Goal: Task Accomplishment & Management: Manage account settings

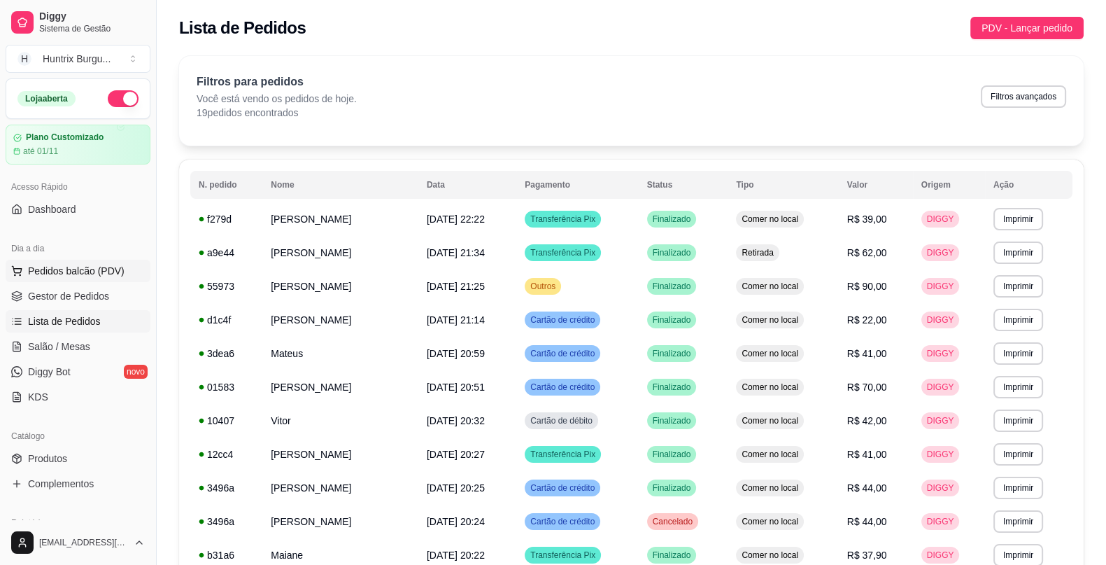
click at [44, 265] on span "Pedidos balcão (PDV)" at bounding box center [76, 271] width 97 height 14
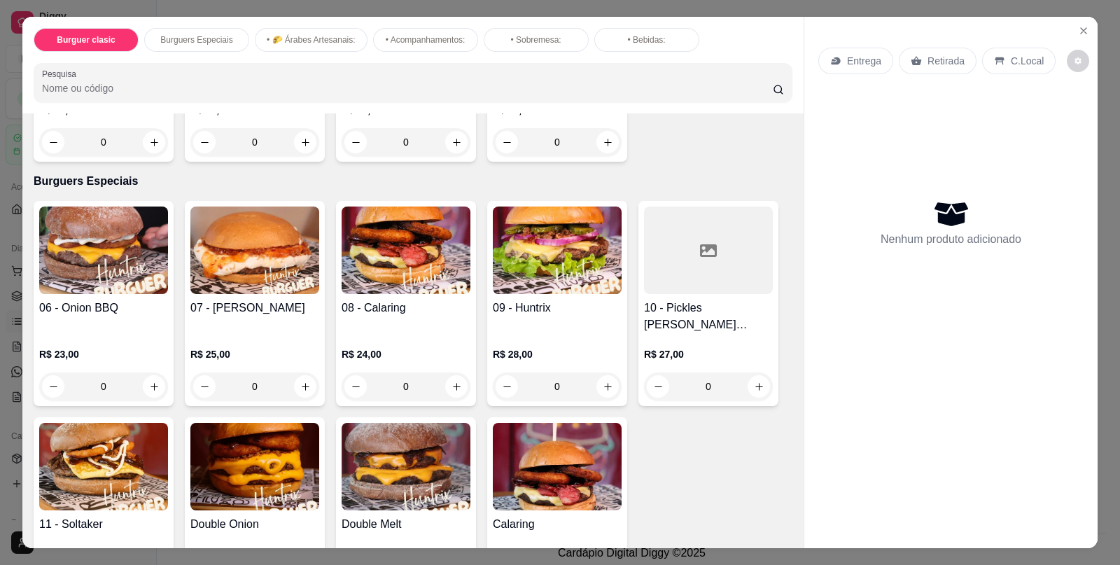
scroll to position [239, 0]
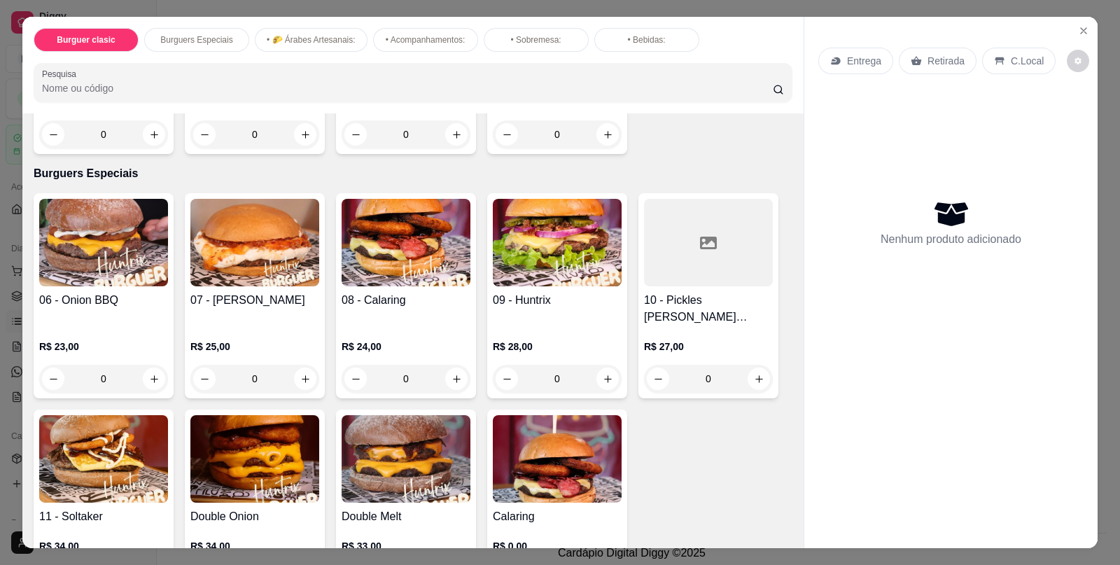
click at [242, 311] on div "07 - [PERSON_NAME]" at bounding box center [254, 309] width 129 height 34
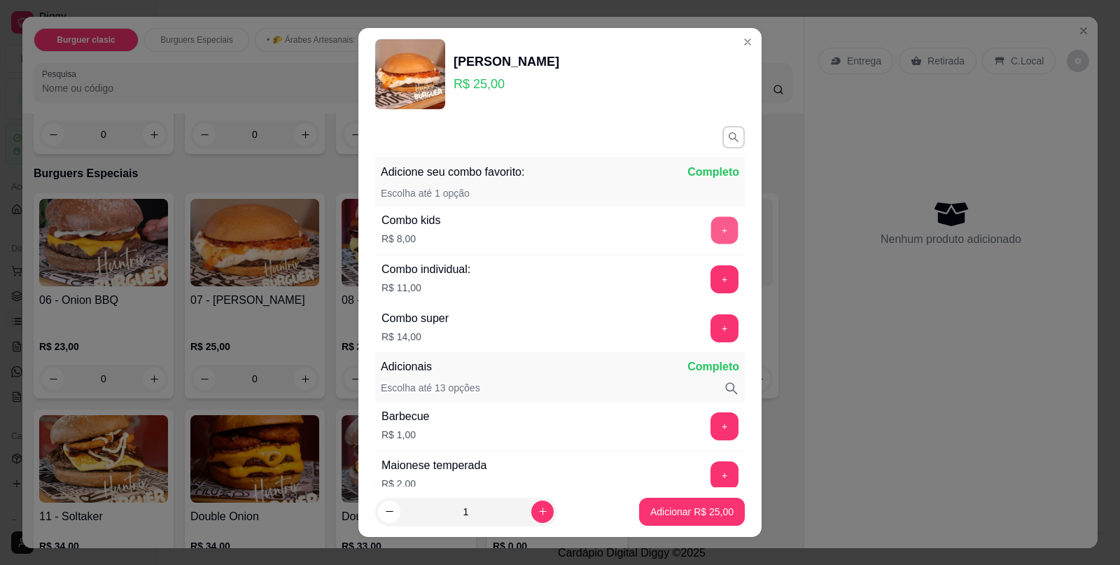
click at [711, 241] on button "+" at bounding box center [724, 230] width 27 height 27
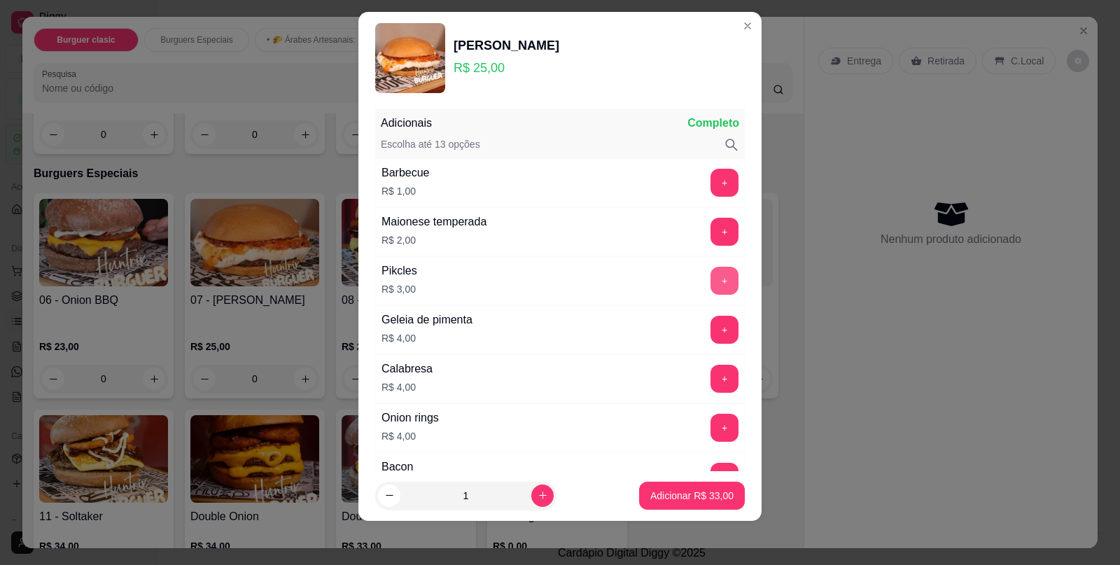
scroll to position [231, 0]
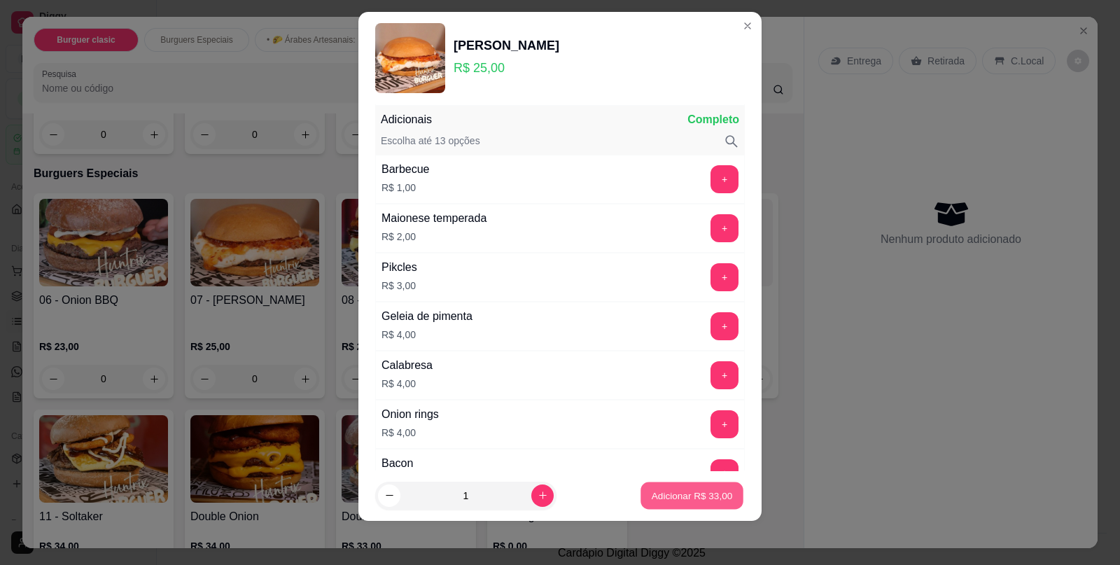
click at [669, 493] on p "Adicionar R$ 33,00" at bounding box center [692, 494] width 81 height 13
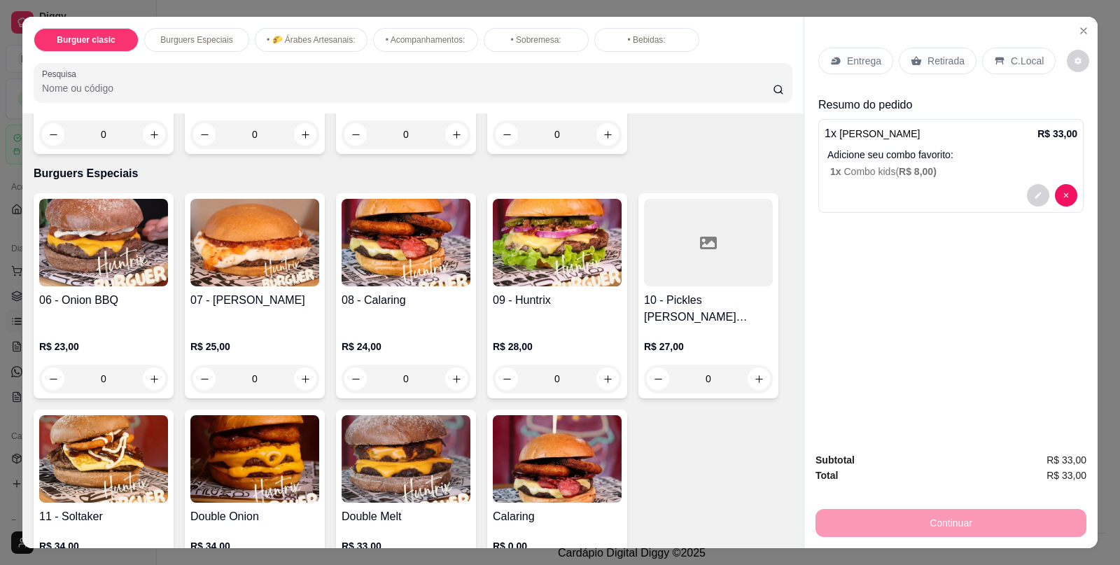
click at [919, 48] on div "Retirada" at bounding box center [938, 61] width 78 height 27
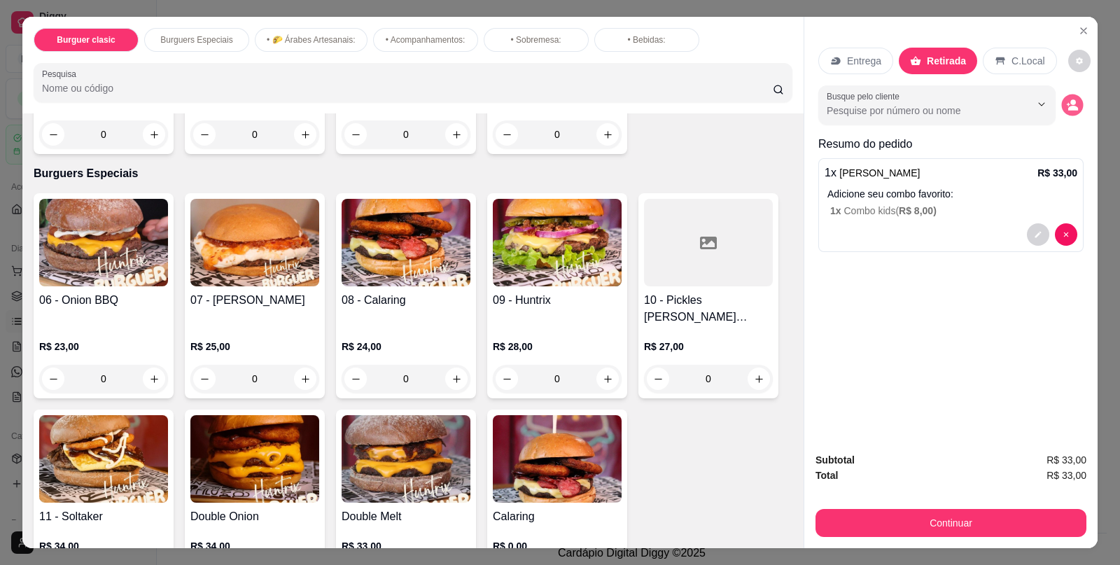
click at [1071, 97] on button "decrease-product-quantity" at bounding box center [1072, 105] width 22 height 22
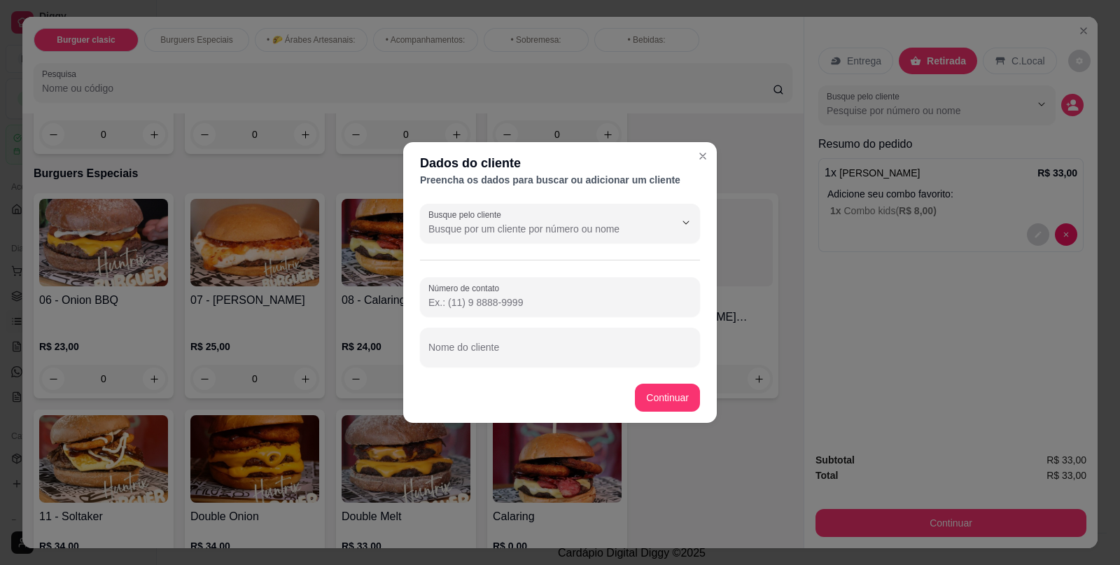
click at [525, 295] on input "Número de contato" at bounding box center [559, 302] width 263 height 14
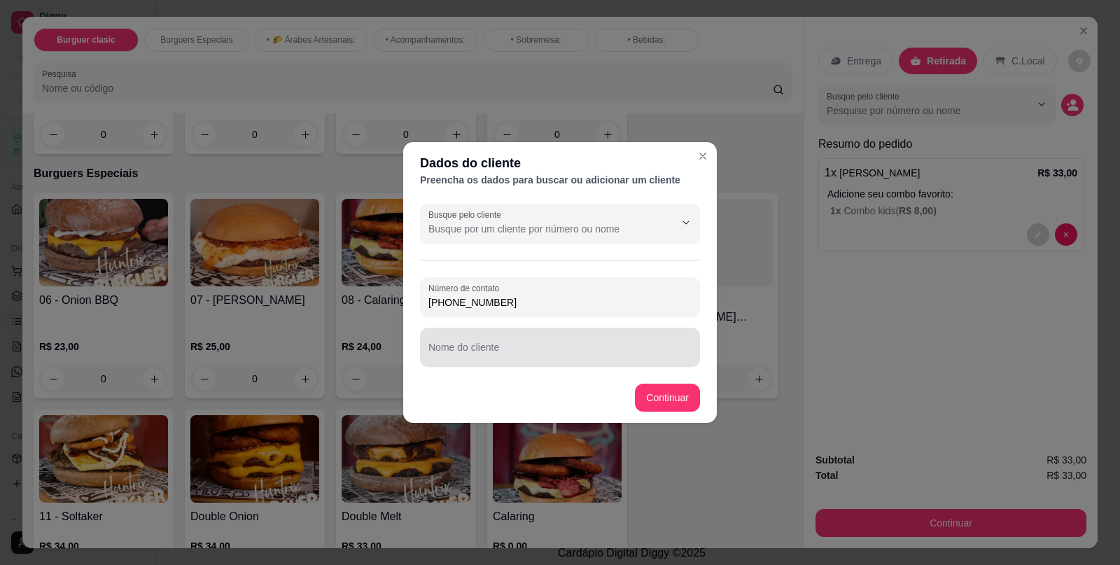
type input "[PHONE_NUMBER]"
click at [486, 350] on input "Nome do cliente" at bounding box center [559, 353] width 263 height 14
type input "l"
type input "[PERSON_NAME]"
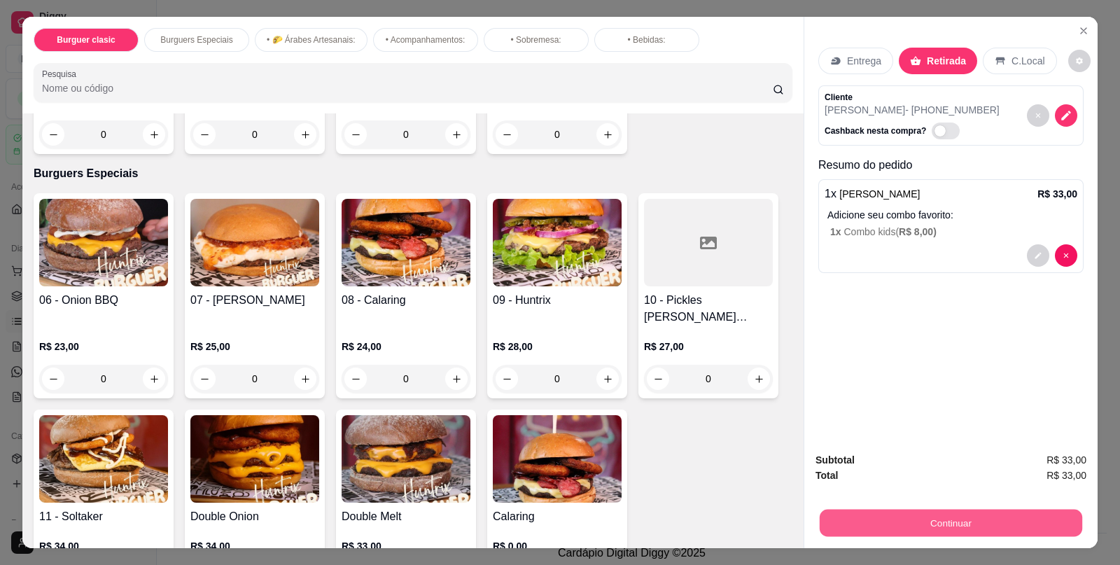
click at [987, 509] on button "Continuar" at bounding box center [950, 522] width 262 height 27
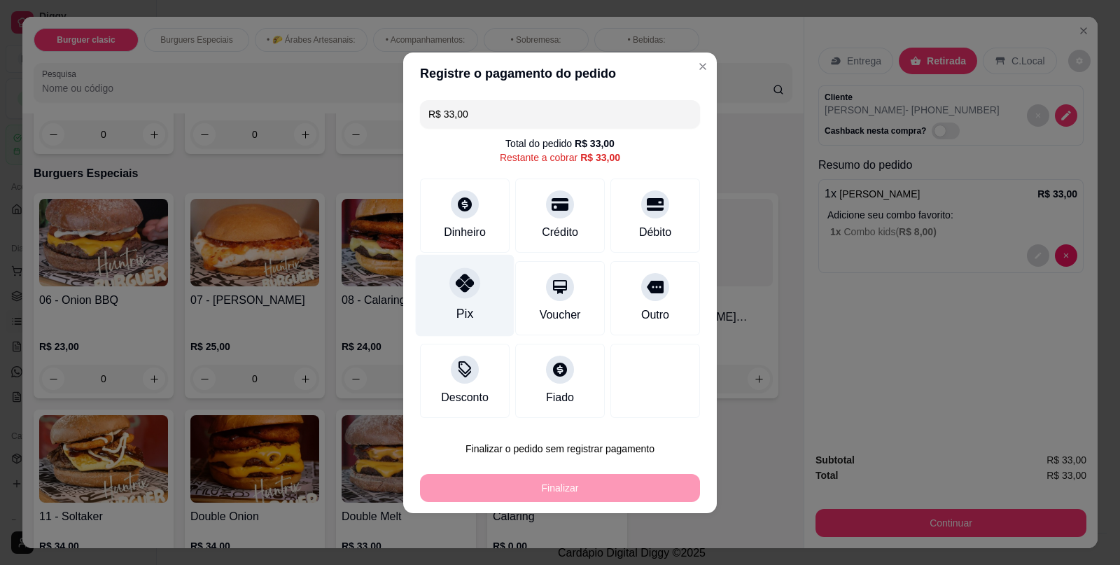
click at [444, 297] on div "Pix" at bounding box center [465, 295] width 99 height 82
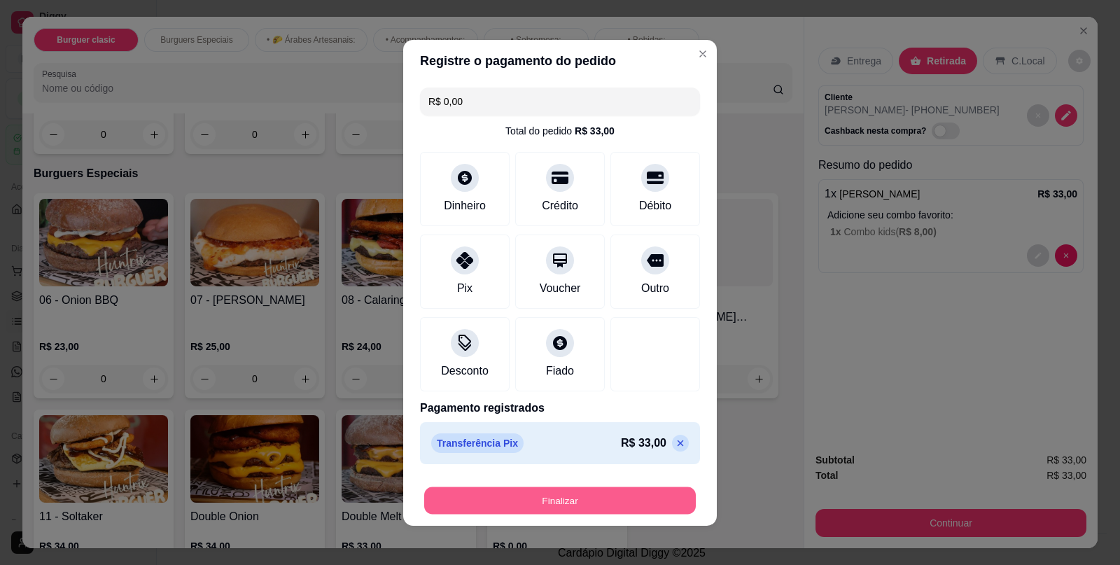
click at [554, 500] on button "Finalizar" at bounding box center [560, 499] width 272 height 27
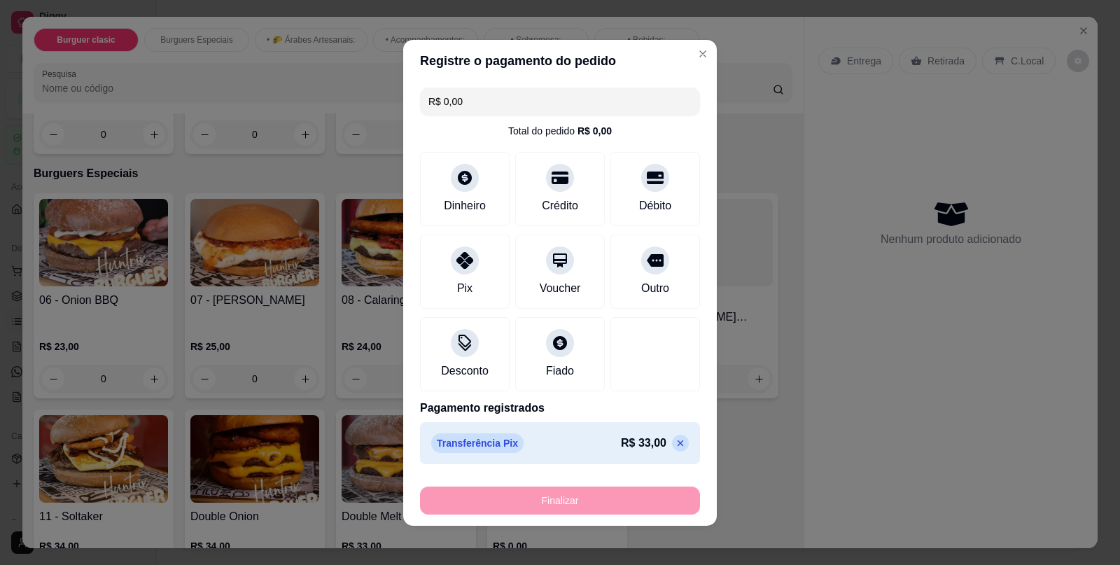
type input "-R$ 33,00"
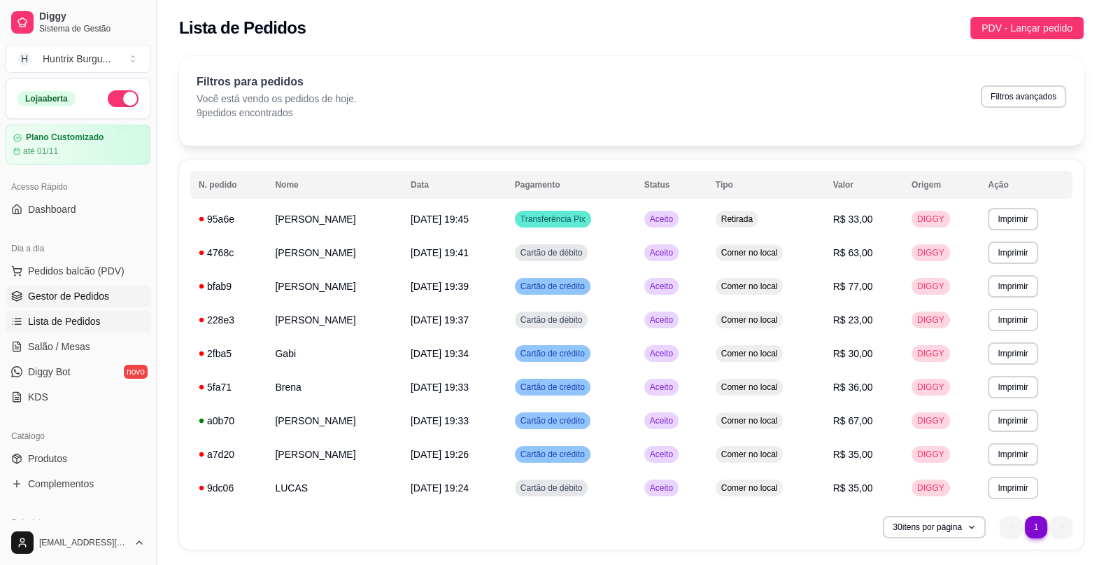
click at [50, 293] on span "Gestor de Pedidos" at bounding box center [68, 296] width 81 height 14
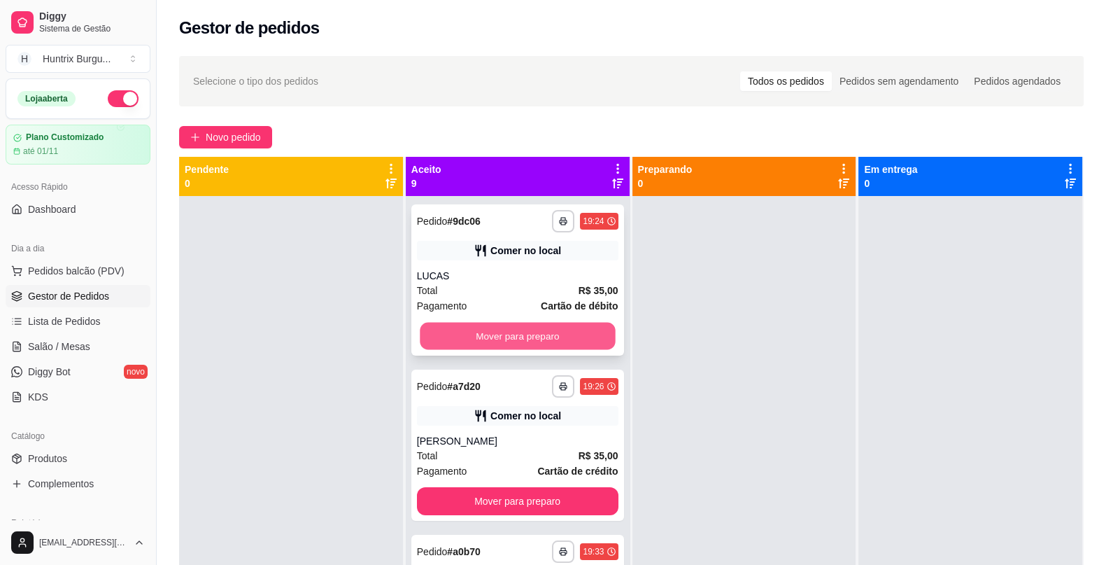
click at [486, 342] on button "Mover para preparo" at bounding box center [517, 336] width 195 height 27
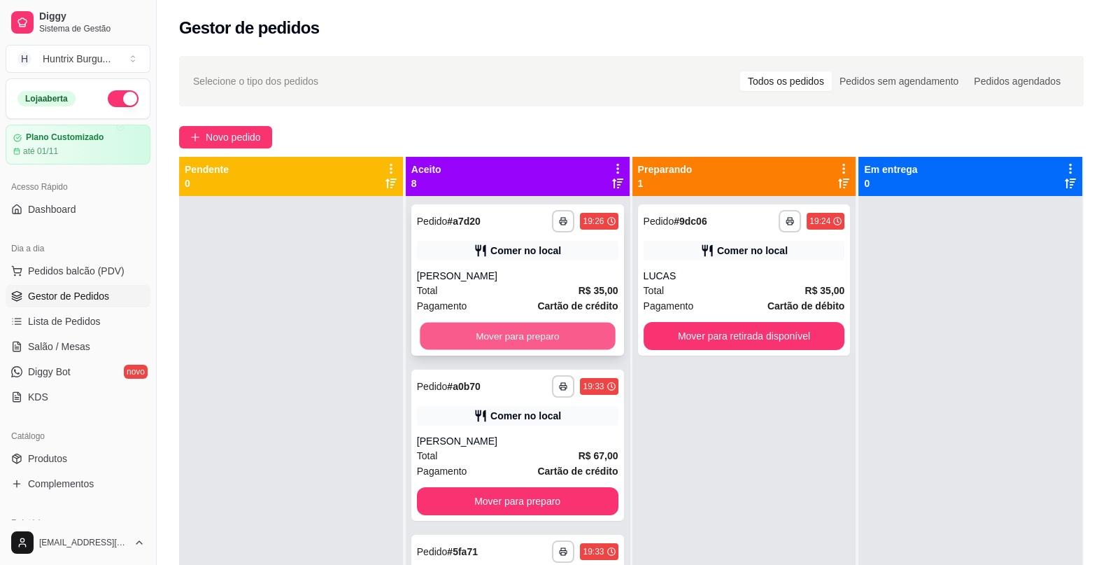
click at [559, 341] on button "Mover para preparo" at bounding box center [517, 336] width 195 height 27
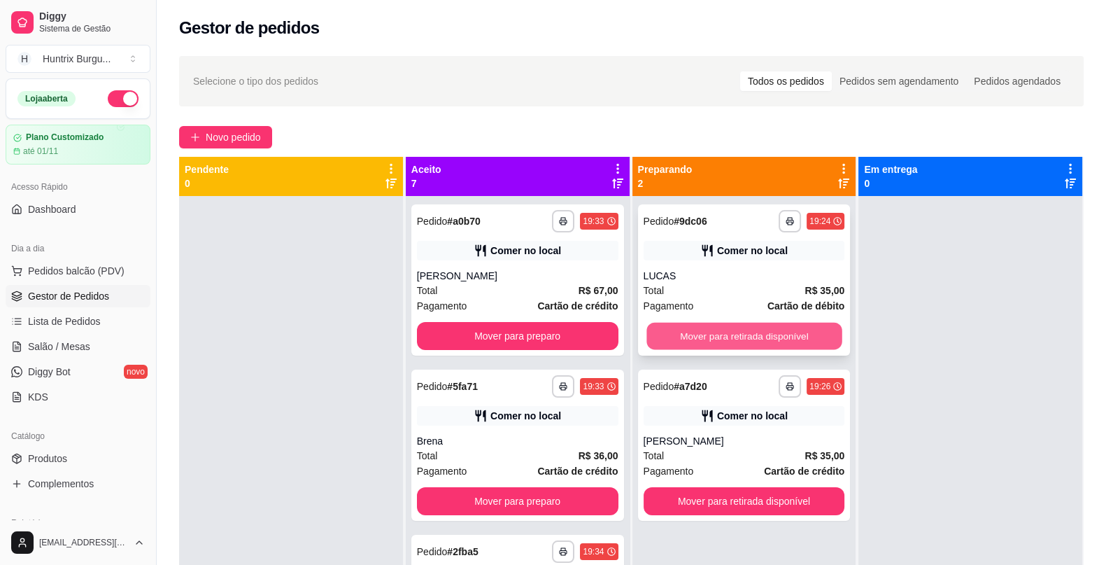
click at [730, 341] on button "Mover para retirada disponível" at bounding box center [744, 336] width 195 height 27
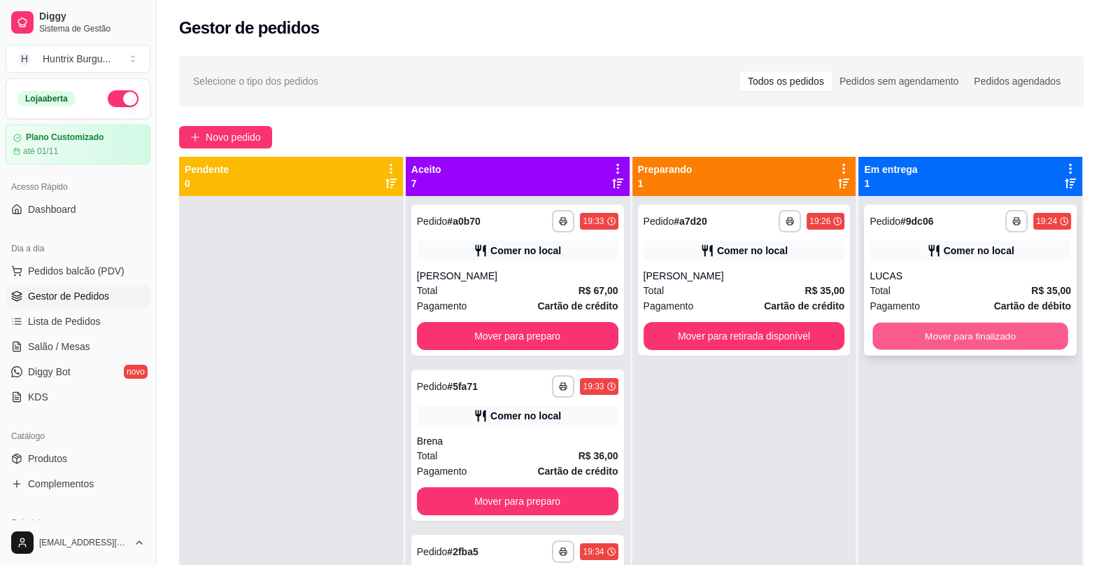
click at [892, 339] on button "Mover para finalizado" at bounding box center [970, 336] width 195 height 27
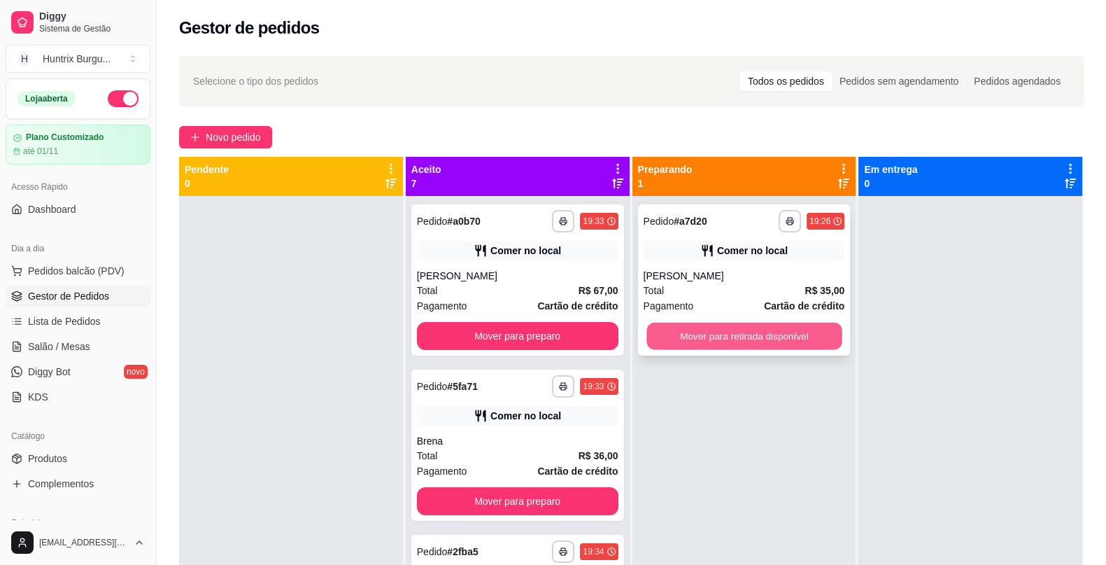
click at [757, 337] on button "Mover para retirada disponível" at bounding box center [744, 336] width 195 height 27
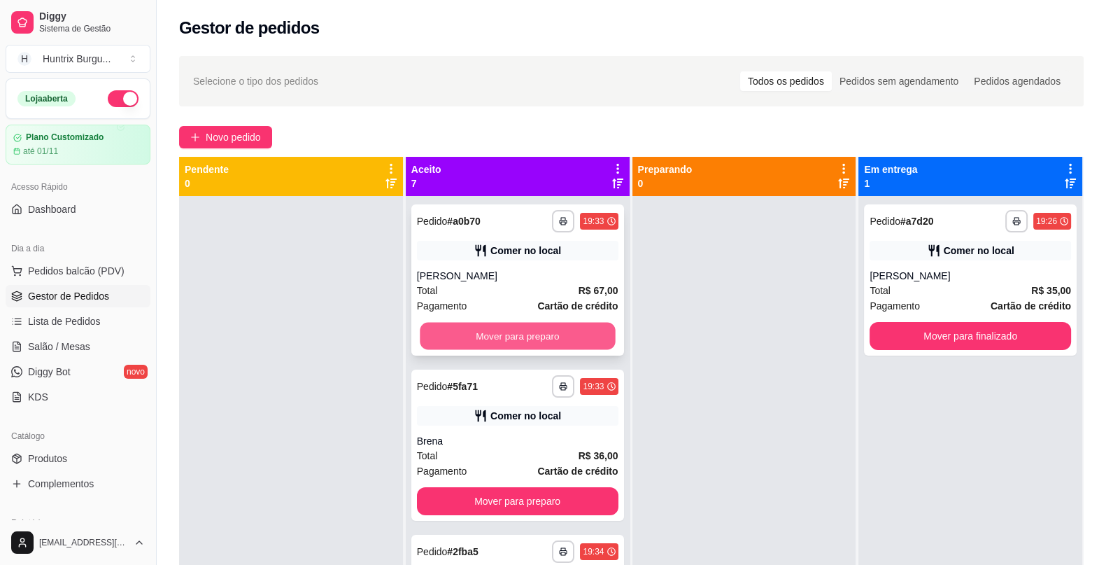
click at [534, 335] on button "Mover para preparo" at bounding box center [517, 336] width 195 height 27
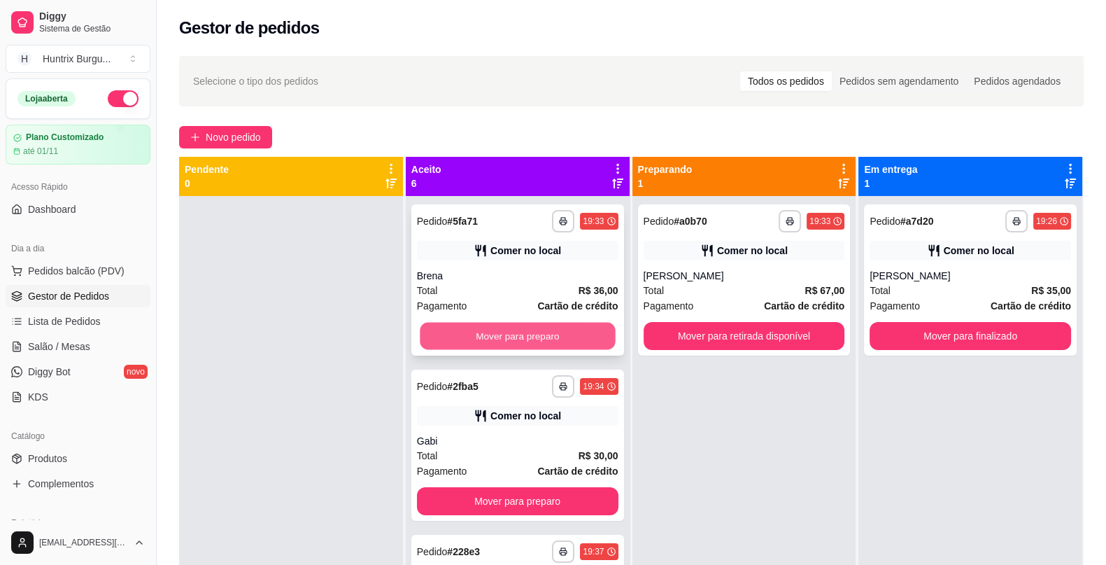
click at [590, 329] on button "Mover para preparo" at bounding box center [517, 336] width 195 height 27
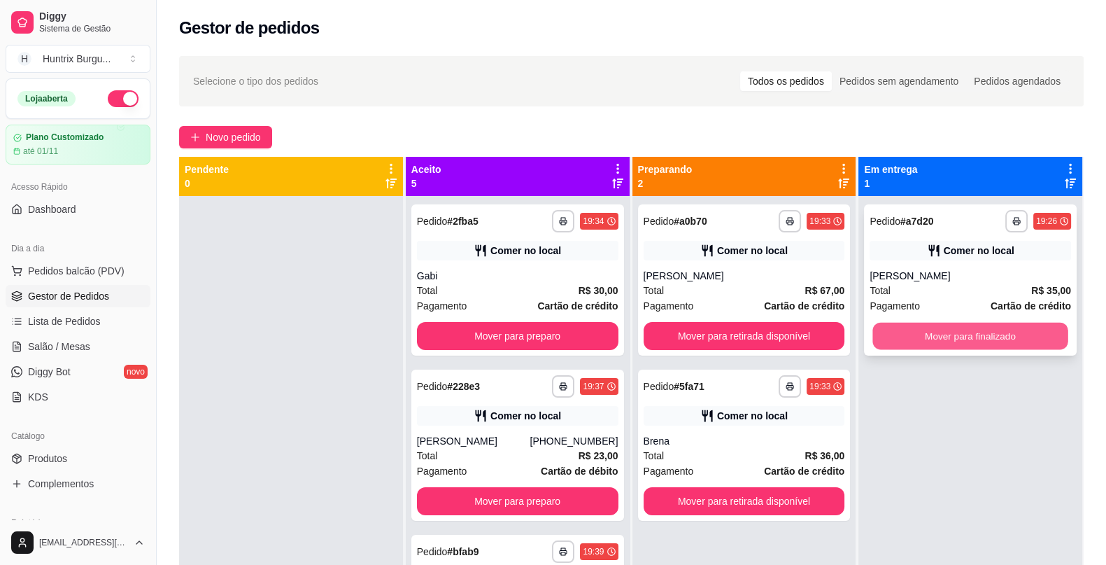
click at [899, 340] on button "Mover para finalizado" at bounding box center [970, 336] width 195 height 27
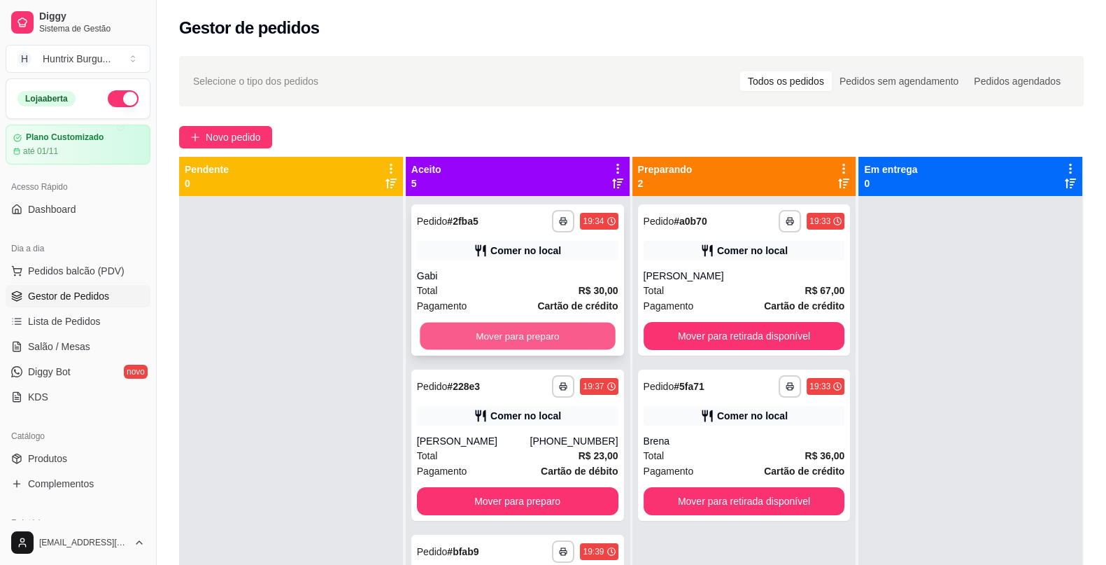
click at [500, 338] on button "Mover para preparo" at bounding box center [517, 336] width 195 height 27
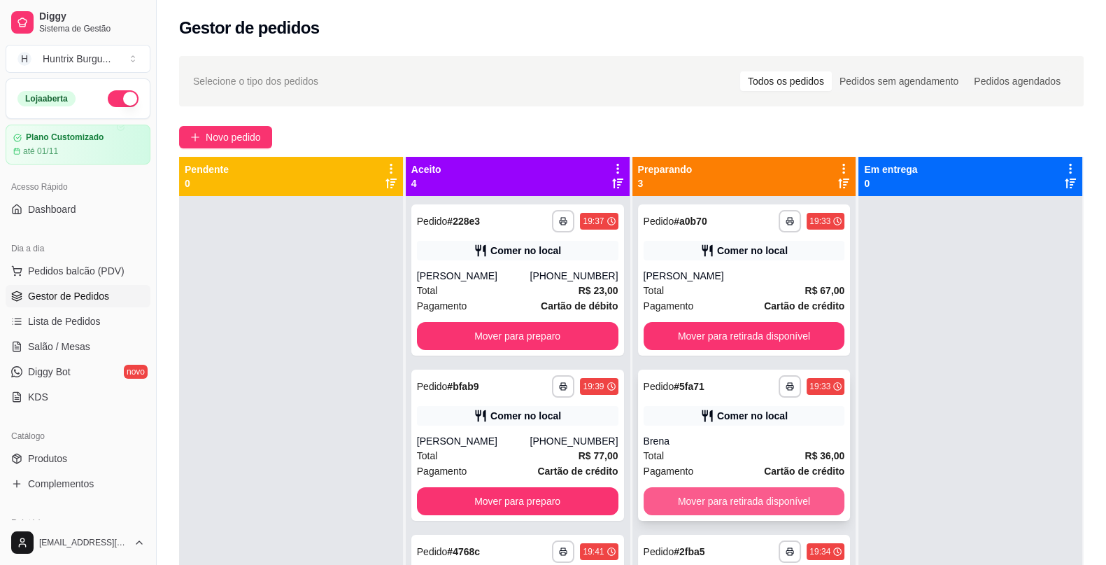
click at [803, 510] on button "Mover para retirada disponível" at bounding box center [745, 501] width 202 height 28
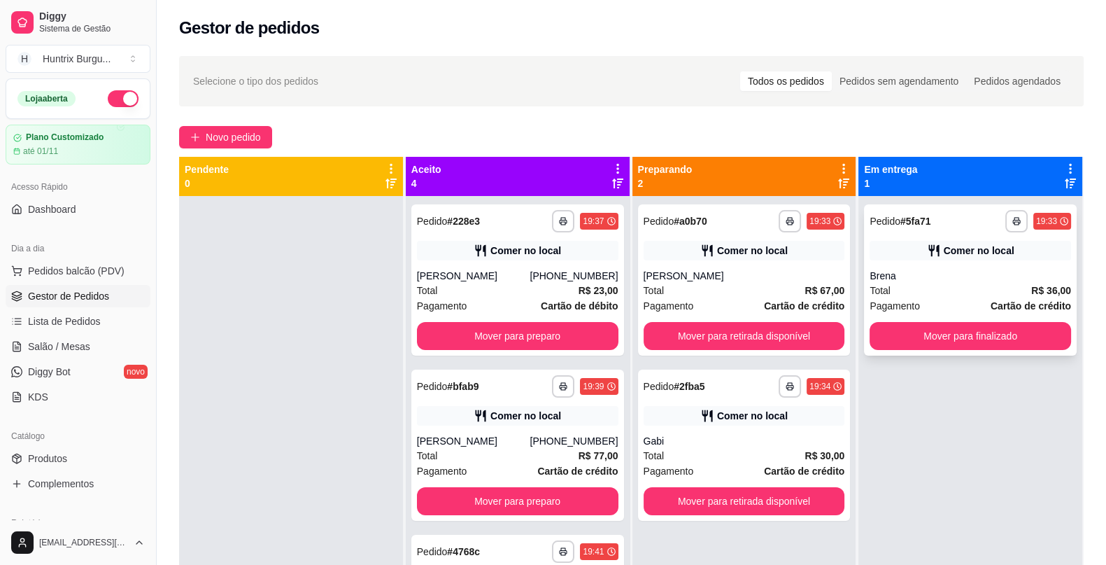
click at [960, 283] on div "Total R$ 36,00" at bounding box center [971, 290] width 202 height 15
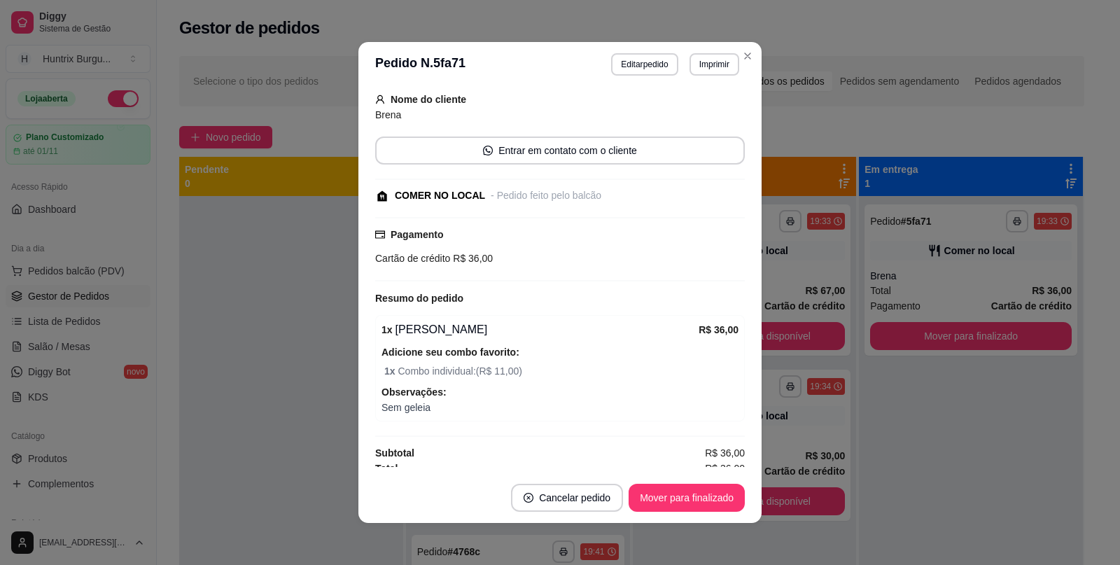
scroll to position [93, 0]
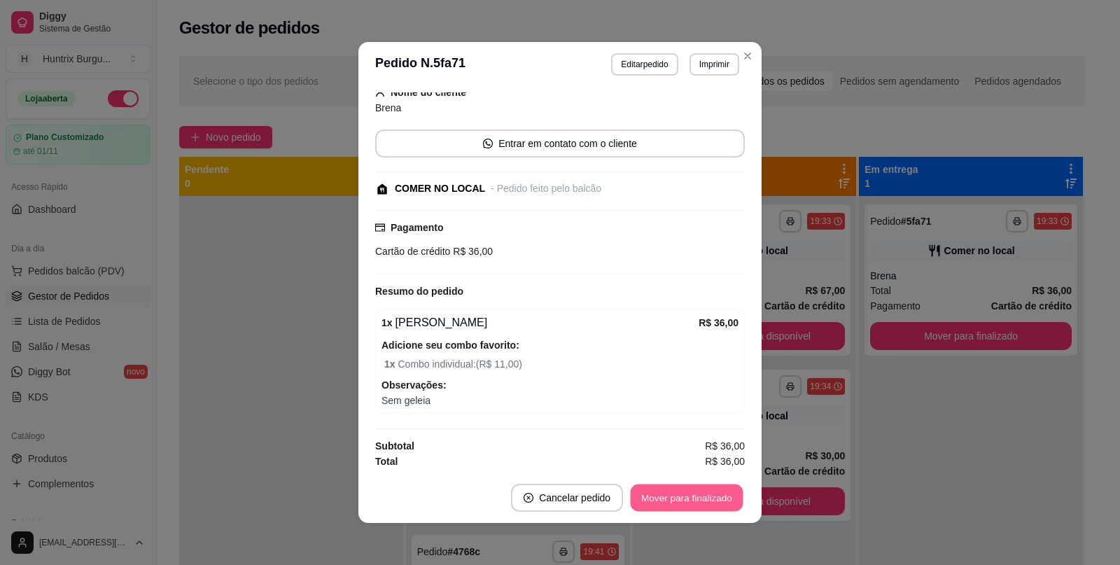
click at [706, 497] on button "Mover para finalizado" at bounding box center [687, 497] width 113 height 27
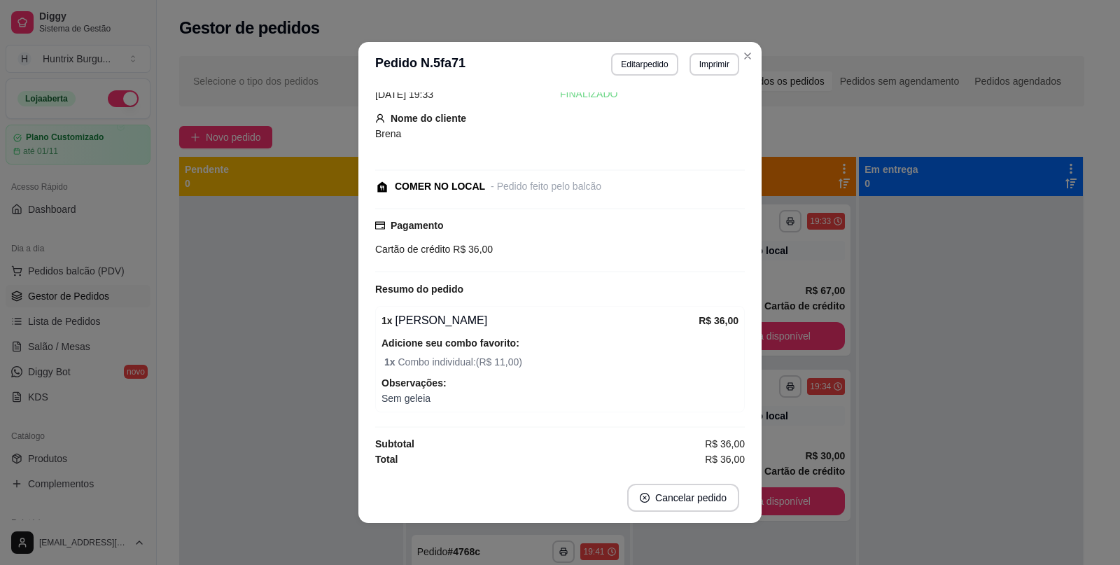
scroll to position [34, 0]
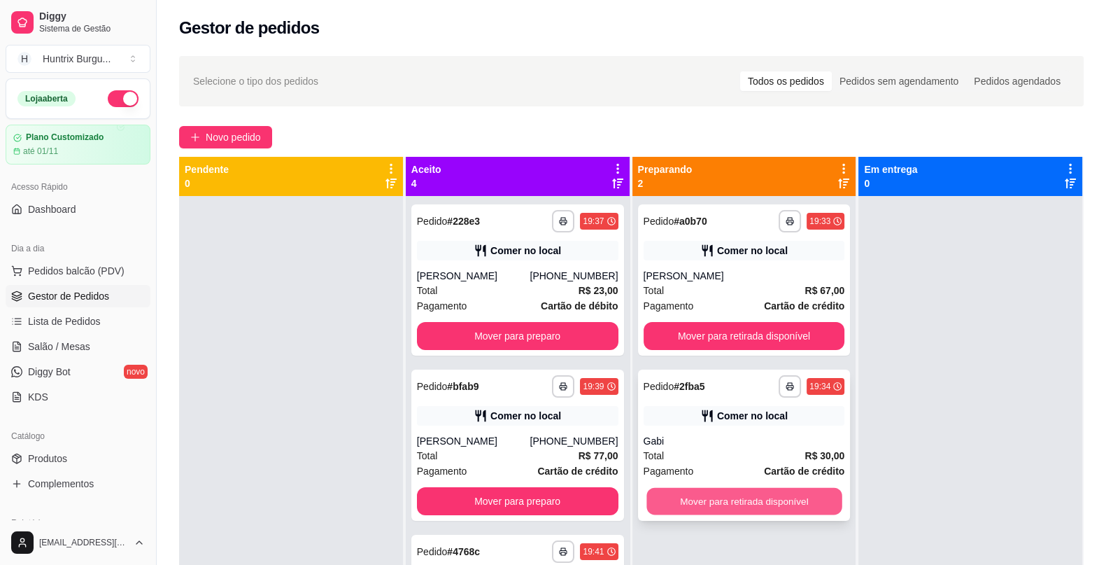
click at [724, 498] on button "Mover para retirada disponível" at bounding box center [744, 501] width 195 height 27
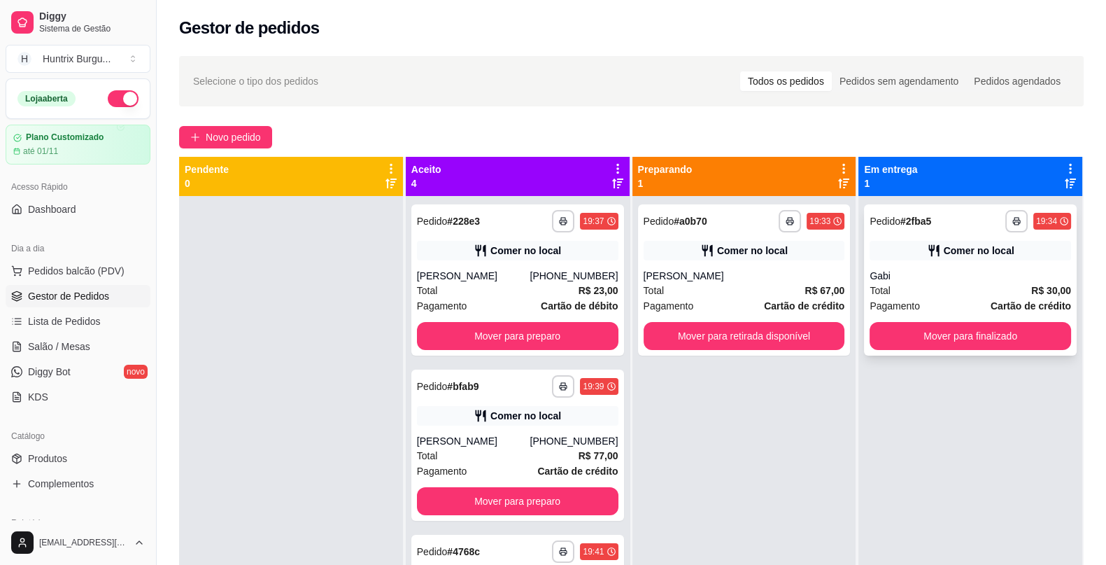
click at [1029, 238] on div "**********" at bounding box center [970, 279] width 213 height 151
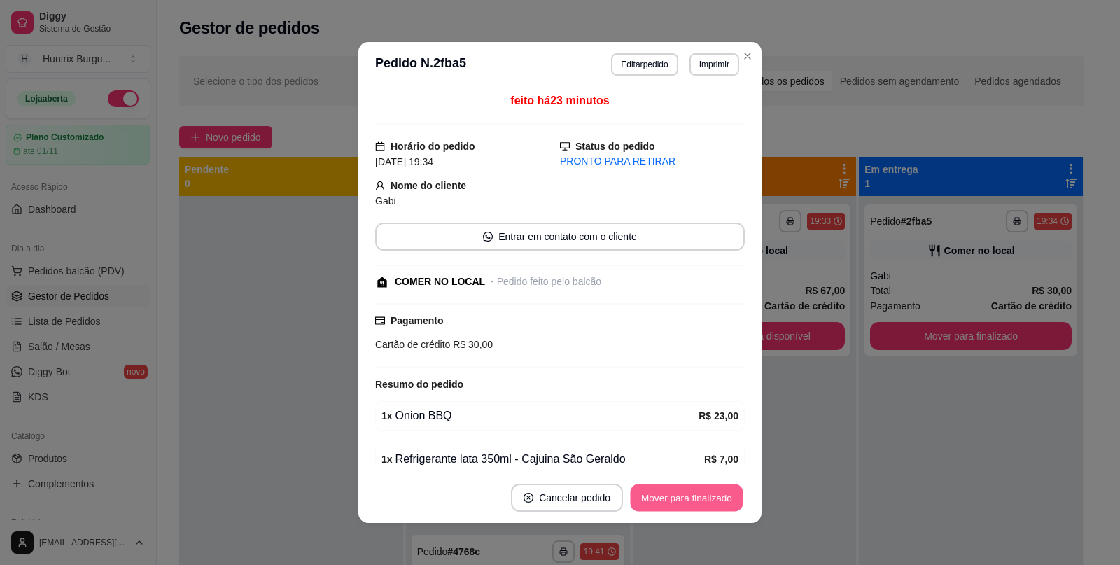
click at [700, 502] on button "Mover para finalizado" at bounding box center [687, 497] width 113 height 27
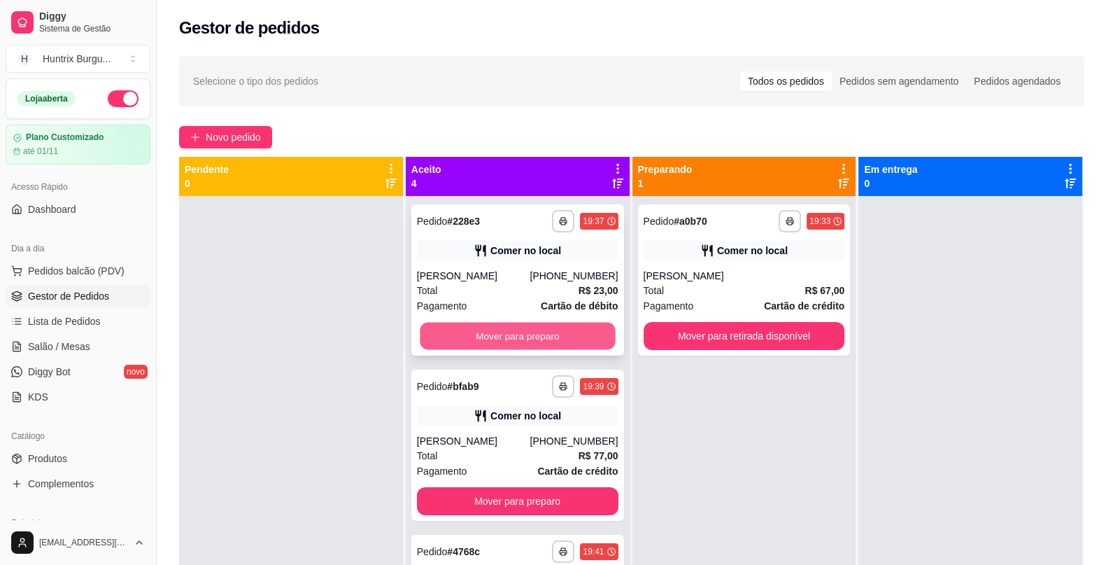
click at [517, 332] on button "Mover para preparo" at bounding box center [517, 336] width 195 height 27
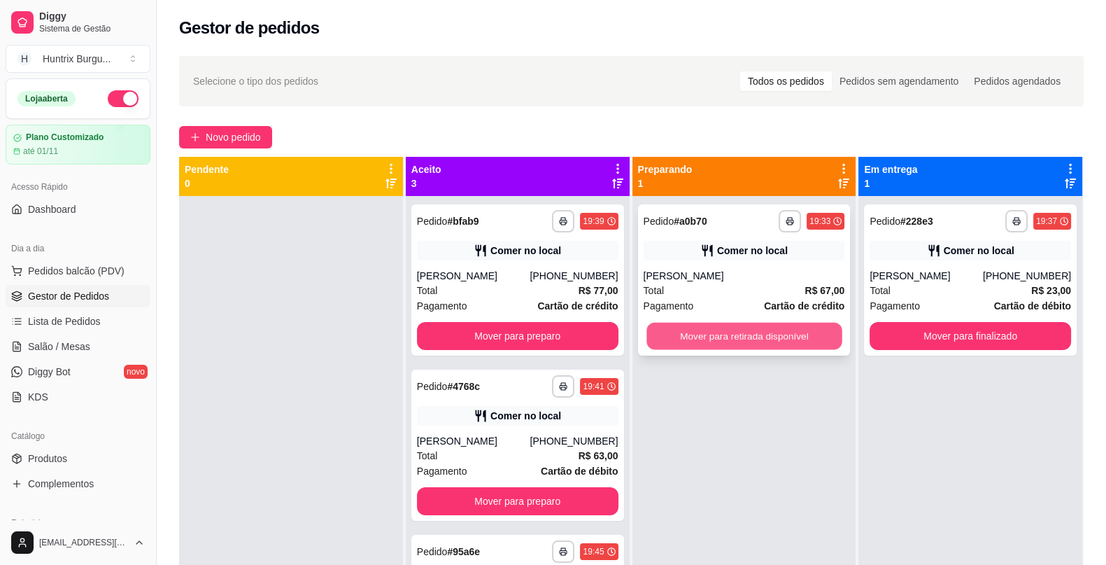
click at [775, 332] on button "Mover para retirada disponível" at bounding box center [744, 336] width 195 height 27
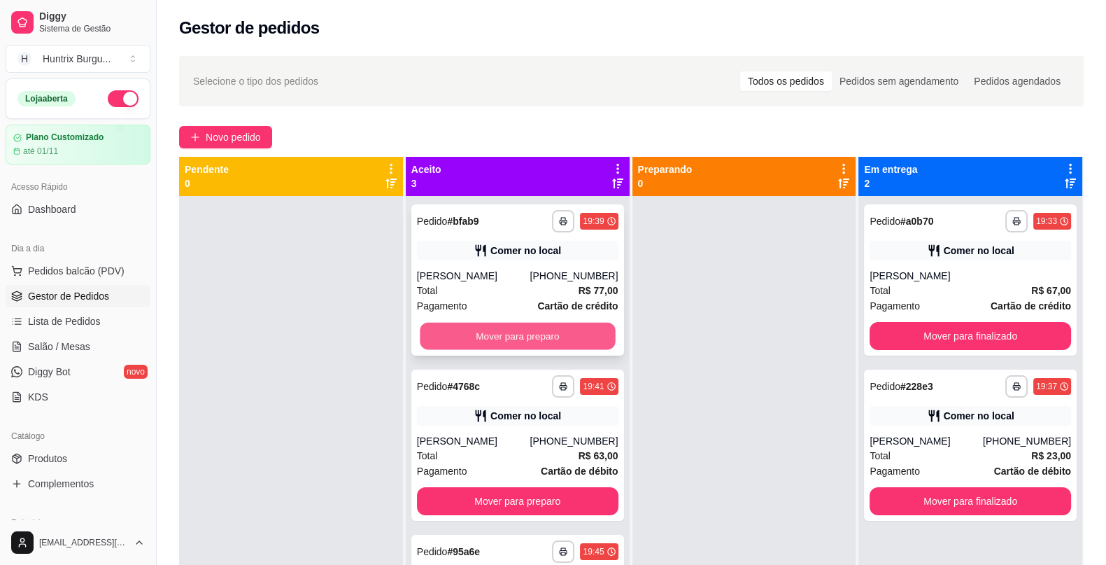
click at [527, 327] on button "Mover para preparo" at bounding box center [517, 336] width 195 height 27
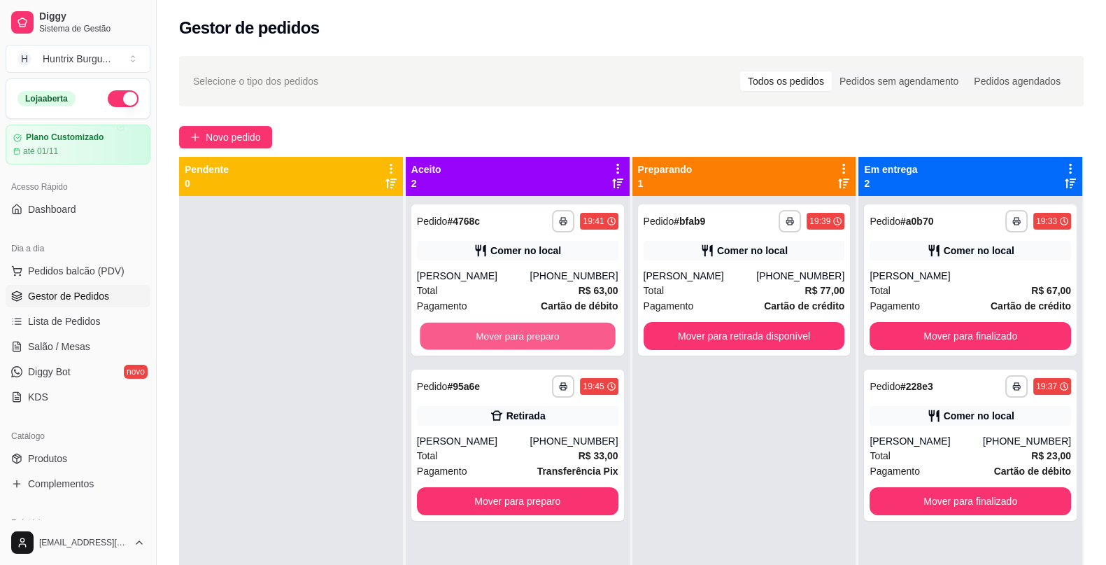
click at [527, 327] on button "Mover para preparo" at bounding box center [517, 336] width 195 height 27
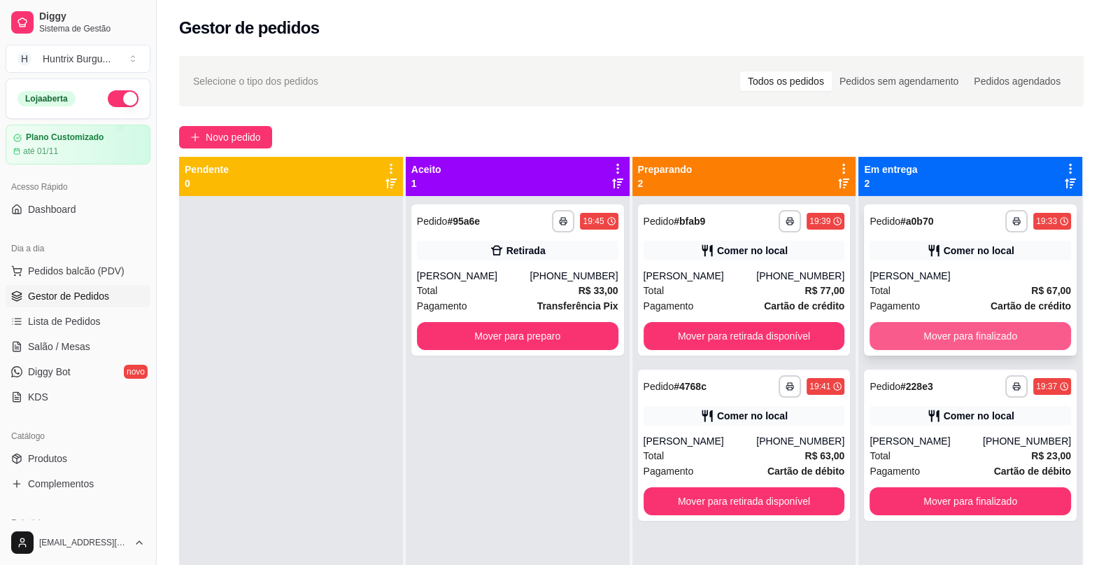
click at [928, 325] on button "Mover para finalizado" at bounding box center [971, 336] width 202 height 28
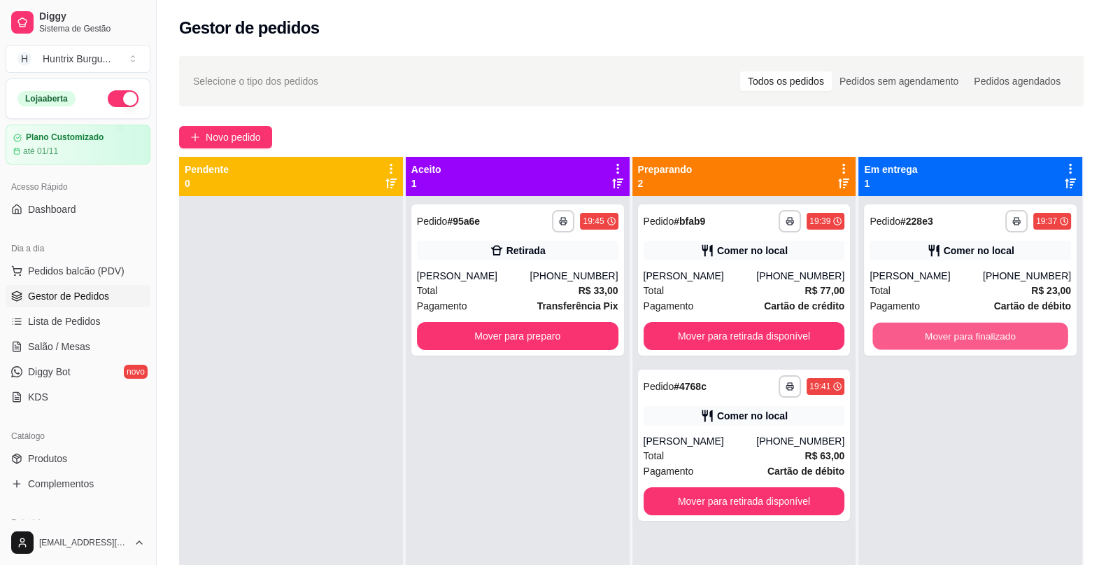
click at [928, 325] on button "Mover para finalizado" at bounding box center [970, 336] width 195 height 27
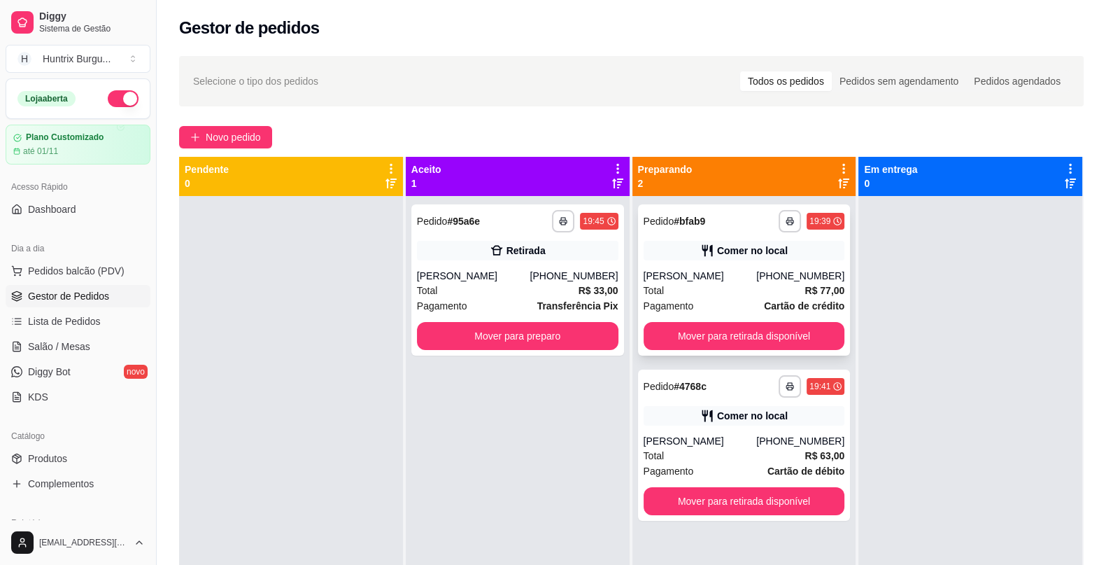
click at [738, 267] on div "**********" at bounding box center [744, 279] width 213 height 151
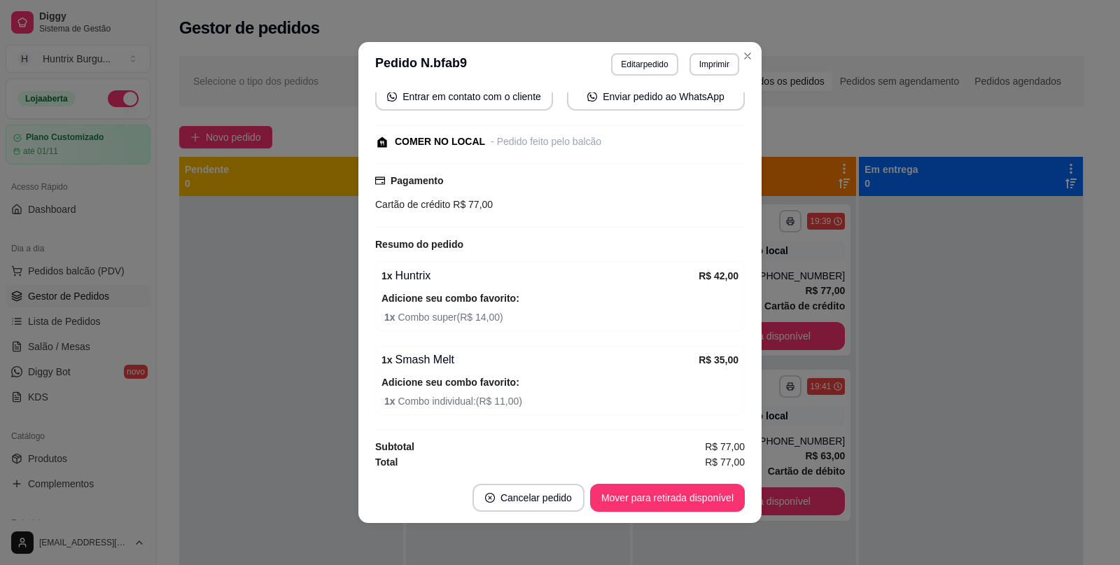
scroll to position [141, 0]
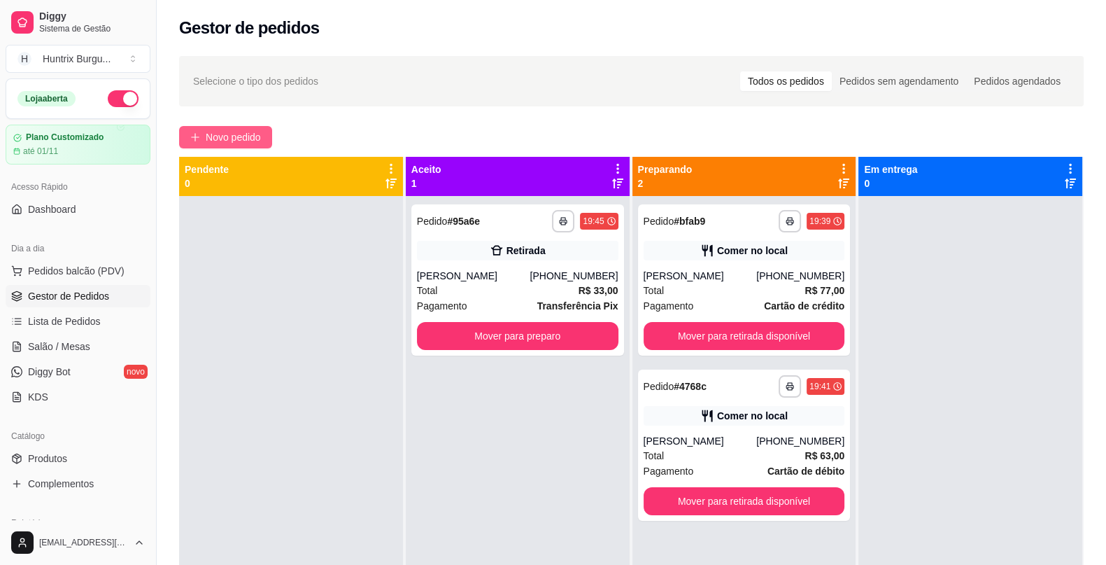
click at [244, 130] on span "Novo pedido" at bounding box center [233, 136] width 55 height 15
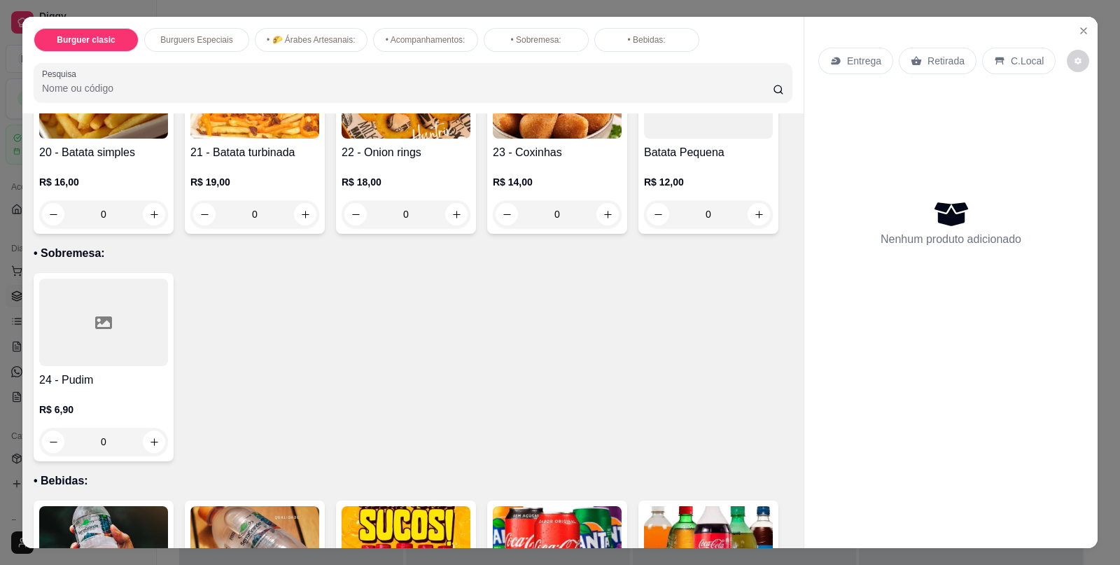
scroll to position [1064, 0]
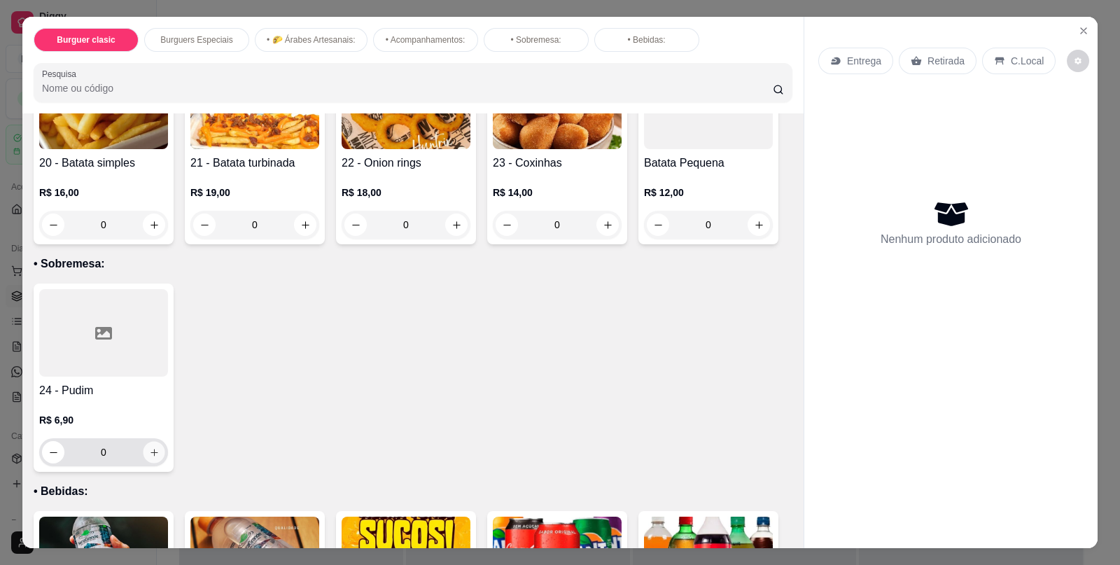
click at [150, 449] on icon "increase-product-quantity" at bounding box center [153, 452] width 7 height 7
type input "1"
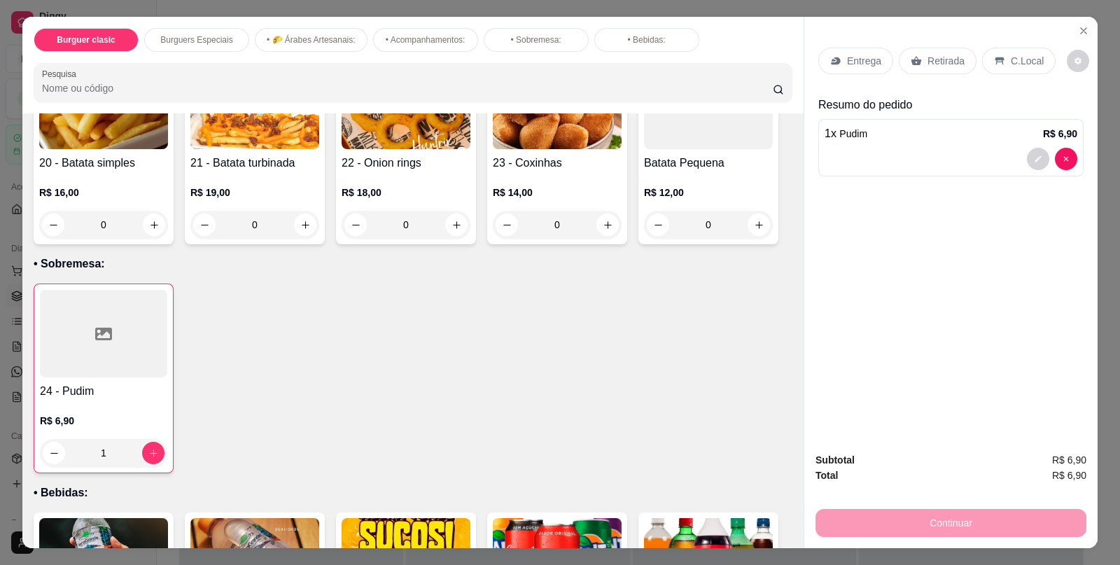
click at [1006, 48] on div "C.Local" at bounding box center [1018, 61] width 73 height 27
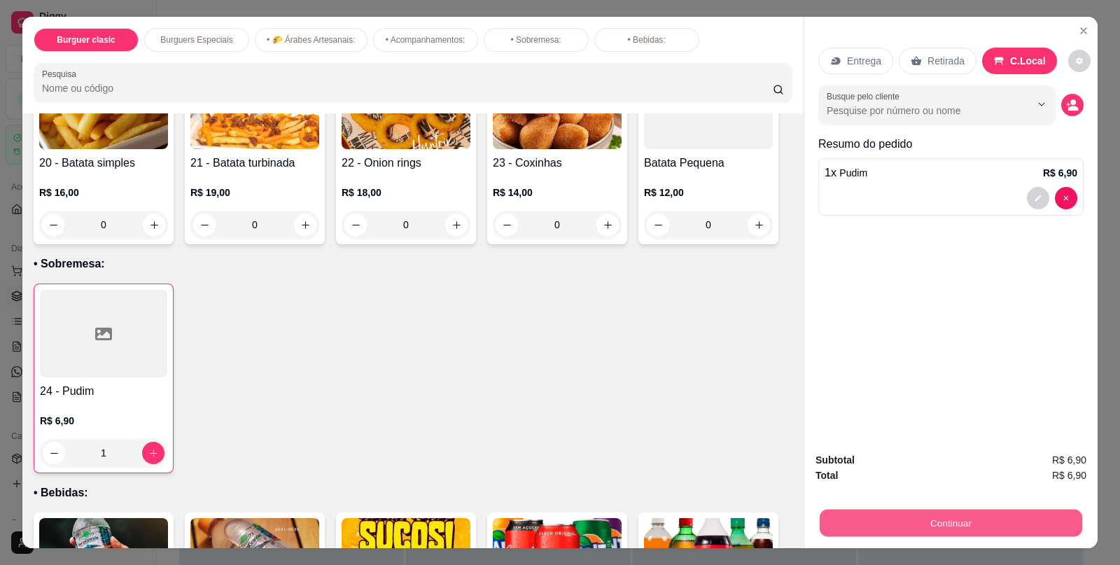
click at [934, 527] on button "Continuar" at bounding box center [950, 522] width 262 height 27
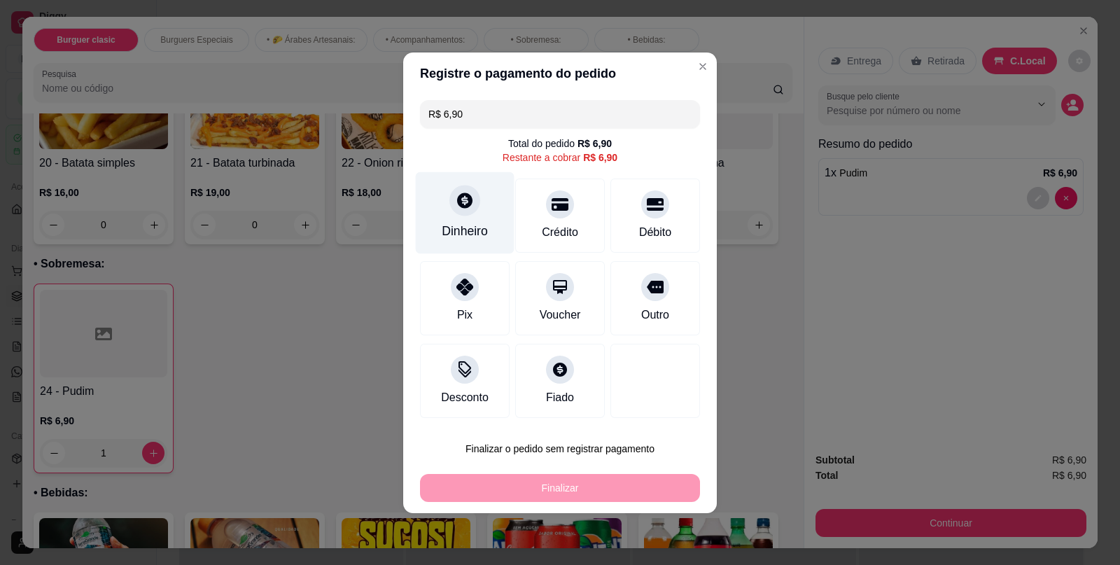
click at [483, 239] on div "Dinheiro" at bounding box center [465, 231] width 46 height 18
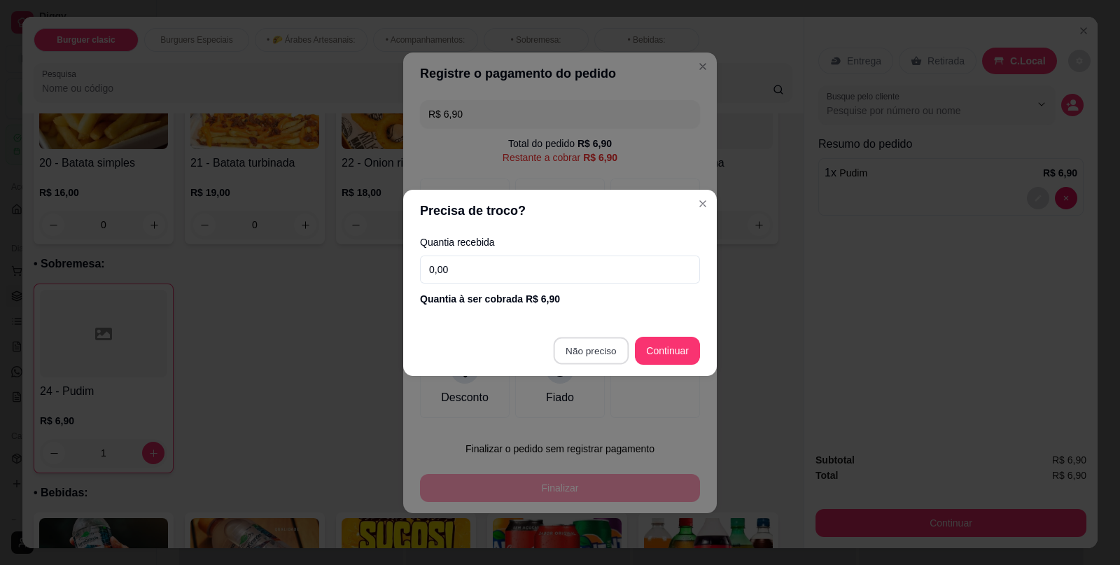
type input "R$ 0,00"
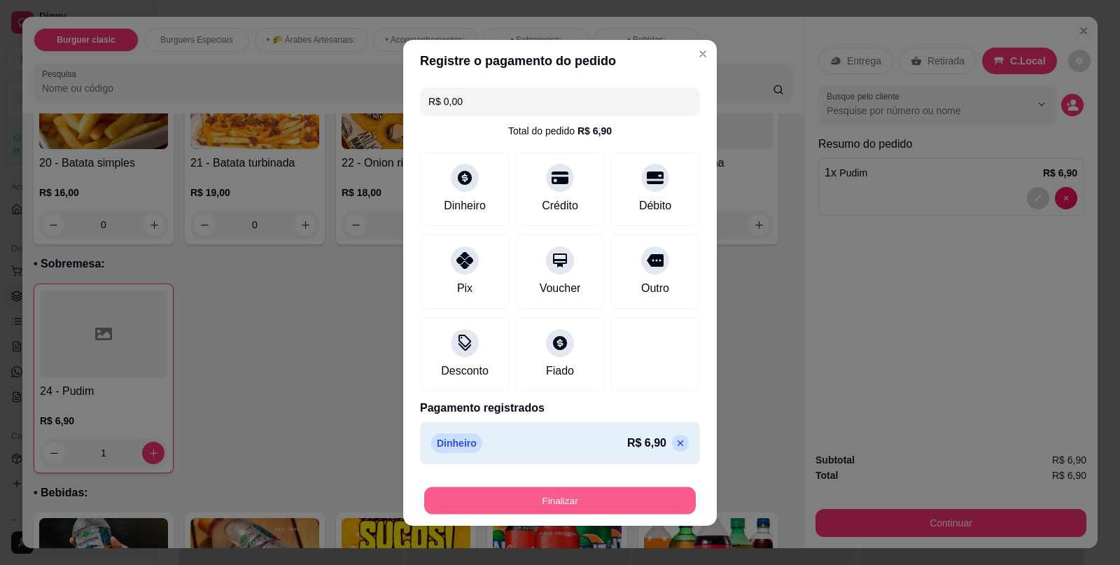
click at [550, 498] on button "Finalizar" at bounding box center [560, 499] width 272 height 27
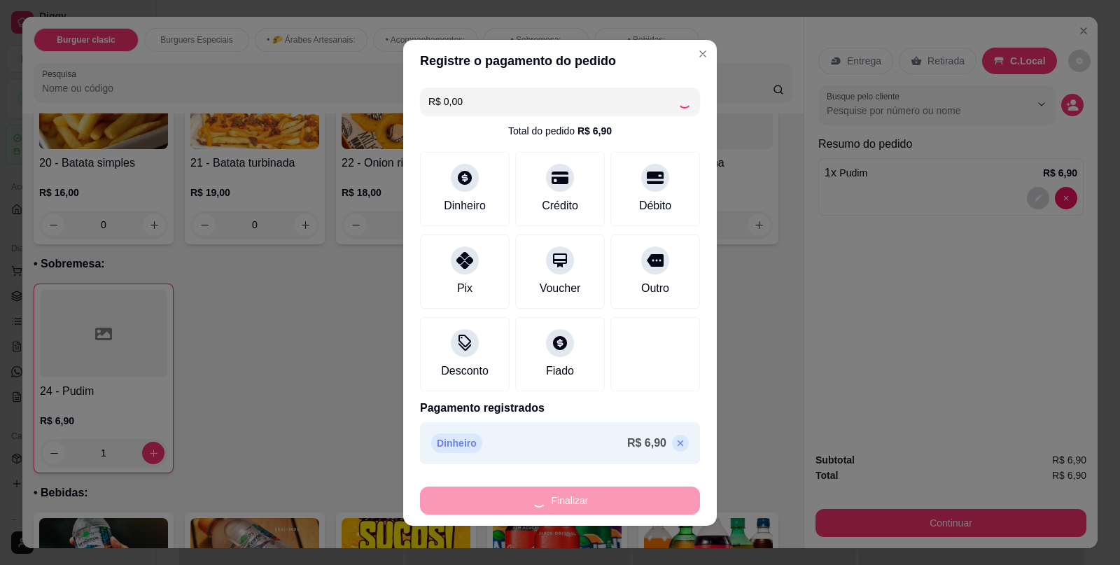
type input "0"
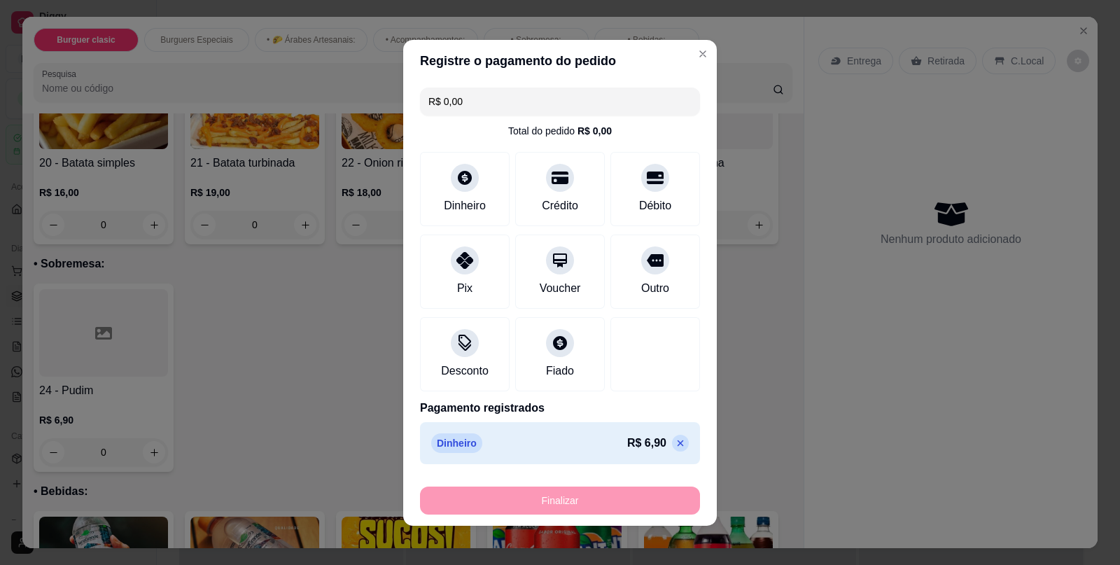
type input "-R$ 6,90"
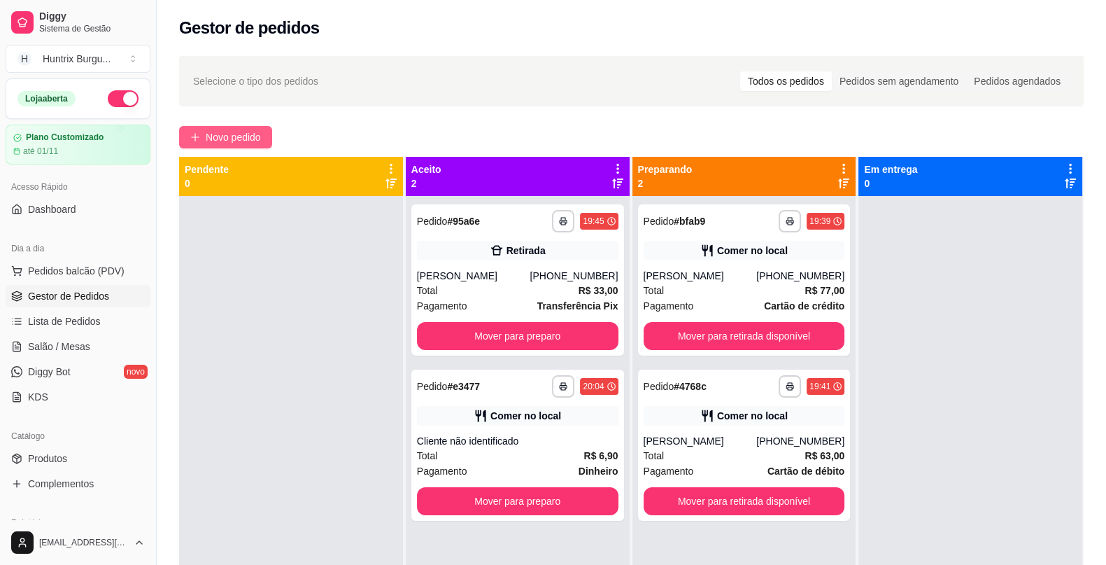
click at [258, 139] on span "Novo pedido" at bounding box center [233, 136] width 55 height 15
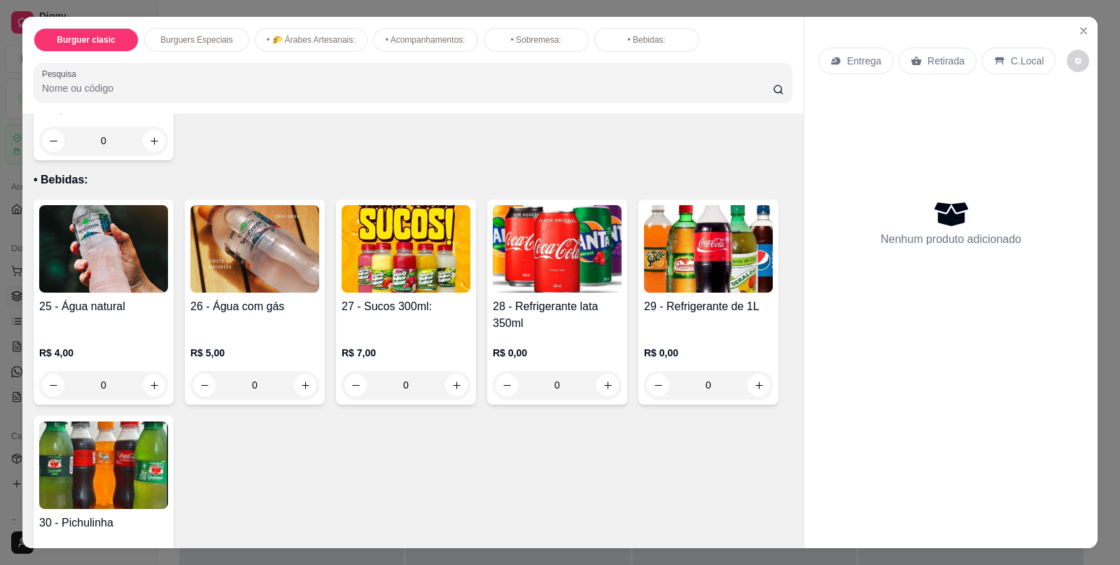
scroll to position [1441, 0]
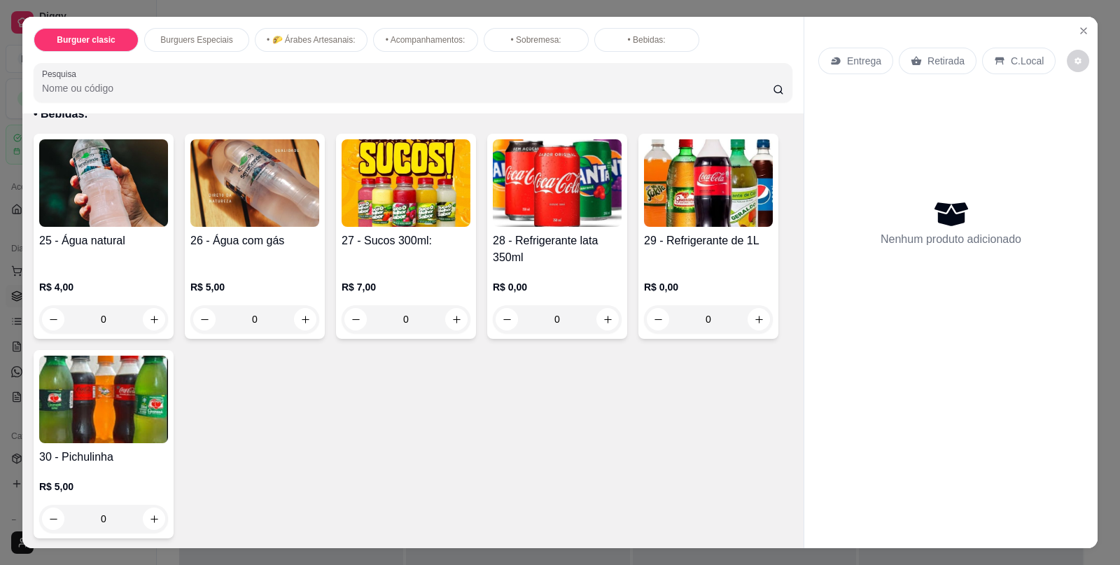
click at [707, 174] on img at bounding box center [708, 182] width 129 height 87
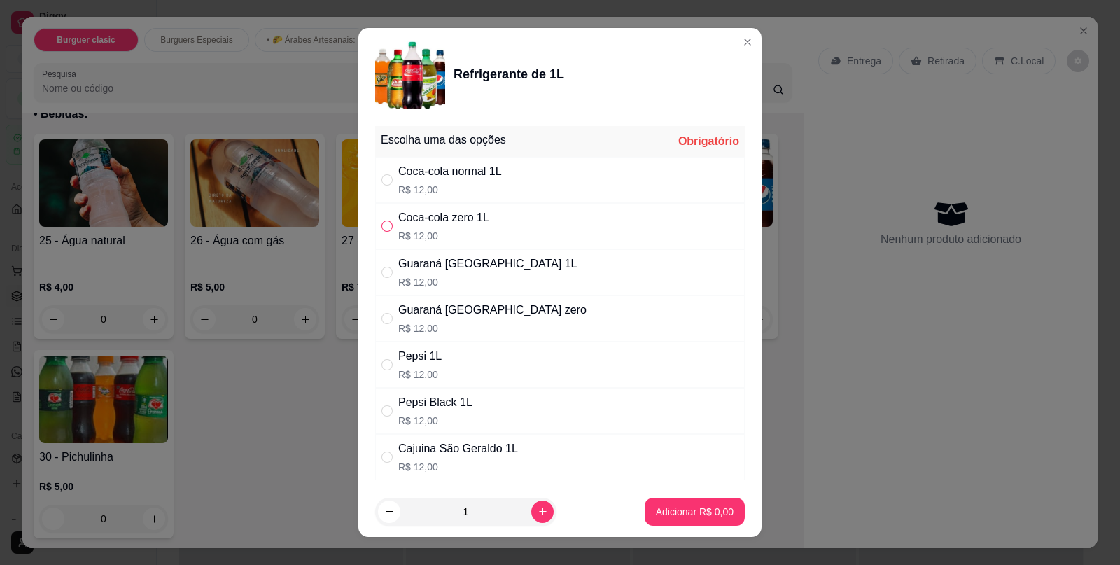
click at [381, 227] on input "" at bounding box center [386, 225] width 11 height 11
radio input "true"
click at [672, 507] on p "Adicionar R$ 12,00" at bounding box center [692, 511] width 81 height 13
type input "1"
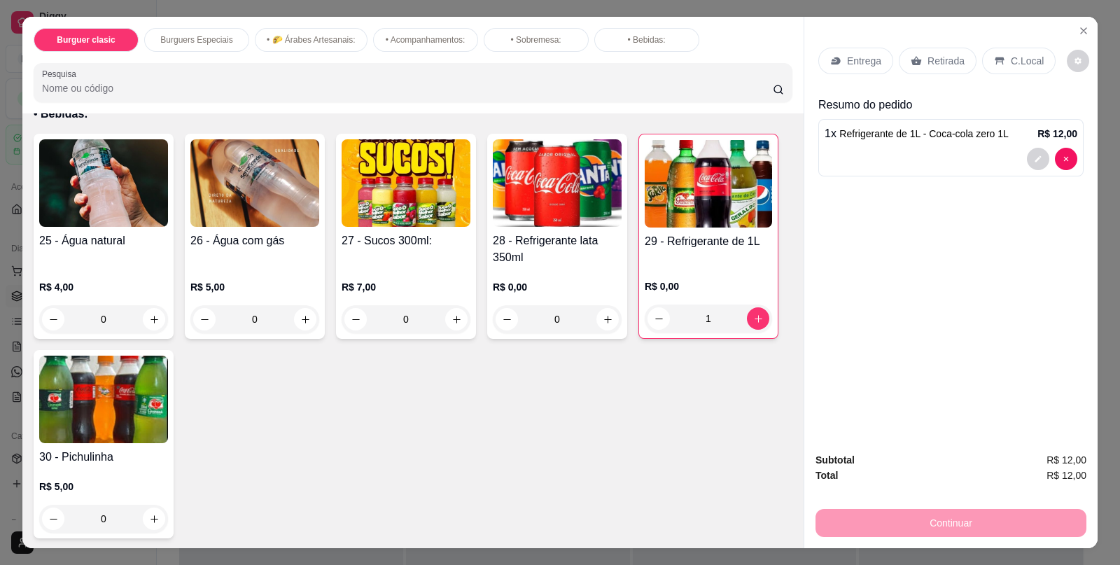
click at [701, 279] on p "R$ 0,00" at bounding box center [708, 286] width 127 height 14
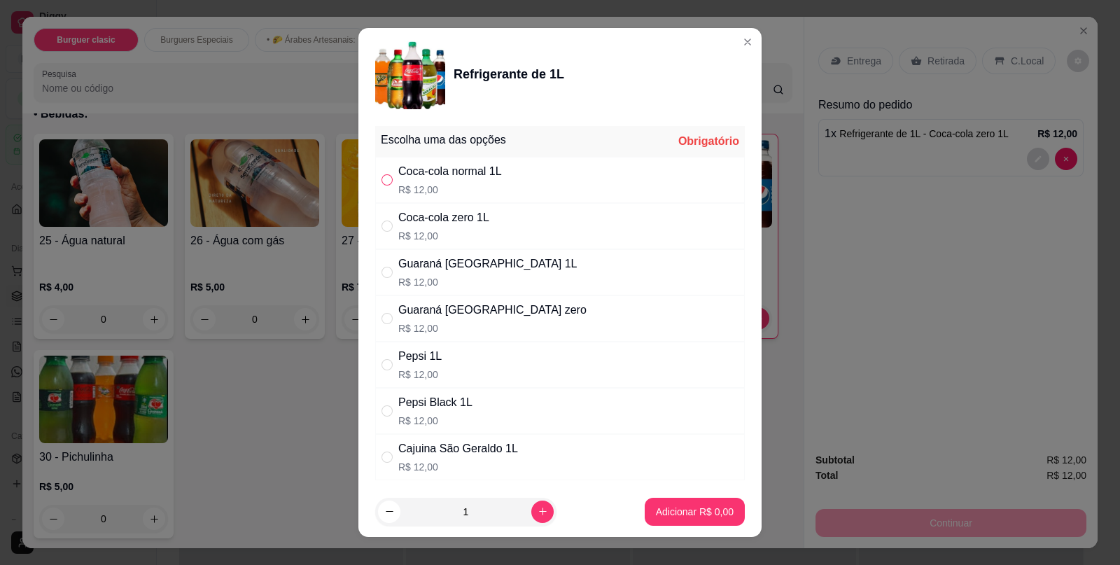
click at [385, 178] on input "" at bounding box center [386, 179] width 11 height 11
radio input "true"
click at [660, 514] on p "Adicionar R$ 12,00" at bounding box center [692, 511] width 81 height 13
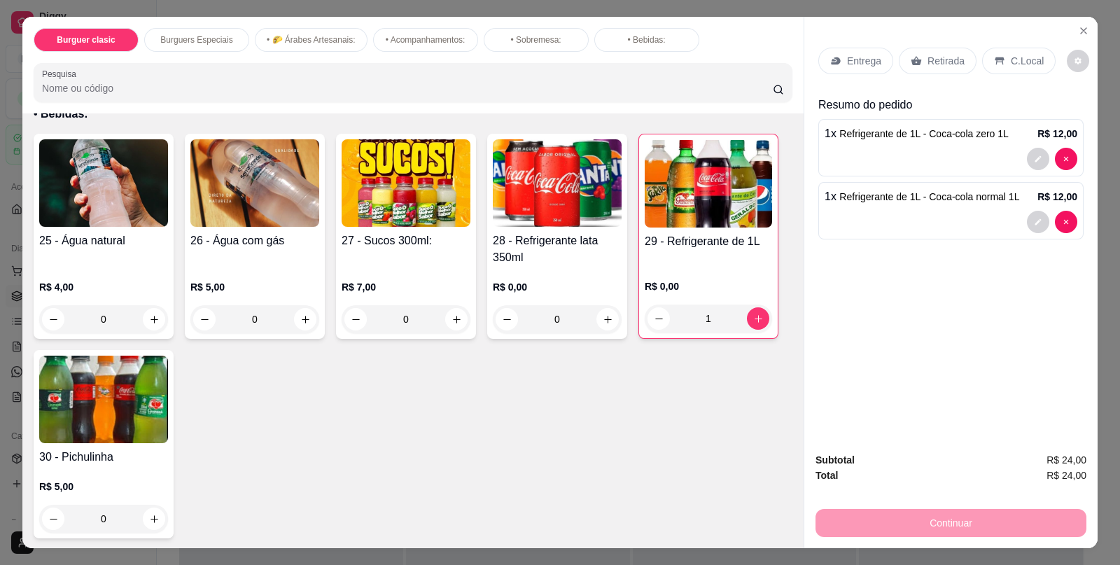
click at [686, 233] on h4 "29 - Refrigerante de 1L" at bounding box center [708, 241] width 127 height 17
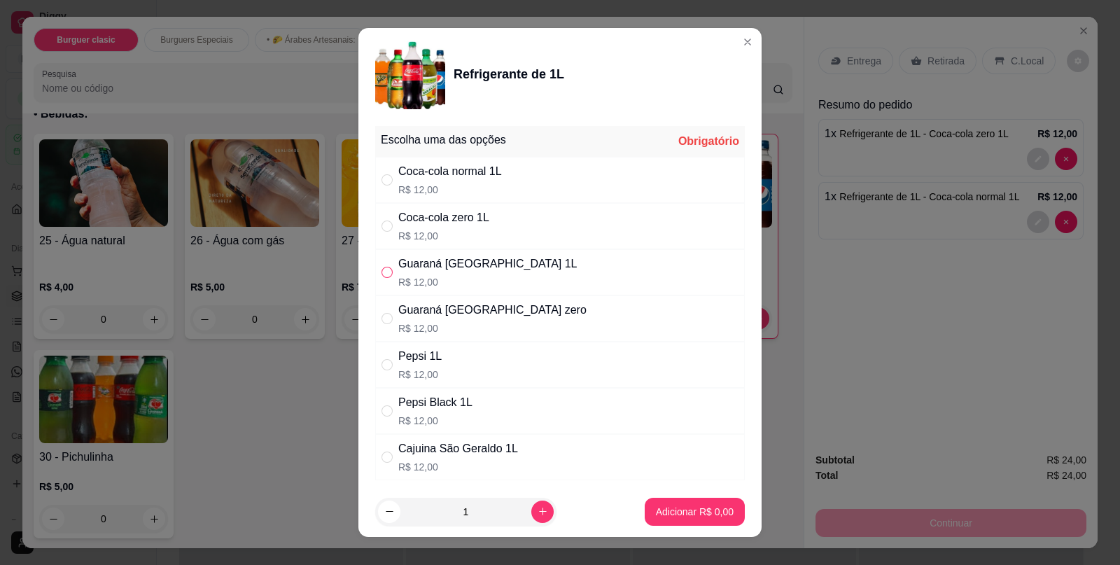
click at [384, 273] on input "" at bounding box center [386, 272] width 11 height 11
radio input "true"
click at [686, 510] on p "Adicionar R$ 12,00" at bounding box center [692, 511] width 81 height 13
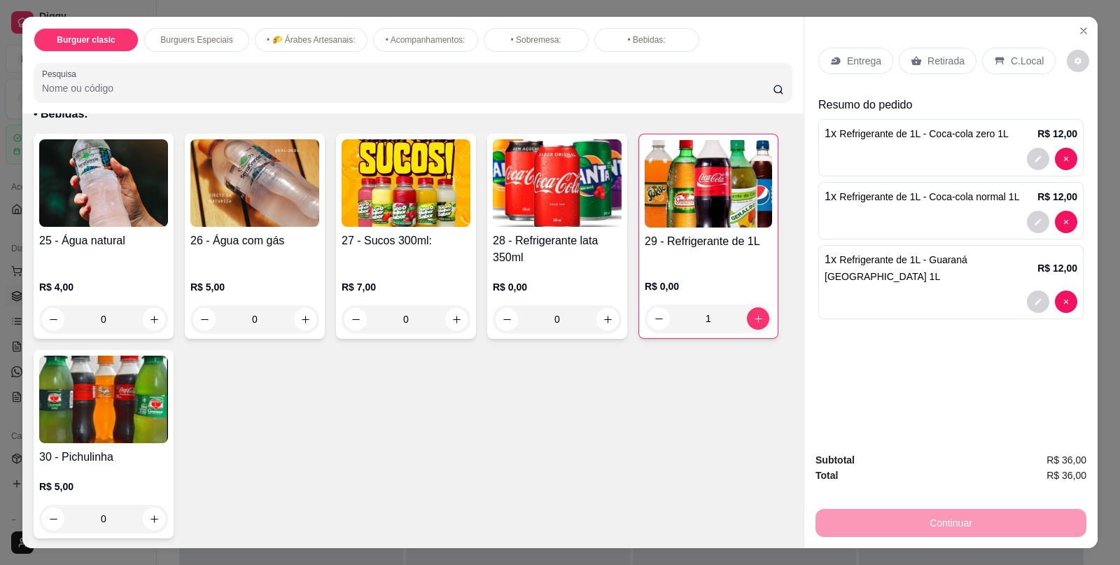
click at [1005, 48] on div "C.Local" at bounding box center [1018, 61] width 73 height 27
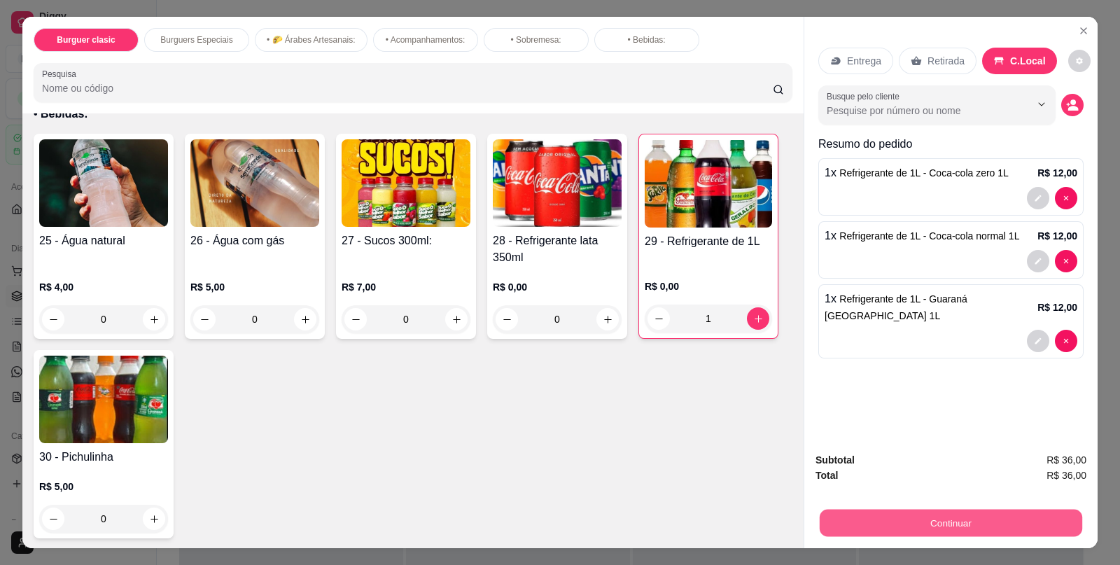
click at [948, 524] on button "Continuar" at bounding box center [950, 522] width 262 height 27
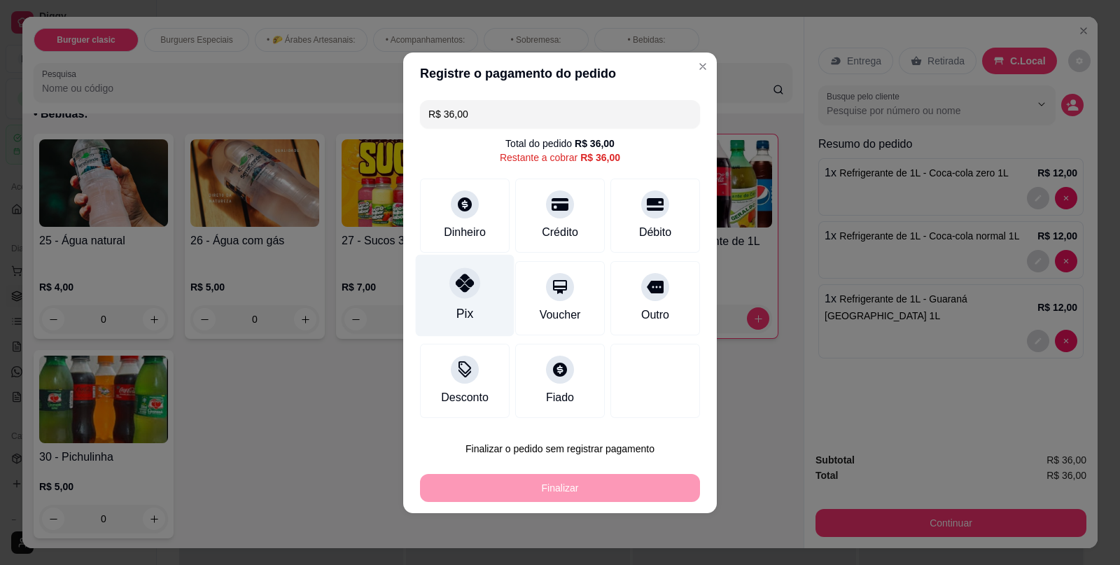
click at [463, 285] on icon at bounding box center [465, 283] width 18 height 18
type input "R$ 0,00"
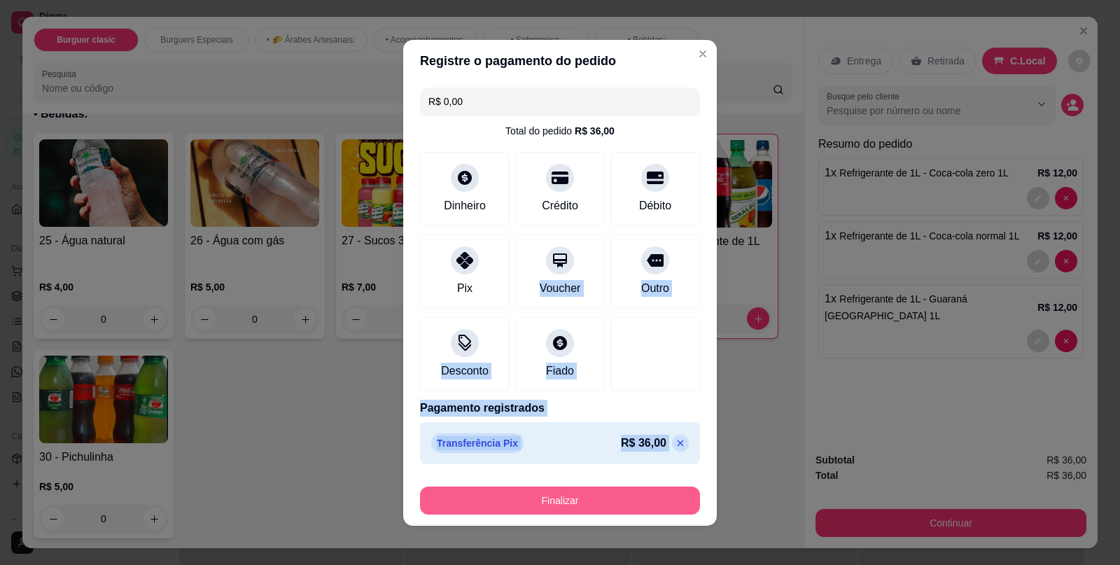
drag, startPoint x: 463, startPoint y: 285, endPoint x: 532, endPoint y: 500, distance: 226.2
click at [532, 500] on section "Registre o pagamento do pedido R$ 0,00 Total do pedido R$ 36,00 Dinheiro Crédit…" at bounding box center [560, 283] width 314 height 486
click at [532, 500] on button "Finalizar" at bounding box center [560, 499] width 272 height 27
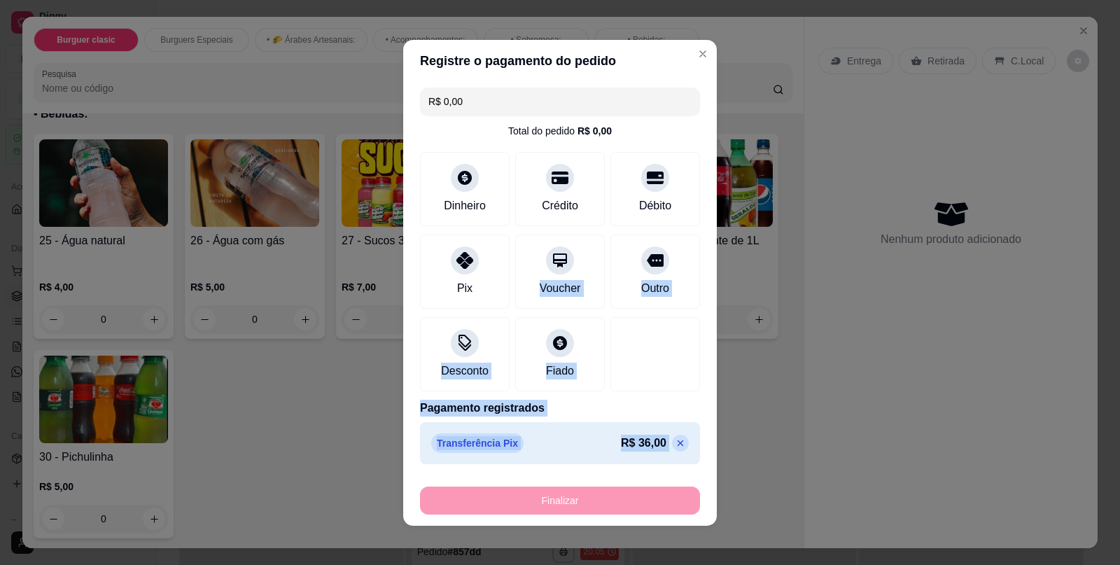
type input "0"
type input "-R$ 36,00"
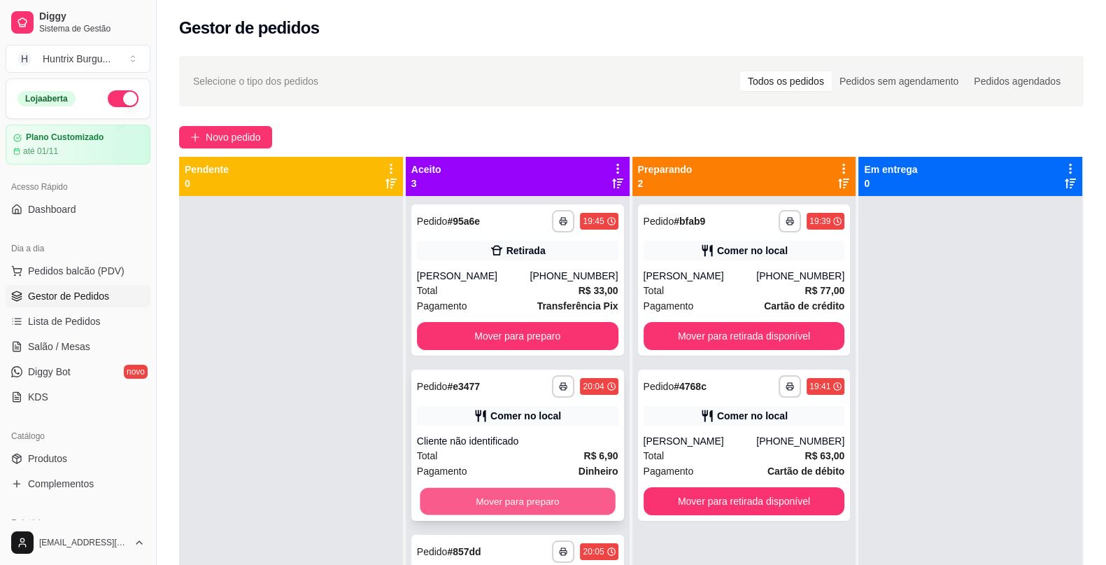
click at [529, 497] on button "Mover para preparo" at bounding box center [517, 501] width 195 height 27
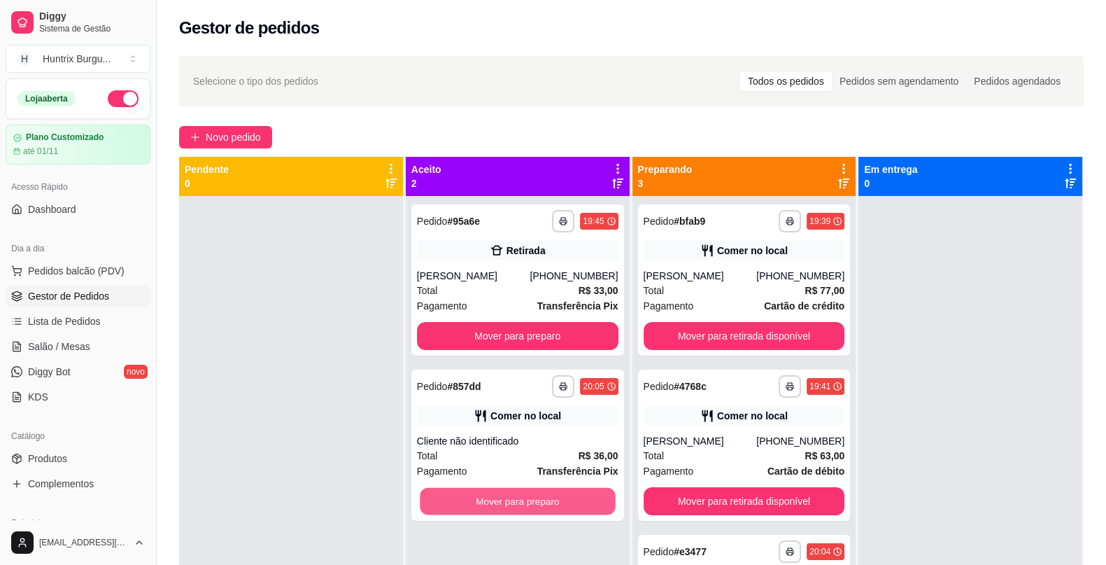
click at [529, 497] on button "Mover para preparo" at bounding box center [517, 501] width 195 height 27
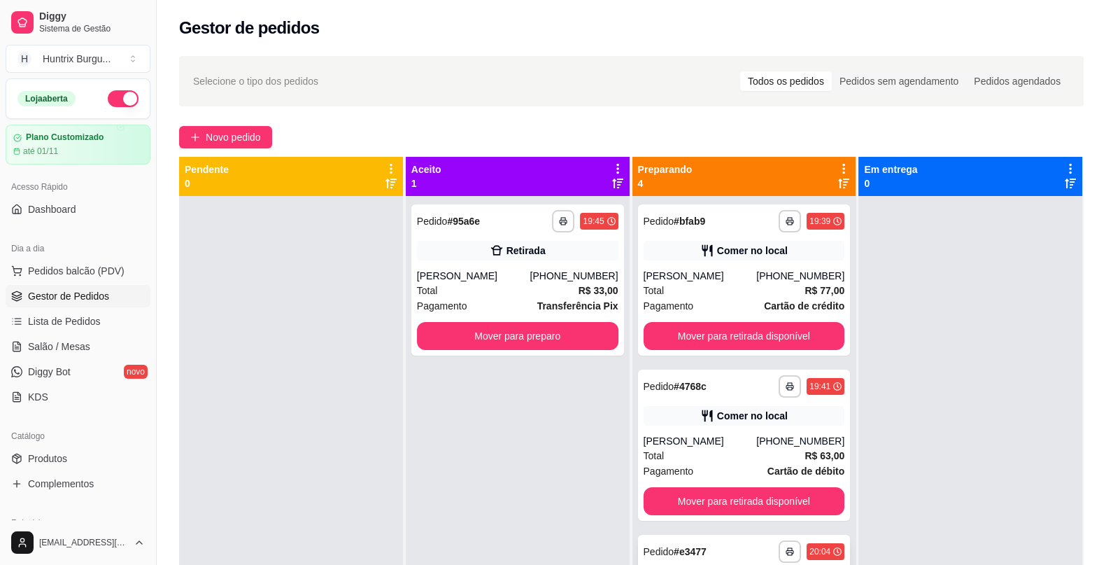
click at [674, 556] on strong "# e3477" at bounding box center [690, 551] width 33 height 11
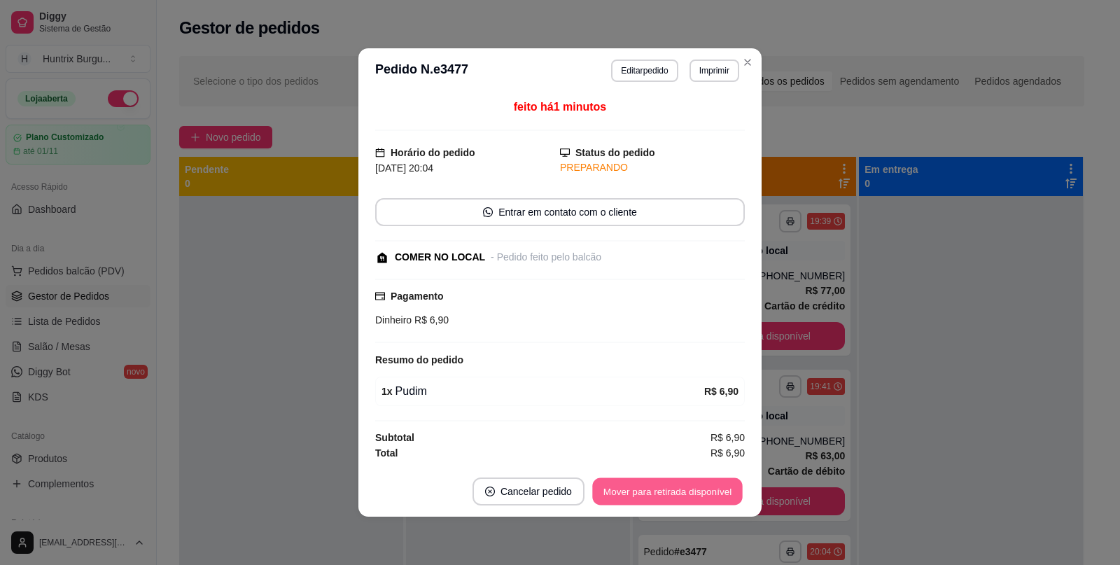
click at [647, 486] on button "Mover para retirada disponível" at bounding box center [667, 491] width 150 height 27
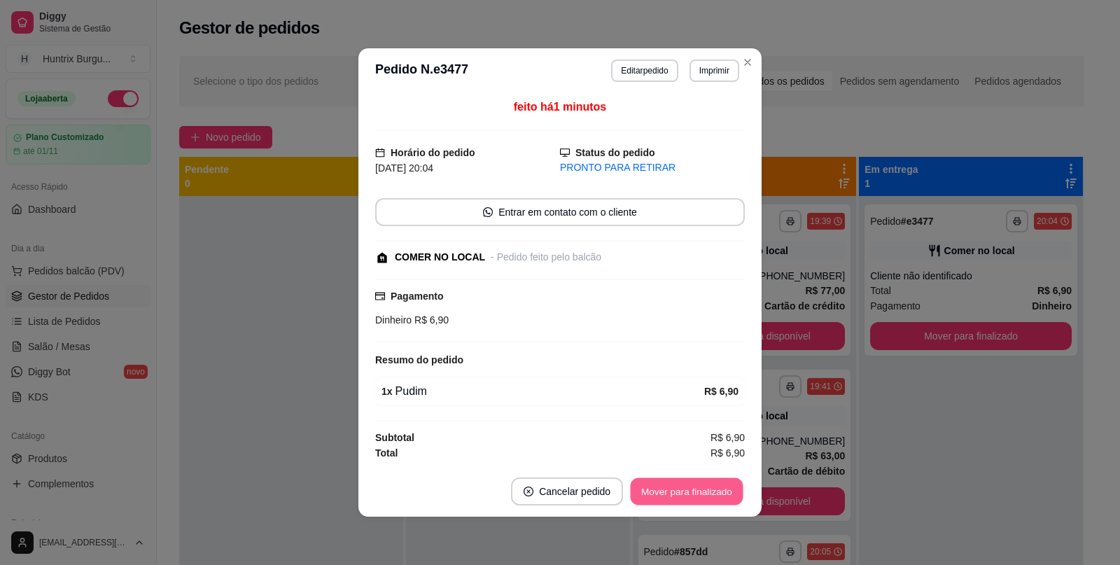
click at [647, 486] on button "Mover para finalizado" at bounding box center [687, 491] width 113 height 27
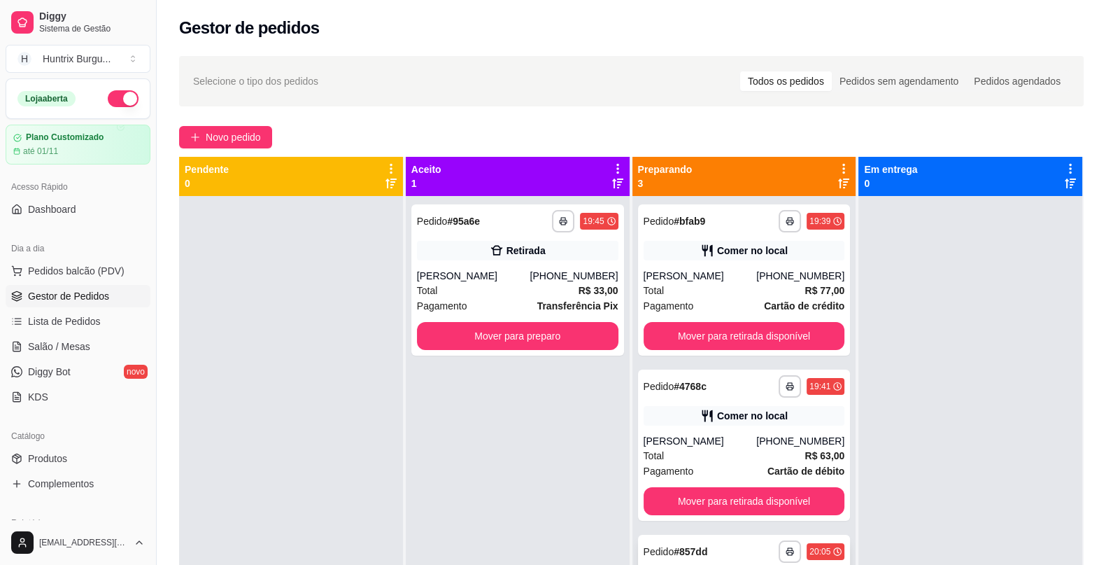
click at [716, 557] on div "**********" at bounding box center [745, 551] width 202 height 22
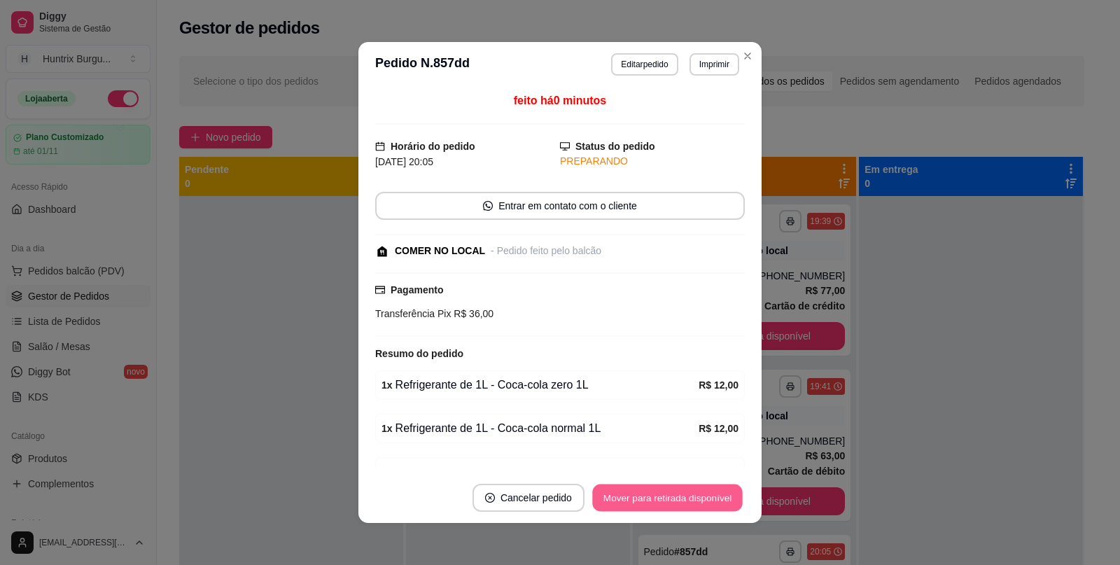
click at [631, 502] on button "Mover para retirada disponível" at bounding box center [667, 497] width 150 height 27
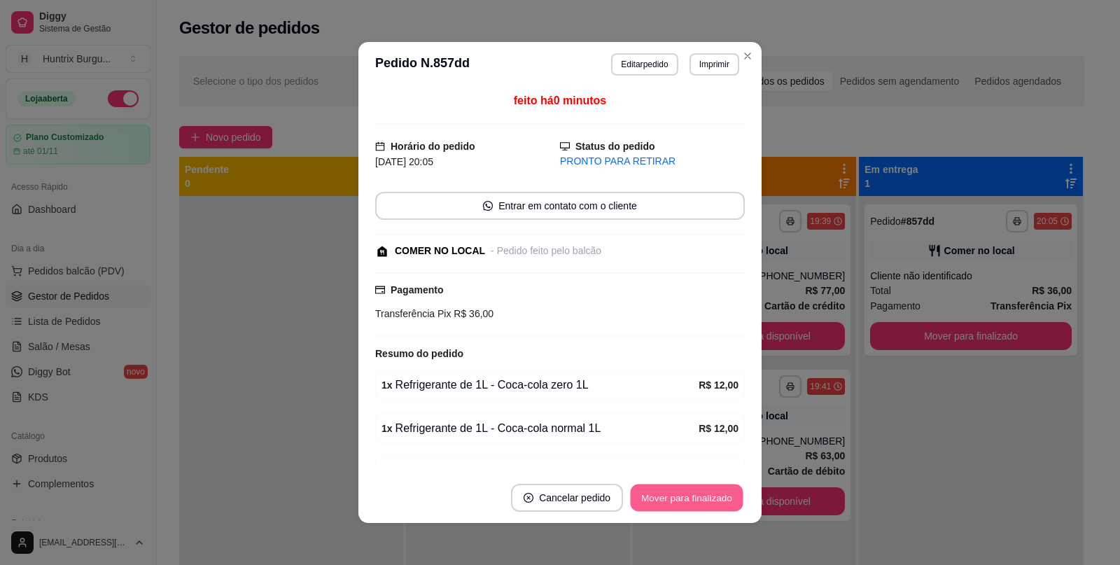
click at [666, 499] on button "Mover para finalizado" at bounding box center [687, 497] width 113 height 27
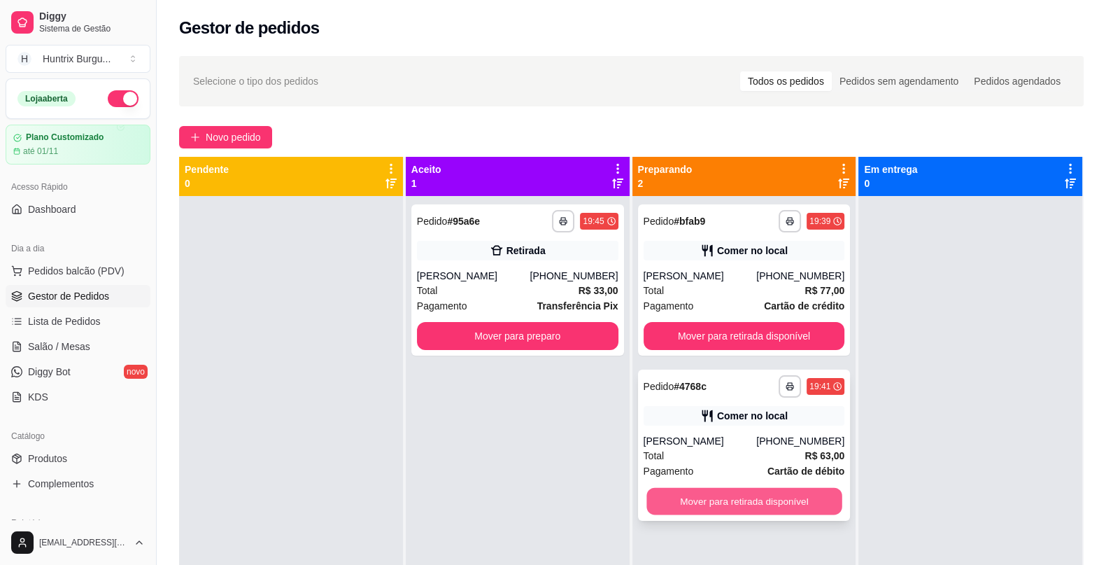
click at [715, 497] on button "Mover para retirada disponível" at bounding box center [744, 501] width 195 height 27
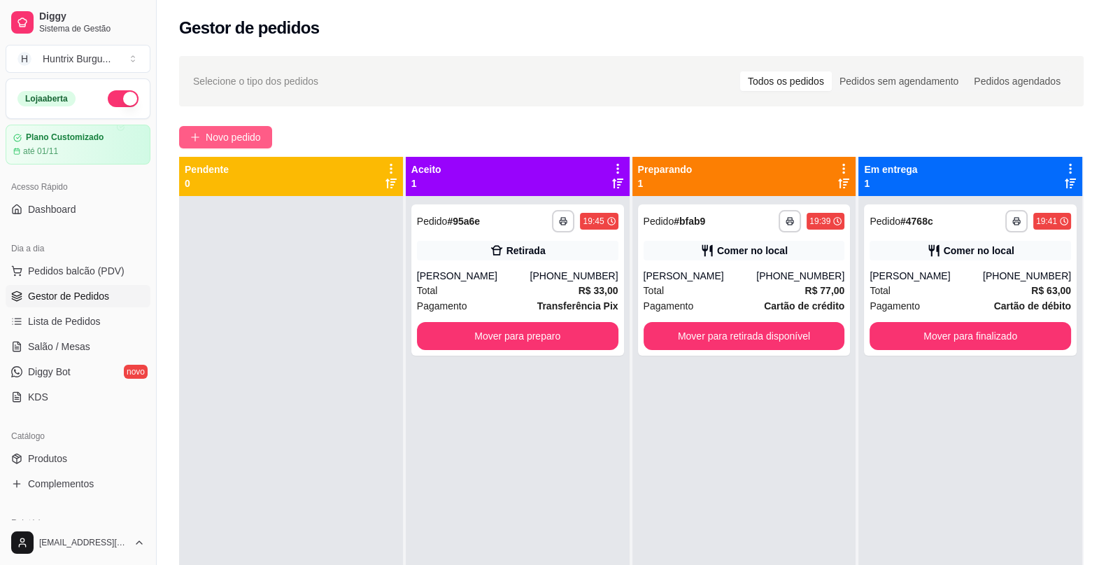
click at [217, 137] on span "Novo pedido" at bounding box center [233, 136] width 55 height 15
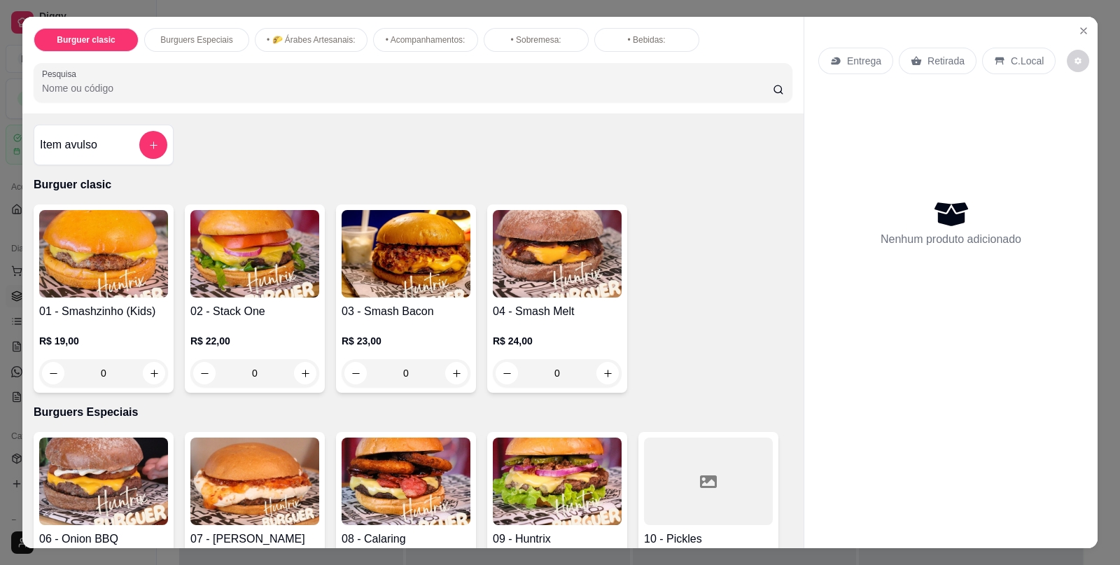
click at [111, 273] on img at bounding box center [103, 253] width 129 height 87
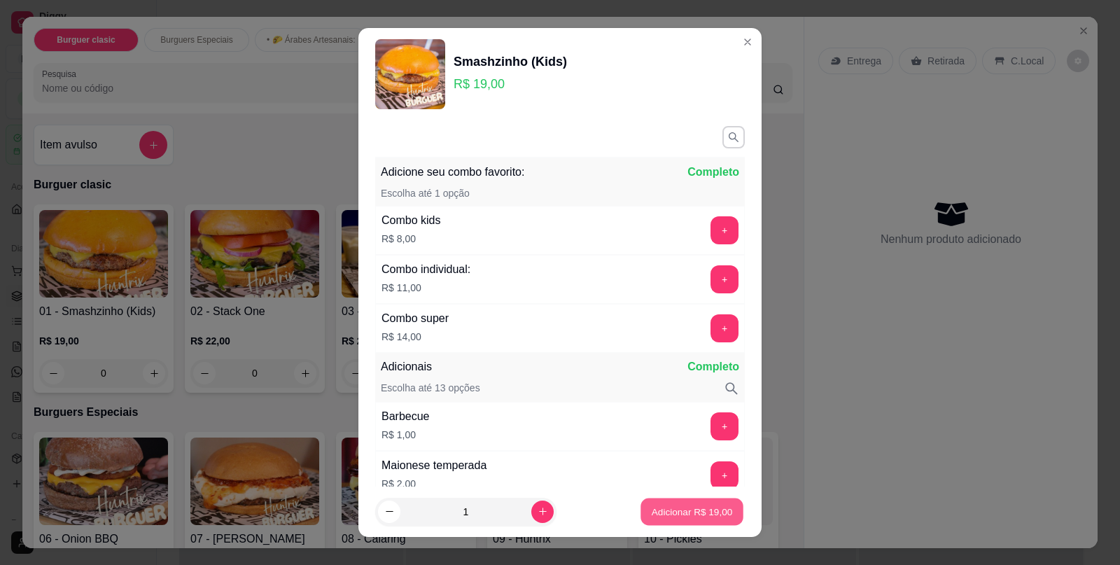
click at [662, 520] on button "Adicionar R$ 19,00" at bounding box center [691, 511] width 103 height 27
type input "1"
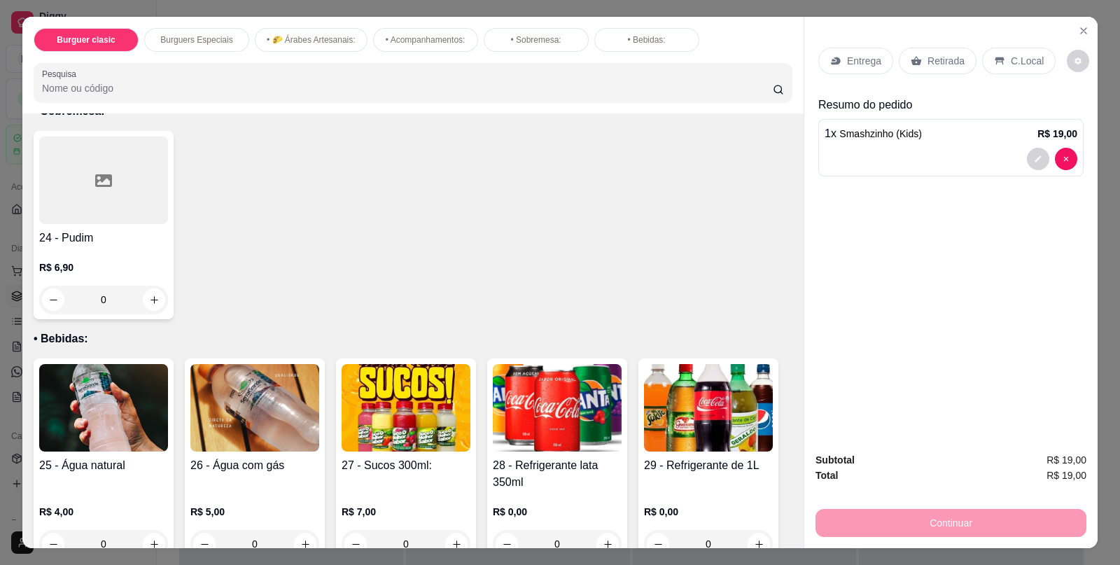
scroll to position [1224, 0]
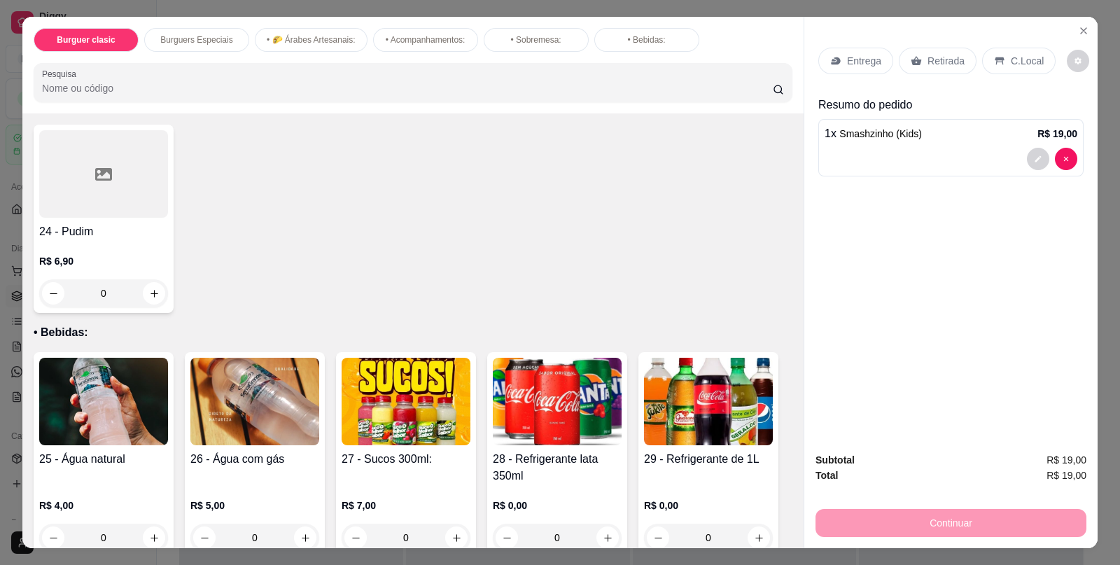
click at [358, 458] on h4 "27 - Sucos 300ml:" at bounding box center [405, 459] width 129 height 17
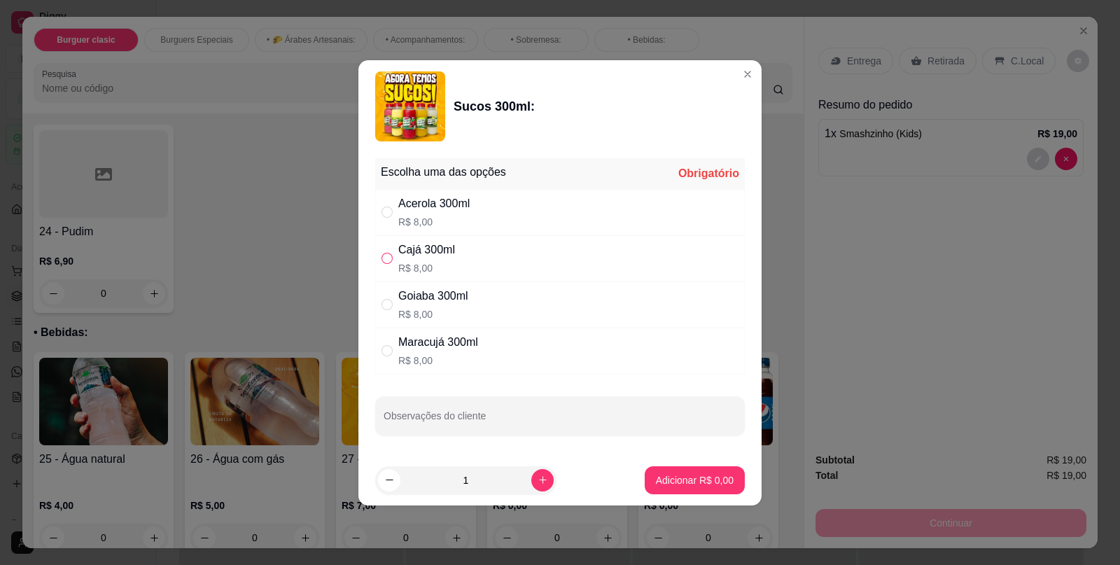
click at [386, 262] on input "" at bounding box center [386, 258] width 11 height 11
radio input "true"
click at [672, 479] on p "Adicionar R$ 8,00" at bounding box center [694, 479] width 76 height 13
type input "1"
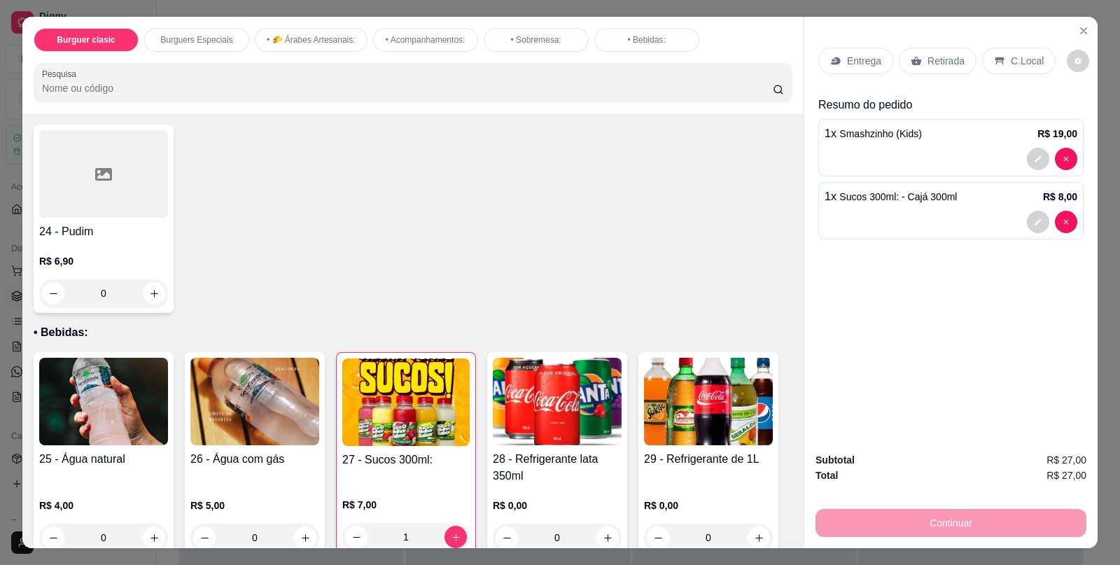
click at [997, 50] on div "C.Local" at bounding box center [1018, 61] width 73 height 27
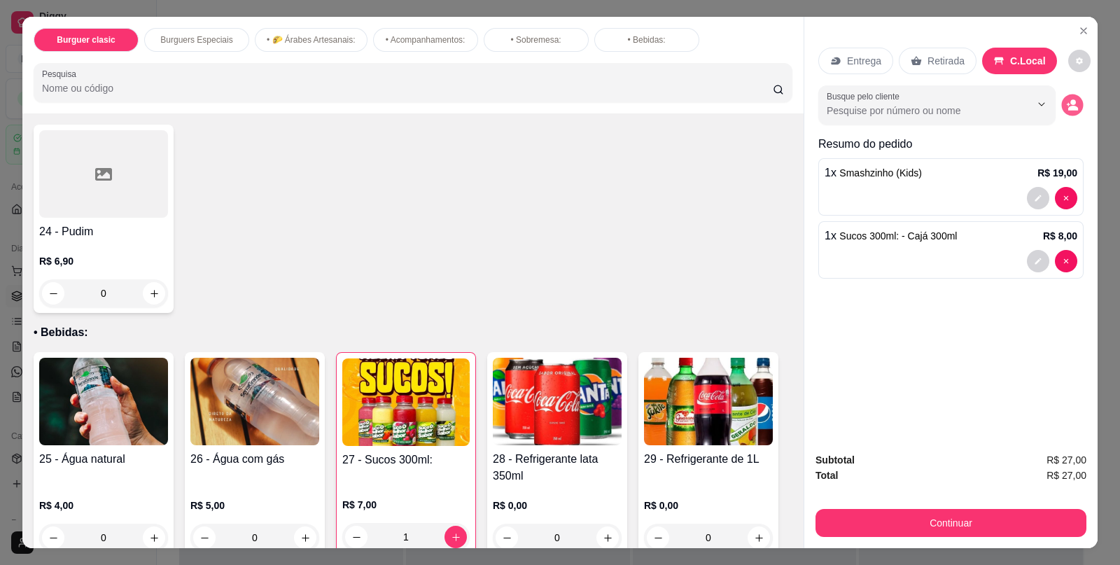
click at [1073, 99] on button "decrease-product-quantity" at bounding box center [1072, 105] width 22 height 22
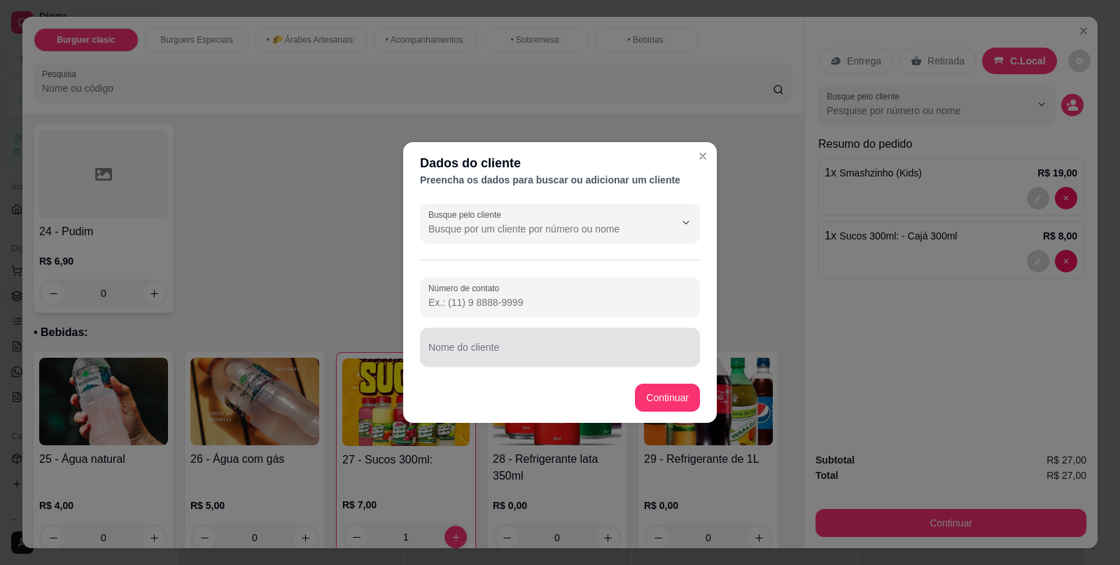
click at [552, 330] on div "Nome do cliente" at bounding box center [560, 347] width 280 height 39
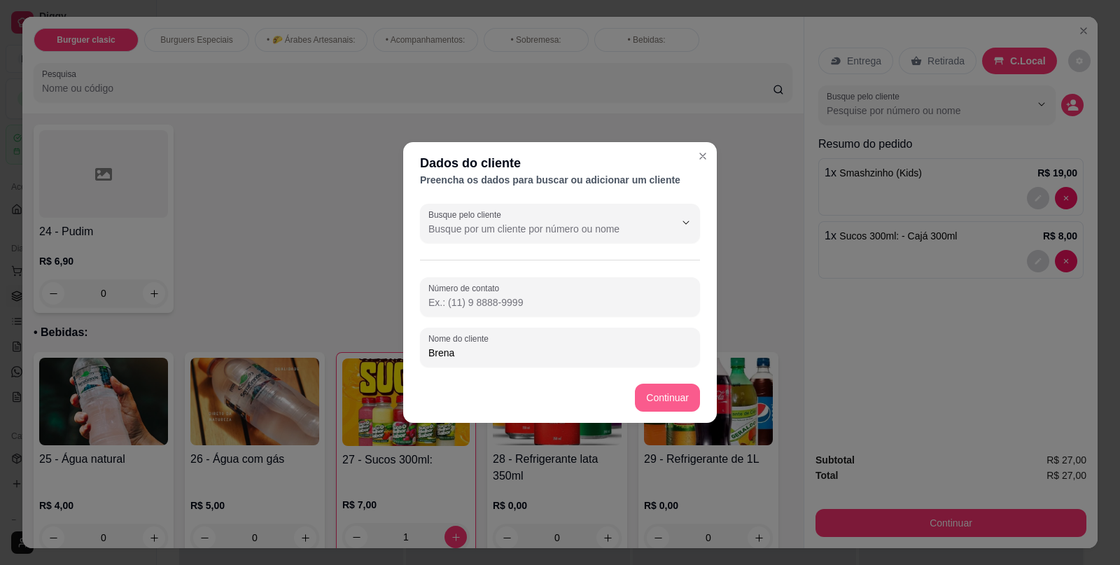
type input "Brena"
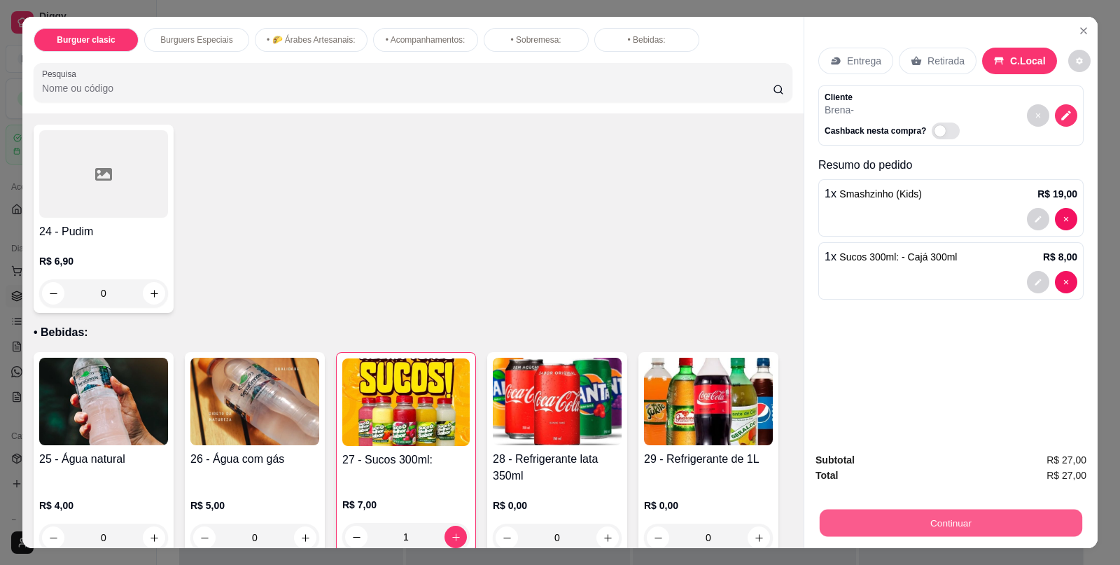
click at [910, 519] on button "Continuar" at bounding box center [950, 522] width 262 height 27
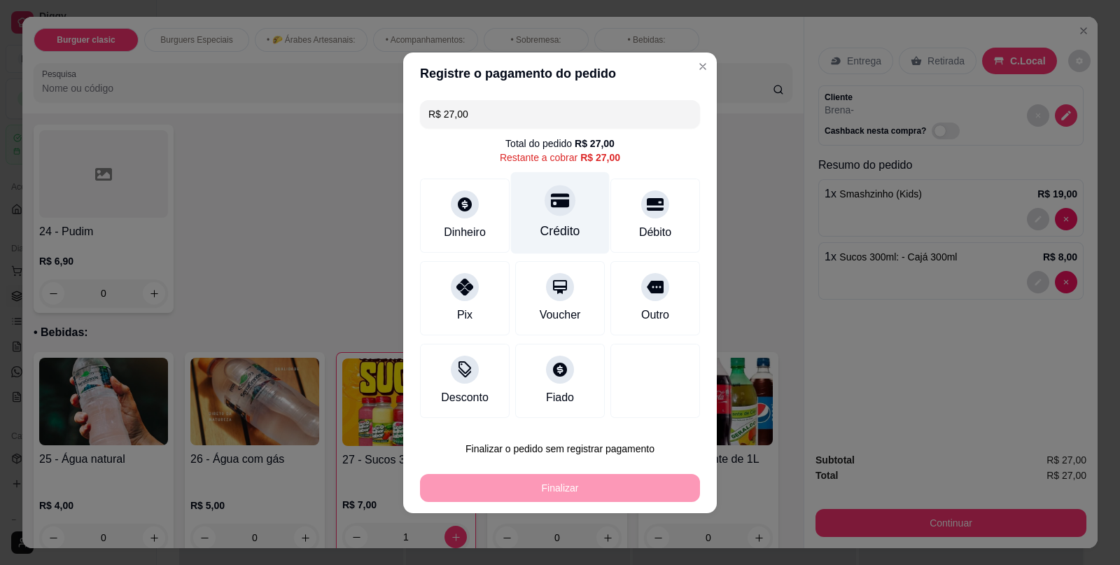
click at [570, 213] on div "Crédito" at bounding box center [560, 212] width 99 height 82
type input "R$ 0,00"
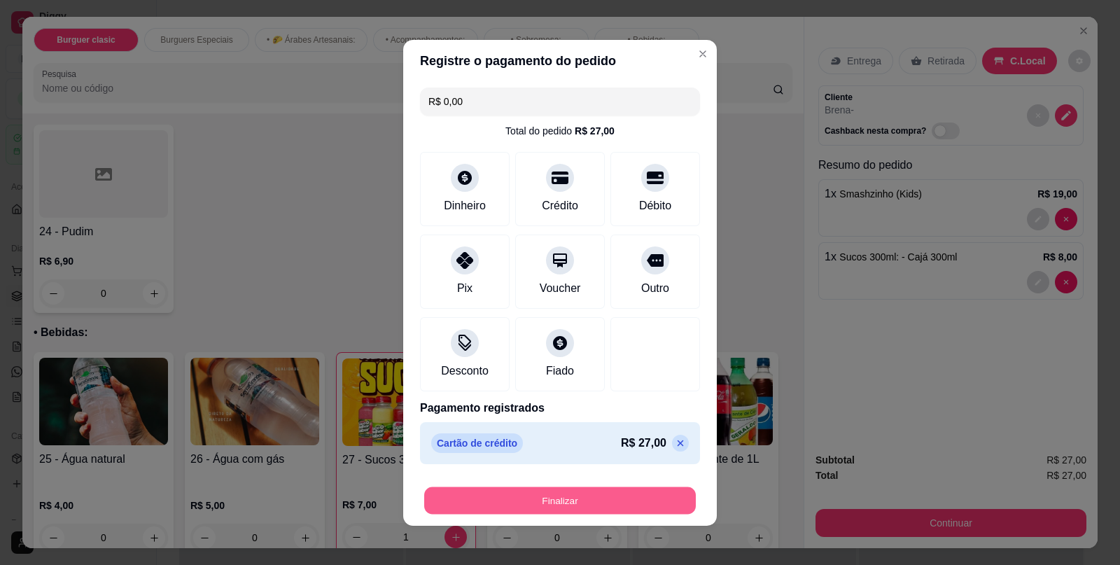
click at [610, 495] on button "Finalizar" at bounding box center [560, 499] width 272 height 27
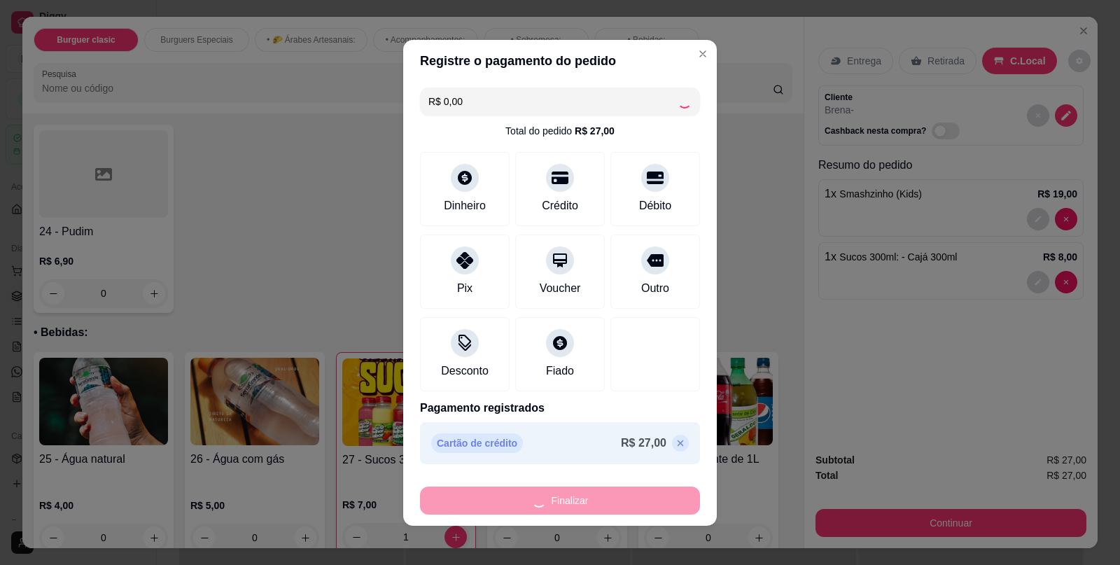
type input "0"
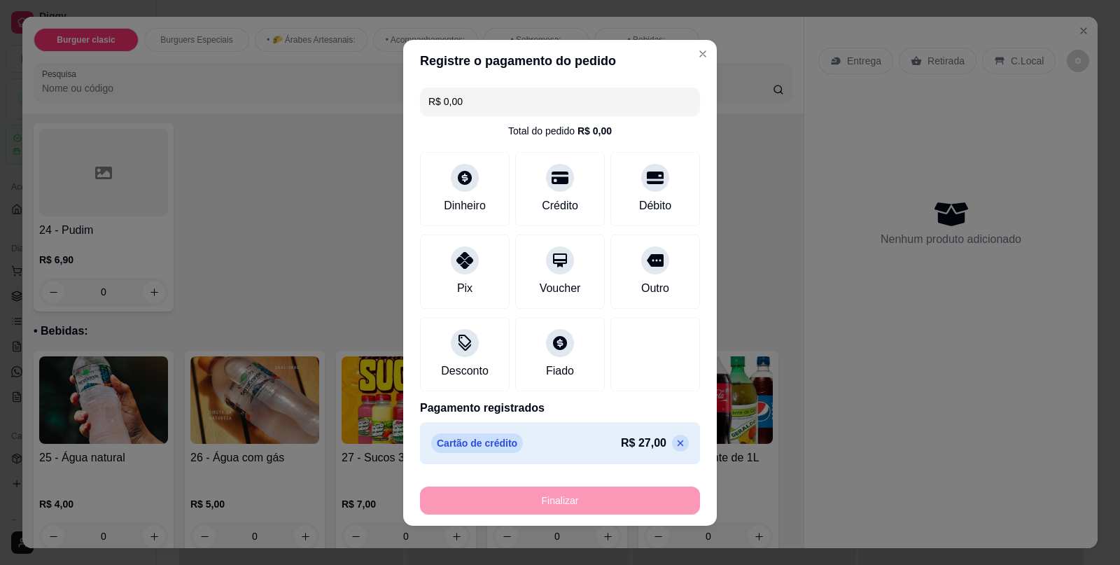
type input "-R$ 27,00"
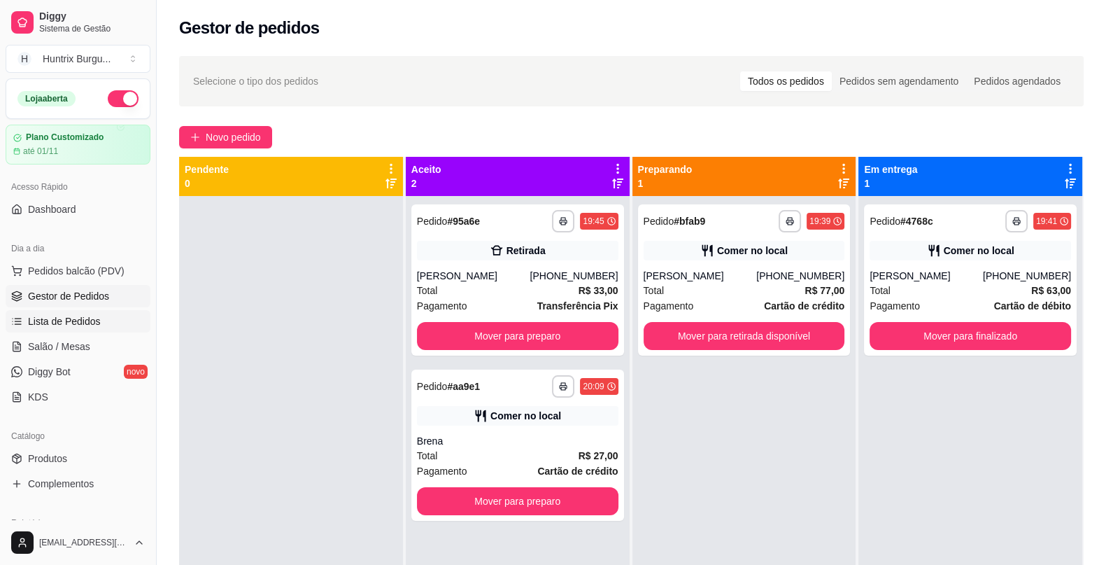
click at [45, 314] on span "Lista de Pedidos" at bounding box center [64, 321] width 73 height 14
click at [77, 323] on span "Lista de Pedidos" at bounding box center [64, 321] width 73 height 14
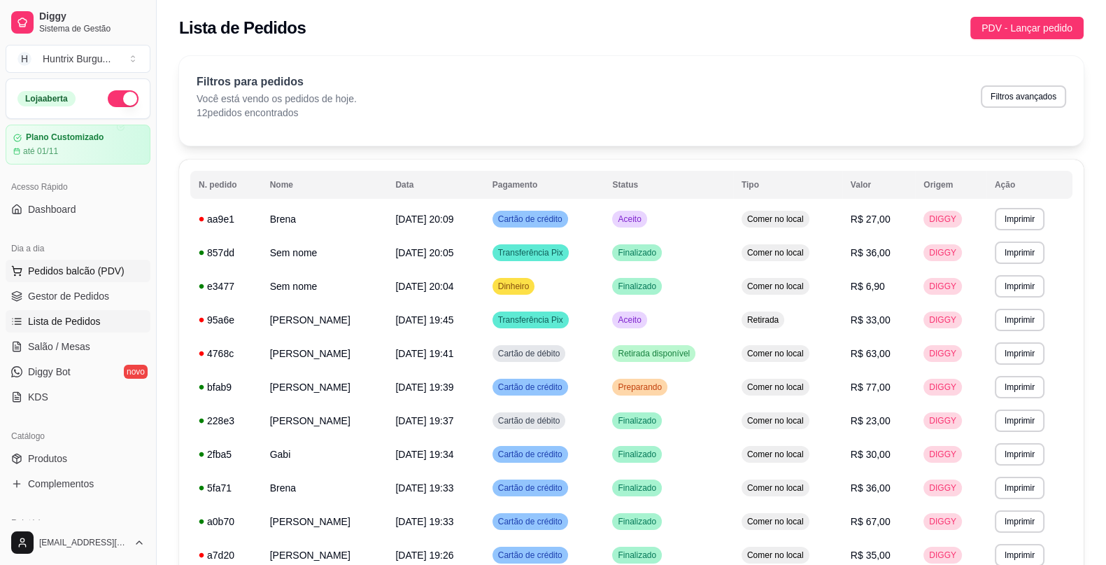
click at [37, 273] on span "Pedidos balcão (PDV)" at bounding box center [76, 271] width 97 height 14
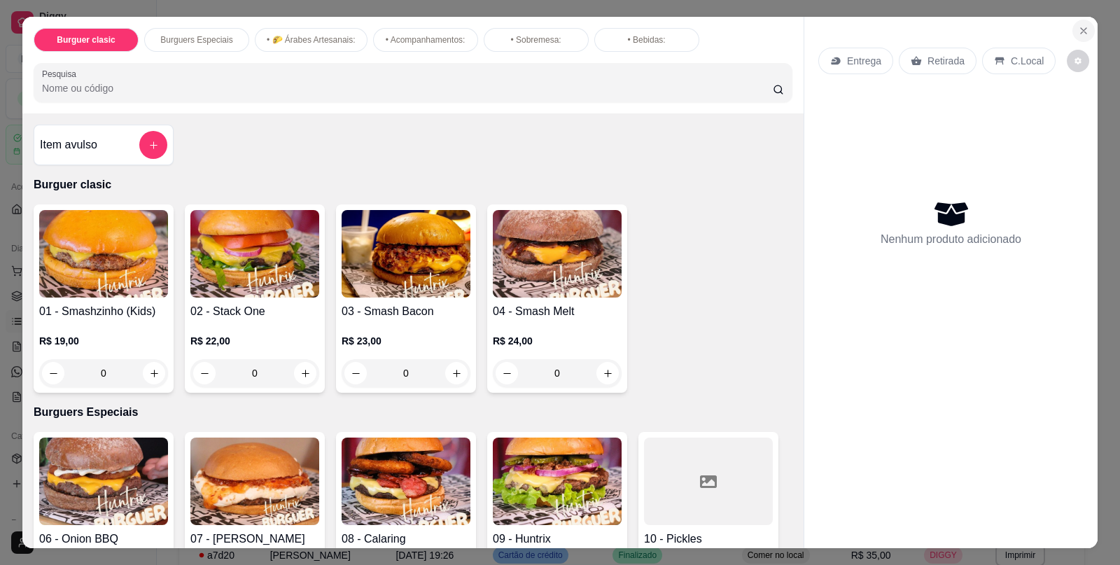
click at [1078, 25] on icon "Close" at bounding box center [1083, 30] width 11 height 11
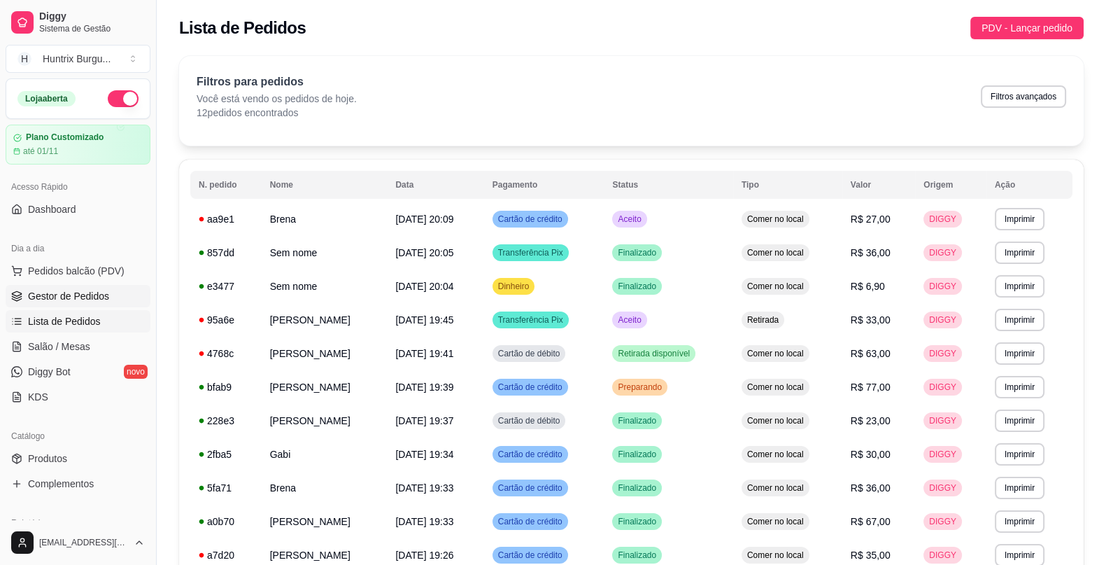
click at [90, 300] on span "Gestor de Pedidos" at bounding box center [68, 296] width 81 height 14
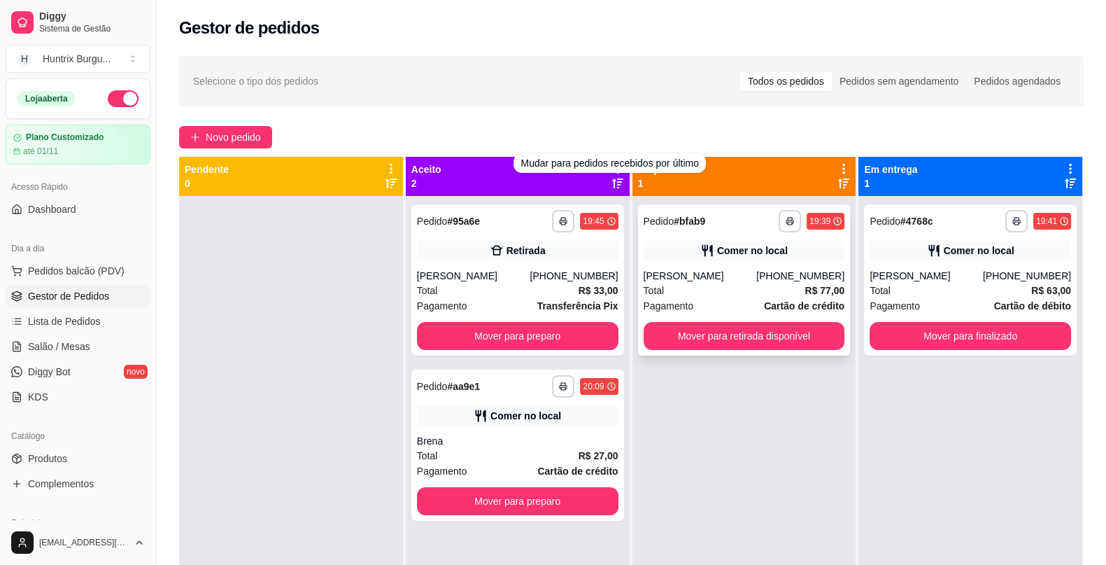
click at [756, 276] on div "[PERSON_NAME]" at bounding box center [700, 276] width 113 height 14
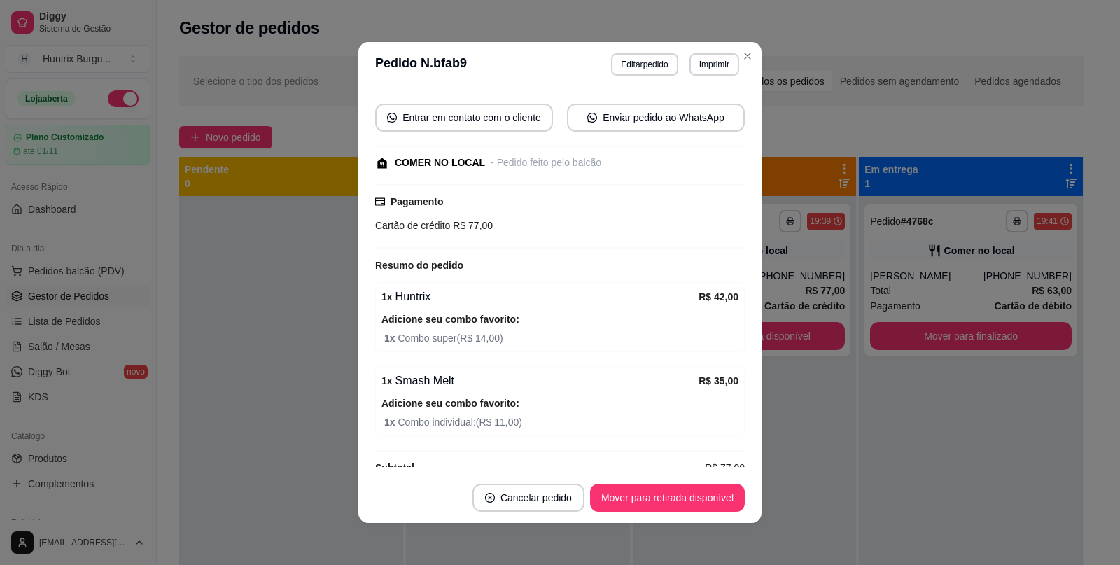
scroll to position [141, 0]
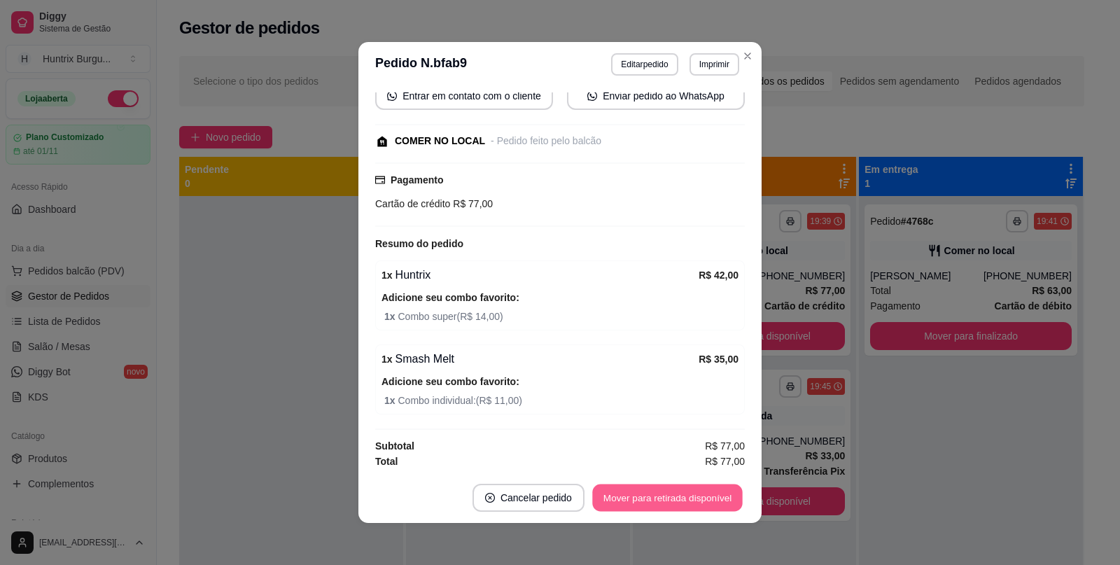
click at [683, 505] on button "Mover para retirada disponível" at bounding box center [667, 497] width 150 height 27
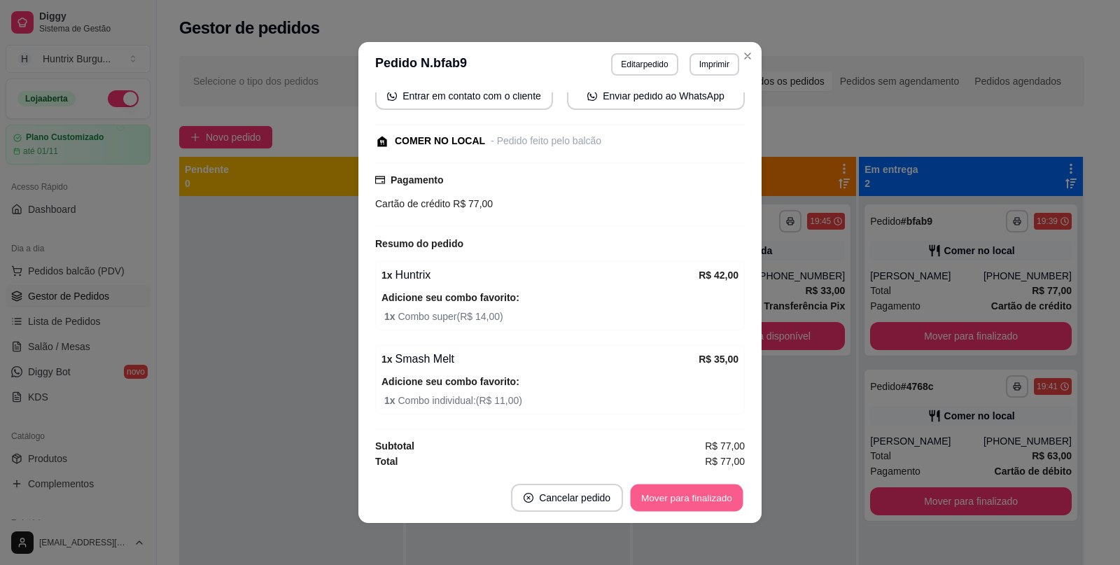
click at [689, 495] on button "Mover para finalizado" at bounding box center [687, 497] width 113 height 27
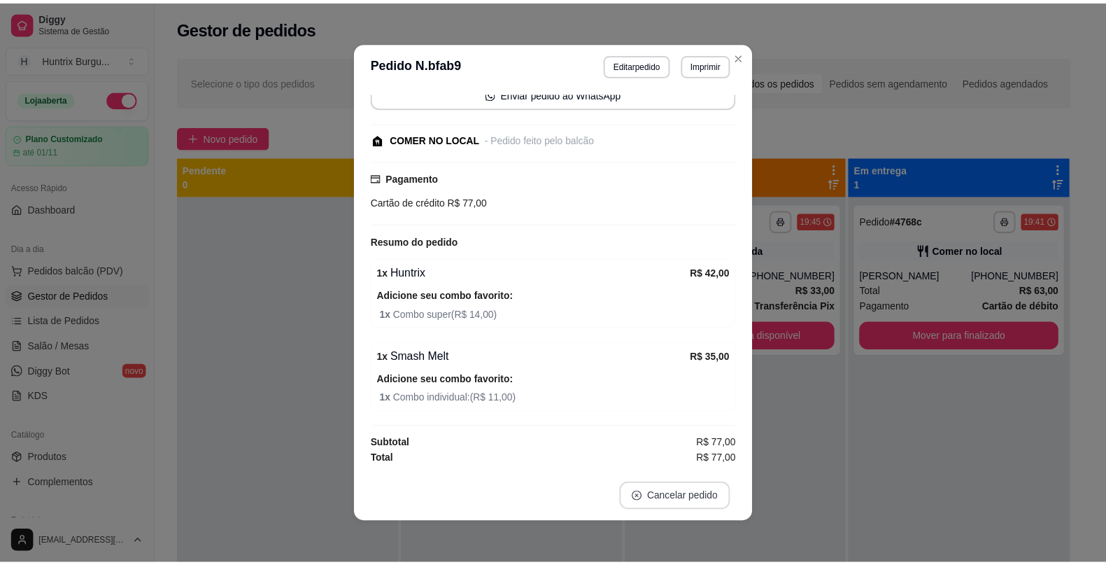
scroll to position [108, 0]
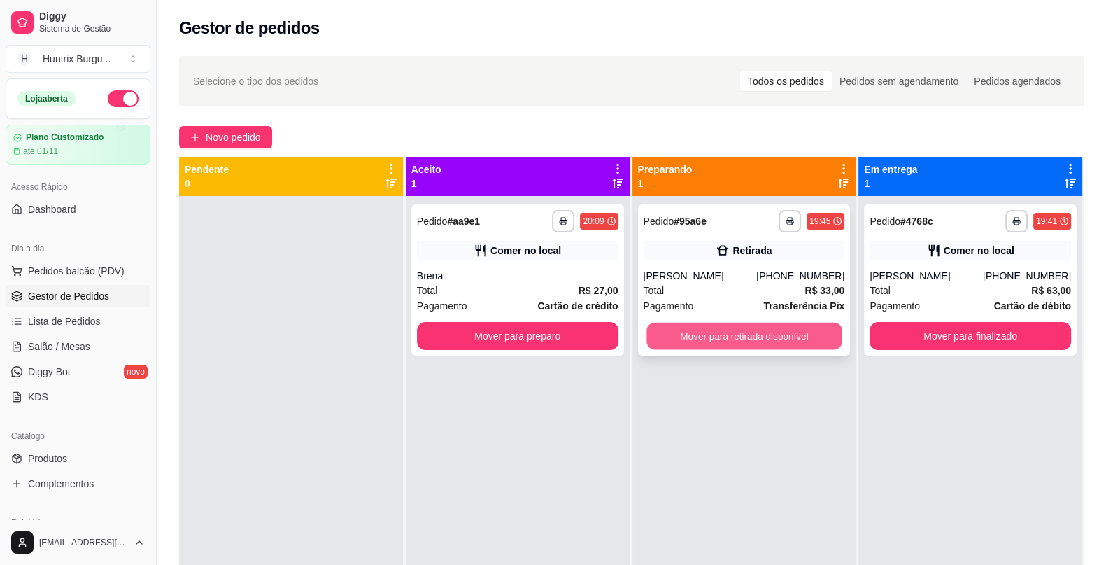
click at [749, 332] on button "Mover para retirada disponível" at bounding box center [744, 336] width 195 height 27
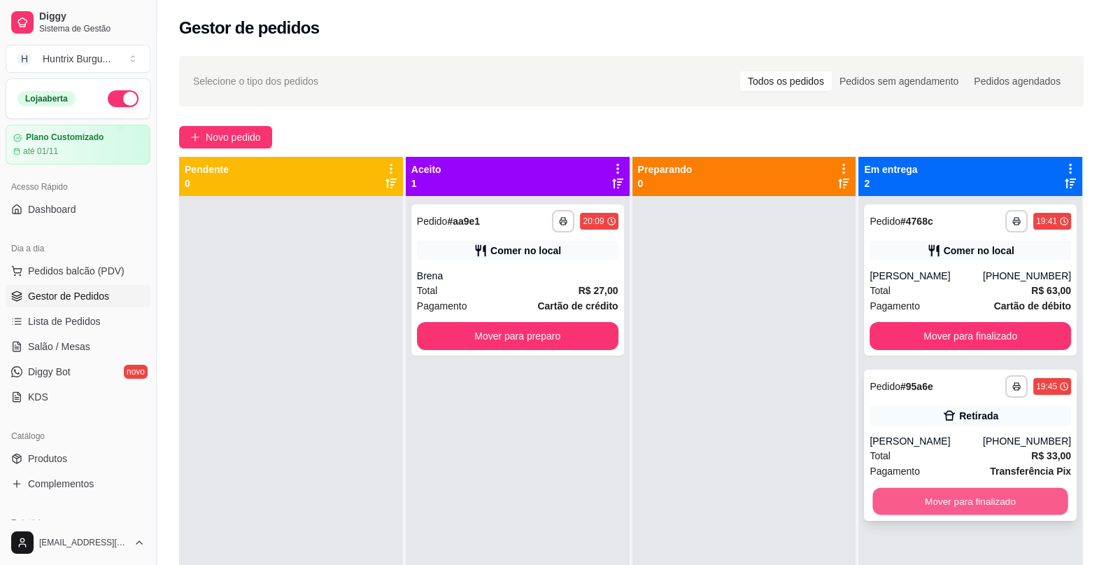
click at [962, 500] on button "Mover para finalizado" at bounding box center [970, 501] width 195 height 27
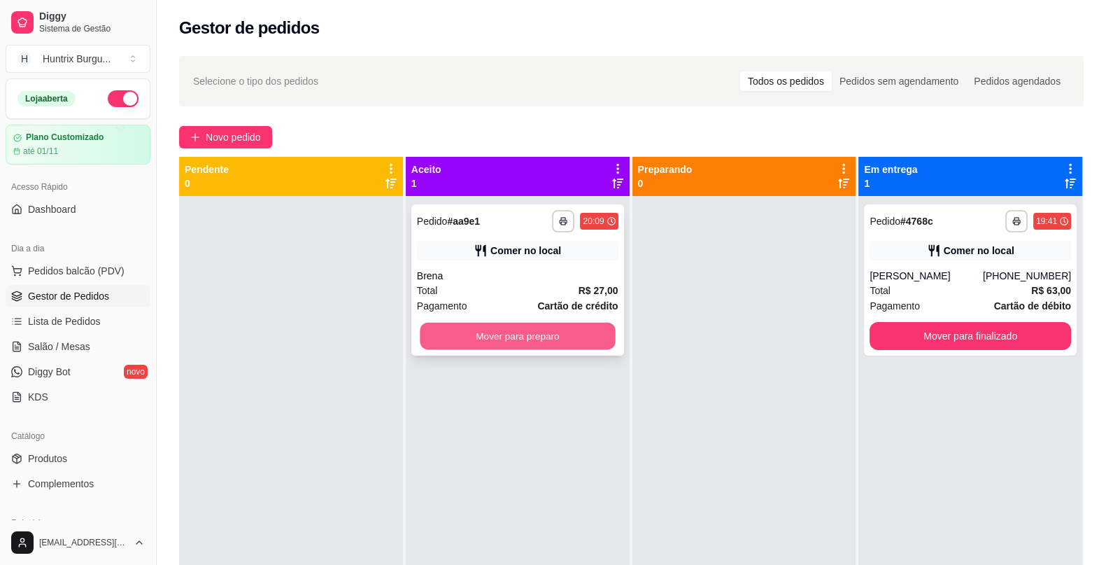
click at [568, 332] on button "Mover para preparo" at bounding box center [517, 336] width 195 height 27
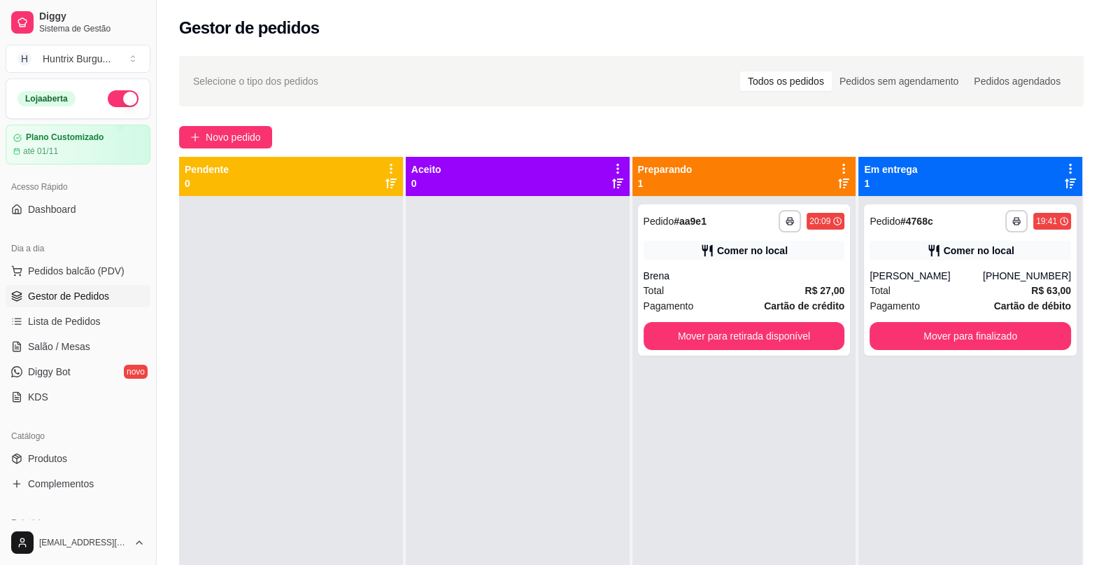
click at [568, 332] on div at bounding box center [518, 478] width 224 height 565
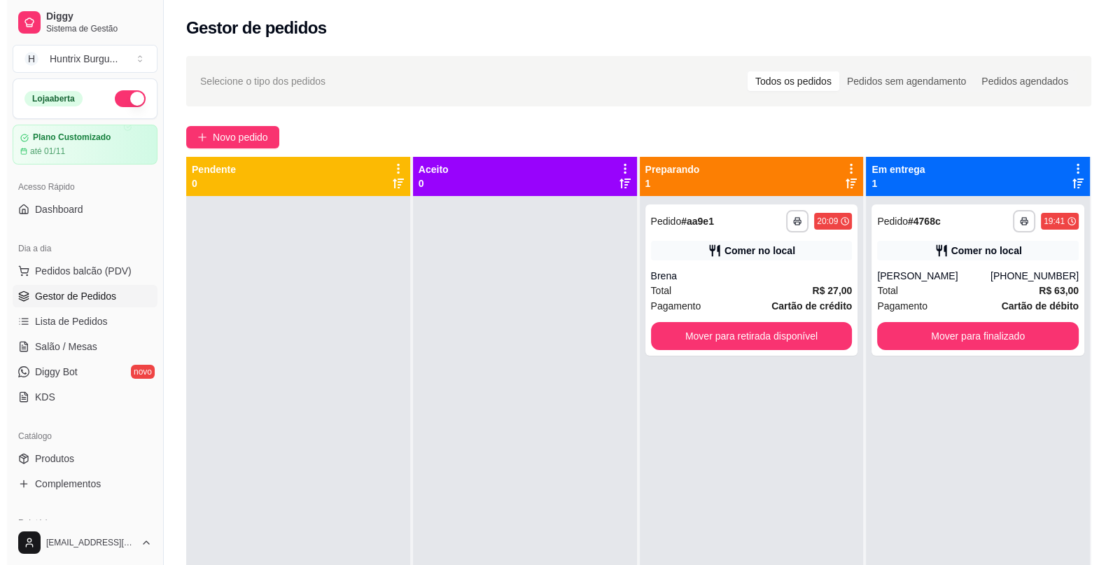
scroll to position [38, 0]
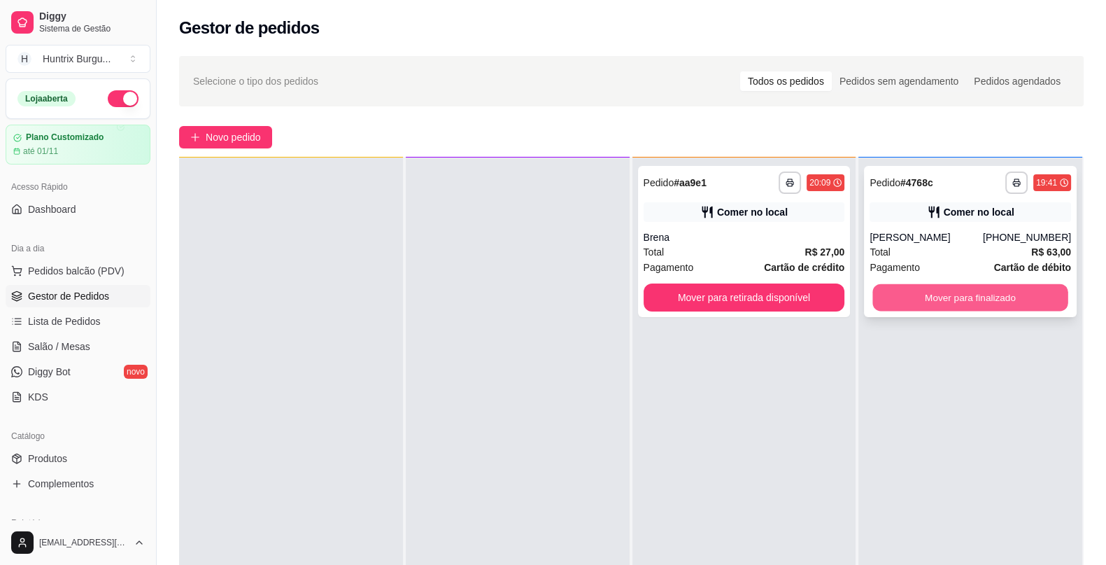
click at [1027, 295] on button "Mover para finalizado" at bounding box center [970, 297] width 195 height 27
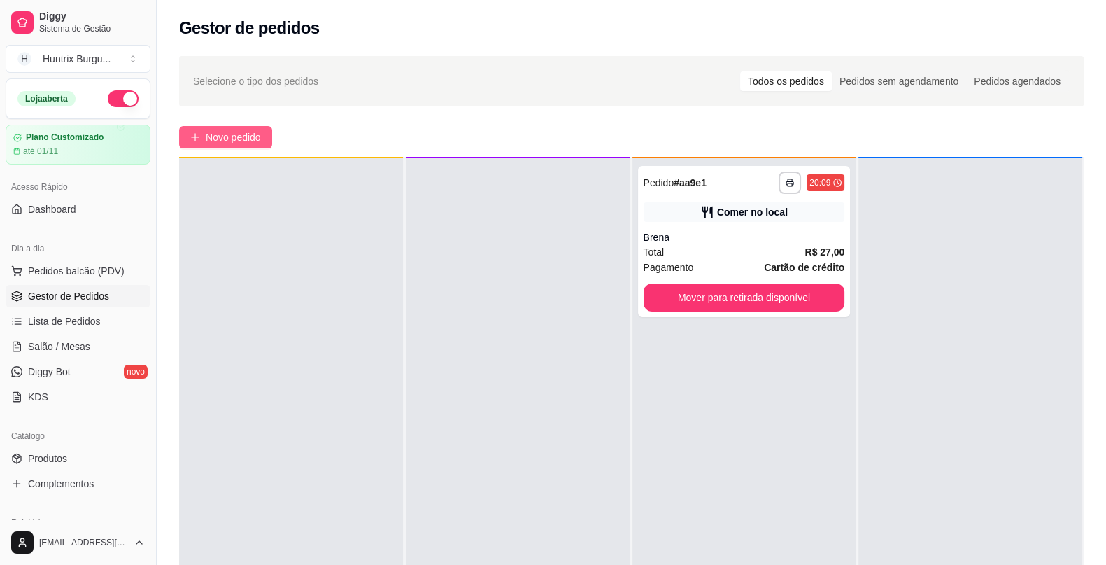
click at [253, 134] on span "Novo pedido" at bounding box center [233, 136] width 55 height 15
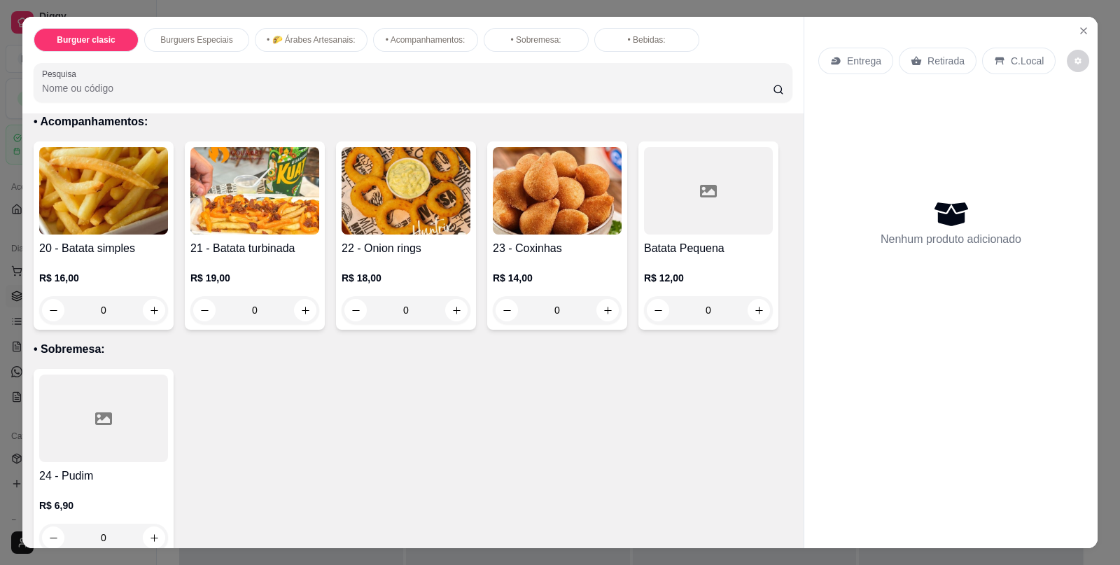
scroll to position [980, 0]
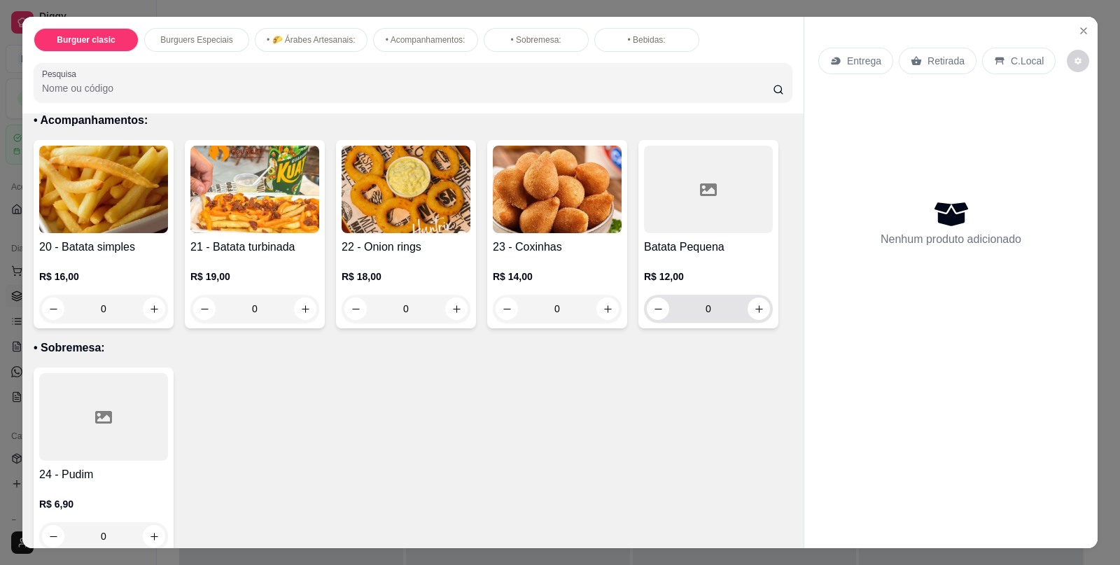
click at [756, 311] on div "0" at bounding box center [708, 309] width 123 height 28
click at [754, 305] on icon "increase-product-quantity" at bounding box center [759, 309] width 10 height 10
type input "1"
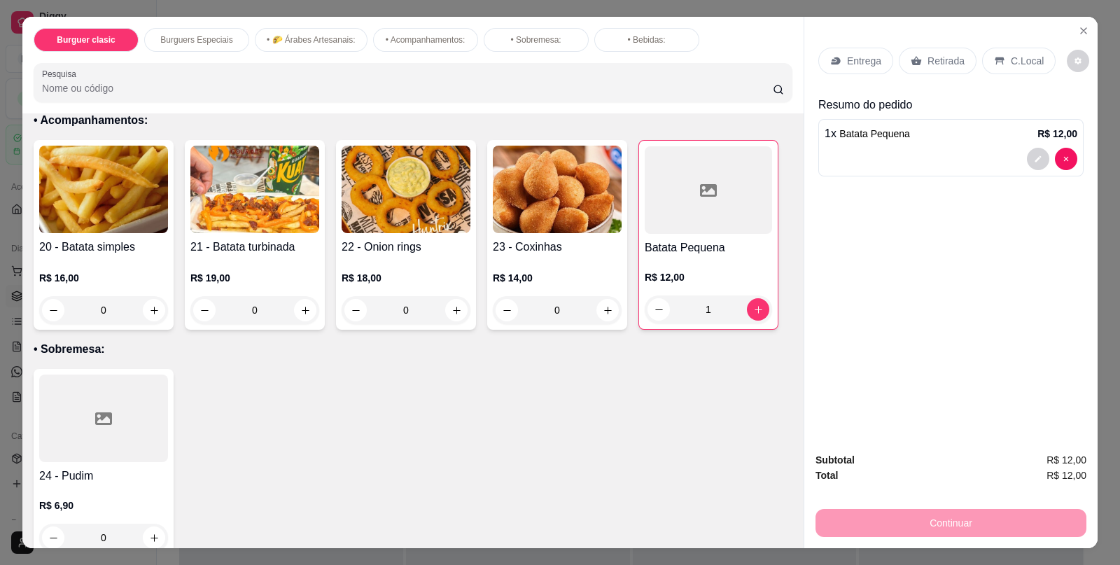
click at [999, 49] on div "C.Local" at bounding box center [1018, 61] width 73 height 27
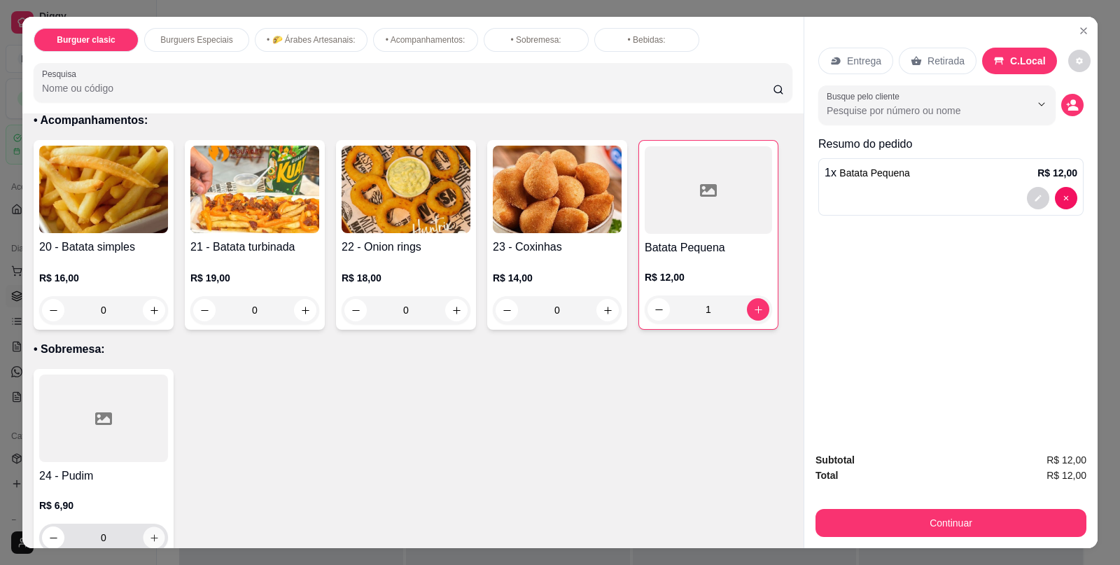
click at [155, 528] on button "increase-product-quantity" at bounding box center [154, 538] width 22 height 22
type input "1"
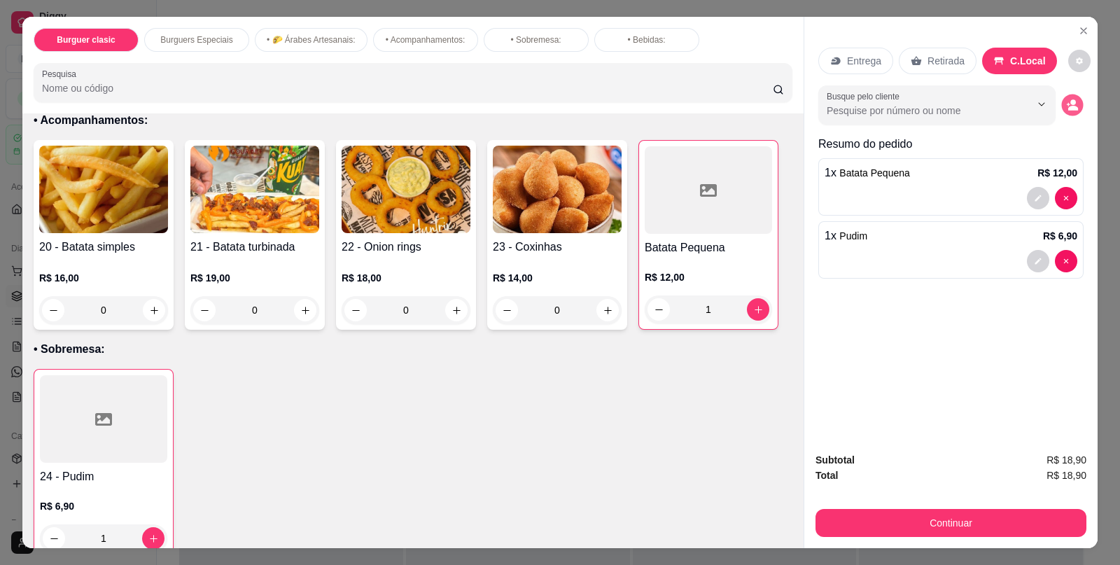
click at [1068, 106] on icon "decrease-product-quantity" at bounding box center [1073, 108] width 10 height 5
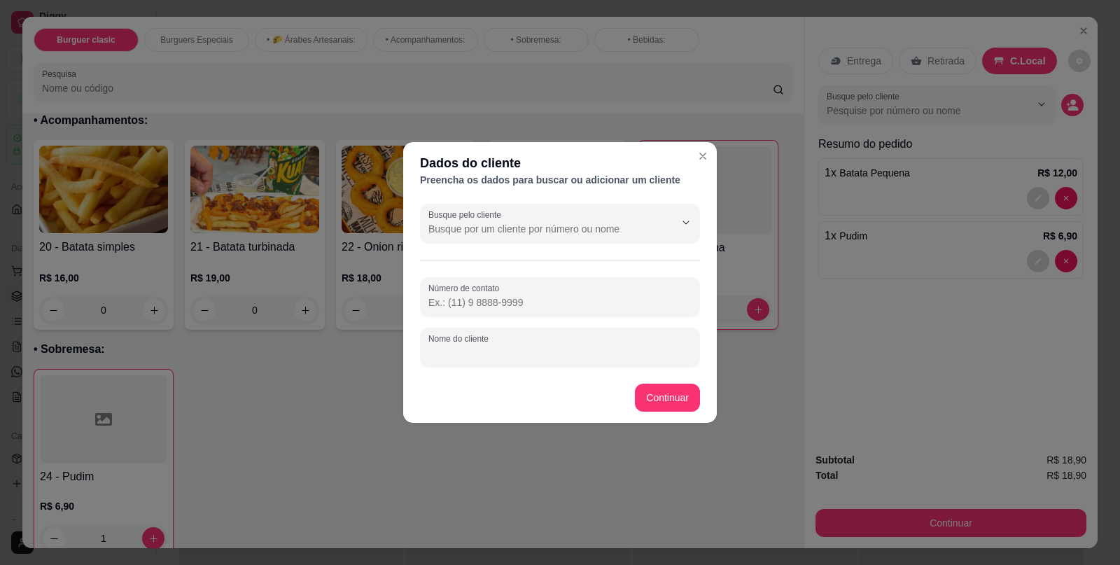
click at [620, 353] on input "Nome do cliente" at bounding box center [559, 353] width 263 height 14
type input "[PERSON_NAME]"
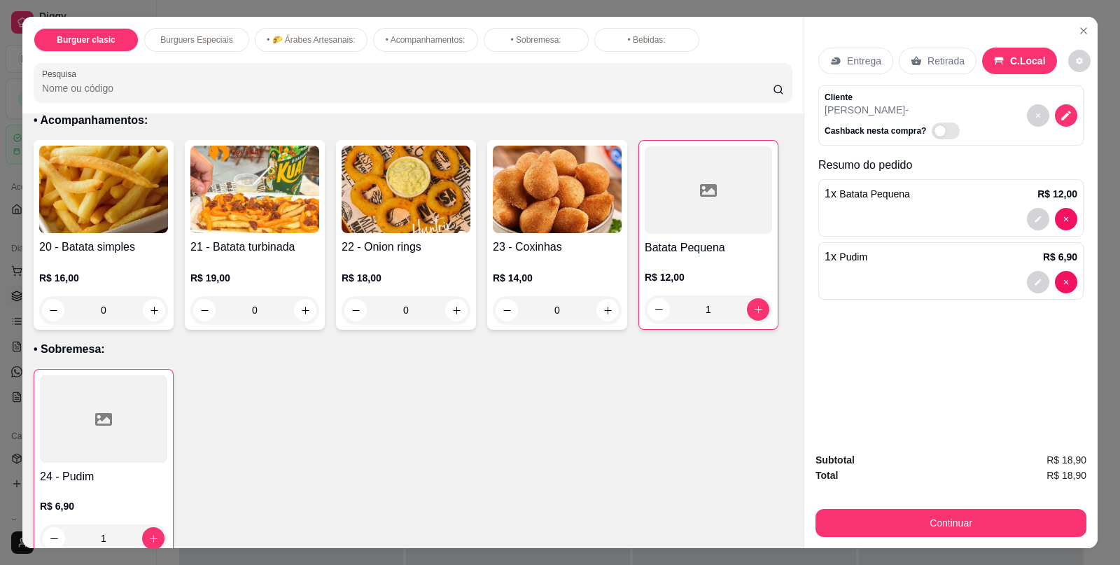
click at [995, 537] on div "Subtotal R$ 18,90 Total R$ 18,90 Continuar" at bounding box center [950, 494] width 293 height 107
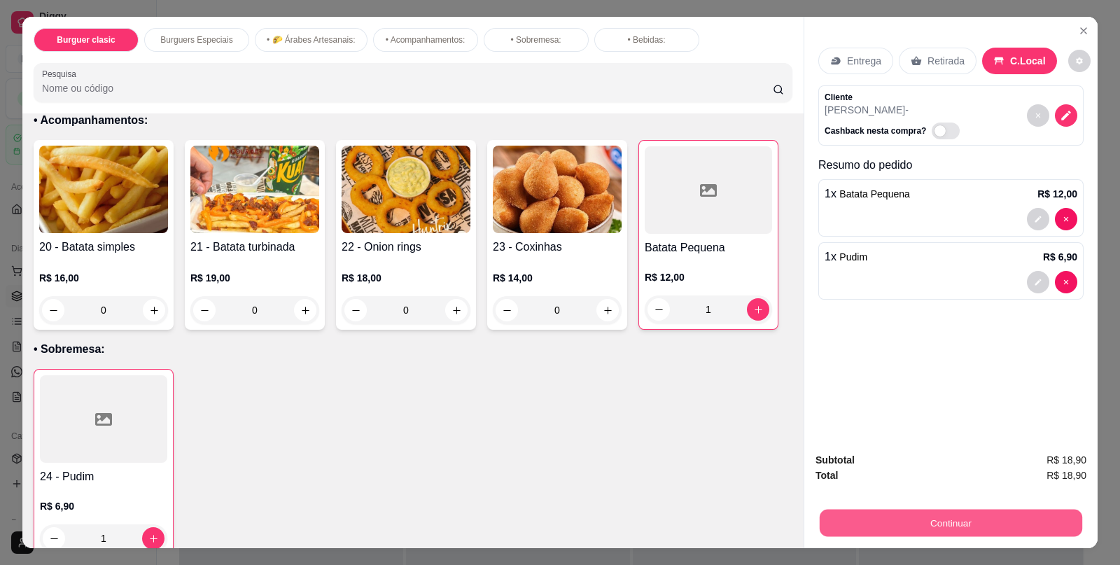
click at [991, 514] on button "Continuar" at bounding box center [950, 522] width 262 height 27
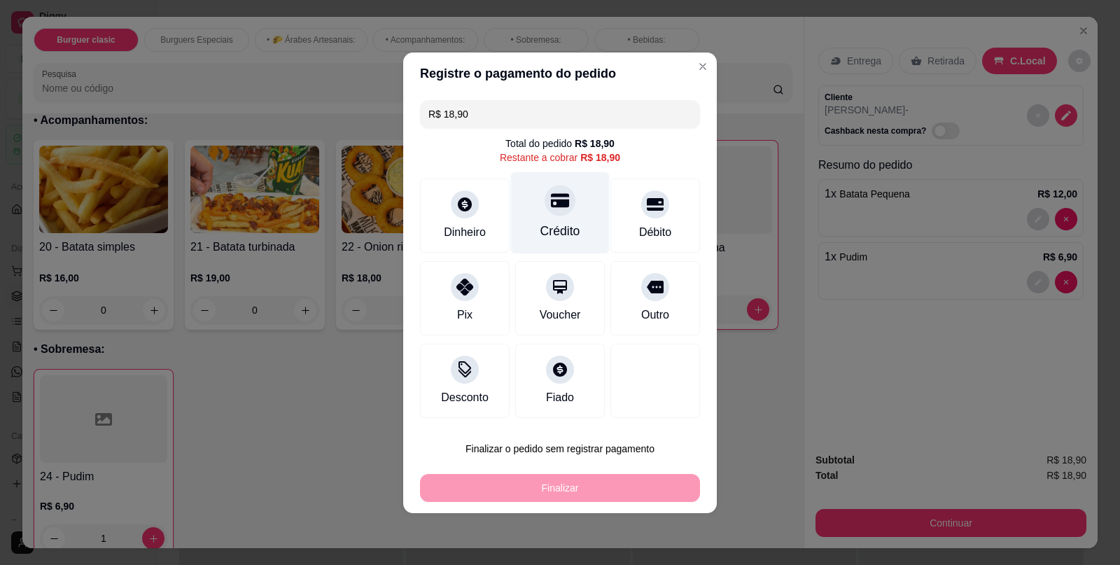
click at [571, 204] on div "Crédito" at bounding box center [560, 212] width 99 height 82
type input "R$ 0,00"
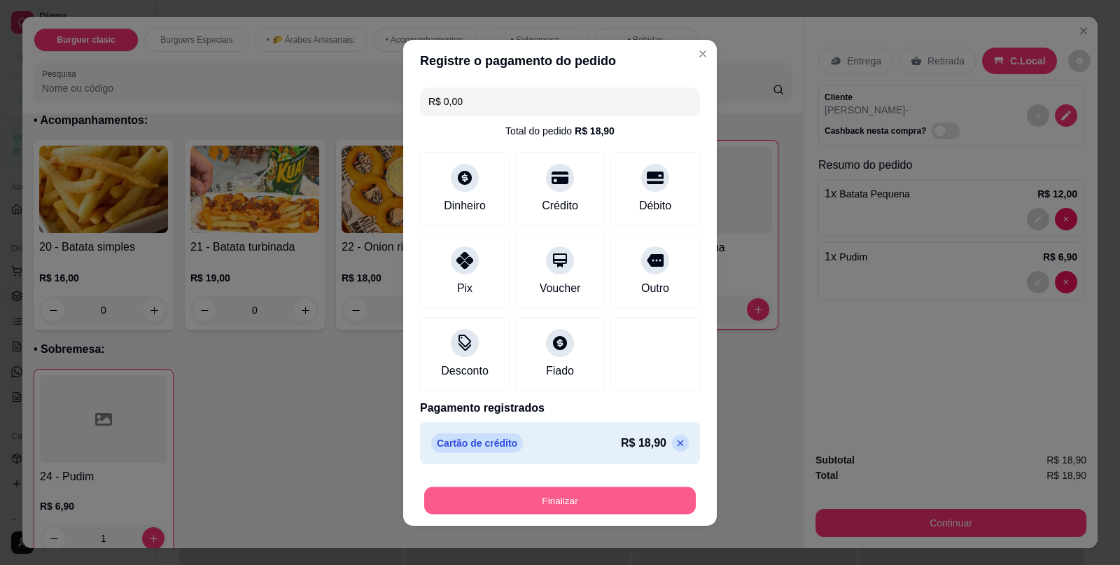
click at [586, 505] on button "Finalizar" at bounding box center [560, 499] width 272 height 27
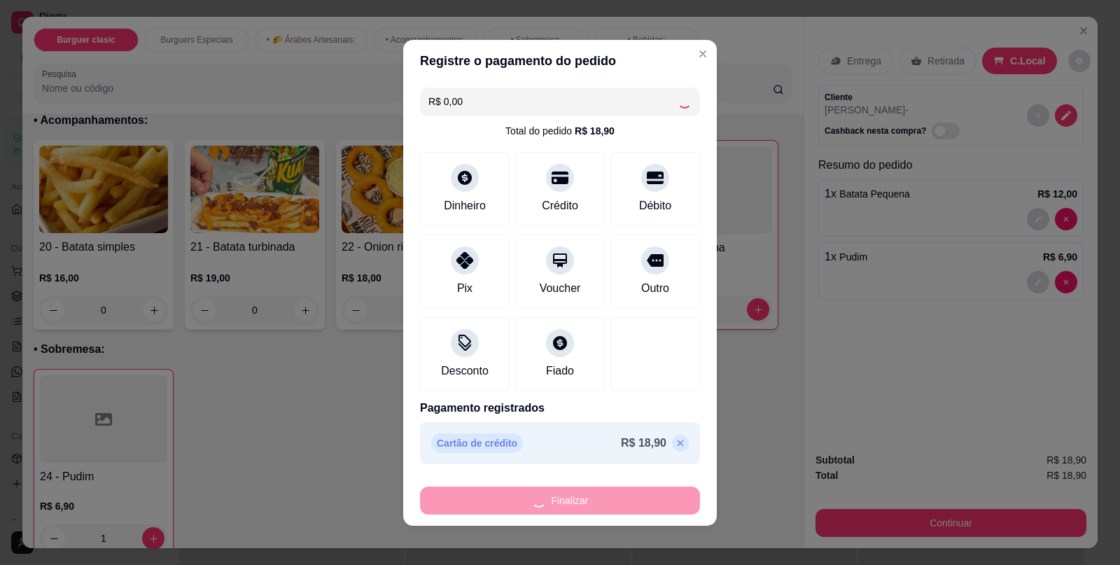
type input "0"
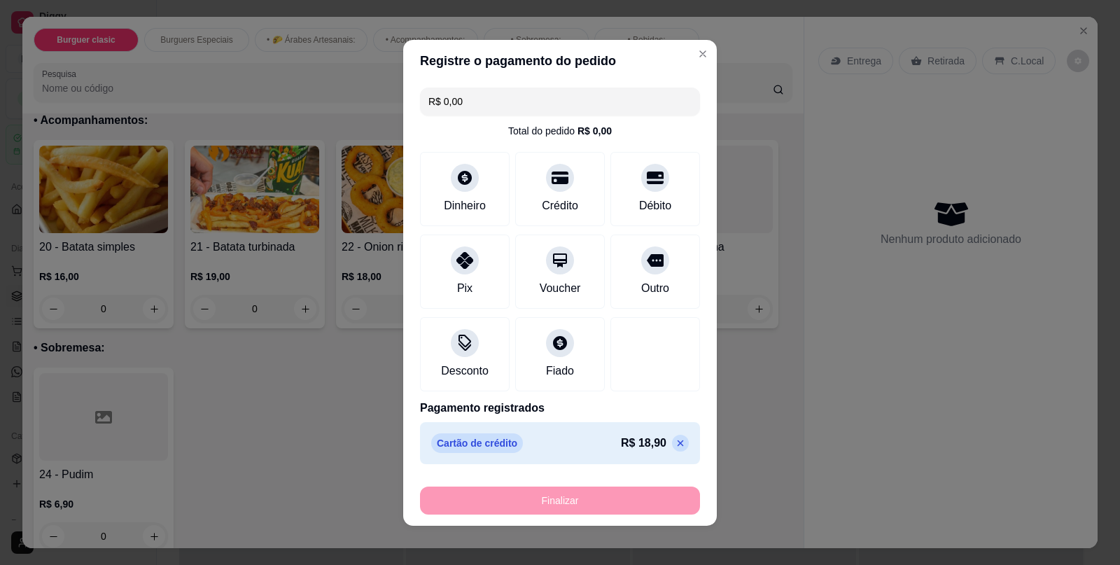
type input "-R$ 18,90"
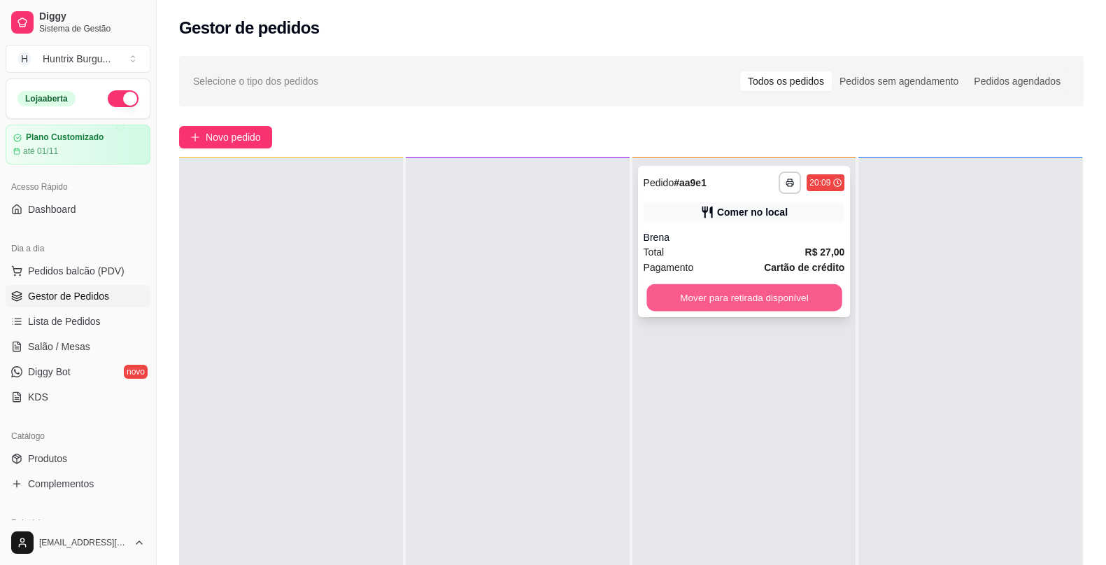
click at [717, 300] on button "Mover para retirada disponível" at bounding box center [744, 297] width 195 height 27
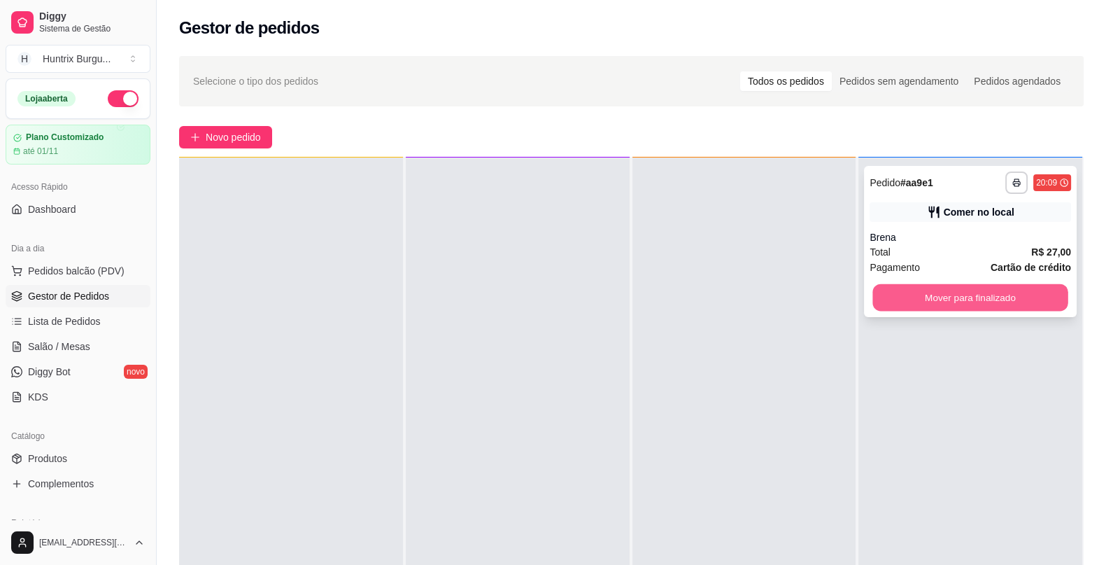
click at [997, 300] on button "Mover para finalizado" at bounding box center [970, 297] width 195 height 27
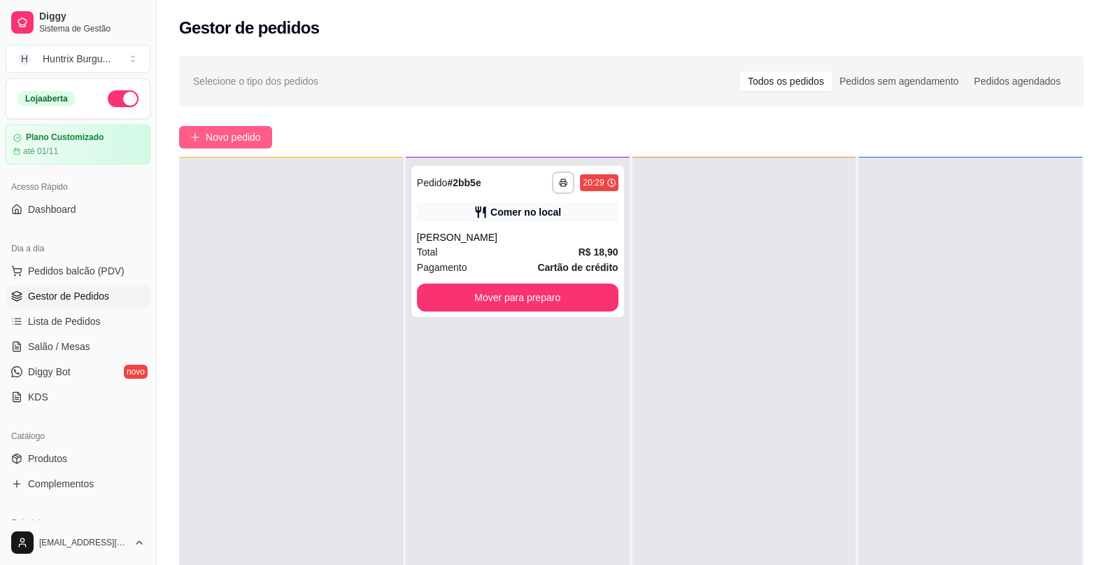
click at [228, 134] on span "Novo pedido" at bounding box center [233, 136] width 55 height 15
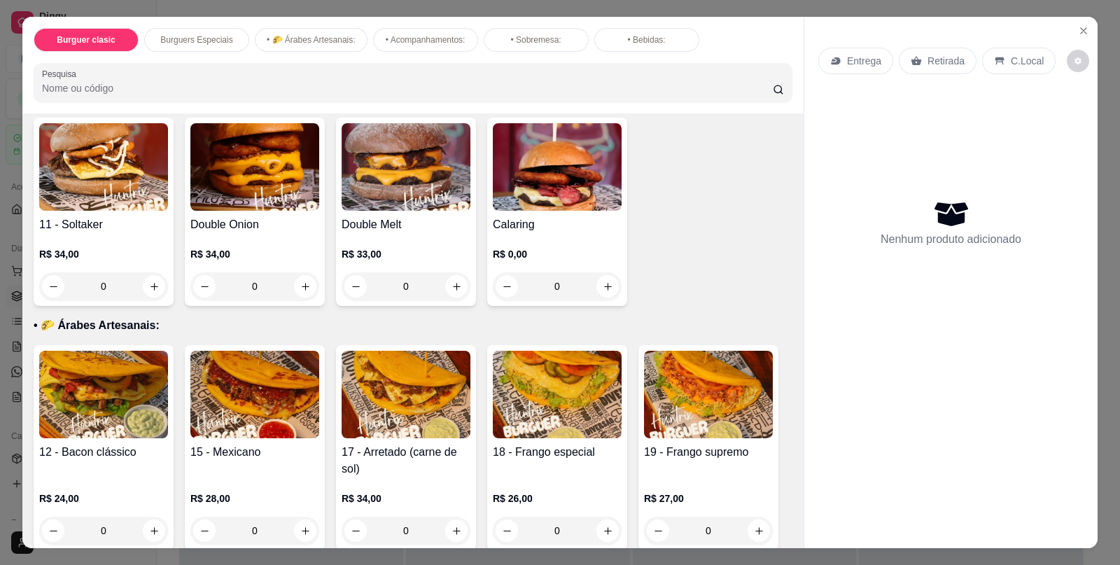
scroll to position [559, 0]
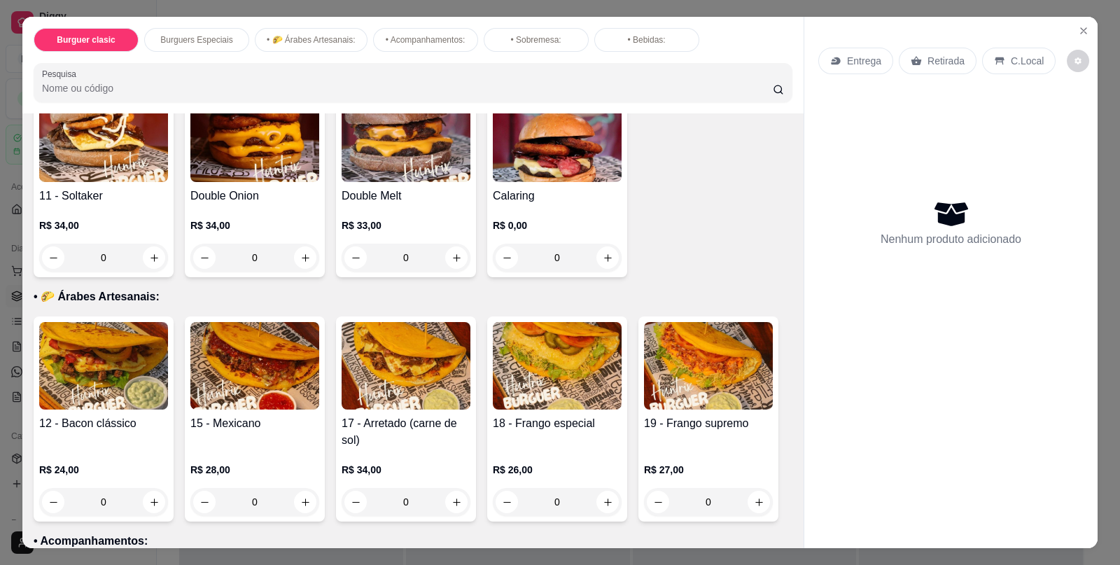
click at [369, 190] on h4 "Double Melt" at bounding box center [405, 196] width 129 height 17
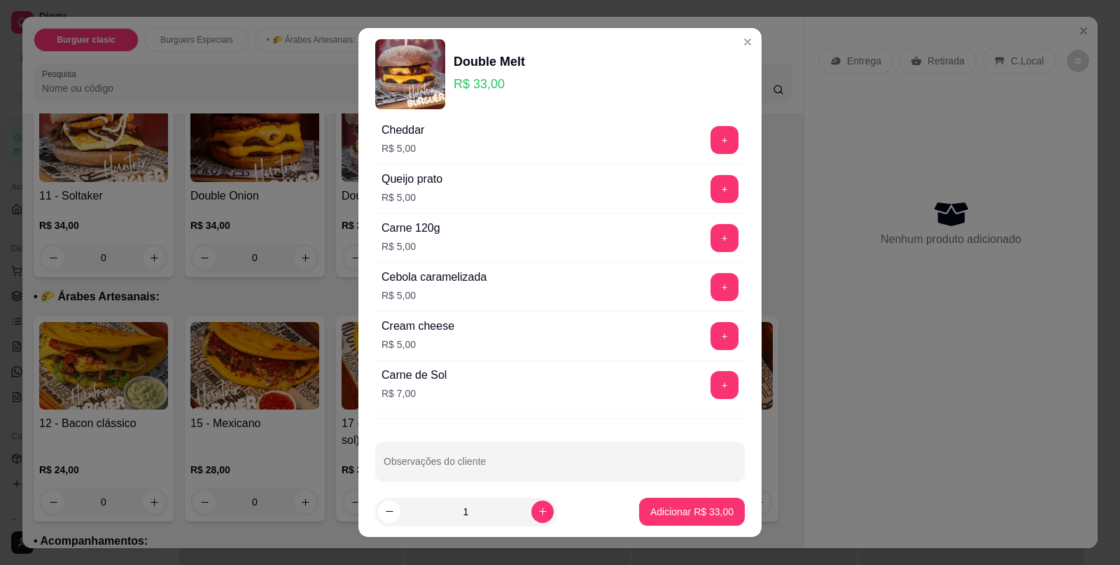
scroll to position [639, 0]
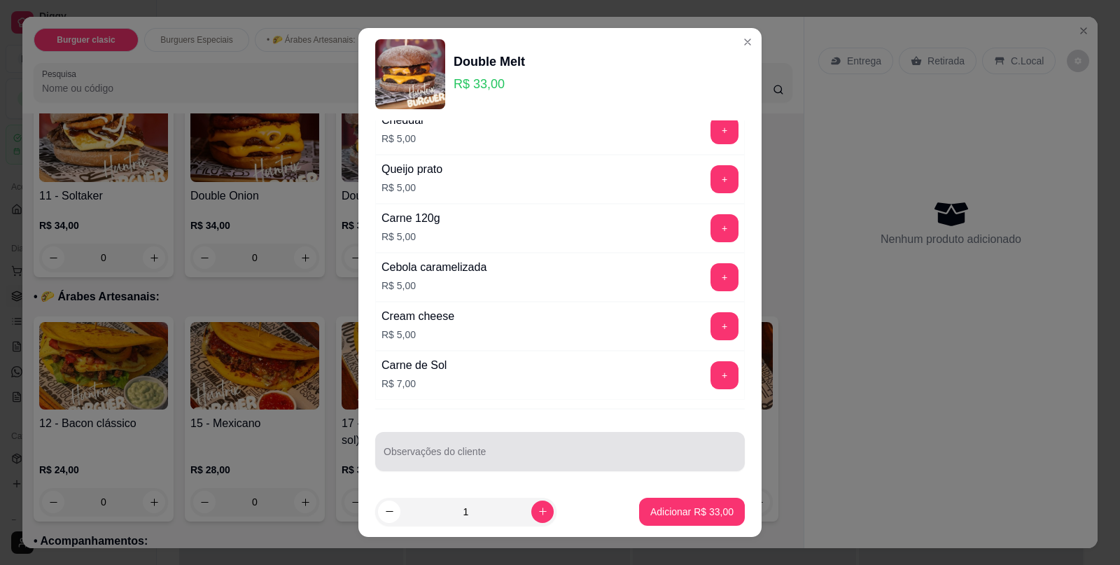
click at [633, 461] on div "Observações do cliente" at bounding box center [559, 451] width 369 height 39
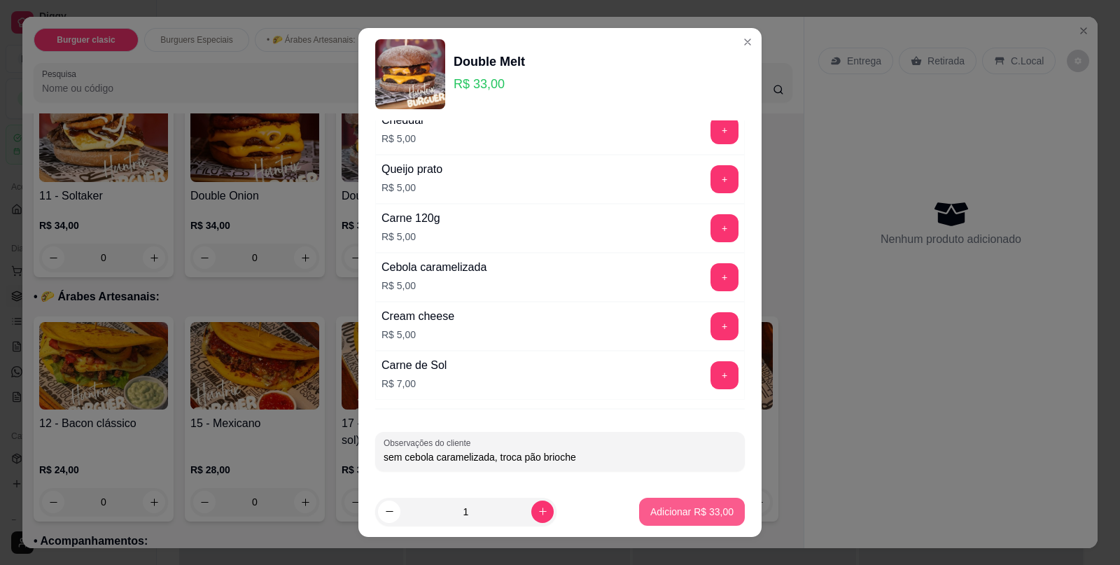
type input "sem cebola caramelizada, troca pão brioche"
click at [700, 510] on p "Adicionar R$ 33,00" at bounding box center [692, 511] width 81 height 13
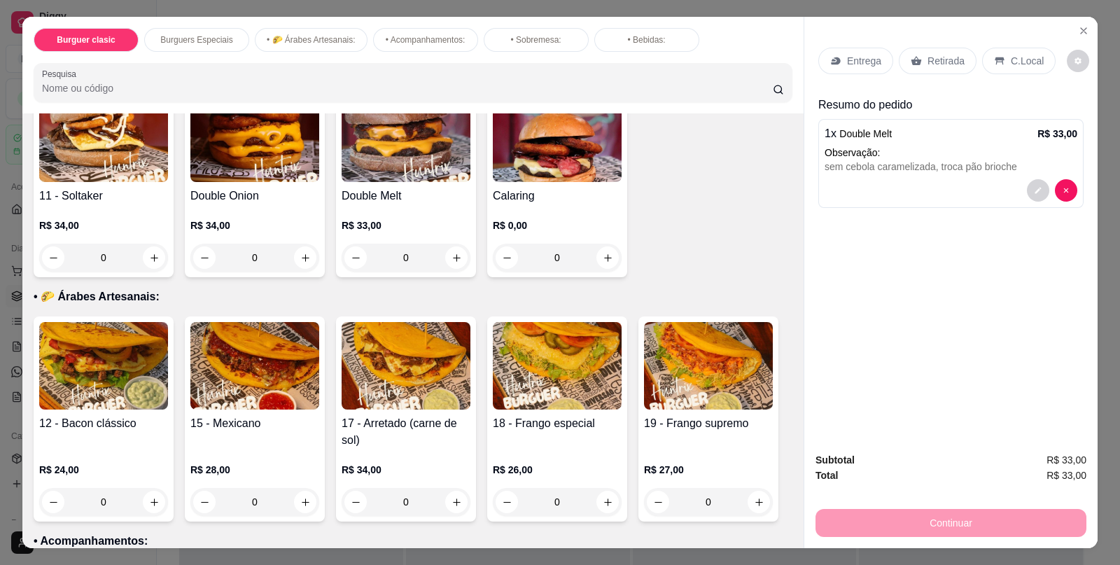
click at [994, 56] on div "C.Local" at bounding box center [1018, 61] width 73 height 27
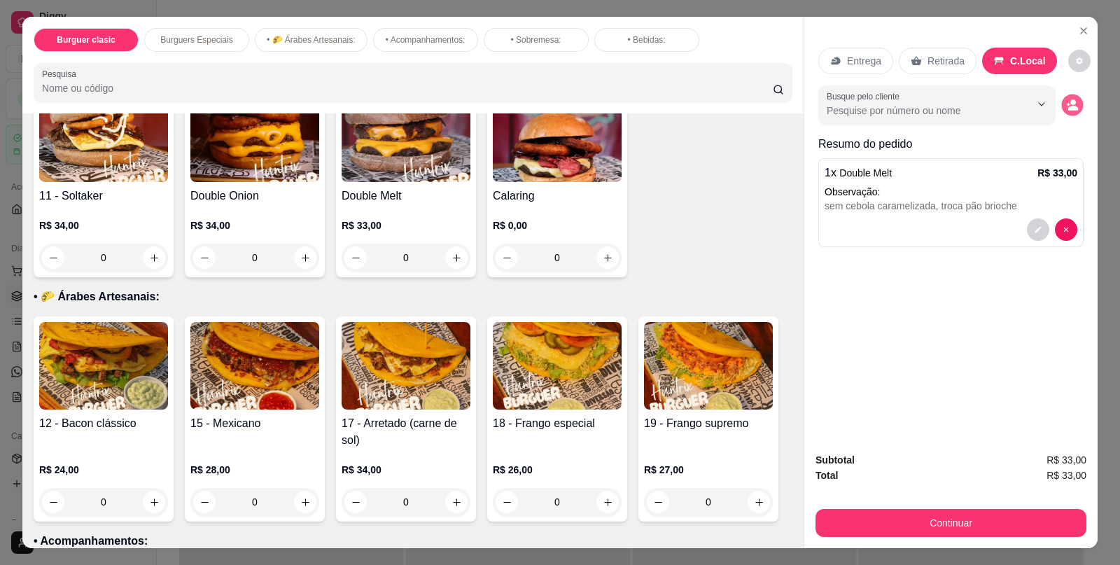
click at [1066, 99] on icon "decrease-product-quantity" at bounding box center [1072, 105] width 12 height 12
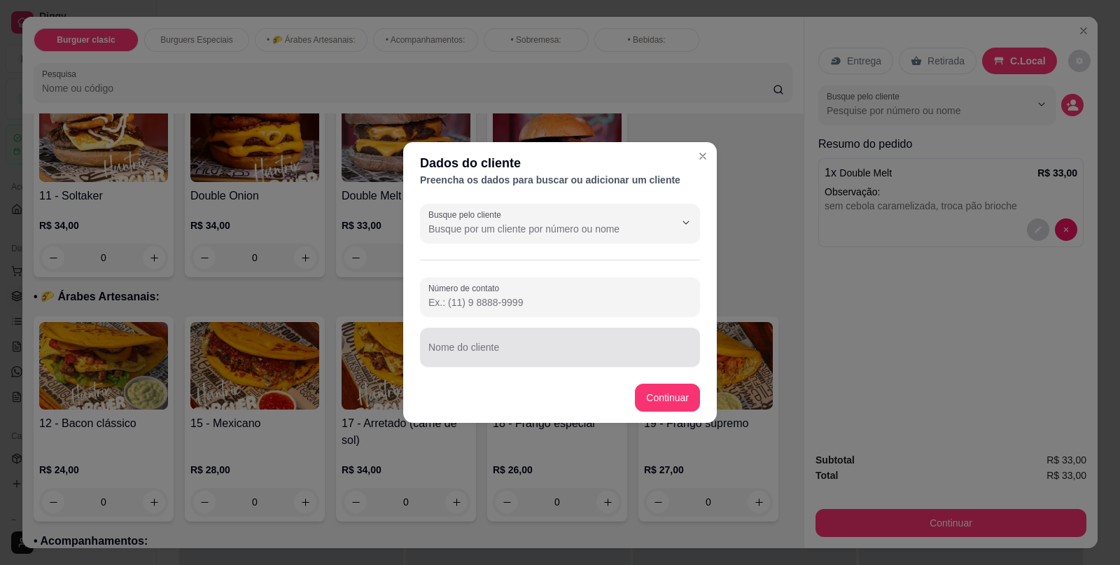
click at [469, 336] on div at bounding box center [559, 347] width 263 height 28
type input "f"
type input "[PERSON_NAME]"
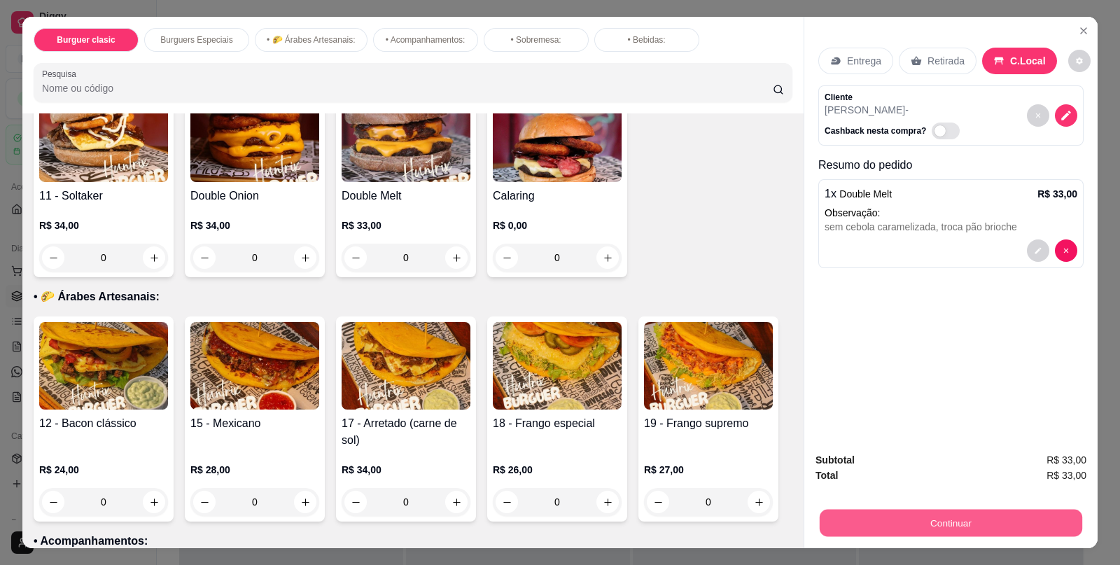
click at [953, 516] on button "Continuar" at bounding box center [950, 522] width 262 height 27
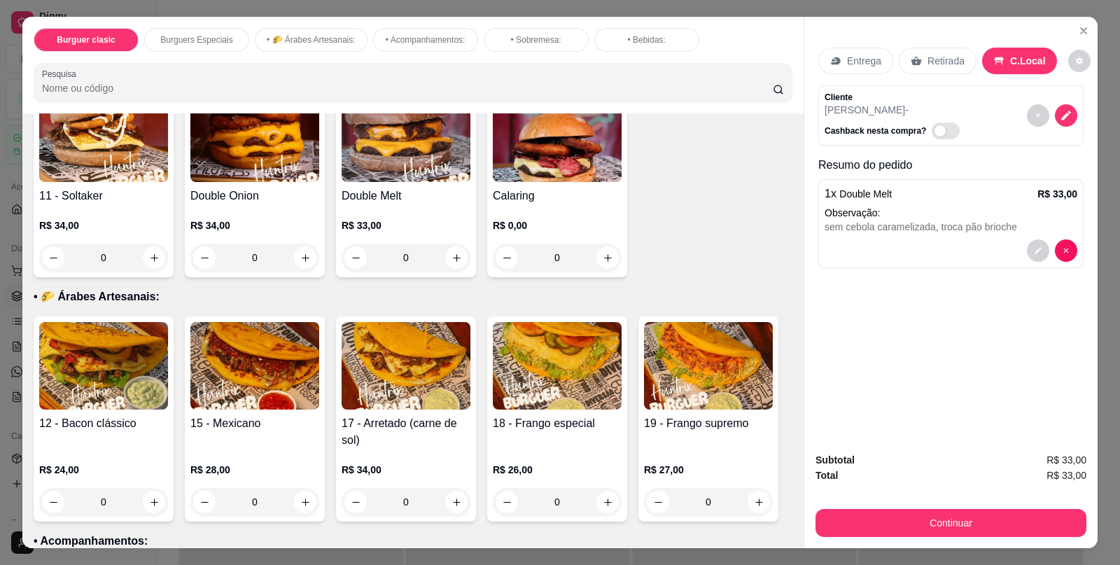
click at [447, 493] on div "0" at bounding box center [405, 502] width 129 height 28
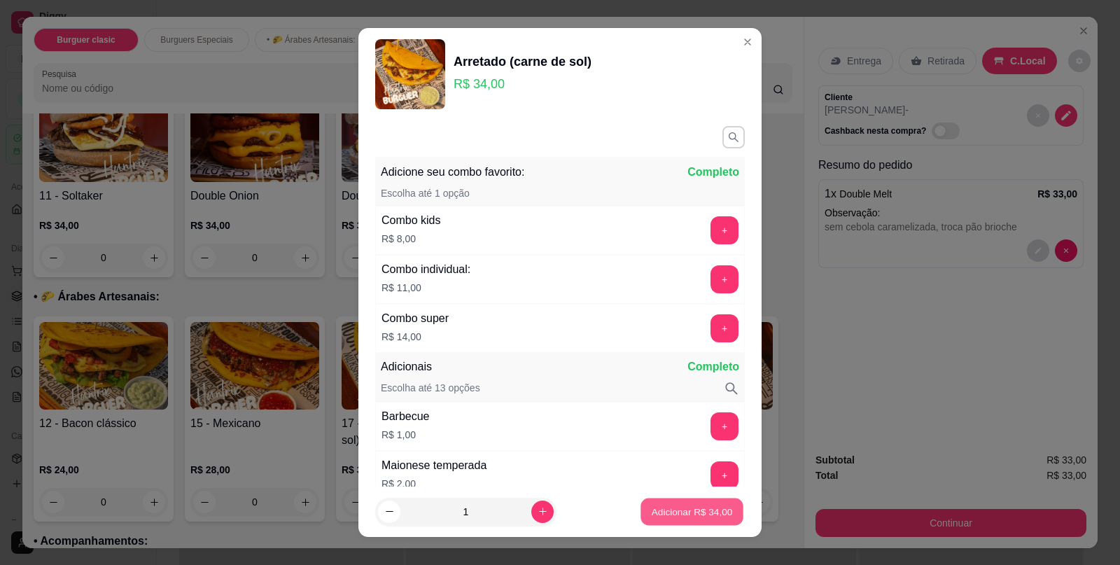
click at [684, 514] on p "Adicionar R$ 34,00" at bounding box center [692, 511] width 81 height 13
type input "1"
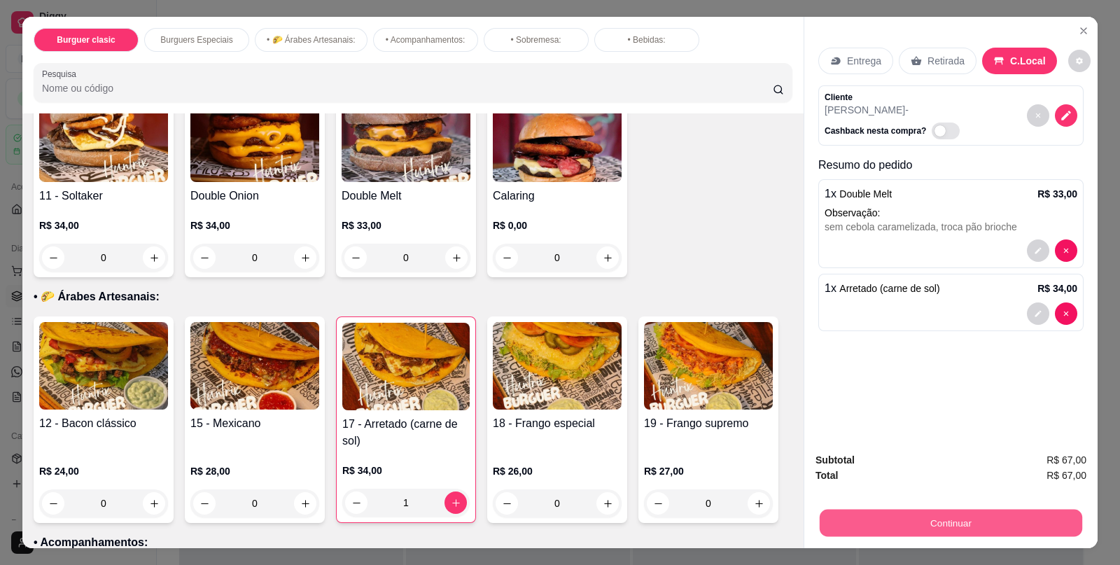
click at [976, 513] on button "Continuar" at bounding box center [950, 522] width 262 height 27
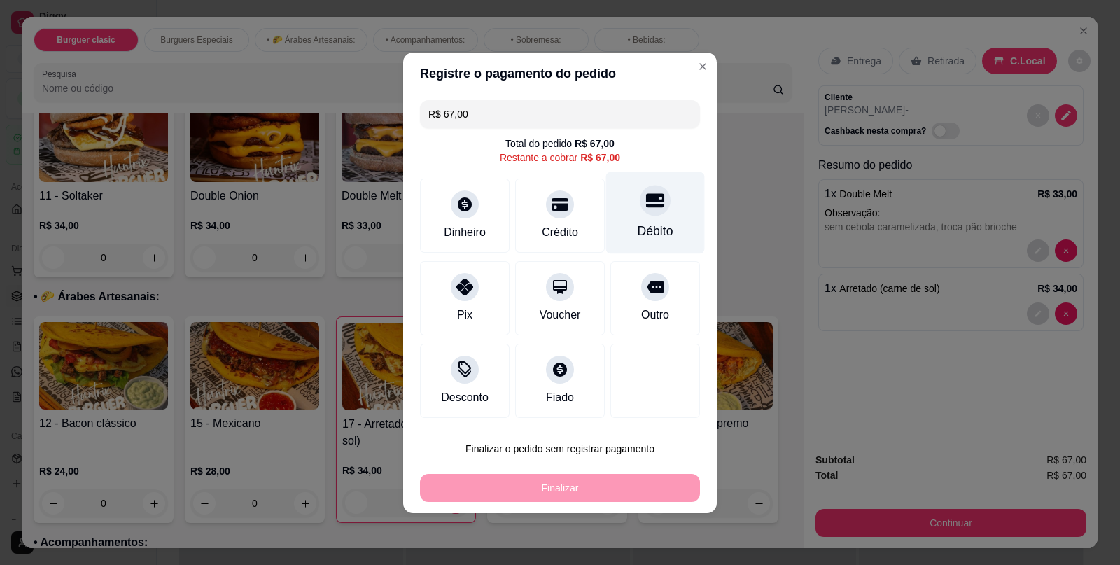
click at [641, 237] on div "Débito" at bounding box center [656, 231] width 36 height 18
type input "R$ 0,00"
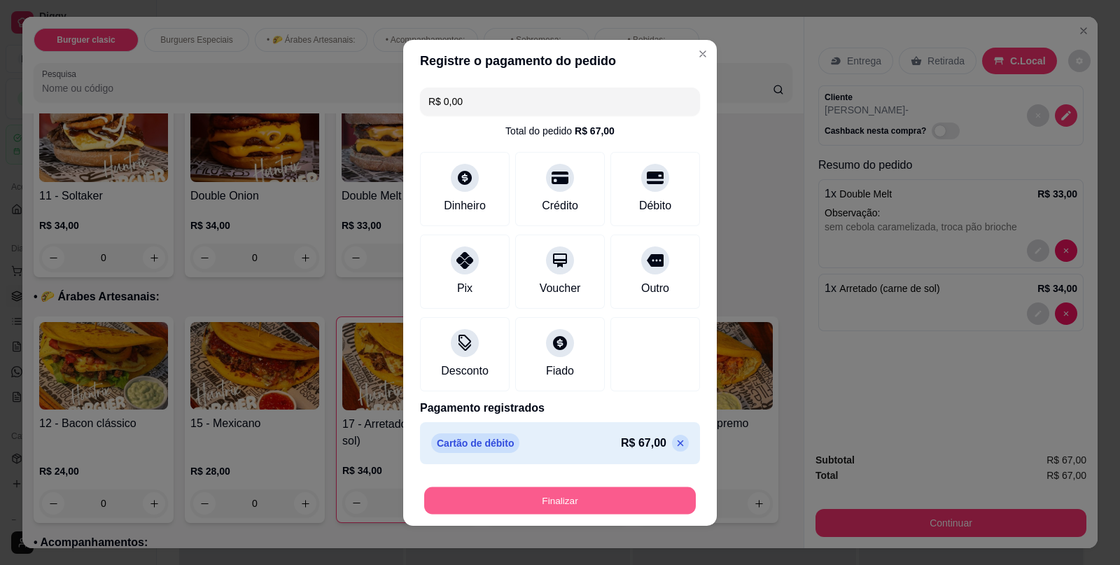
click at [568, 504] on button "Finalizar" at bounding box center [560, 499] width 272 height 27
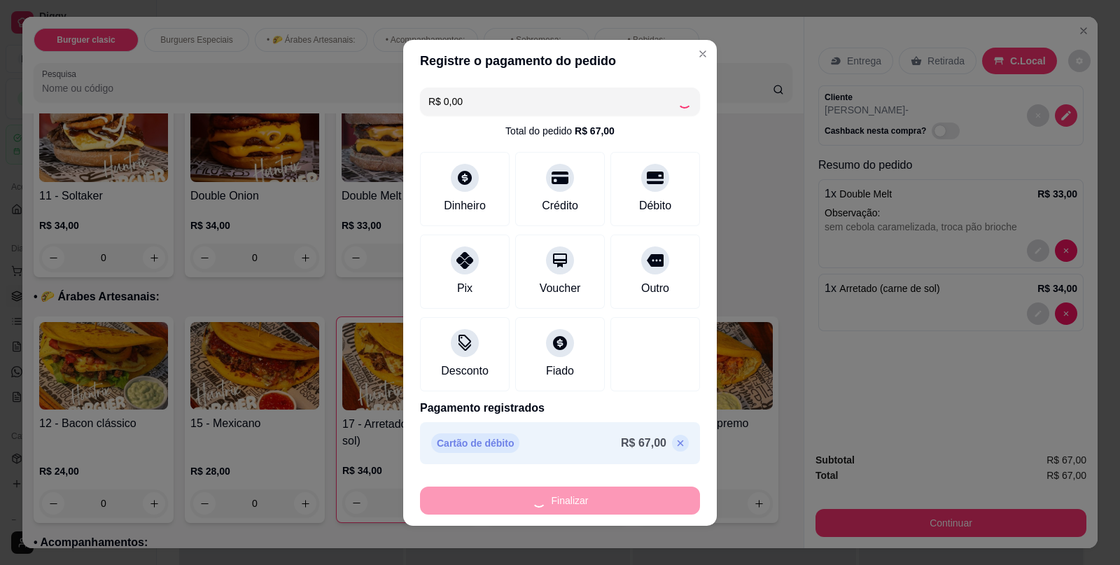
type input "0"
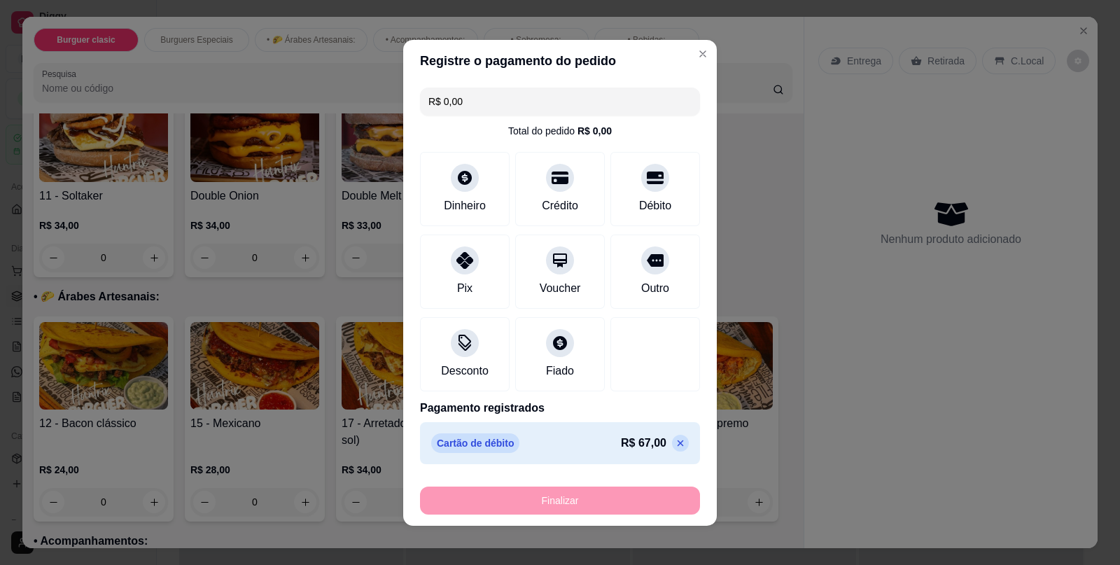
type input "-R$ 67,00"
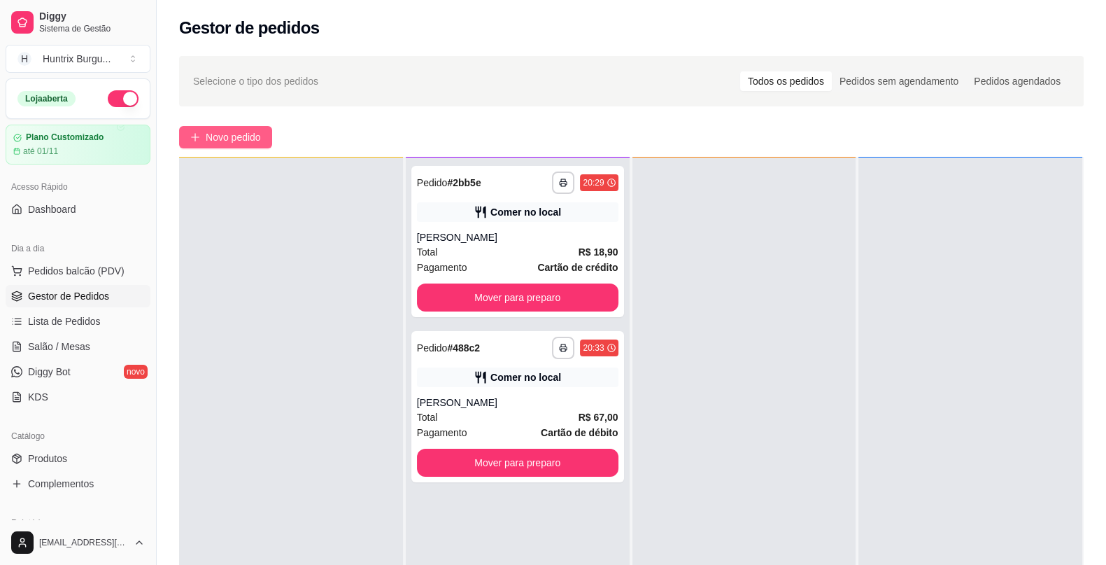
click at [211, 140] on span "Novo pedido" at bounding box center [233, 136] width 55 height 15
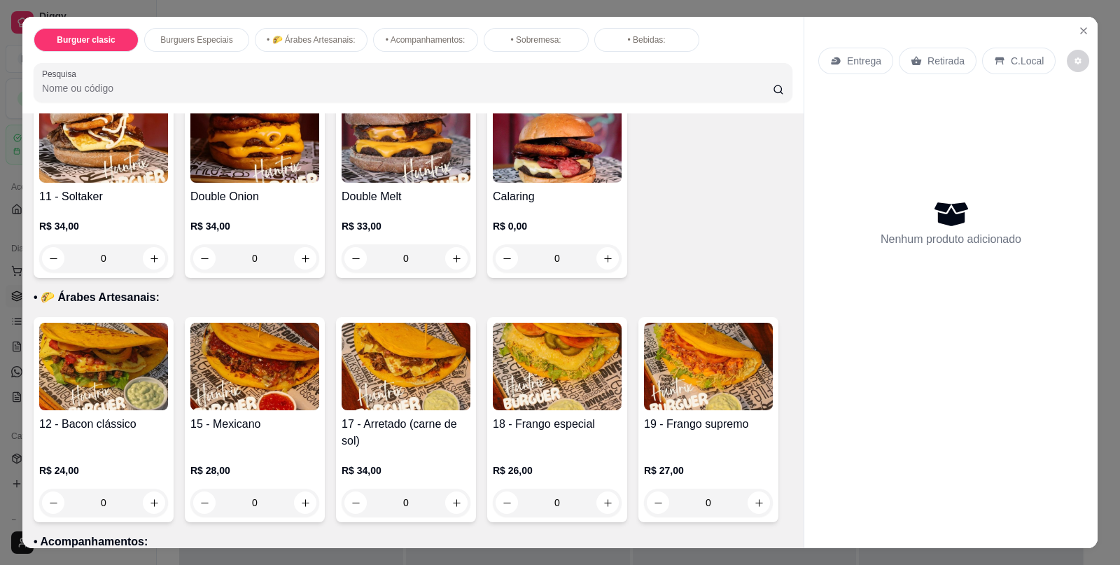
scroll to position [559, 0]
click at [306, 254] on div "0" at bounding box center [254, 258] width 129 height 28
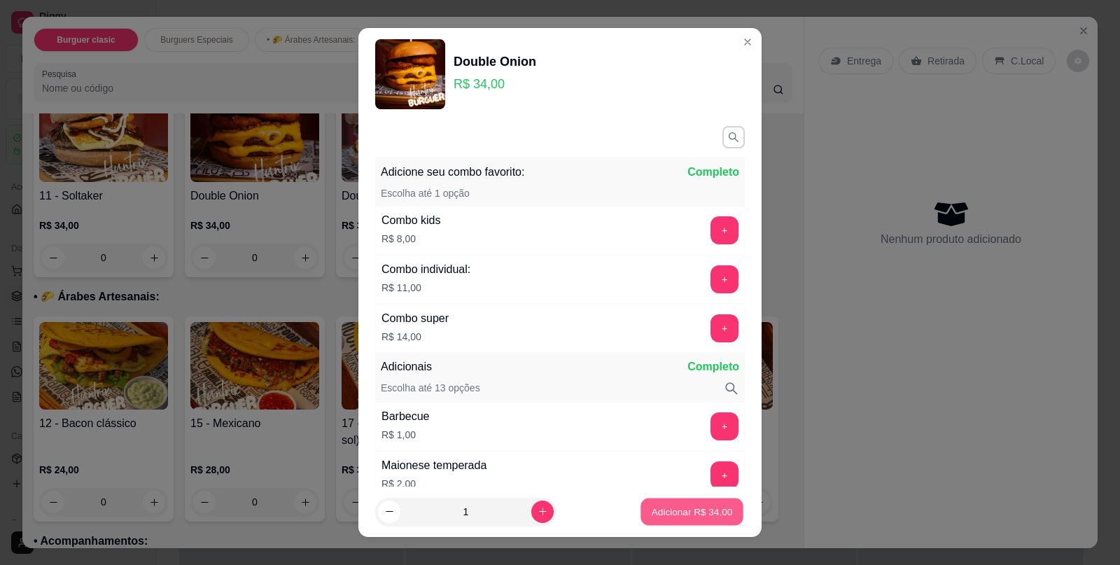
click at [713, 509] on button "Adicionar R$ 34,00" at bounding box center [691, 511] width 103 height 27
type input "1"
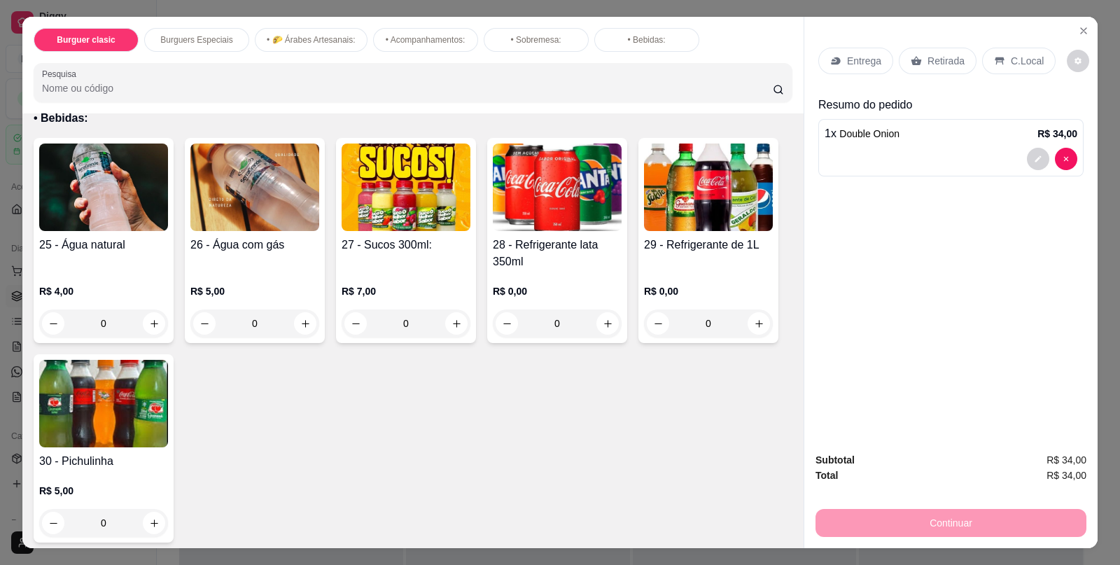
scroll to position [1442, 0]
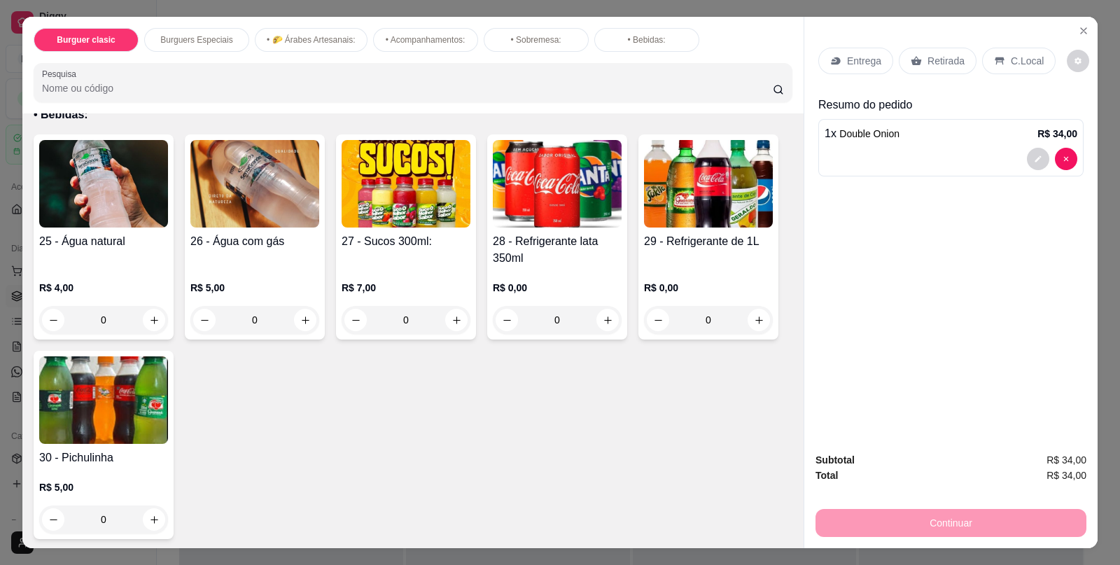
click at [565, 267] on div "R$ 0,00 0" at bounding box center [557, 300] width 129 height 67
click at [127, 449] on h4 "30 - Pichulinha" at bounding box center [103, 457] width 129 height 17
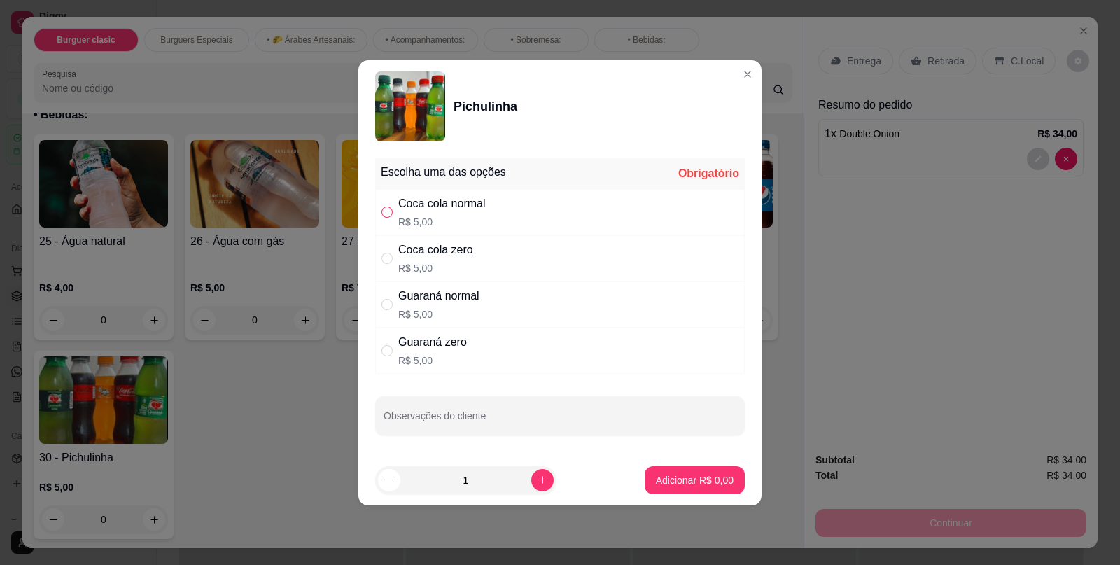
click at [390, 216] on input "" at bounding box center [386, 211] width 11 height 11
radio input "true"
click at [713, 477] on p "Adicionar R$ 5,00" at bounding box center [694, 479] width 76 height 13
type input "1"
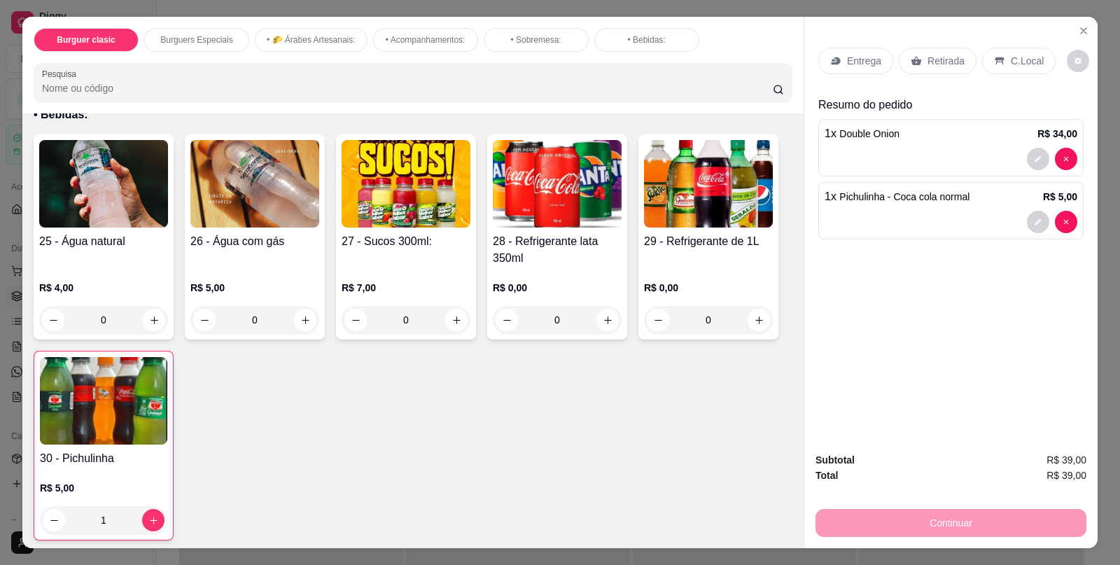
click at [1011, 54] on p "C.Local" at bounding box center [1027, 61] width 33 height 14
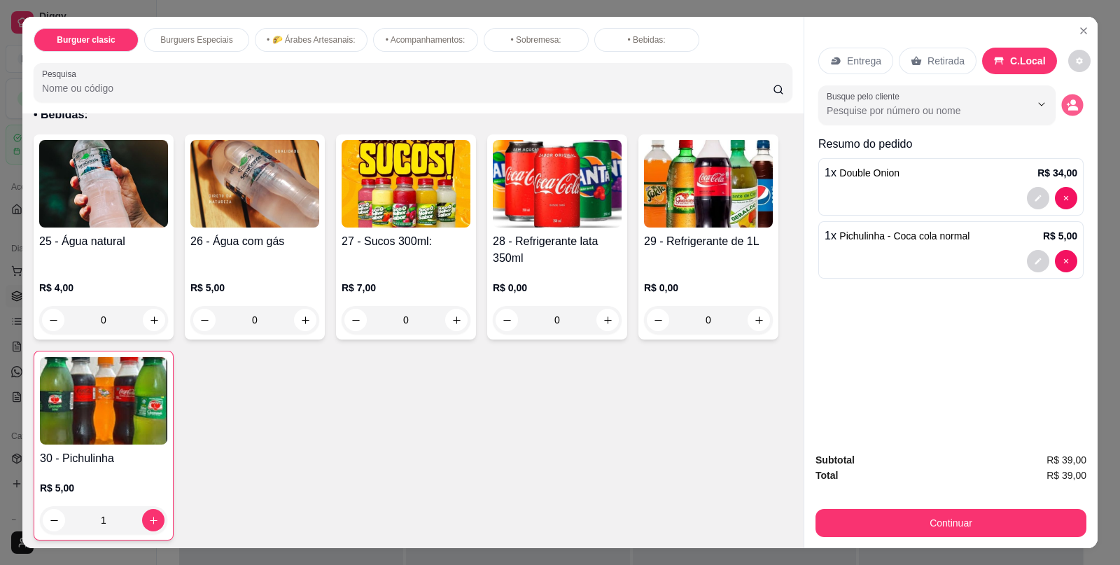
click at [1071, 99] on icon "decrease-product-quantity" at bounding box center [1072, 105] width 12 height 12
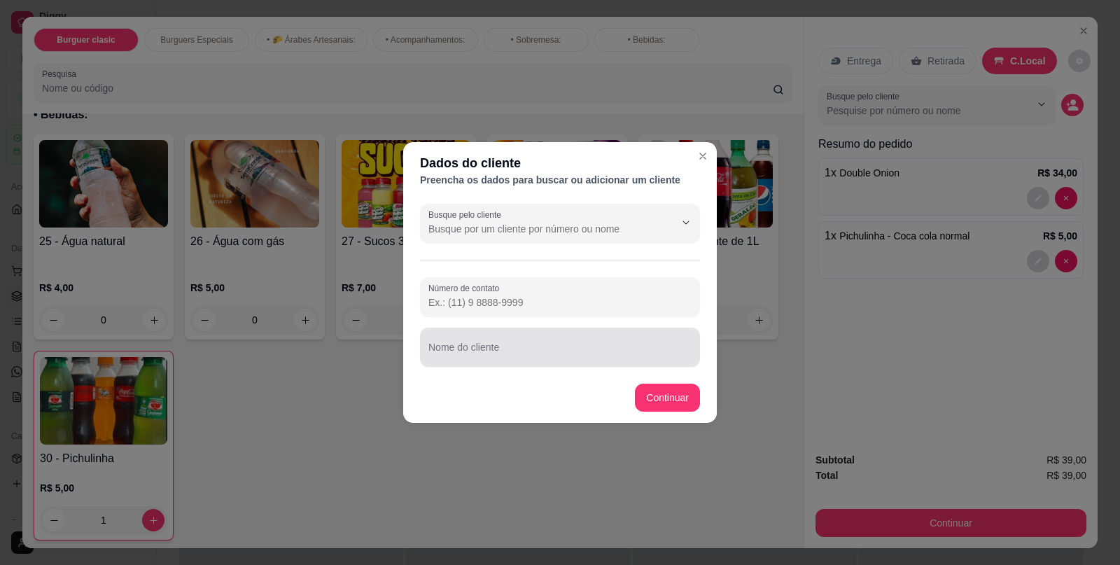
click at [525, 343] on div at bounding box center [559, 347] width 263 height 28
click at [658, 358] on input "[PERSON_NAME]" at bounding box center [559, 353] width 263 height 14
type input "[PERSON_NAME]"
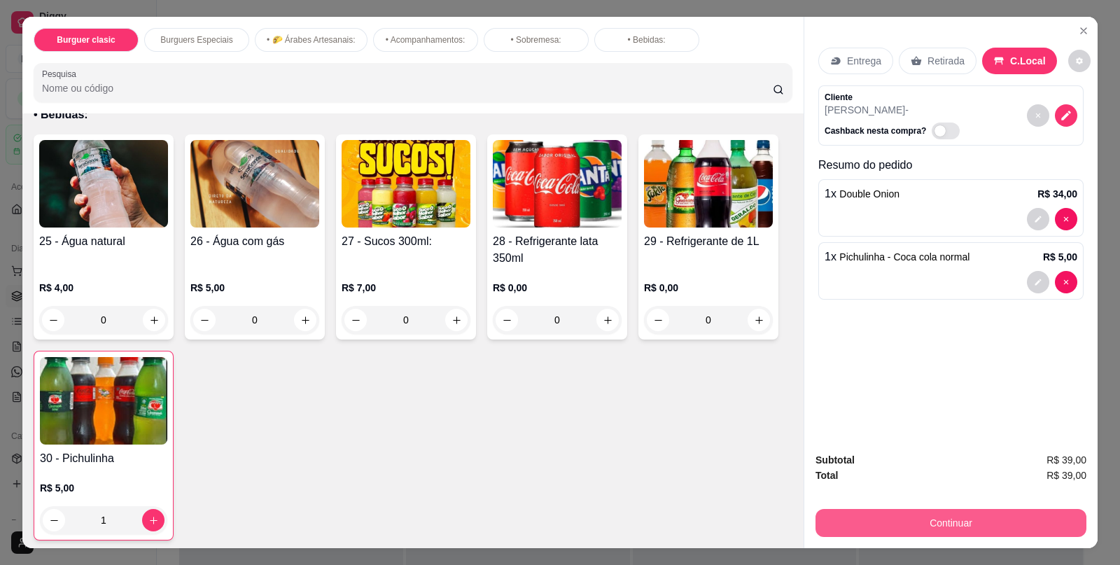
click at [948, 522] on button "Continuar" at bounding box center [950, 523] width 271 height 28
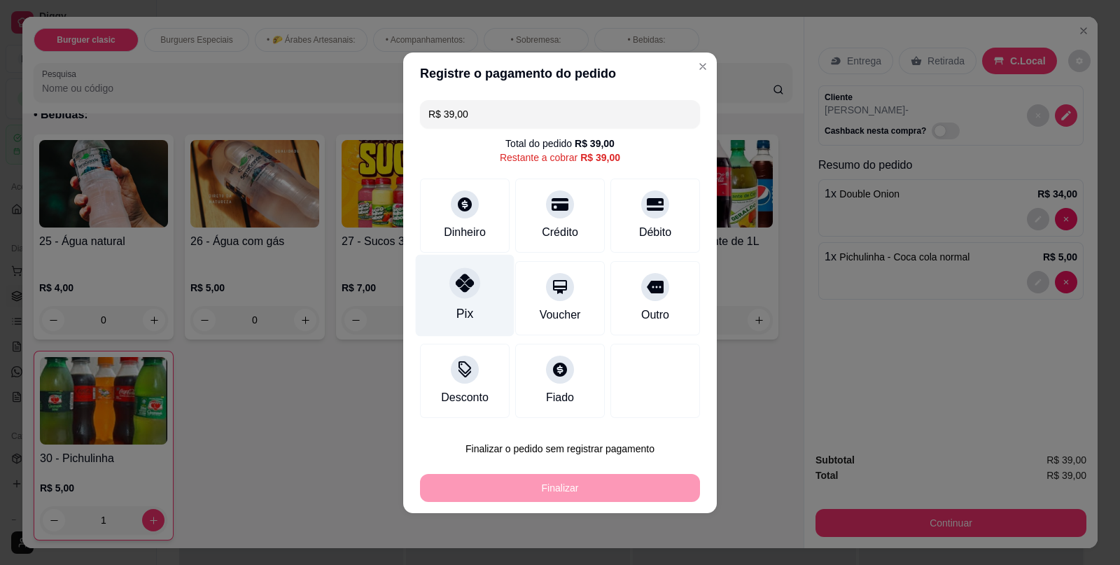
click at [490, 314] on div "Pix" at bounding box center [465, 295] width 99 height 82
type input "R$ 0,00"
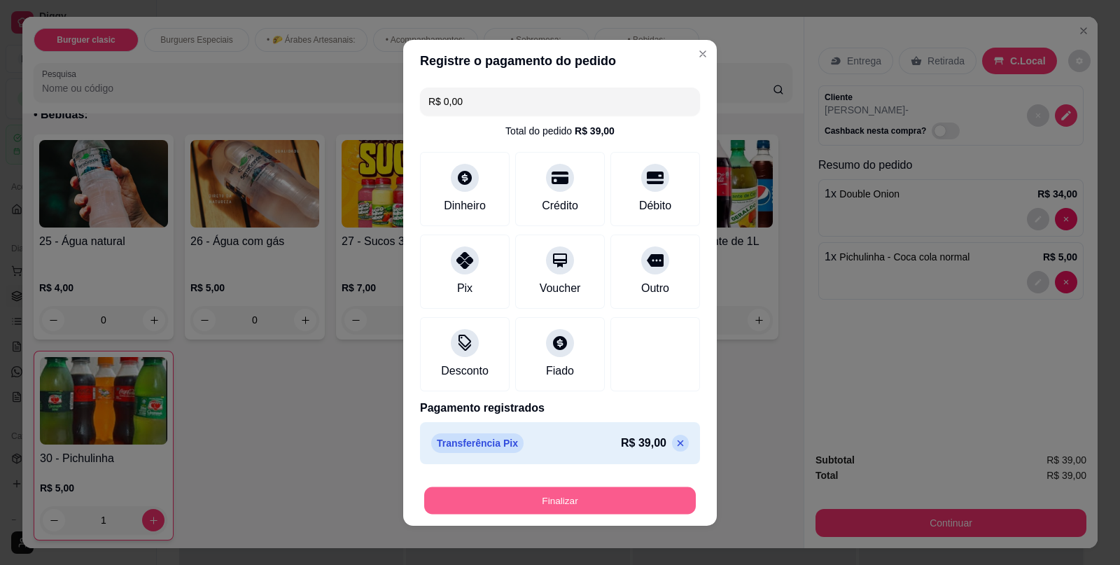
click at [560, 505] on button "Finalizar" at bounding box center [560, 499] width 272 height 27
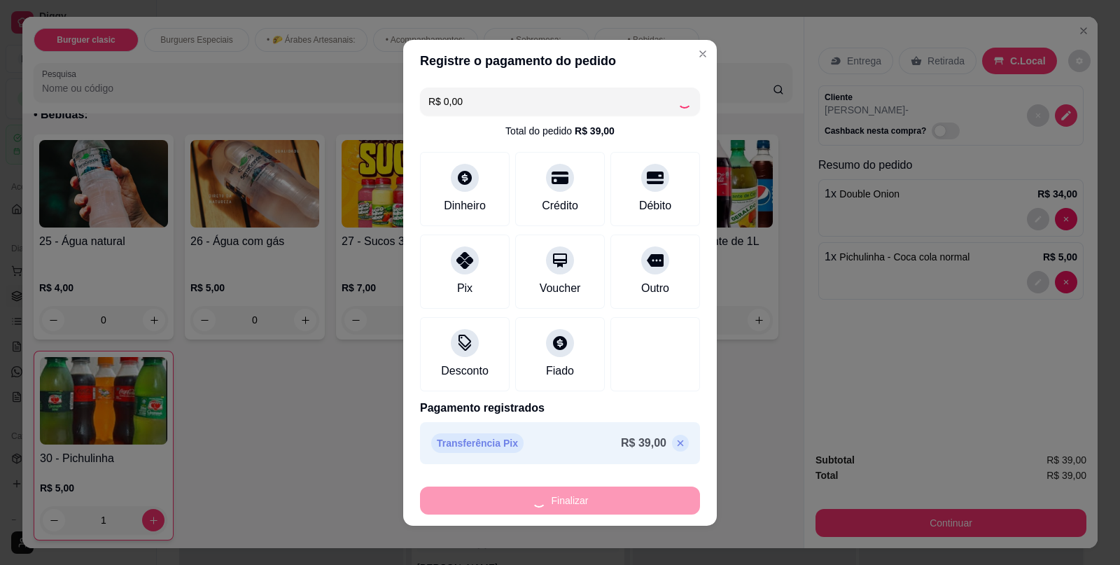
type input "0"
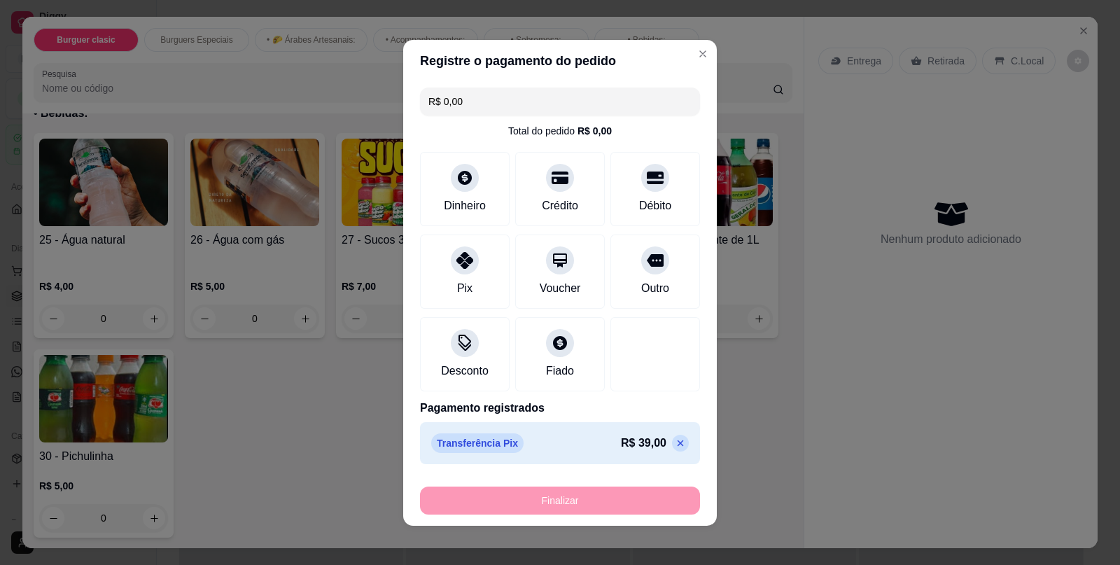
type input "-R$ 39,00"
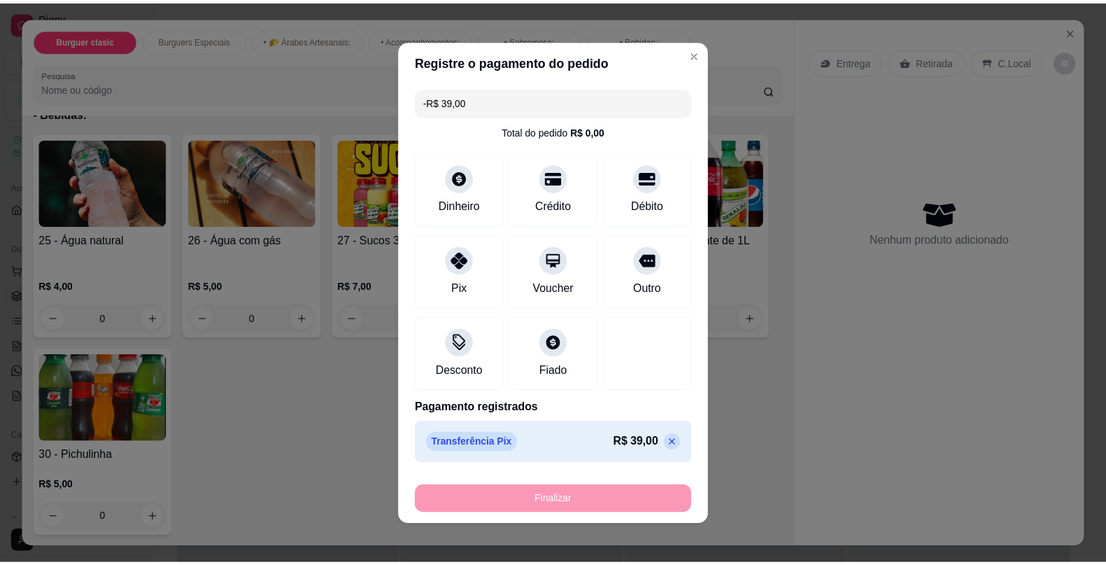
scroll to position [1441, 0]
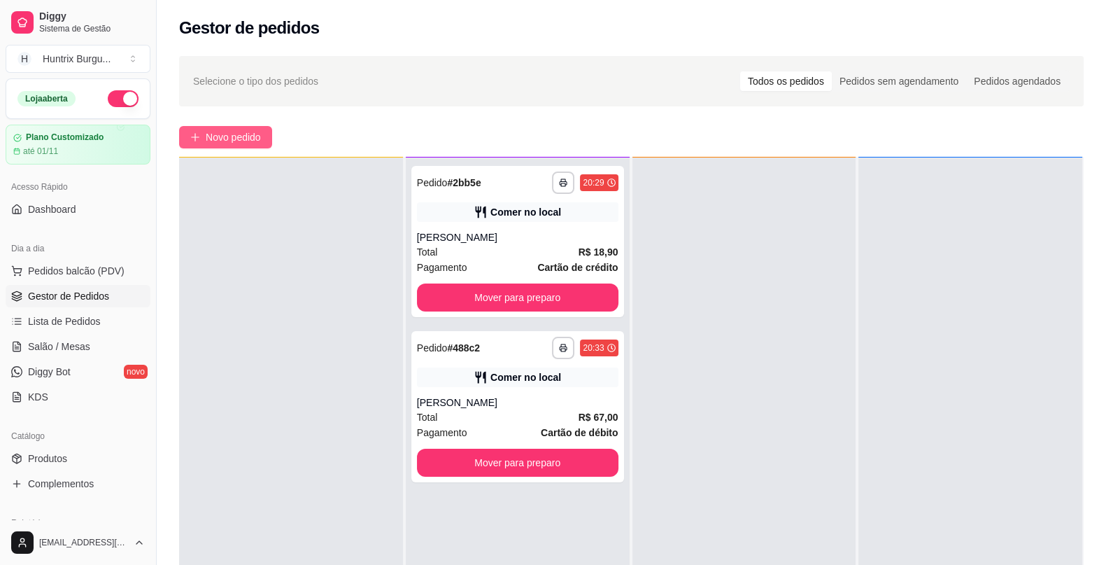
click at [238, 128] on button "Novo pedido" at bounding box center [225, 137] width 93 height 22
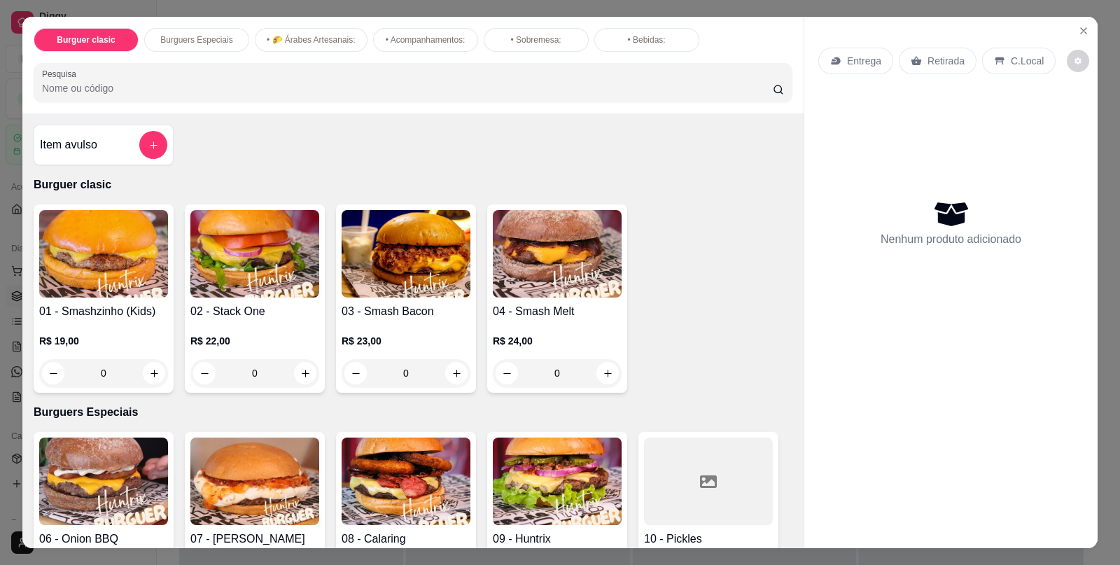
click at [561, 309] on h4 "04 - Smash Melt" at bounding box center [557, 311] width 129 height 17
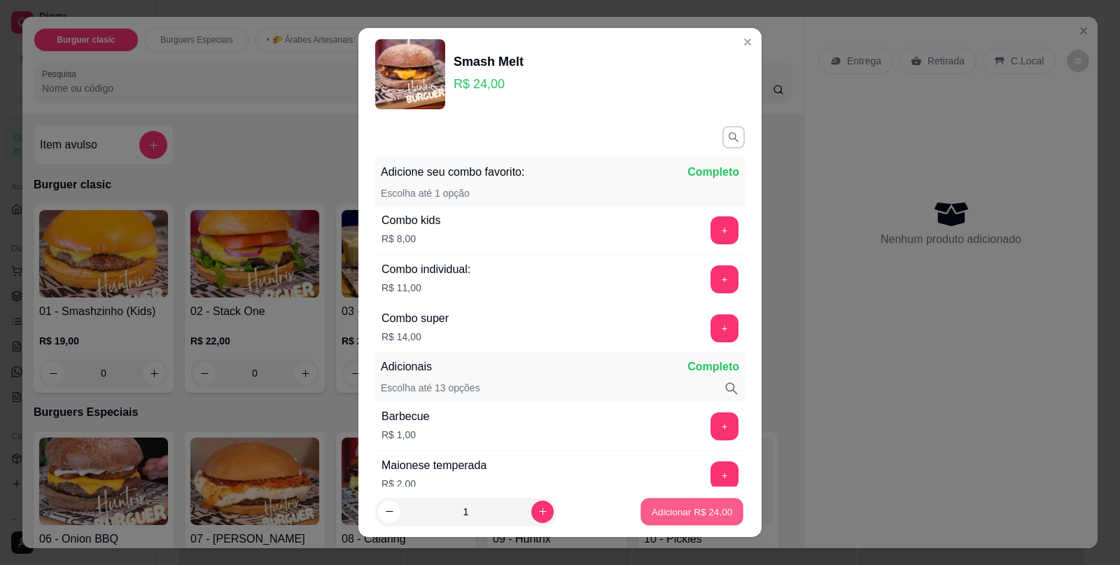
click at [683, 518] on button "Adicionar R$ 24,00" at bounding box center [691, 511] width 103 height 27
type input "1"
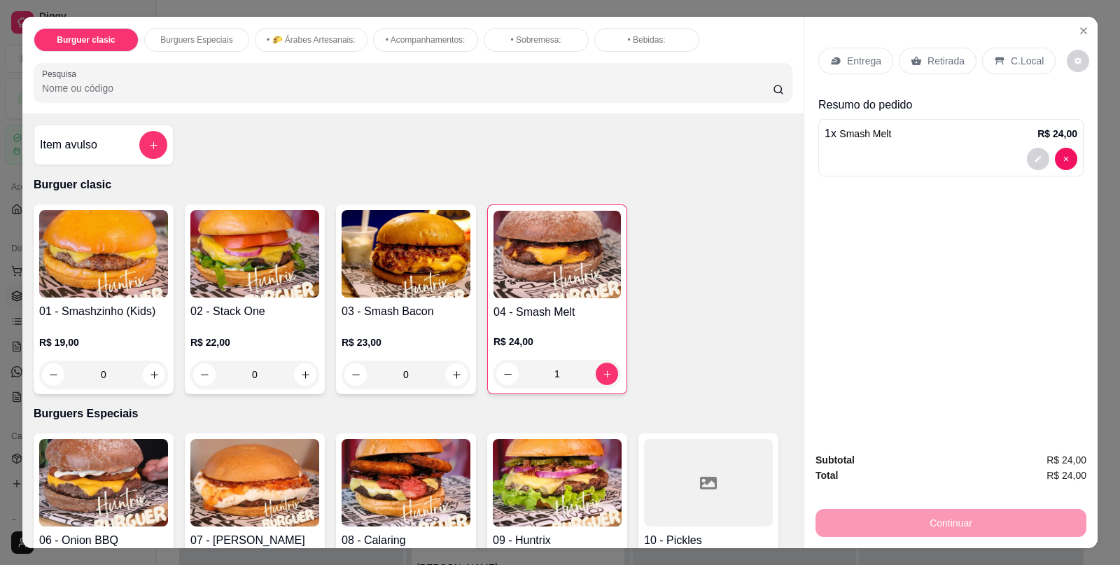
click at [1011, 54] on p "C.Local" at bounding box center [1027, 61] width 33 height 14
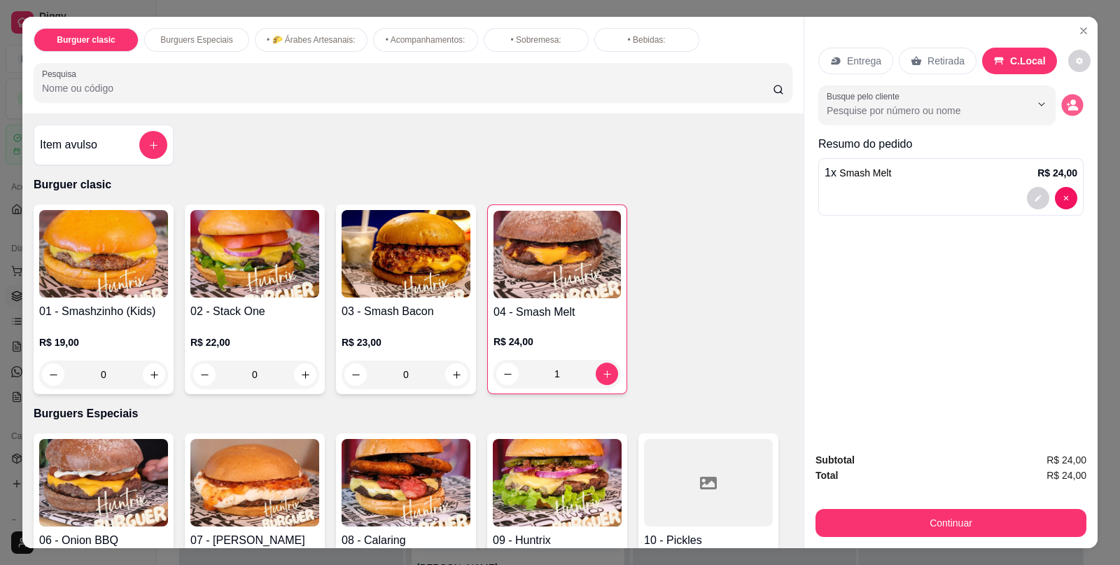
click at [1071, 99] on icon "decrease-product-quantity" at bounding box center [1072, 105] width 12 height 12
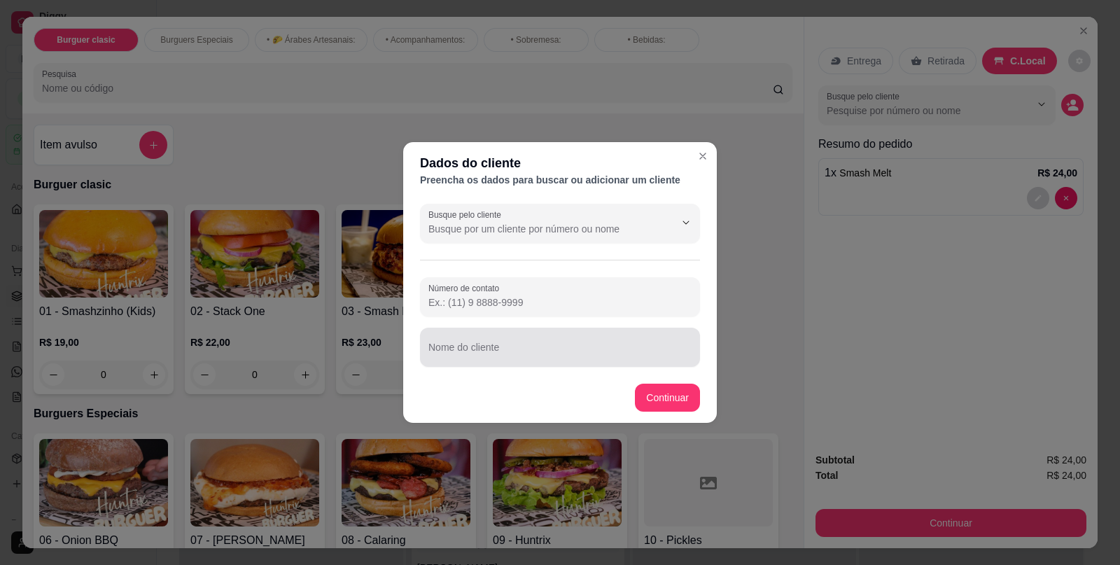
drag, startPoint x: 589, startPoint y: 368, endPoint x: 588, endPoint y: 353, distance: 15.4
click at [588, 353] on div "Busque pelo cliente Número de contato Nome do cliente" at bounding box center [560, 285] width 314 height 174
click at [588, 353] on input "Nome do cliente" at bounding box center [559, 353] width 263 height 14
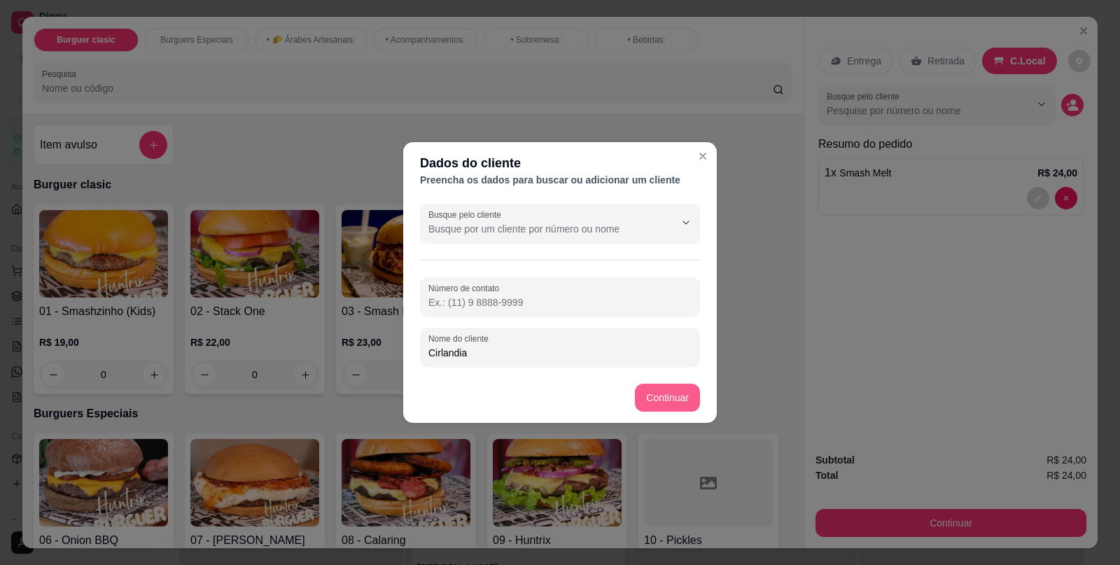
type input "Cirlandia"
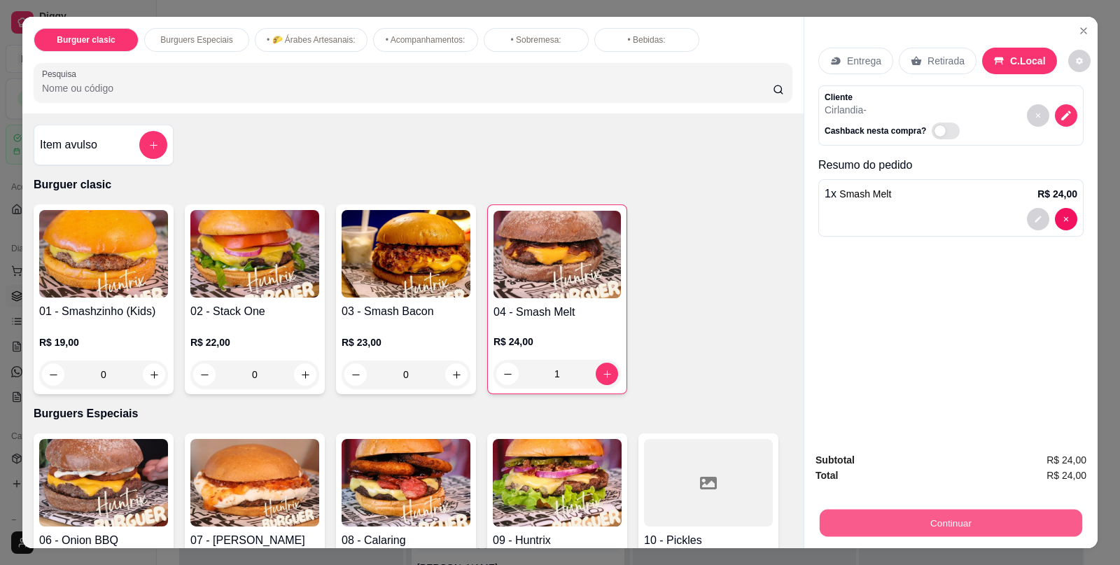
click at [892, 520] on button "Continuar" at bounding box center [950, 522] width 262 height 27
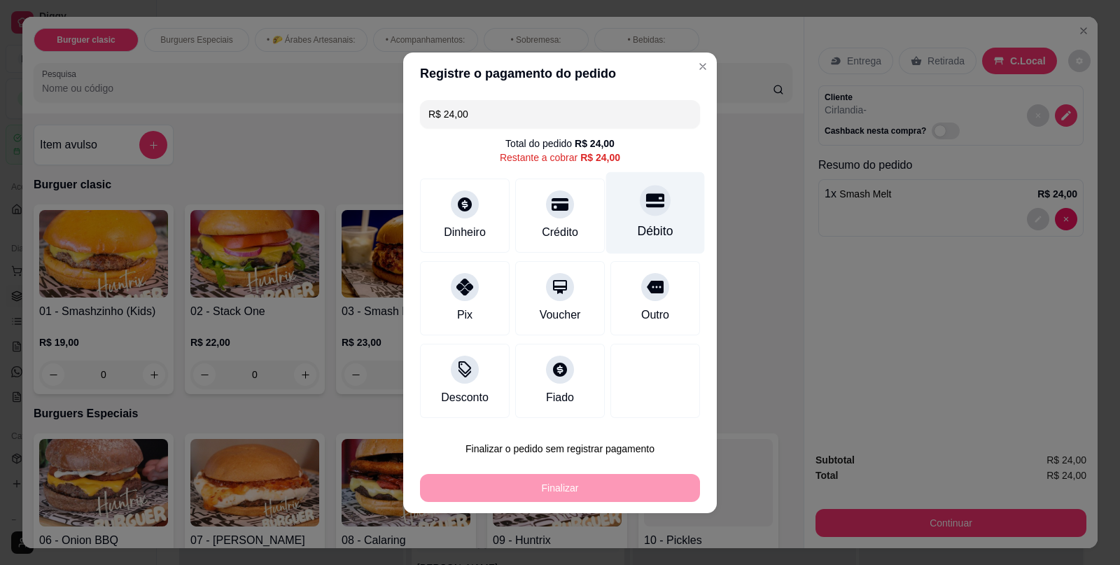
click at [640, 212] on div at bounding box center [655, 200] width 31 height 31
type input "R$ 0,00"
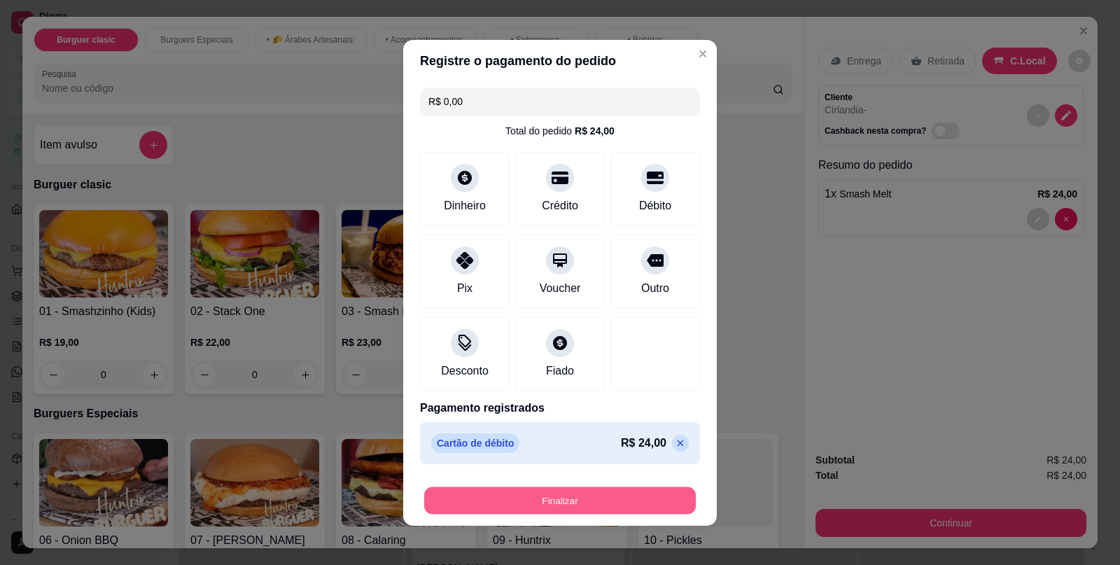
click at [563, 500] on button "Finalizar" at bounding box center [560, 499] width 272 height 27
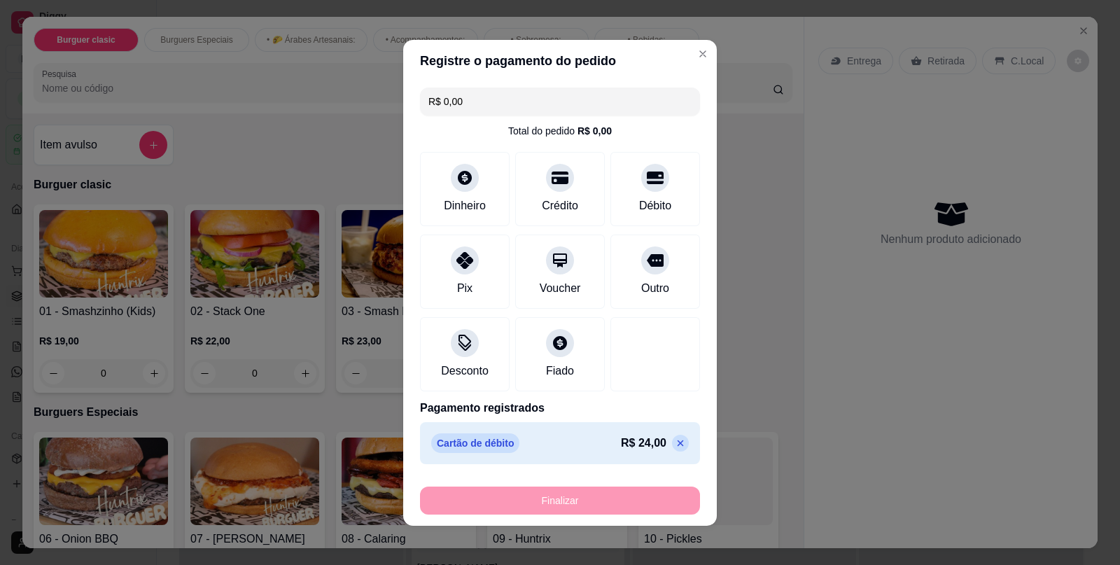
type input "0"
type input "-R$ 24,00"
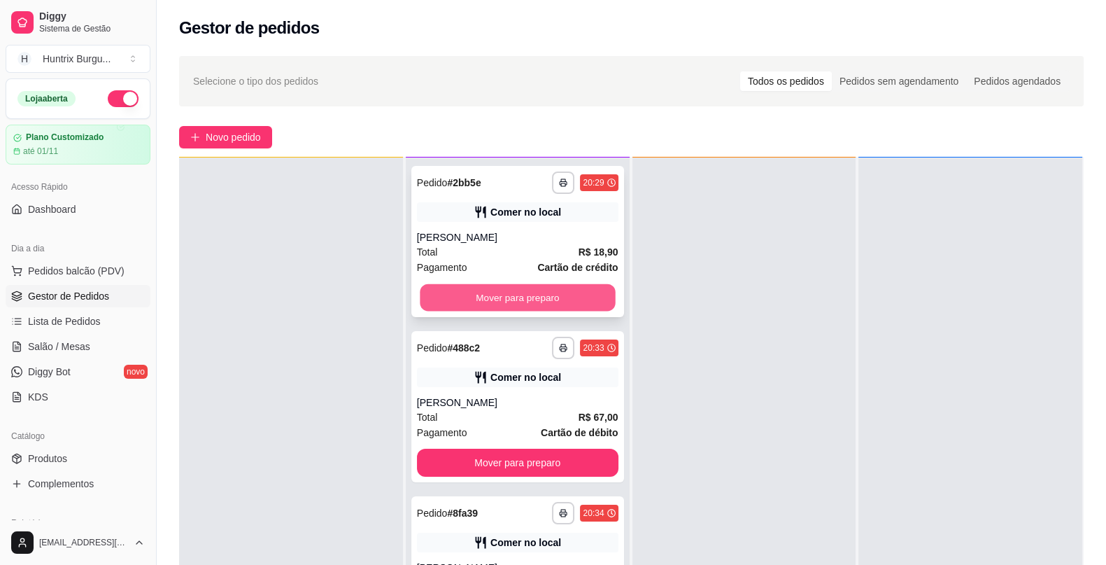
click at [516, 310] on button "Mover para preparo" at bounding box center [517, 297] width 195 height 27
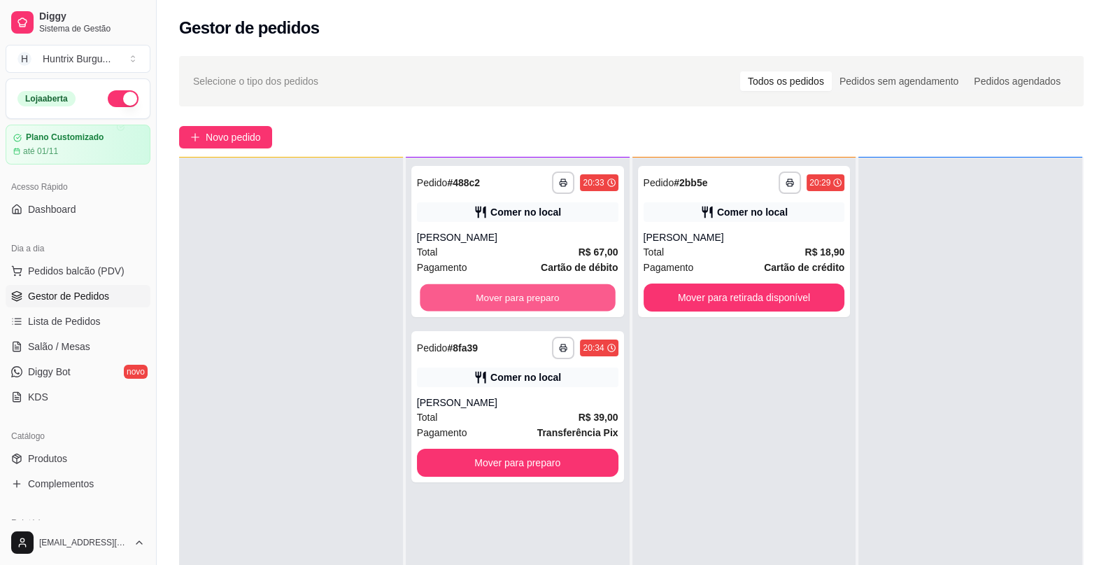
click at [516, 310] on button "Mover para preparo" at bounding box center [517, 297] width 195 height 27
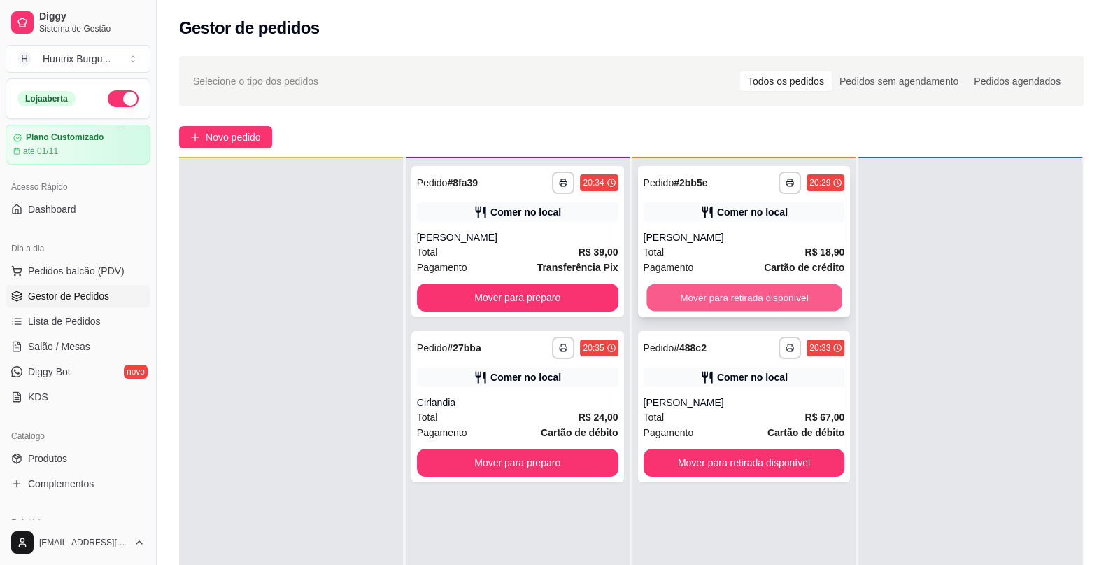
click at [741, 284] on button "Mover para retirada disponível" at bounding box center [744, 297] width 195 height 27
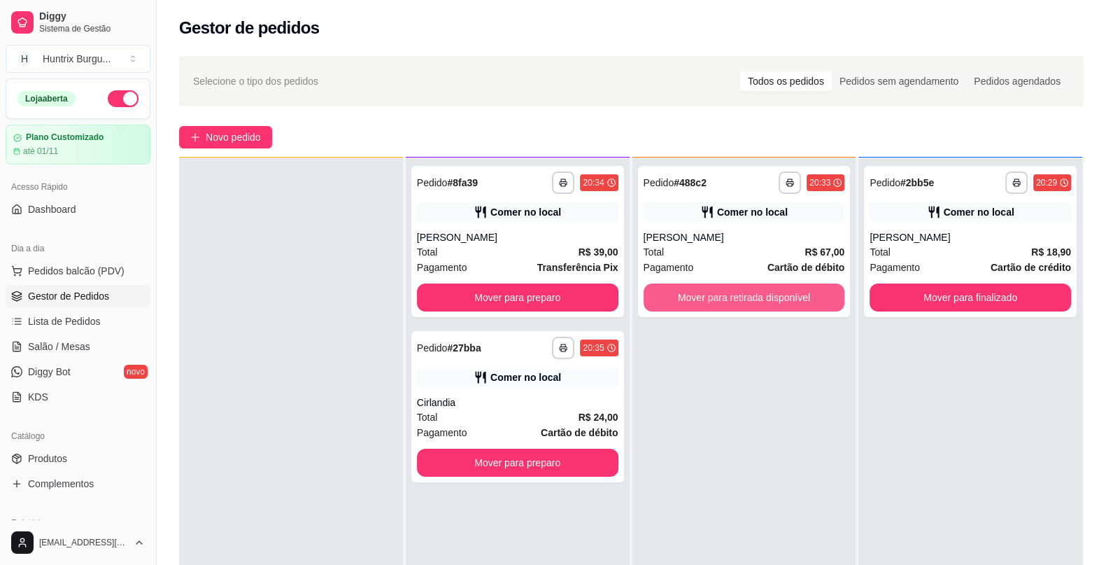
scroll to position [213, 0]
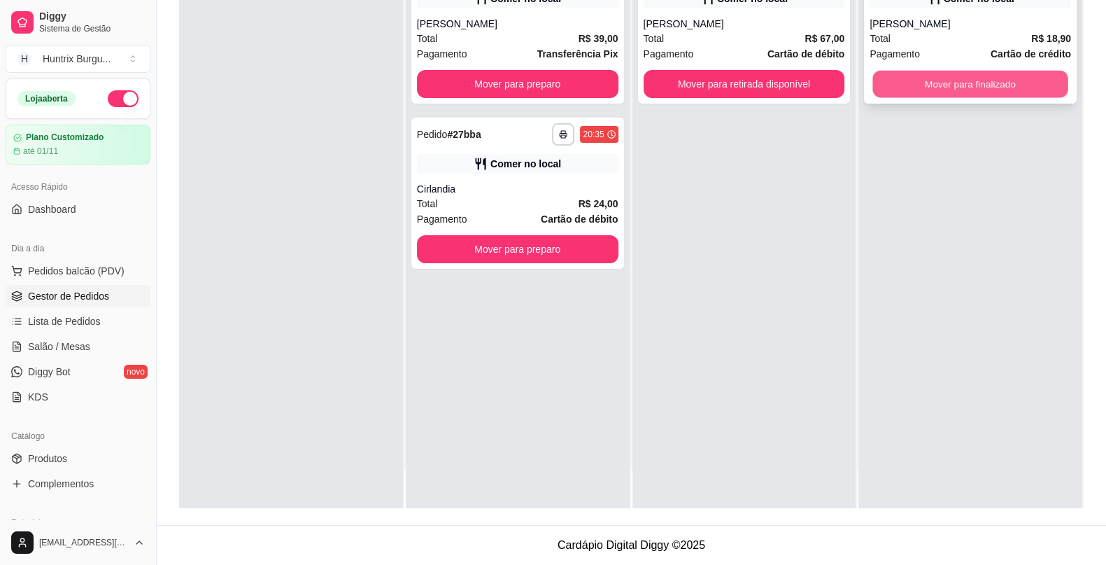
click at [920, 71] on button "Mover para finalizado" at bounding box center [970, 84] width 195 height 27
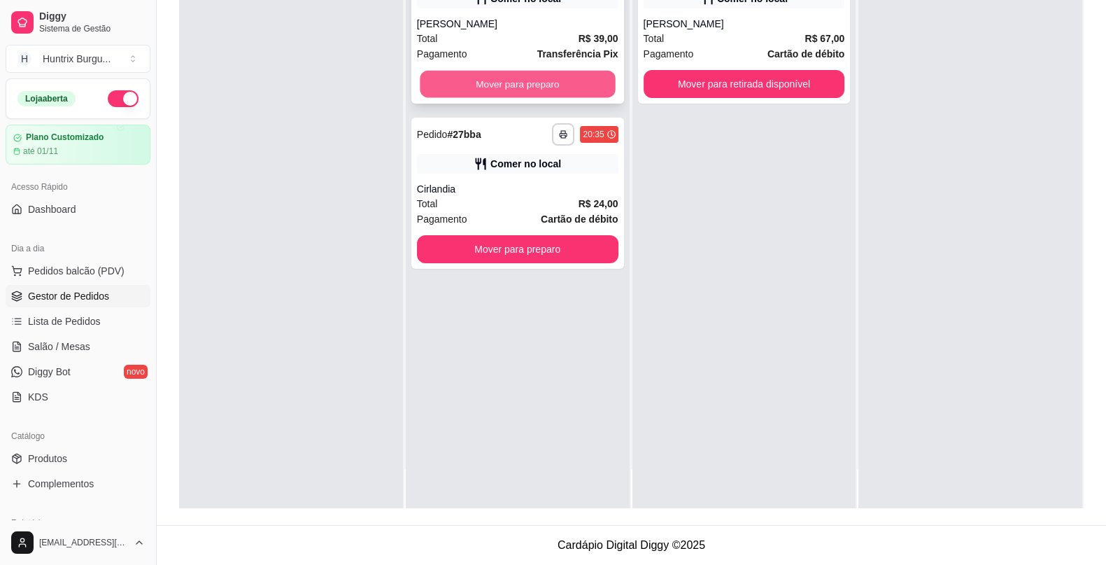
click at [525, 76] on button "Mover para preparo" at bounding box center [517, 84] width 195 height 27
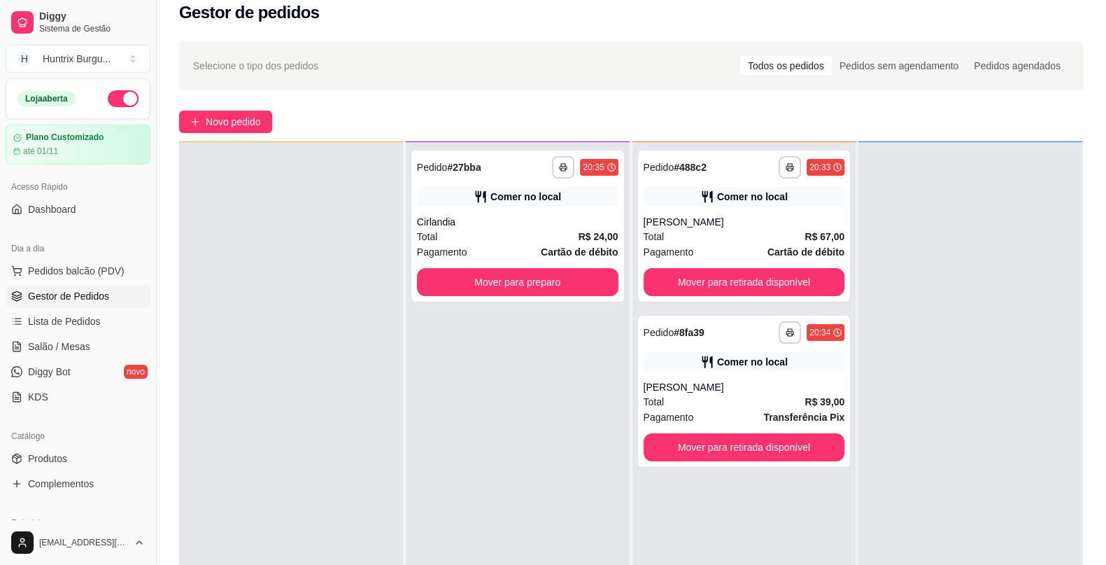
scroll to position [0, 0]
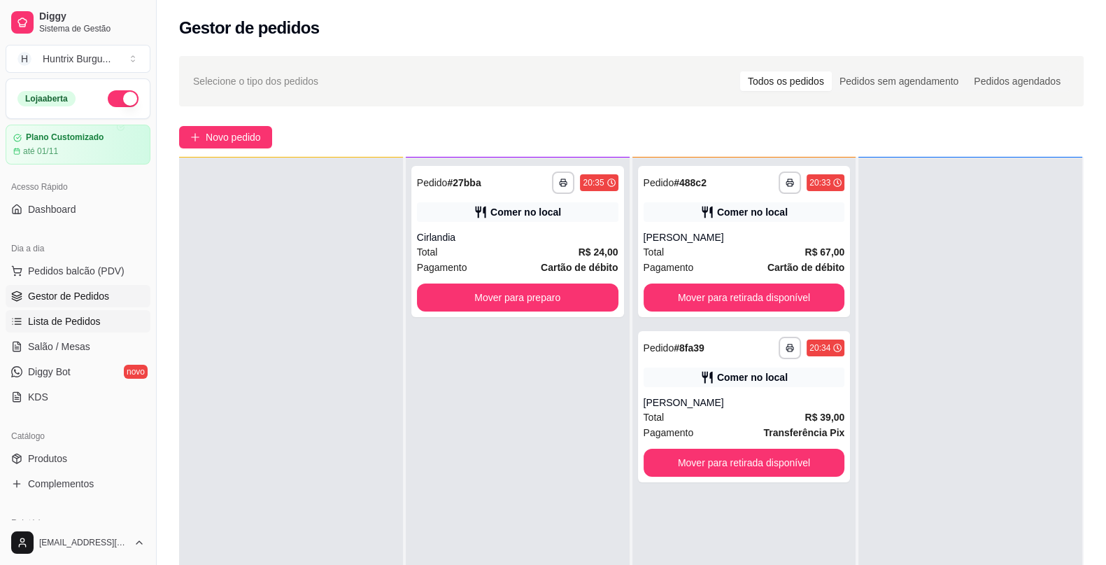
click at [66, 320] on span "Lista de Pedidos" at bounding box center [64, 321] width 73 height 14
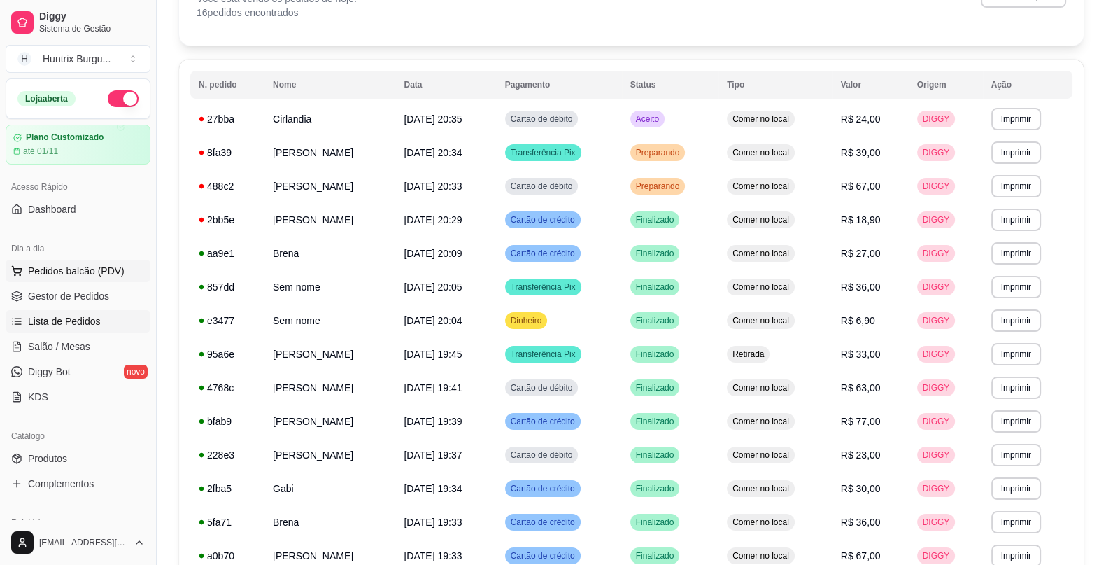
click at [113, 280] on button "Pedidos balcão (PDV)" at bounding box center [78, 271] width 145 height 22
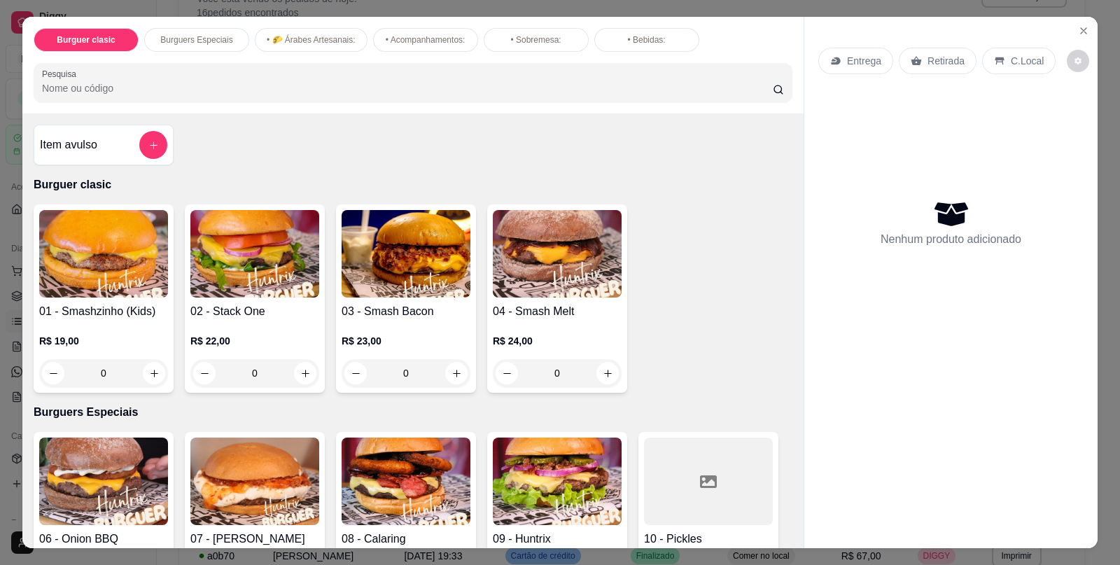
click at [234, 499] on img at bounding box center [254, 480] width 129 height 87
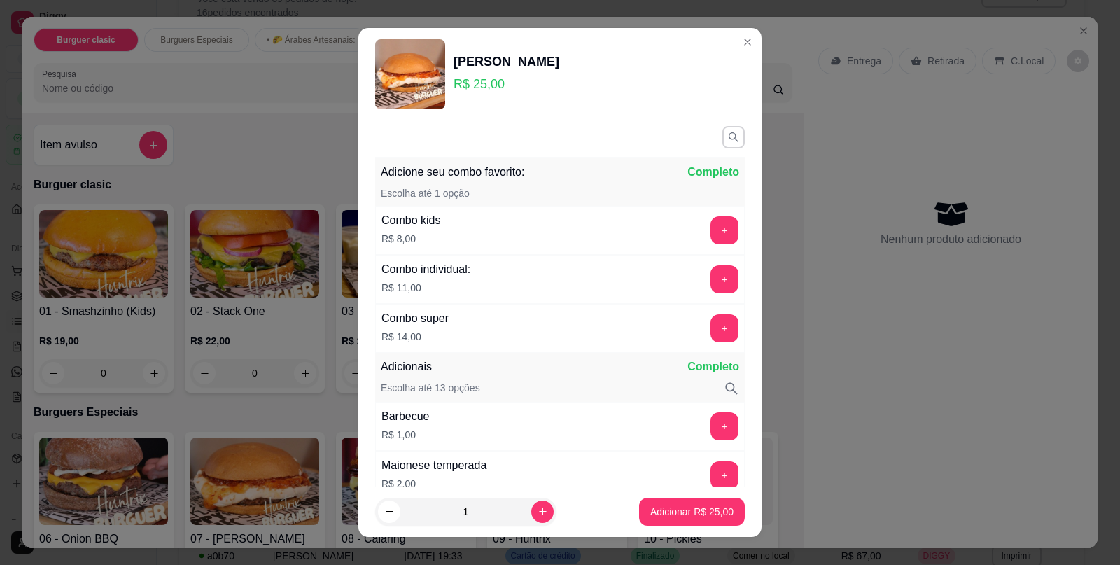
click at [705, 273] on div "+" at bounding box center [724, 279] width 39 height 28
click at [711, 273] on button "+" at bounding box center [724, 279] width 27 height 27
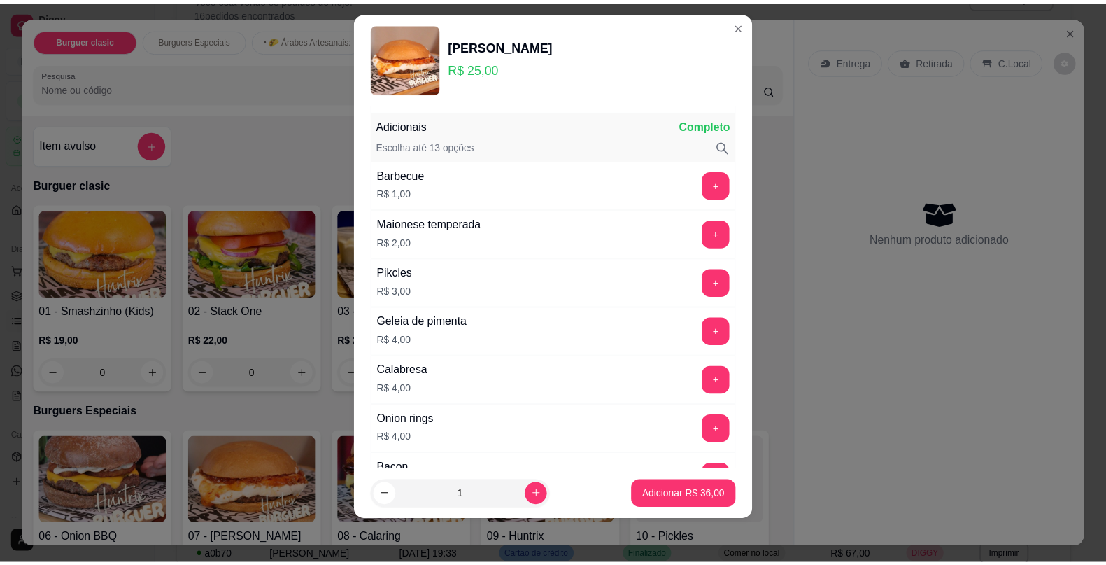
scroll to position [231, 0]
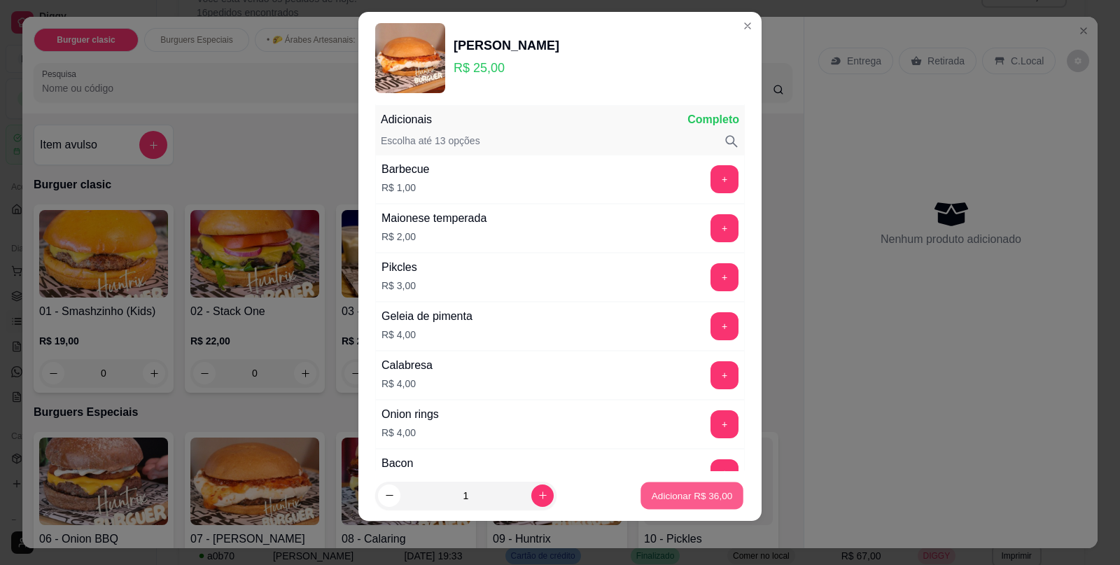
click at [686, 491] on p "Adicionar R$ 36,00" at bounding box center [692, 494] width 81 height 13
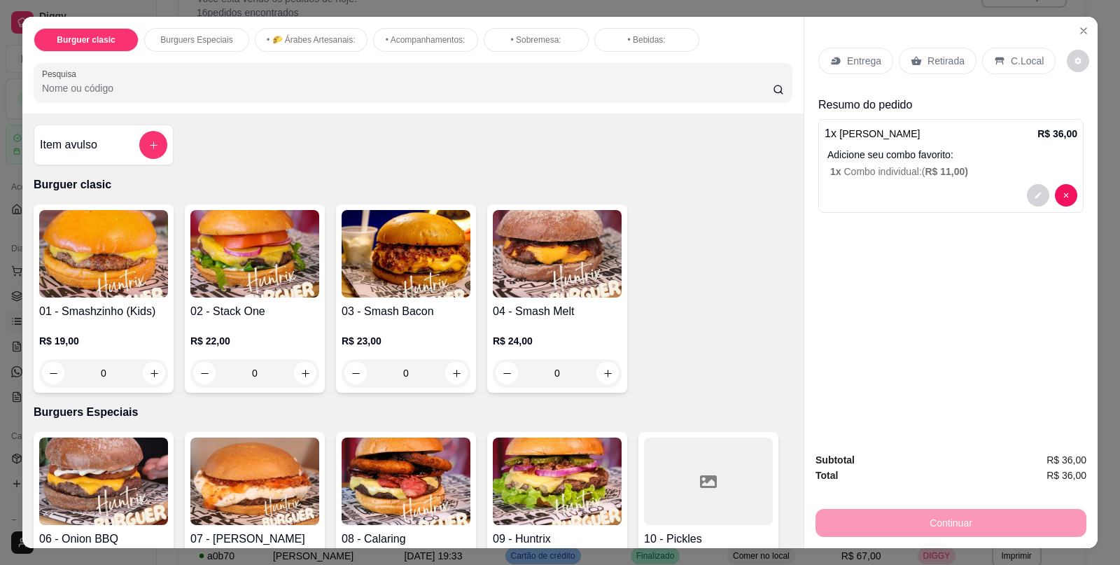
click at [1015, 56] on p "C.Local" at bounding box center [1027, 61] width 33 height 14
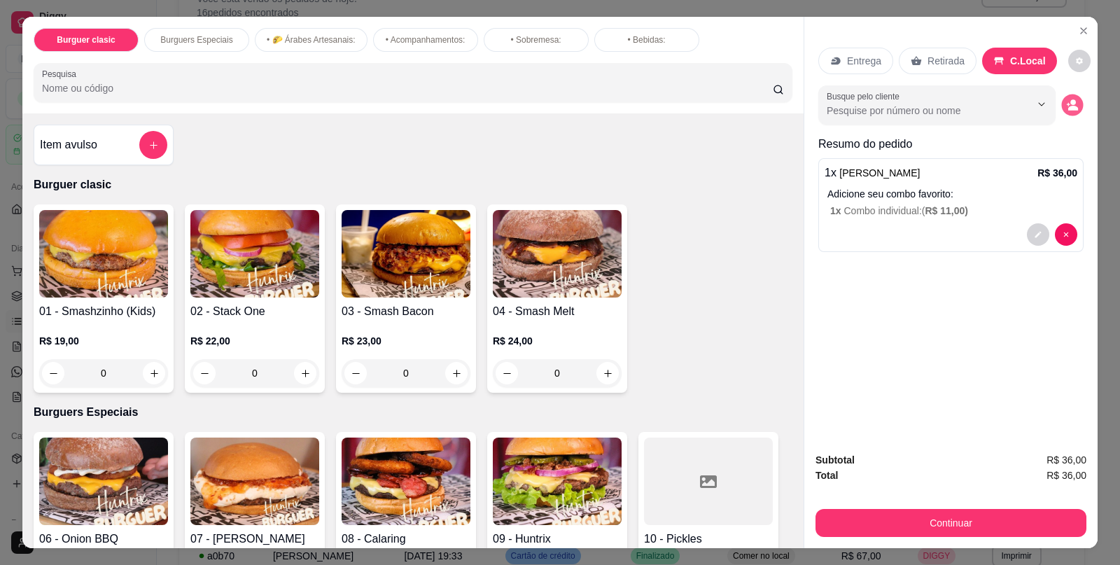
click at [1072, 100] on button "decrease-product-quantity" at bounding box center [1072, 105] width 22 height 22
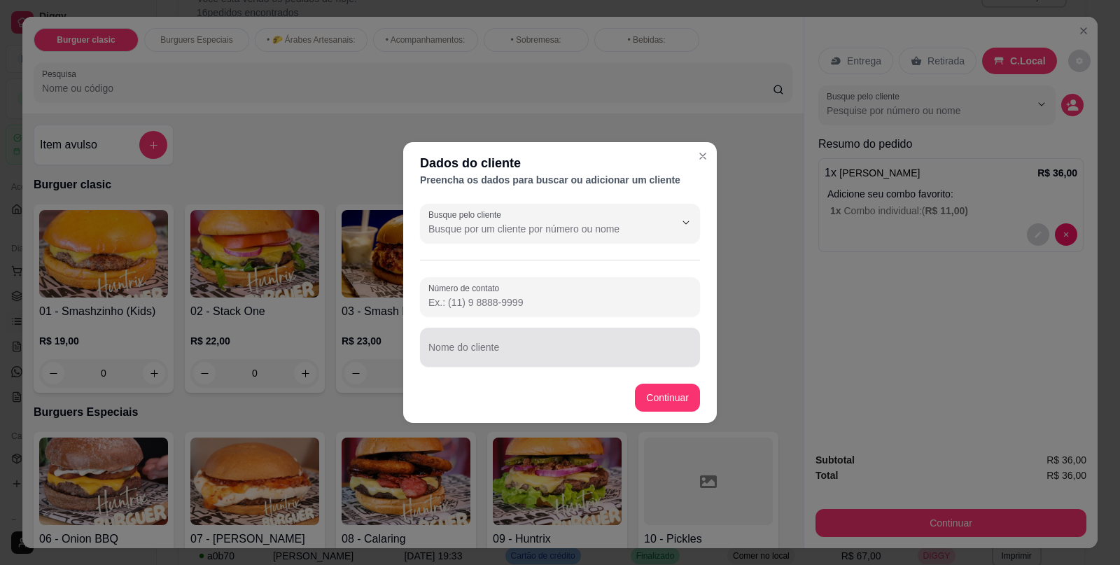
click at [568, 357] on input "Nome do cliente" at bounding box center [559, 353] width 263 height 14
type input "[PERSON_NAME]"
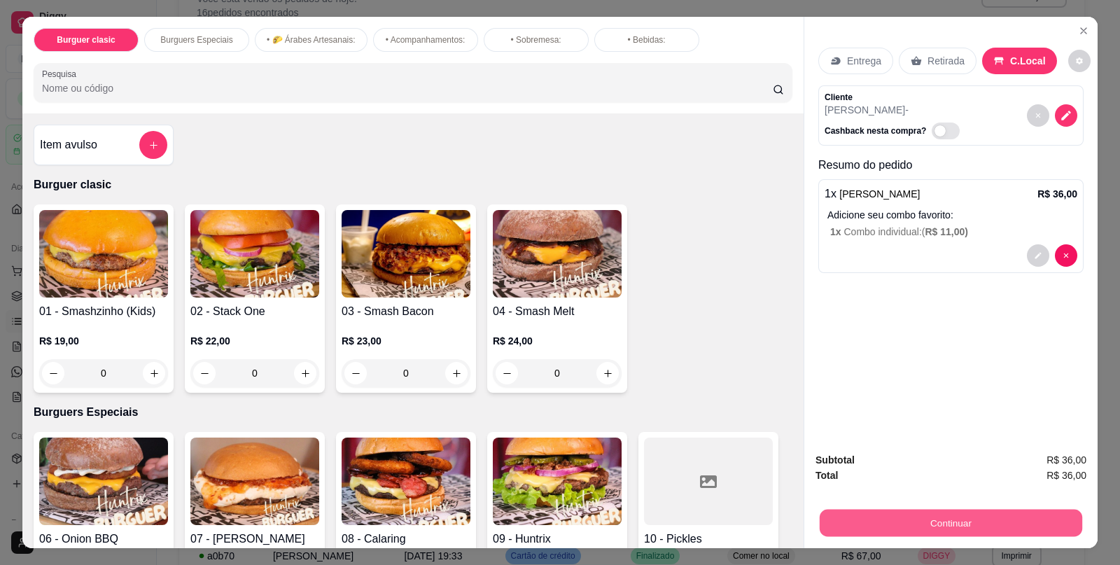
click at [916, 516] on button "Continuar" at bounding box center [950, 522] width 262 height 27
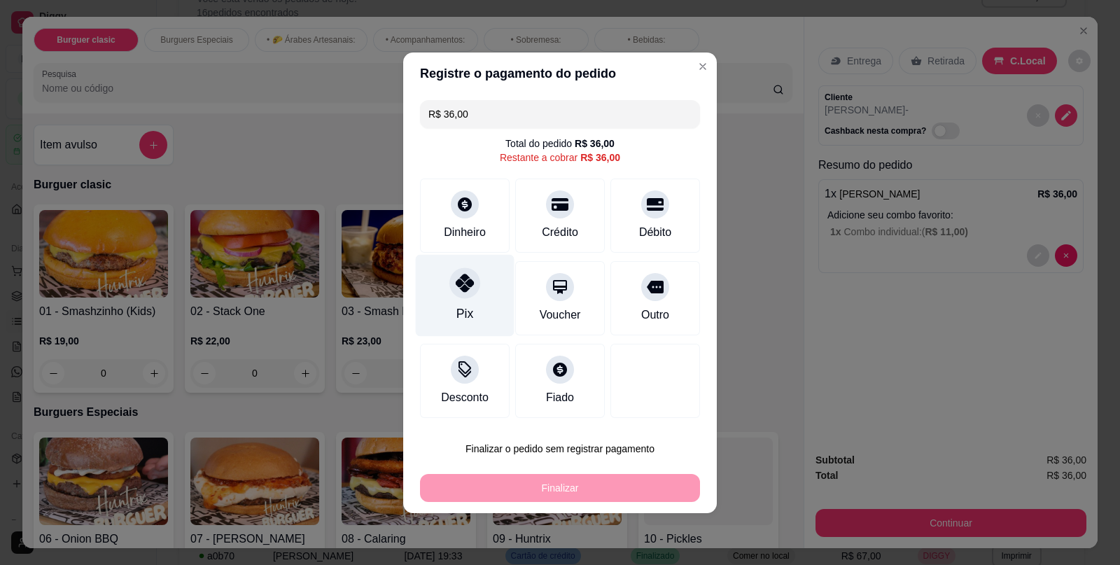
click at [467, 276] on icon at bounding box center [465, 283] width 18 height 18
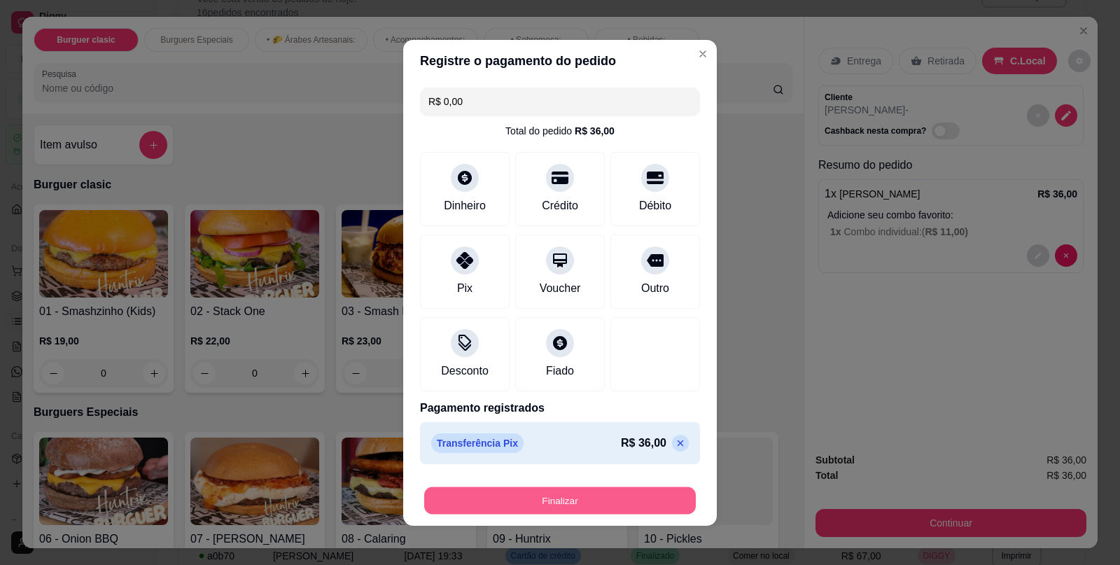
click at [535, 495] on button "Finalizar" at bounding box center [560, 499] width 272 height 27
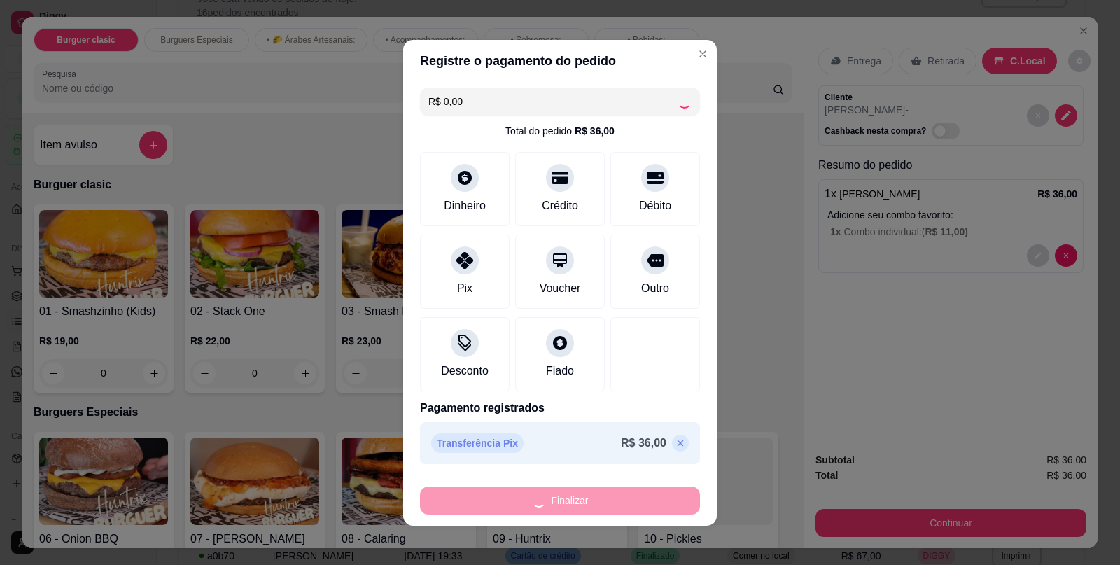
type input "-R$ 36,00"
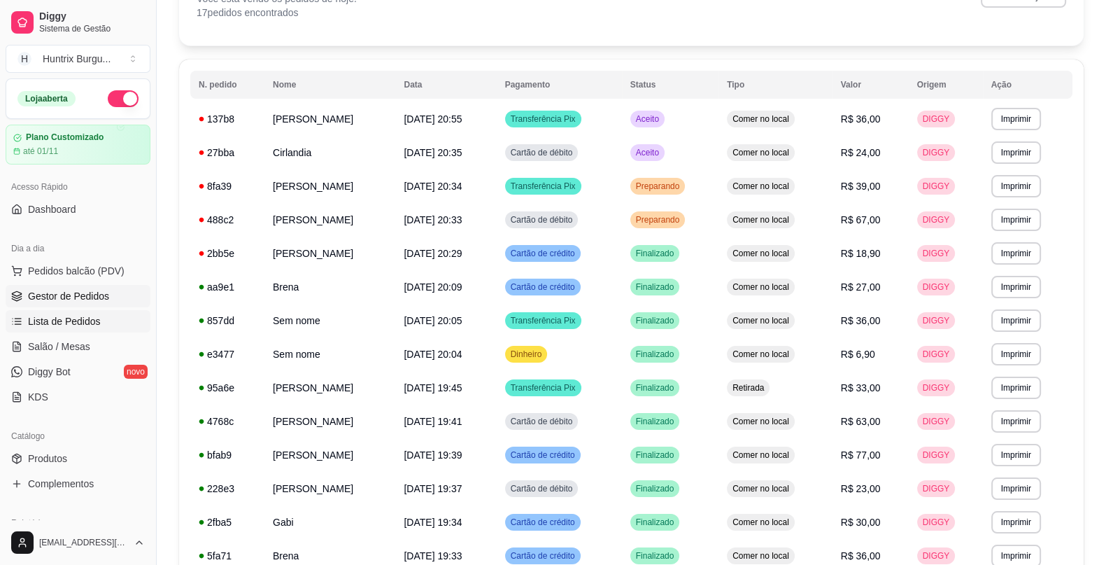
click at [63, 293] on span "Gestor de Pedidos" at bounding box center [68, 296] width 81 height 14
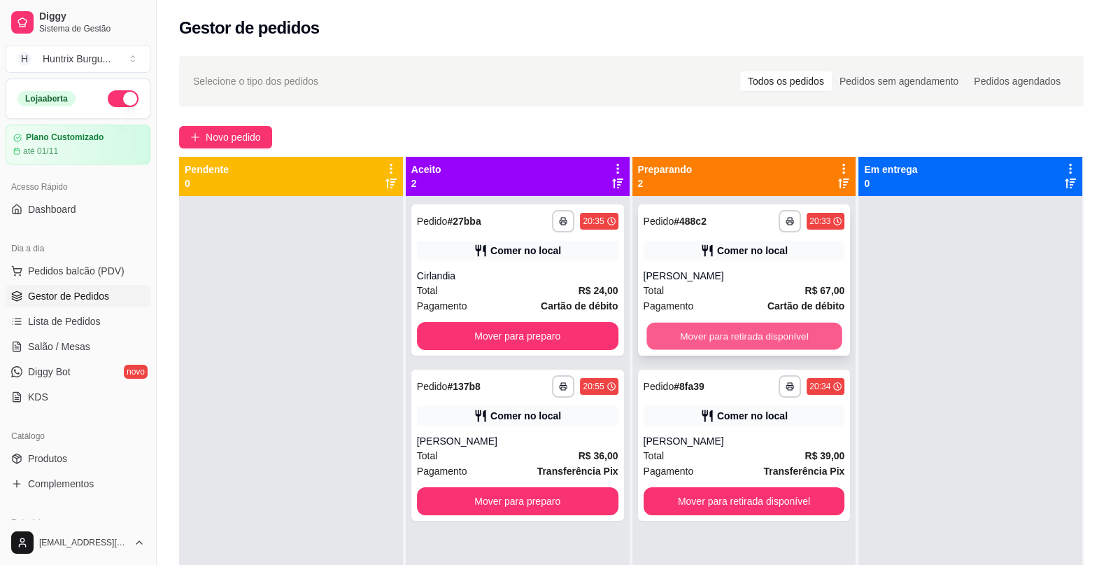
click at [703, 342] on button "Mover para retirada disponível" at bounding box center [744, 336] width 195 height 27
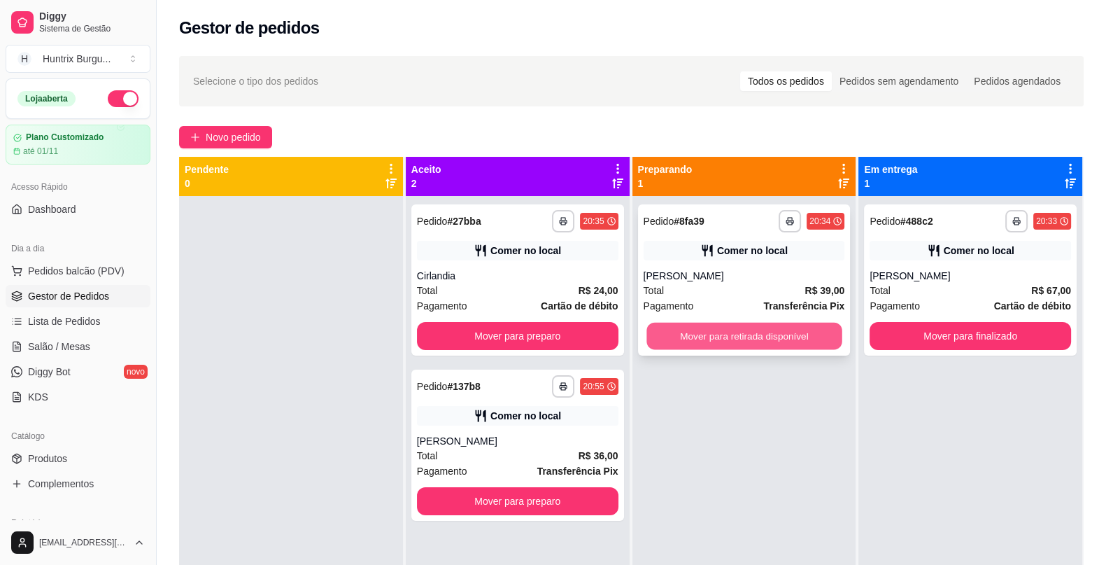
click at [796, 328] on button "Mover para retirada disponível" at bounding box center [744, 336] width 195 height 27
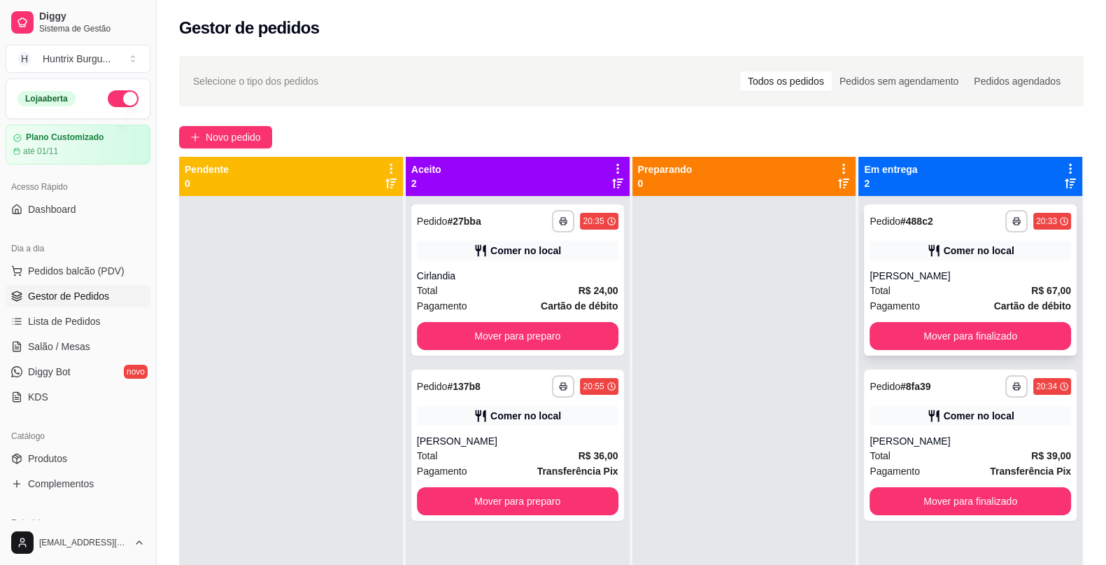
click at [887, 319] on div "**********" at bounding box center [970, 279] width 213 height 151
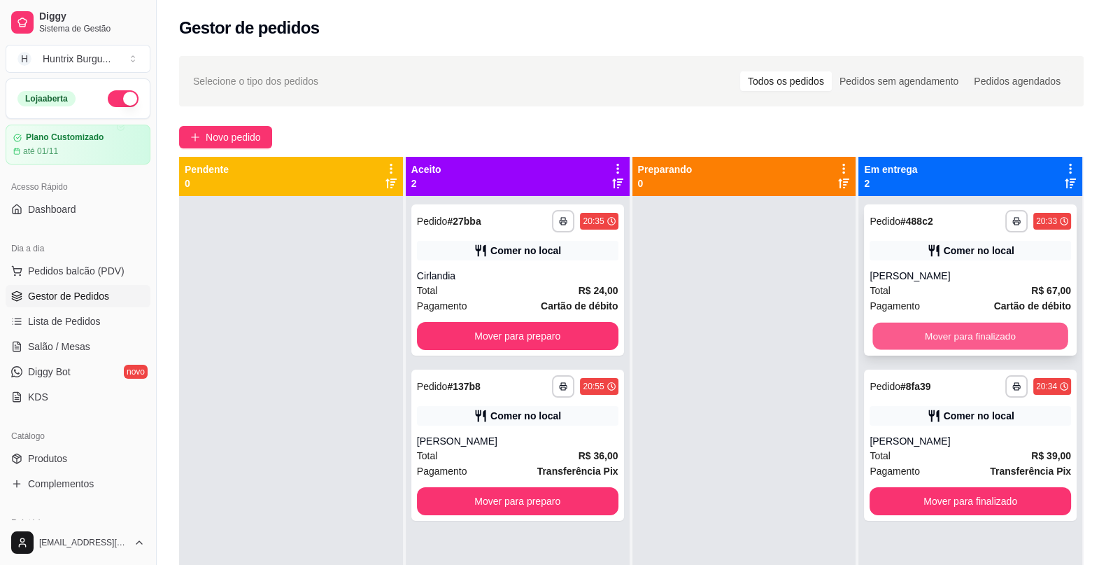
click at [927, 346] on button "Mover para finalizado" at bounding box center [970, 336] width 195 height 27
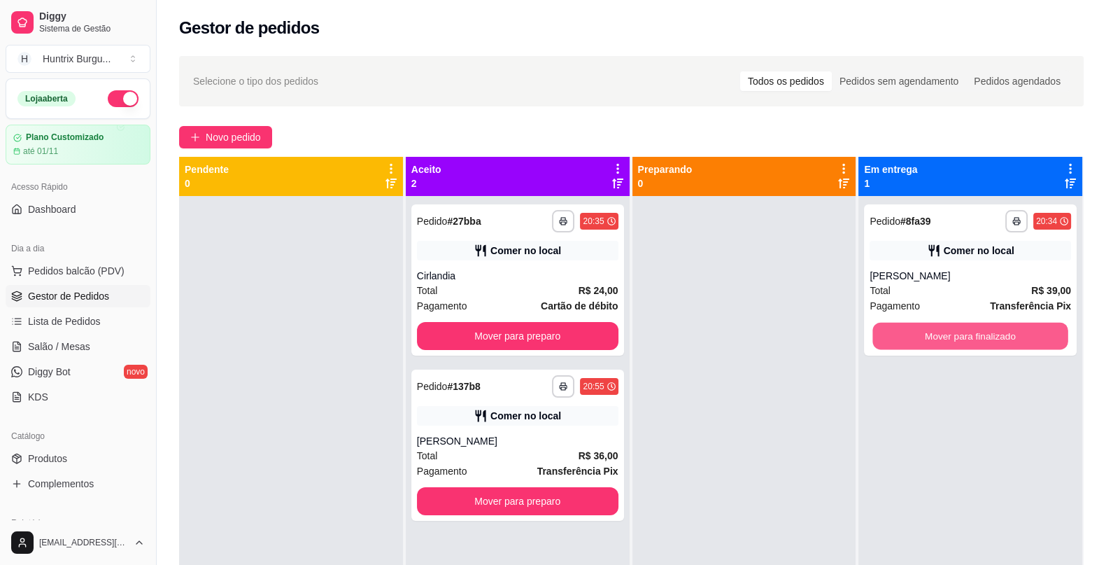
click at [927, 346] on button "Mover para finalizado" at bounding box center [970, 336] width 195 height 27
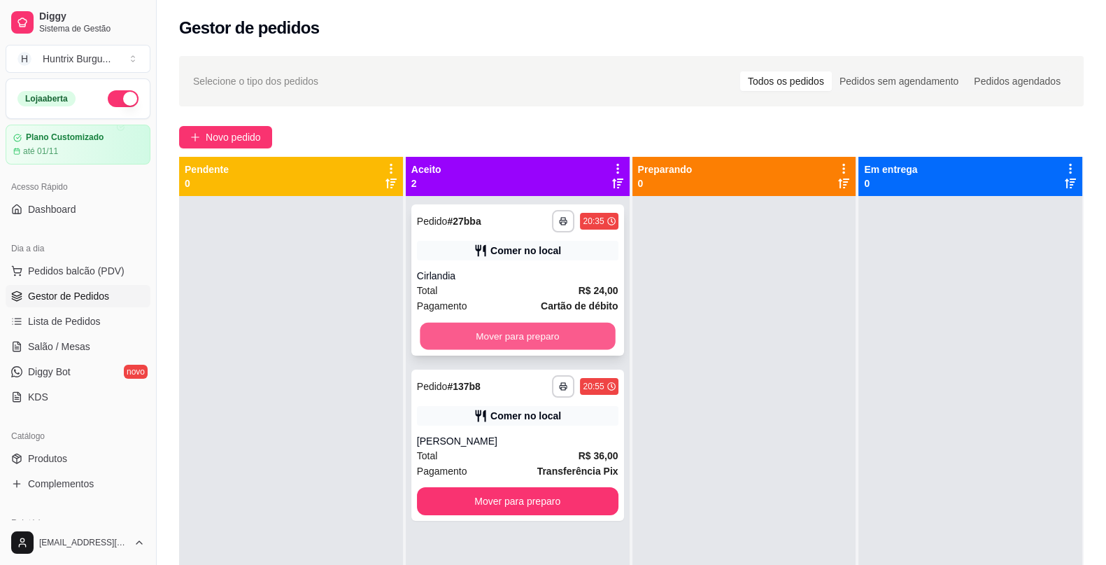
click at [542, 340] on button "Mover para preparo" at bounding box center [517, 336] width 195 height 27
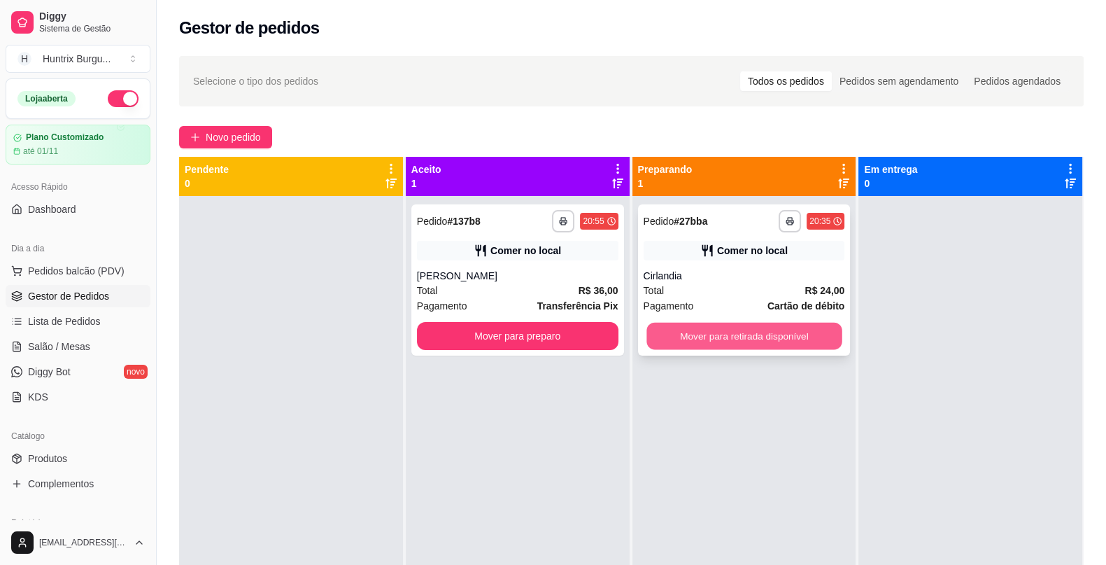
click at [679, 329] on button "Mover para retirada disponível" at bounding box center [744, 336] width 195 height 27
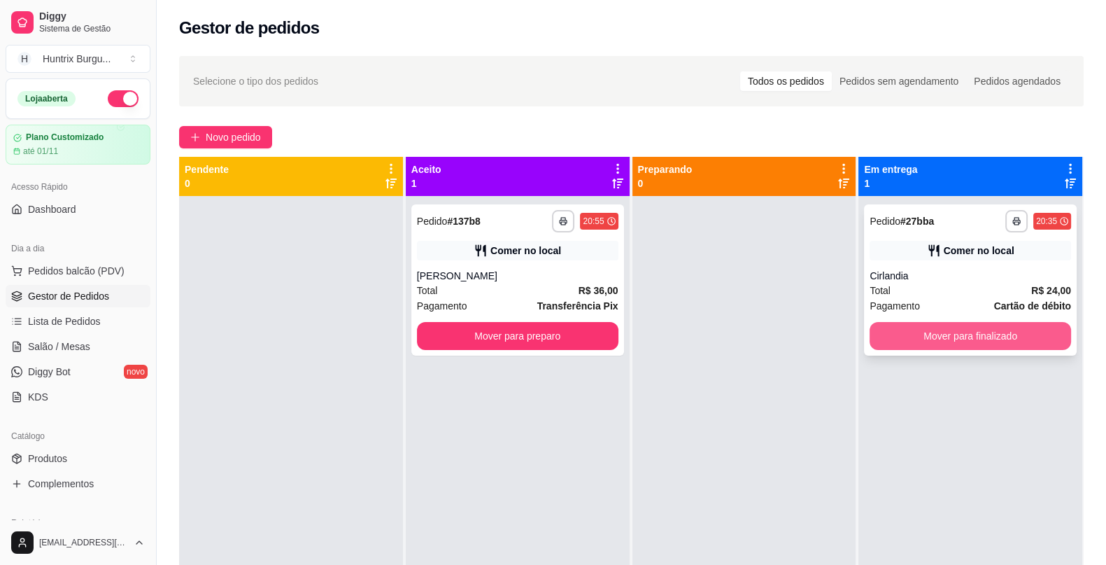
click at [924, 338] on button "Mover para finalizado" at bounding box center [971, 336] width 202 height 28
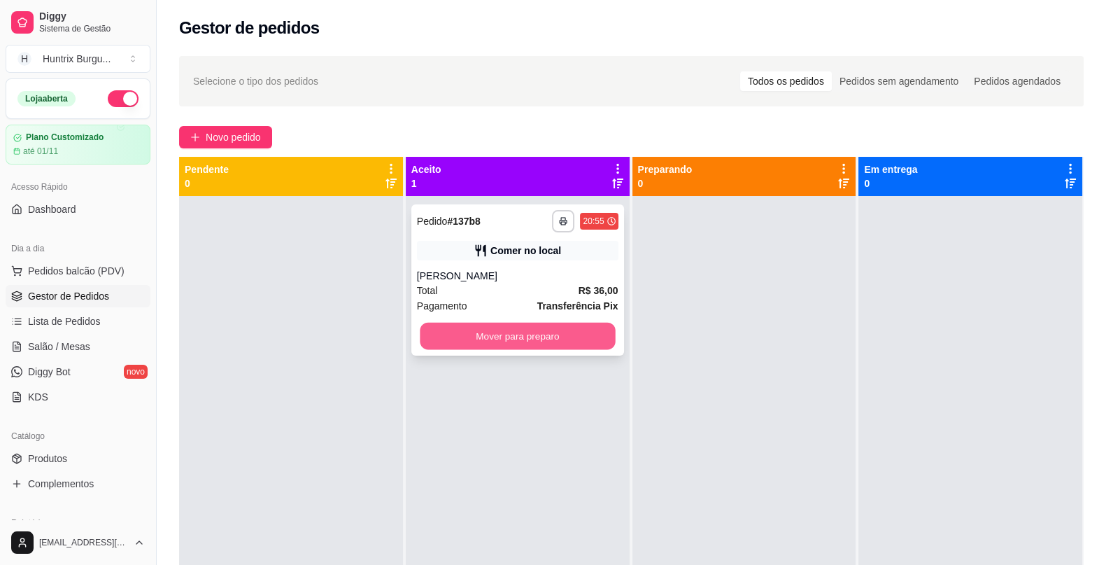
click at [579, 332] on button "Mover para preparo" at bounding box center [517, 336] width 195 height 27
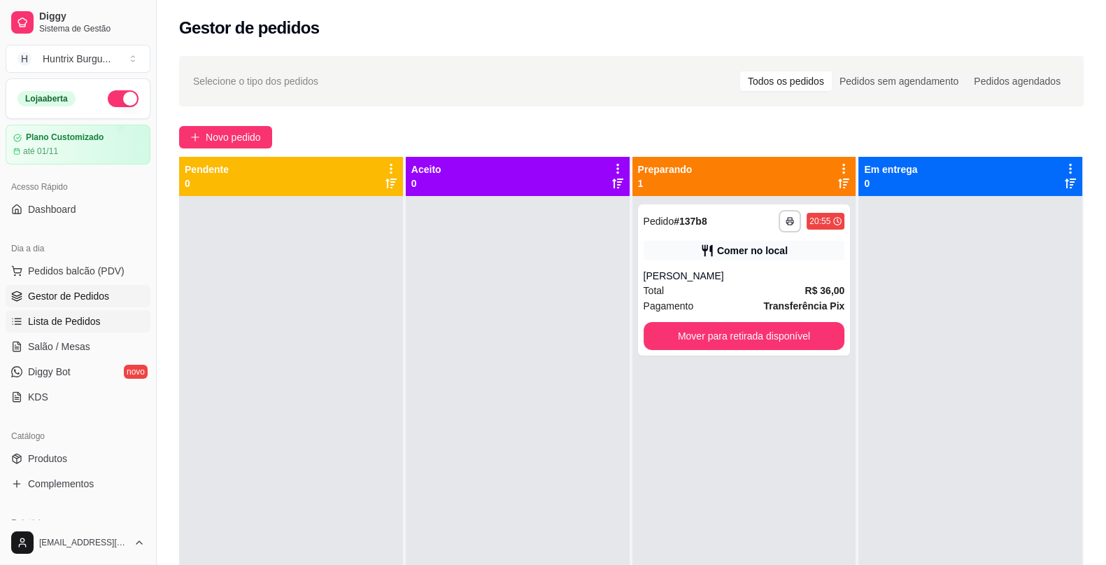
click at [93, 327] on span "Lista de Pedidos" at bounding box center [64, 321] width 73 height 14
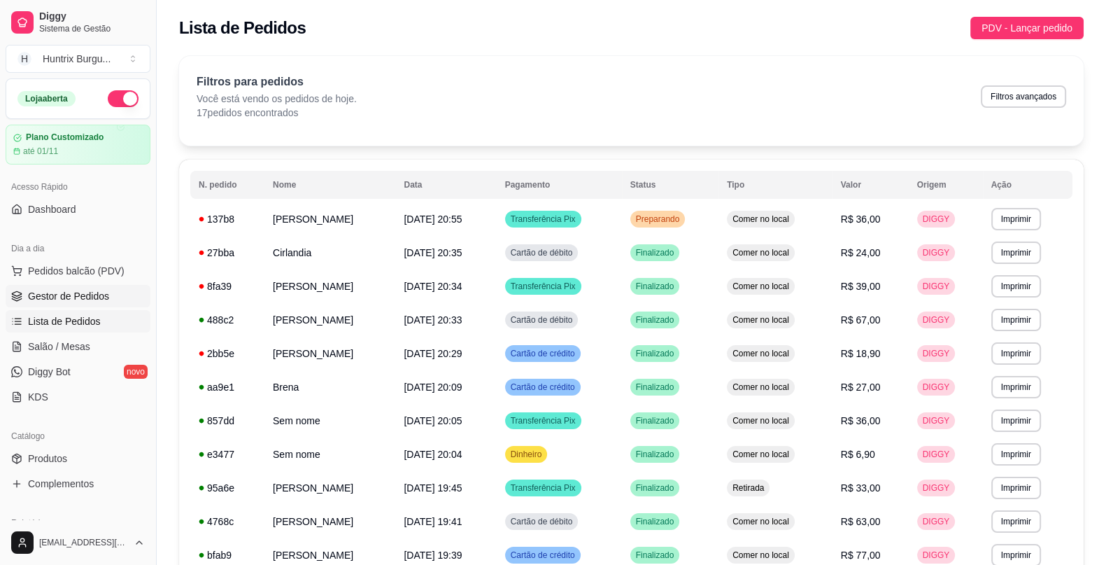
click at [71, 295] on span "Gestor de Pedidos" at bounding box center [68, 296] width 81 height 14
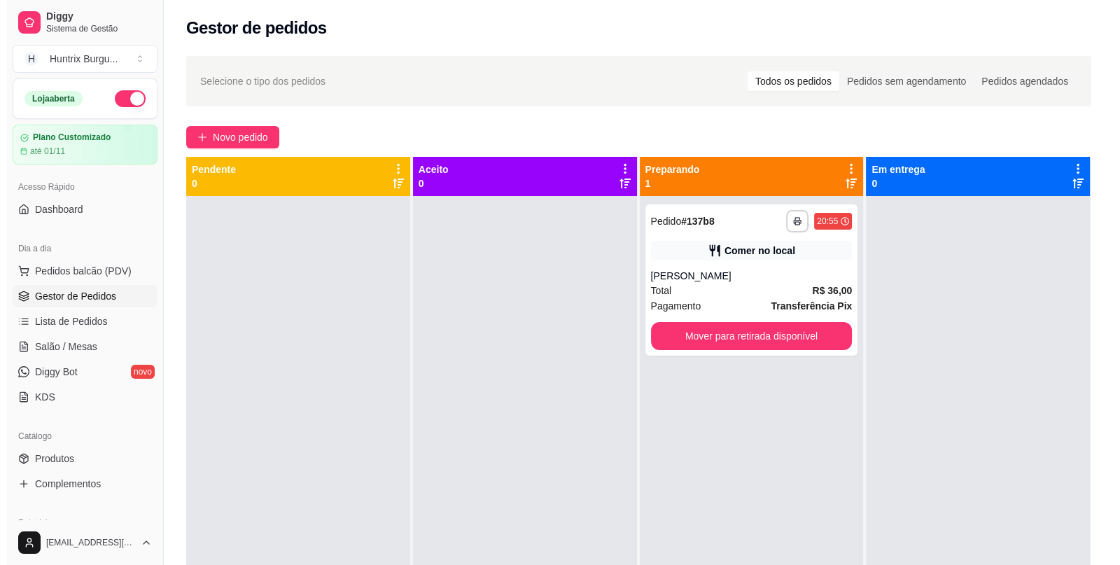
scroll to position [386, 0]
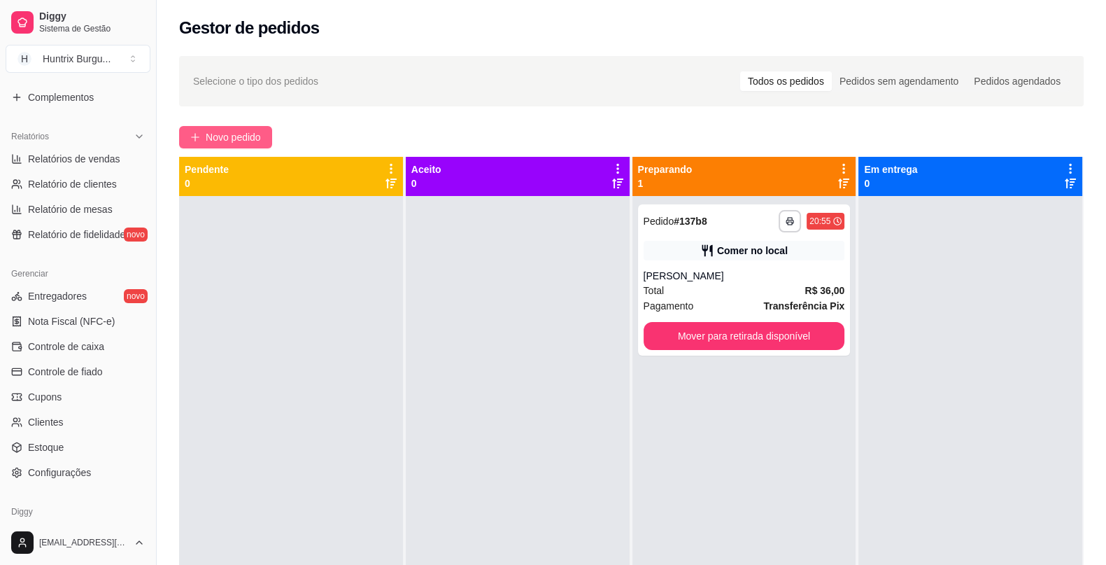
click at [228, 140] on span "Novo pedido" at bounding box center [233, 136] width 55 height 15
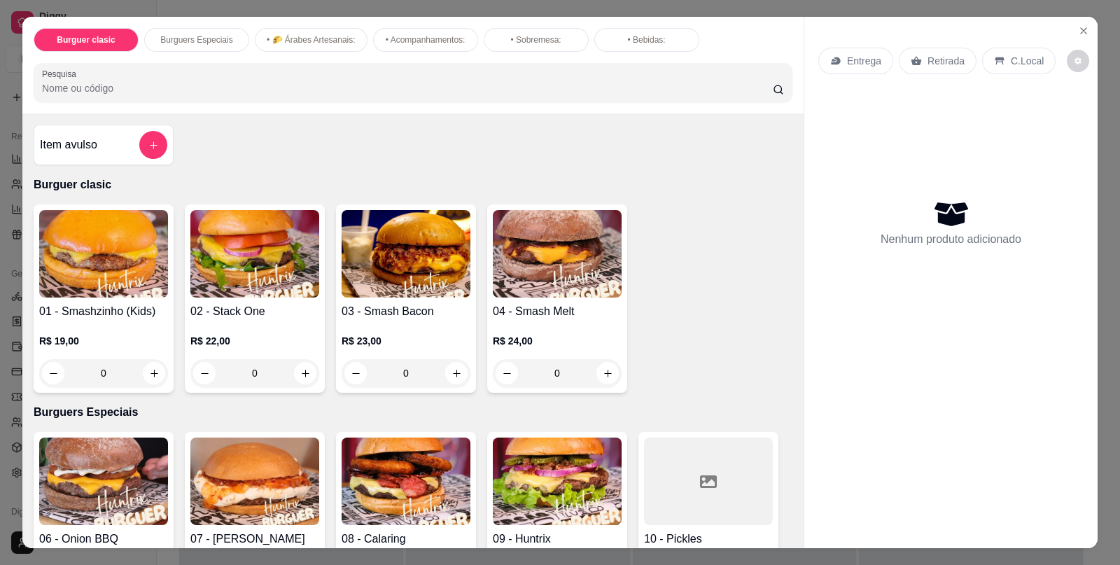
click at [123, 471] on img at bounding box center [103, 480] width 129 height 87
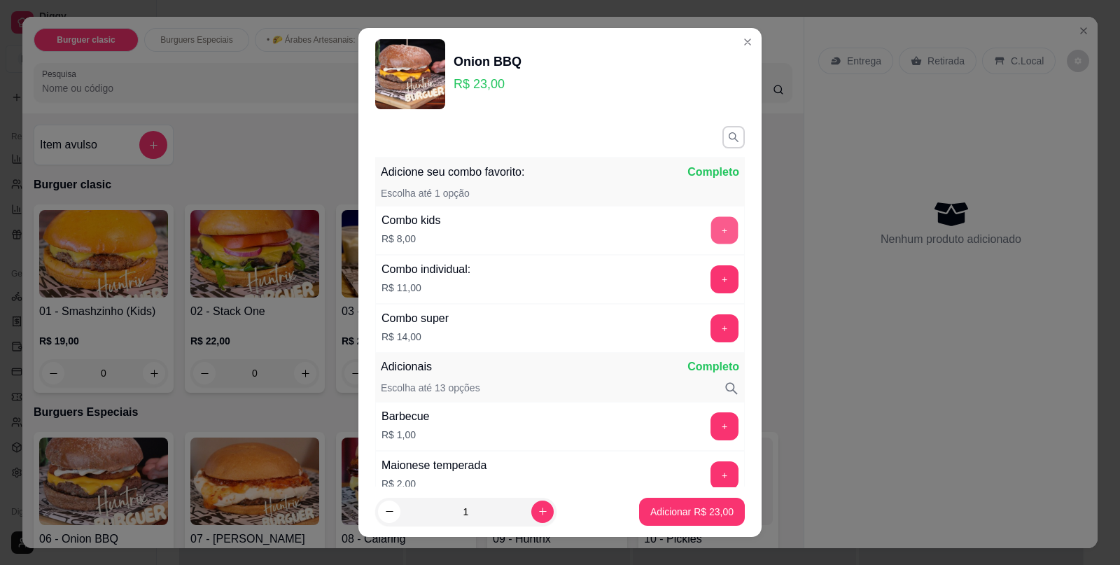
click at [711, 227] on button "+" at bounding box center [724, 230] width 27 height 27
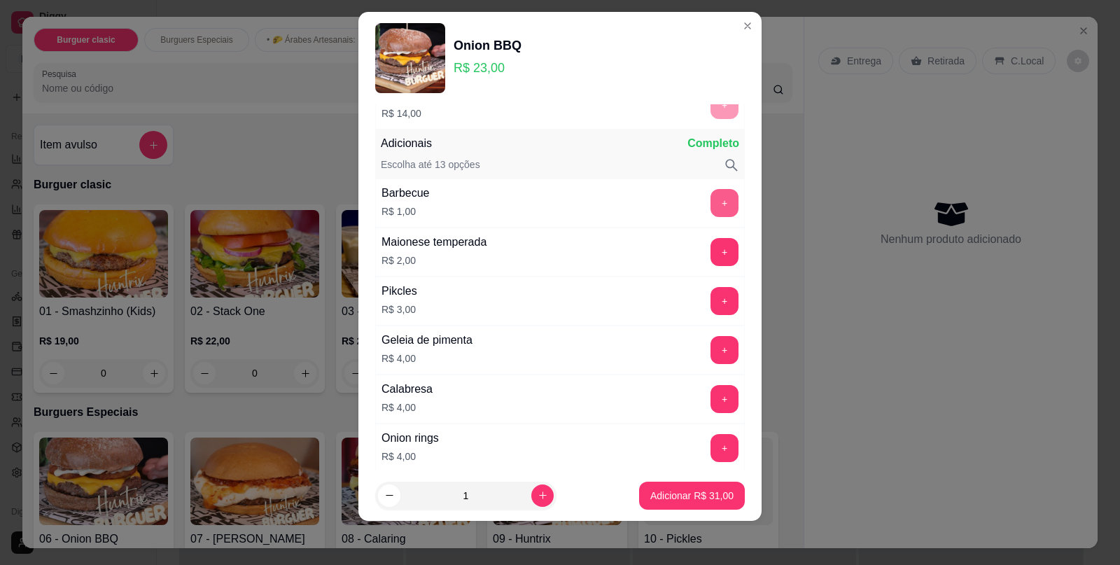
scroll to position [231, 0]
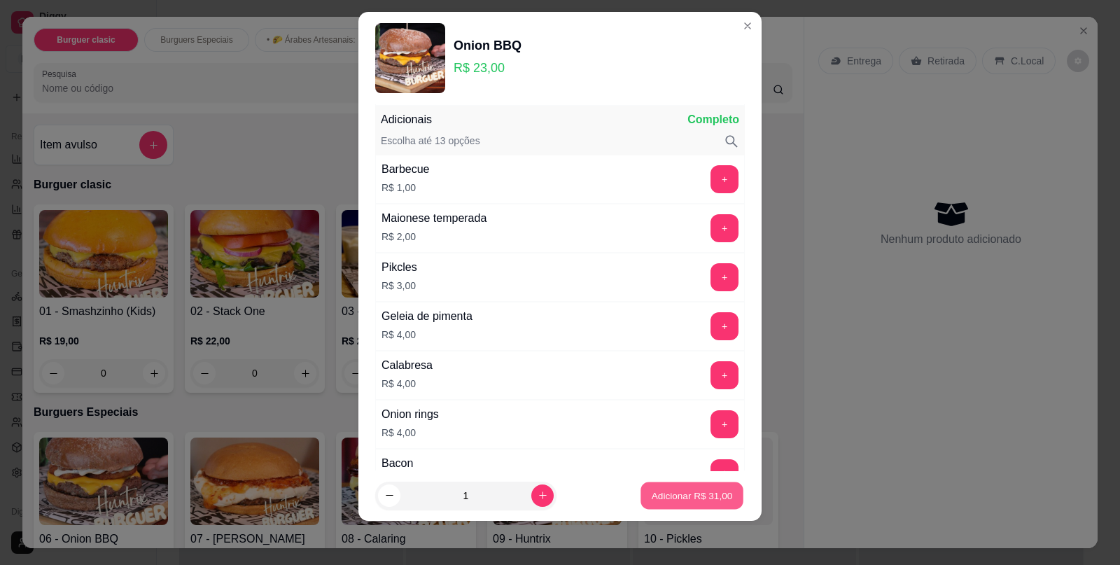
click at [685, 489] on p "Adicionar R$ 31,00" at bounding box center [692, 494] width 81 height 13
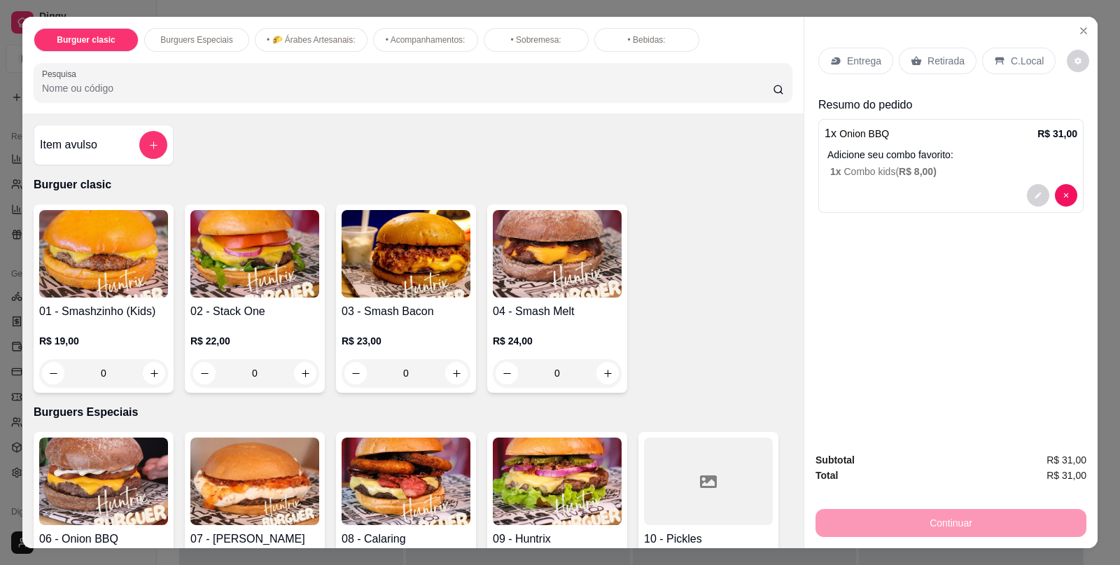
click at [448, 242] on img at bounding box center [405, 253] width 129 height 87
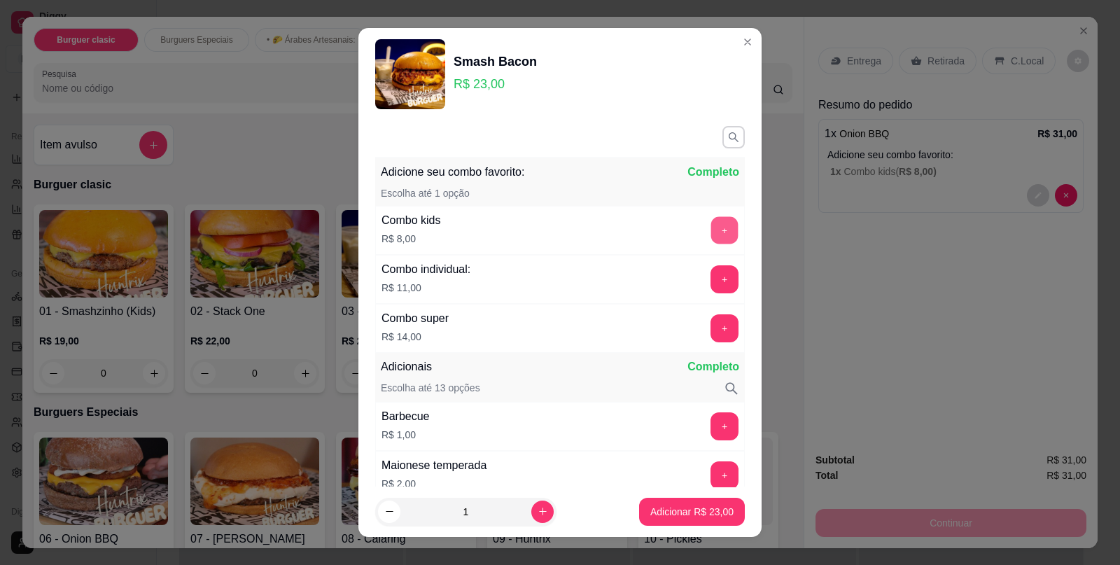
click at [711, 238] on button "+" at bounding box center [724, 230] width 27 height 27
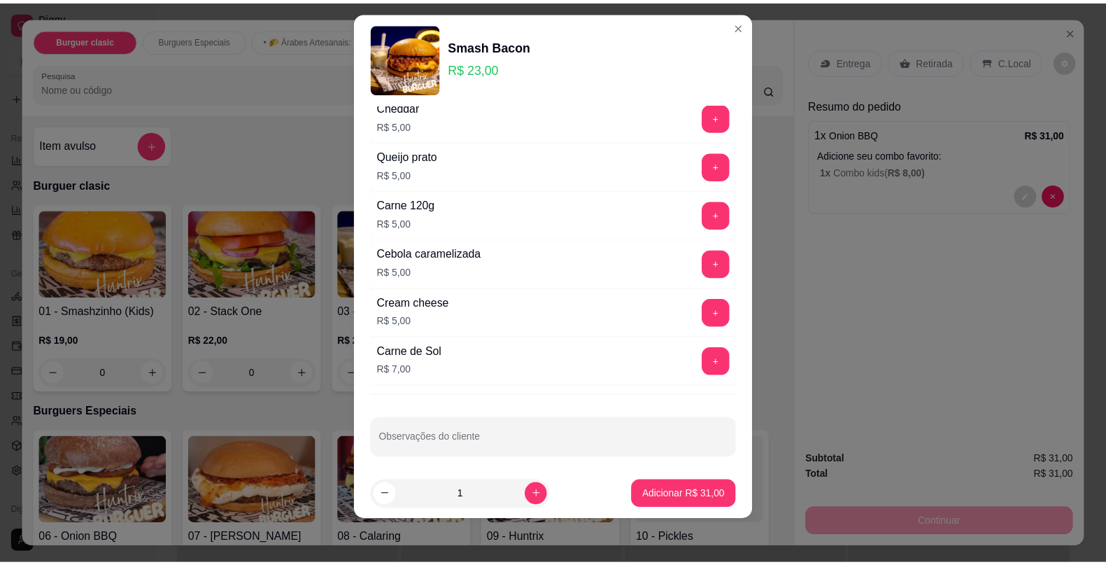
scroll to position [639, 0]
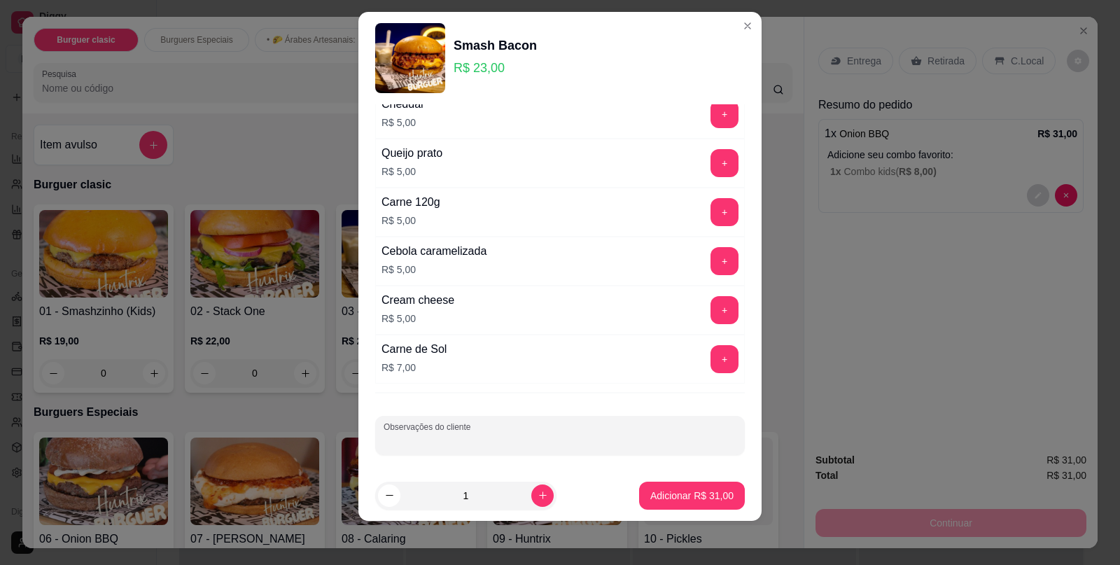
click at [626, 435] on input "Observações do cliente" at bounding box center [559, 441] width 353 height 14
type input "C"
type input "Pão australiano"
click at [713, 501] on button "Adicionar R$ 31,00" at bounding box center [692, 495] width 106 height 28
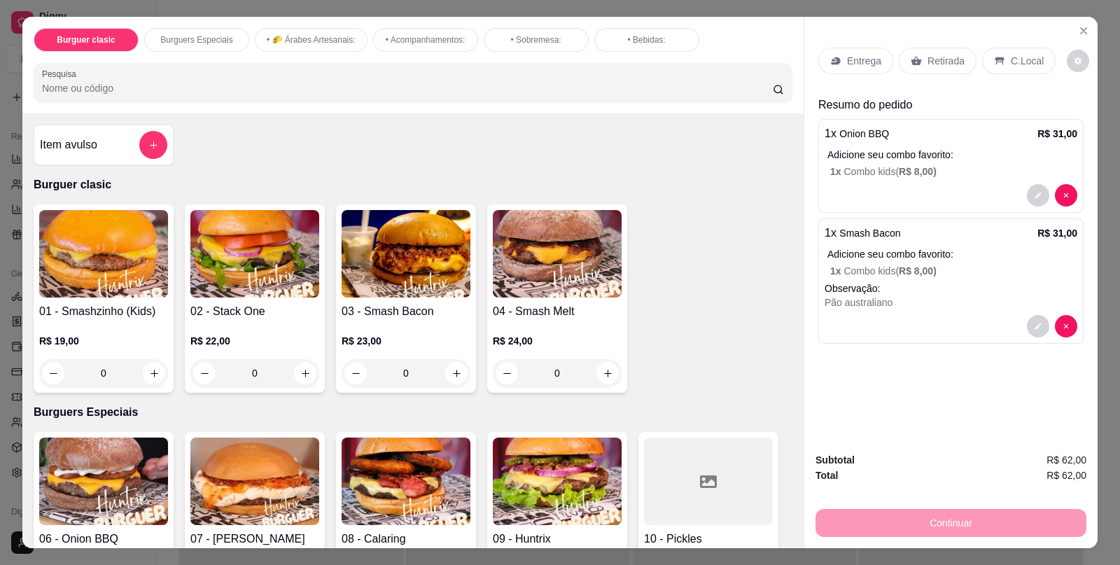
click at [1001, 64] on div "C.Local" at bounding box center [1018, 61] width 73 height 27
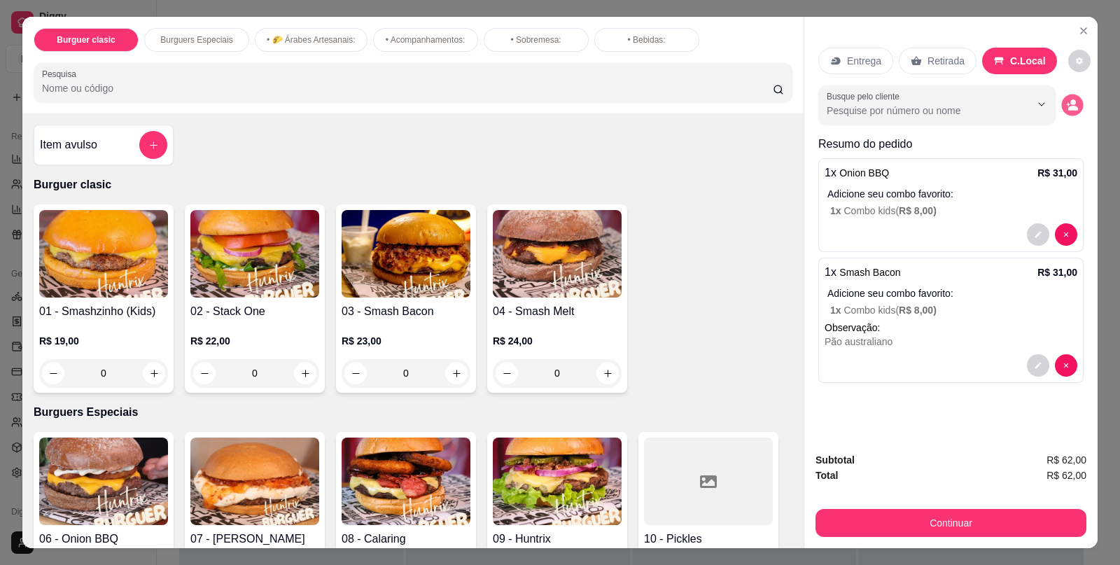
click at [1070, 100] on circle "decrease-product-quantity" at bounding box center [1073, 103] width 6 height 6
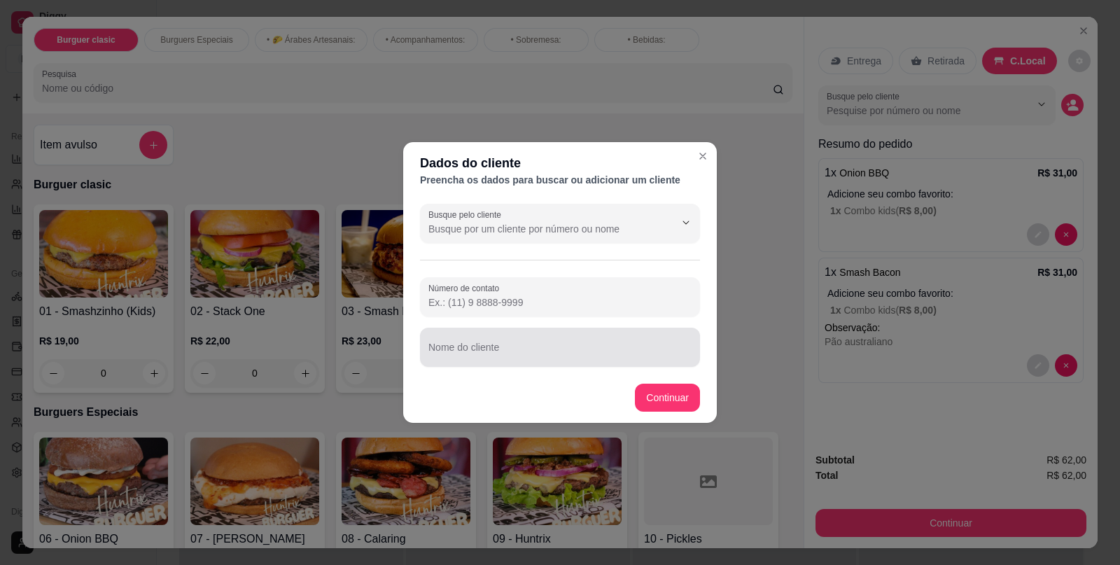
click at [619, 344] on div at bounding box center [559, 347] width 263 height 28
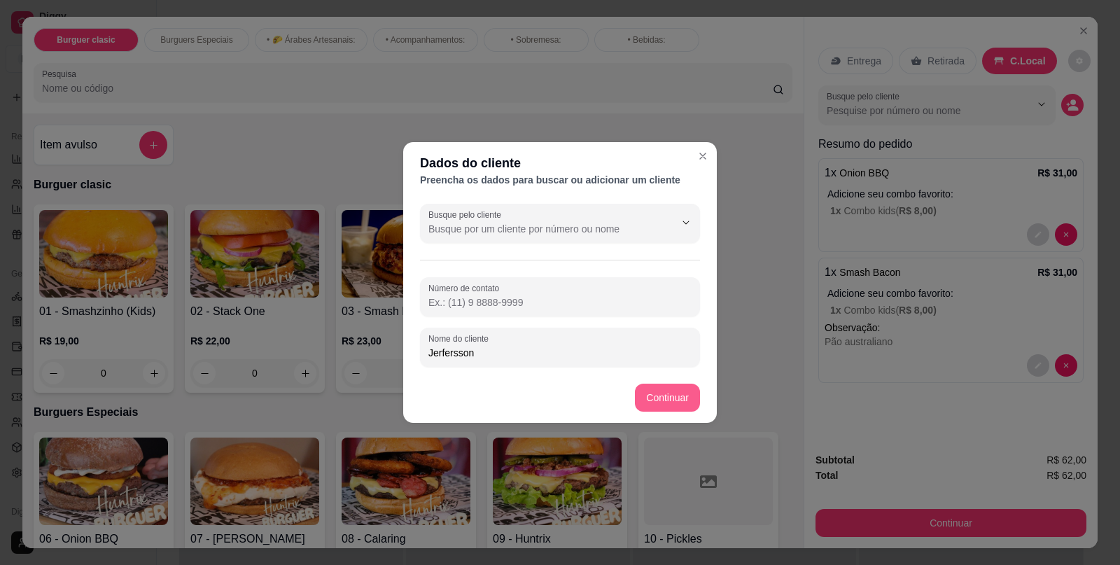
type input "Jerfersson"
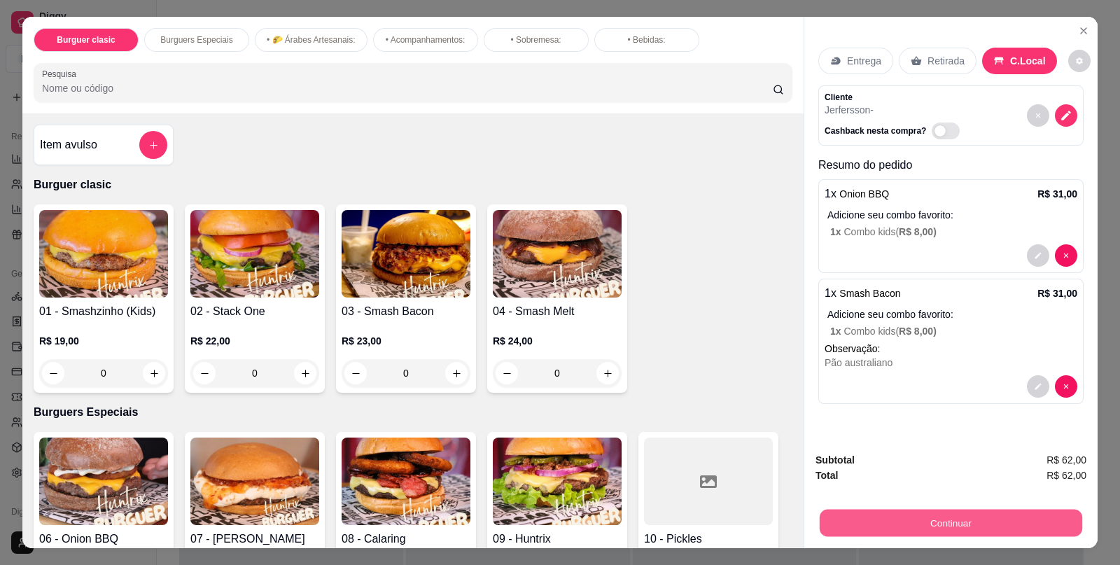
click at [896, 510] on button "Continuar" at bounding box center [950, 522] width 262 height 27
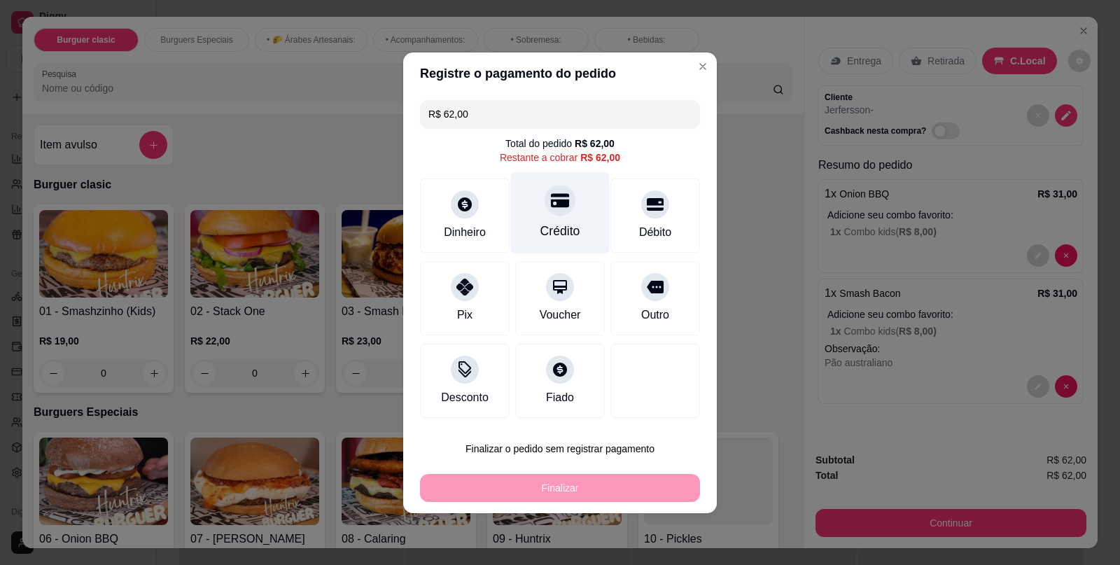
click at [582, 234] on div "Crédito" at bounding box center [560, 212] width 99 height 82
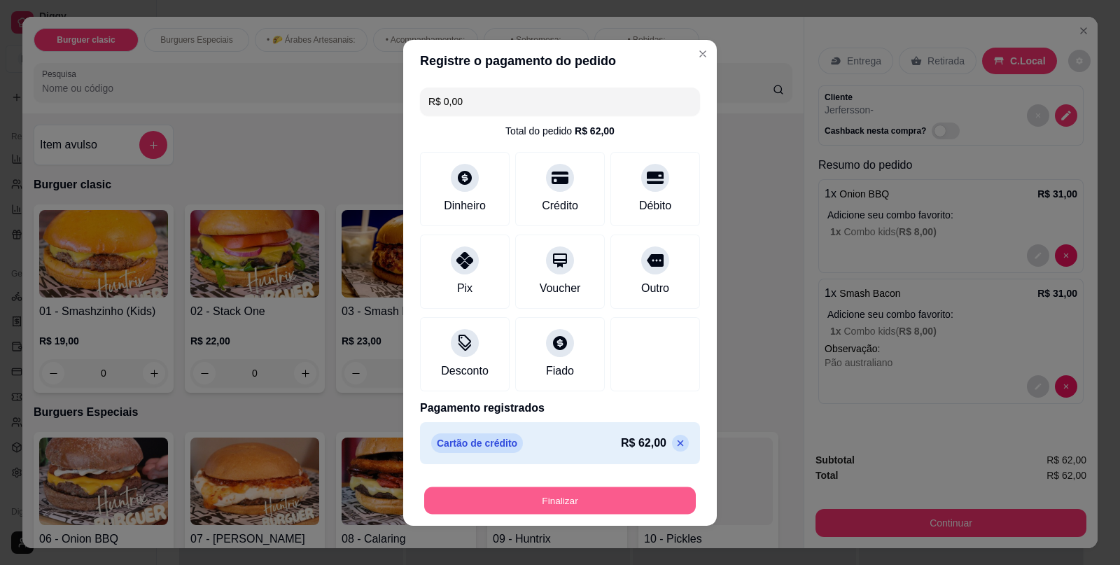
click at [546, 490] on button "Finalizar" at bounding box center [560, 499] width 272 height 27
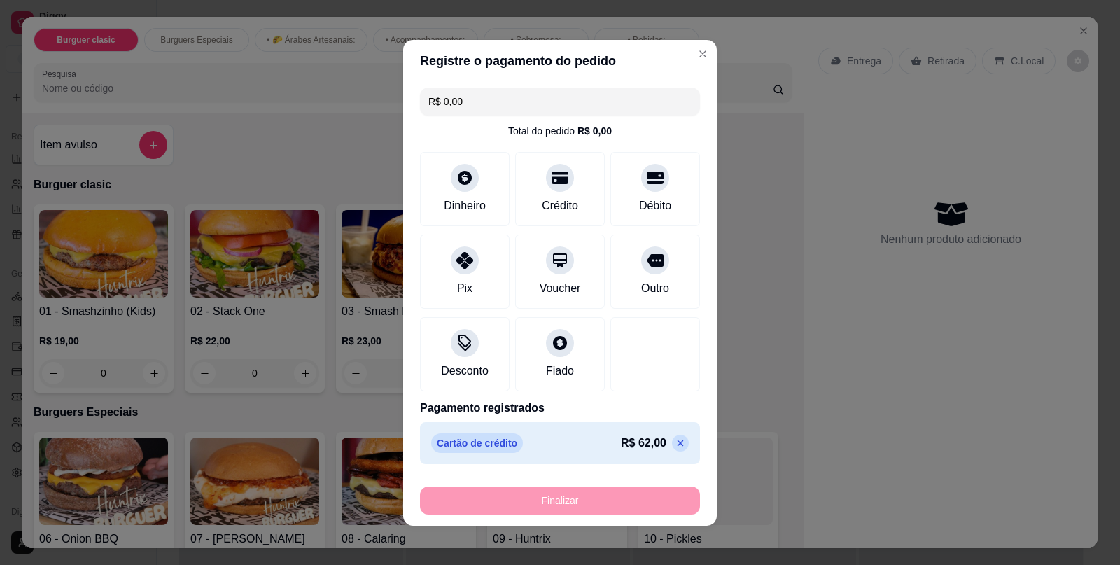
type input "-R$ 62,00"
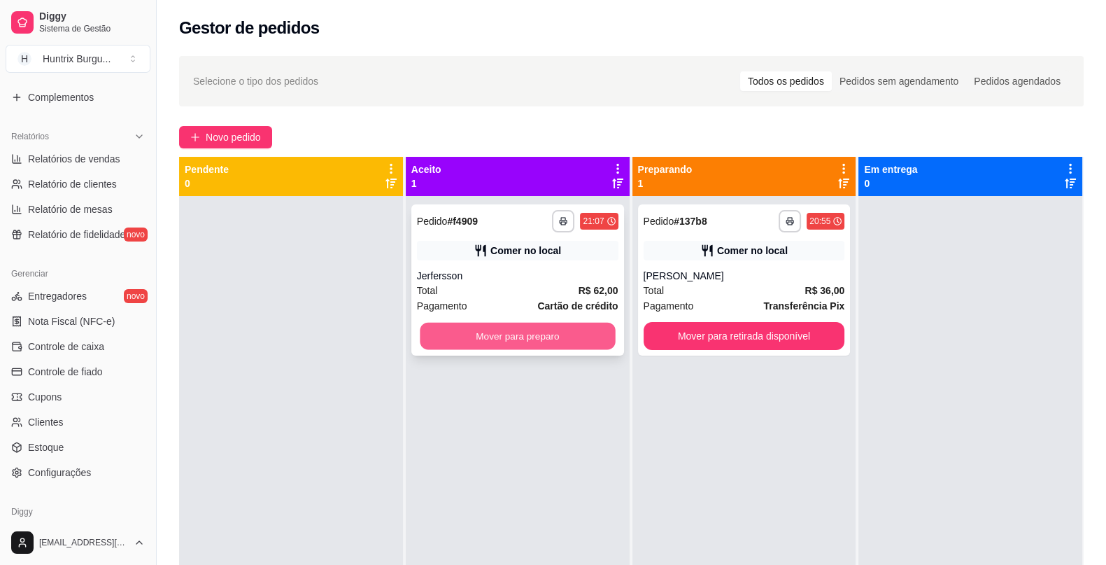
click at [514, 333] on button "Mover para preparo" at bounding box center [517, 336] width 195 height 27
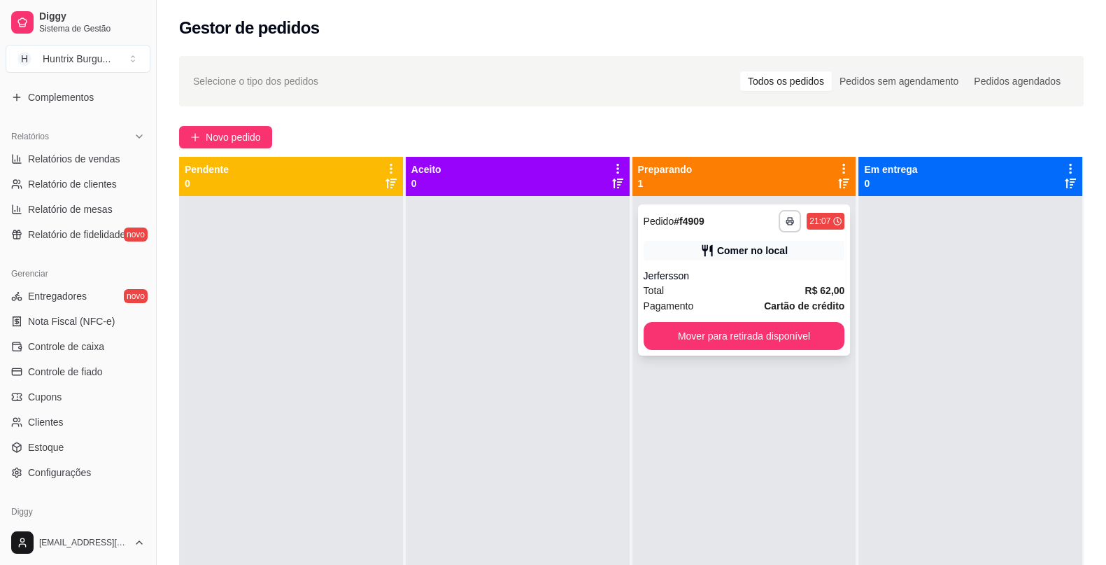
click at [710, 303] on div "Pagamento Cartão de crédito" at bounding box center [745, 305] width 202 height 15
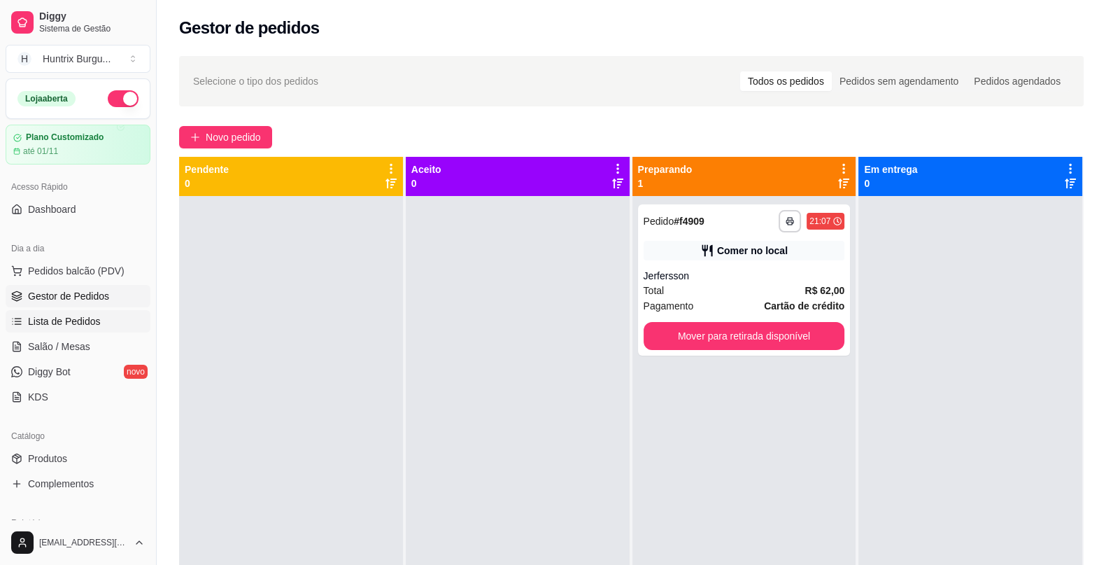
click at [41, 315] on span "Lista de Pedidos" at bounding box center [64, 321] width 73 height 14
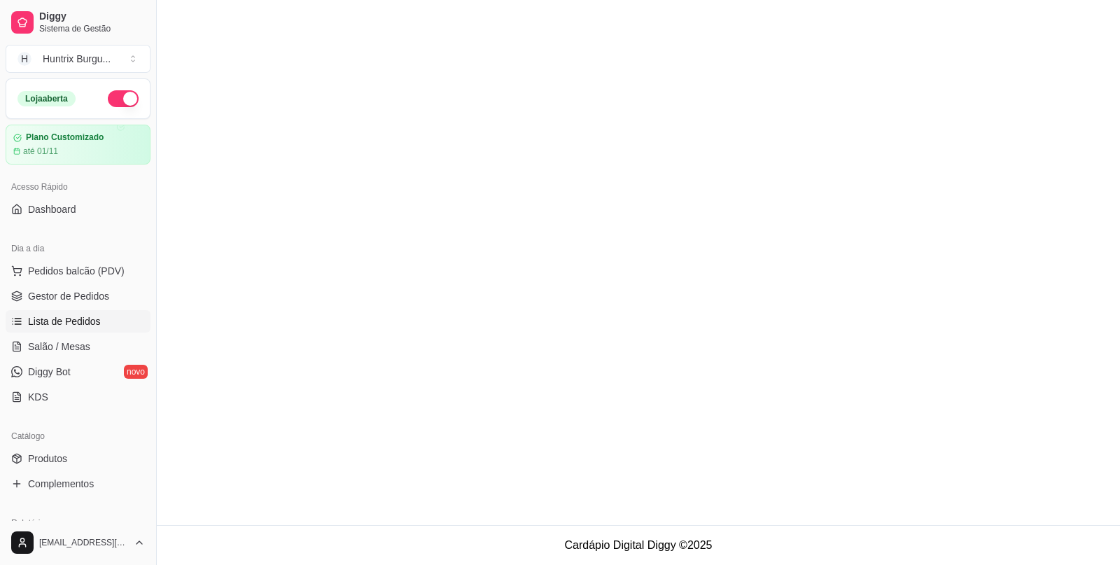
click at [41, 315] on span "Lista de Pedidos" at bounding box center [64, 321] width 73 height 14
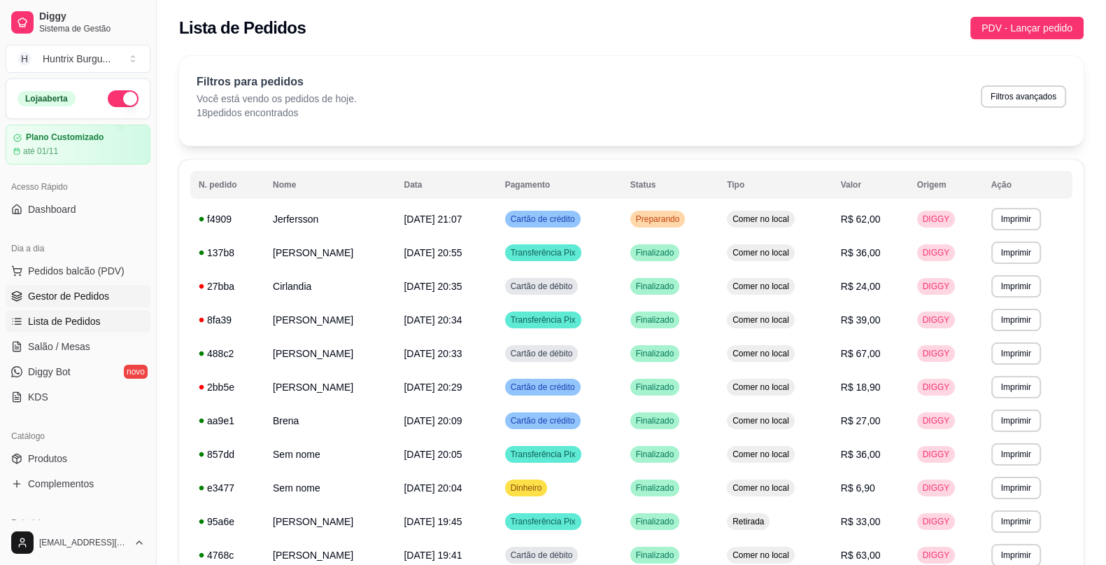
click at [70, 293] on span "Gestor de Pedidos" at bounding box center [68, 296] width 81 height 14
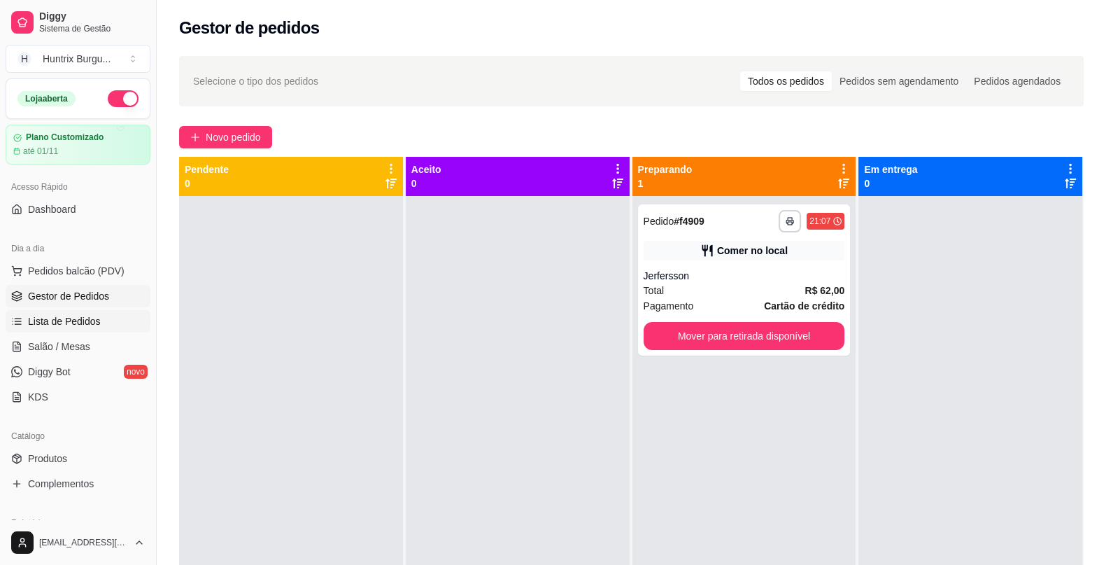
click at [81, 314] on span "Lista de Pedidos" at bounding box center [64, 321] width 73 height 14
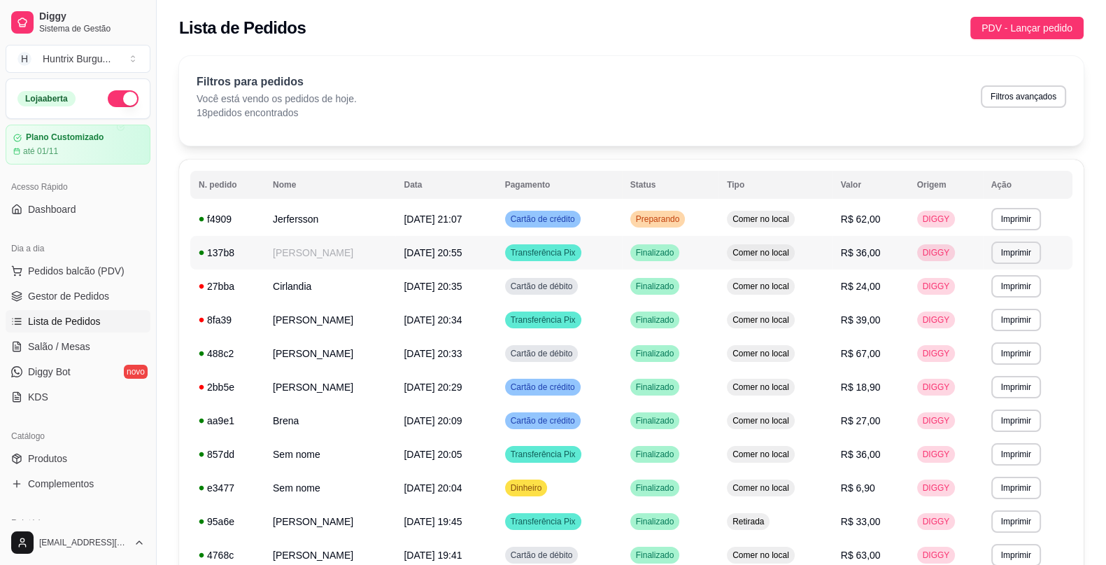
click at [402, 244] on td "[DATE] 20:55" at bounding box center [445, 253] width 101 height 34
click at [309, 217] on td "Jerfersson" at bounding box center [330, 219] width 131 height 34
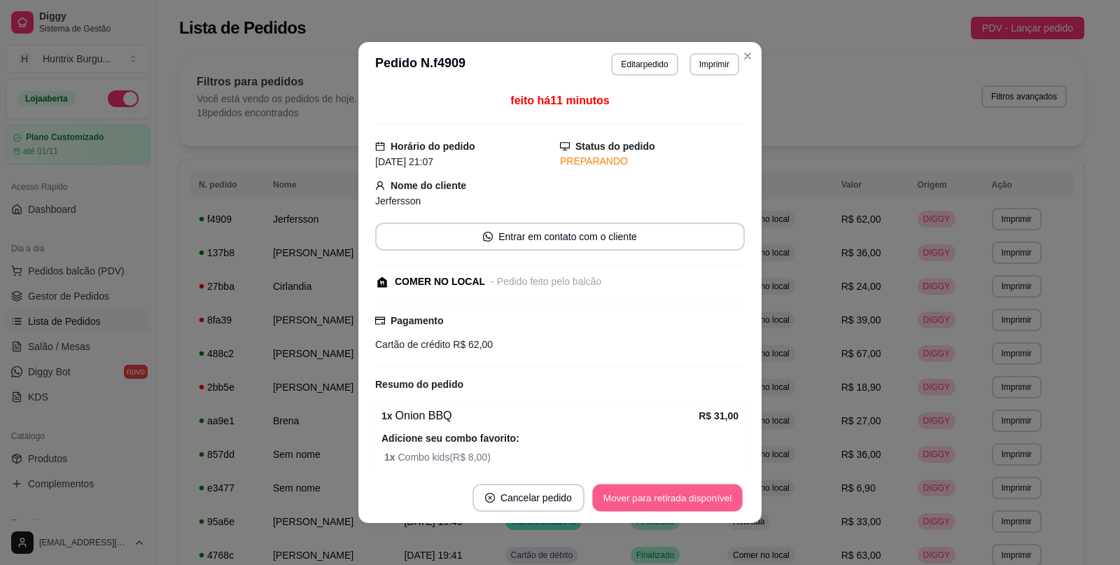
click at [652, 507] on button "Mover para retirada disponível" at bounding box center [667, 497] width 150 height 27
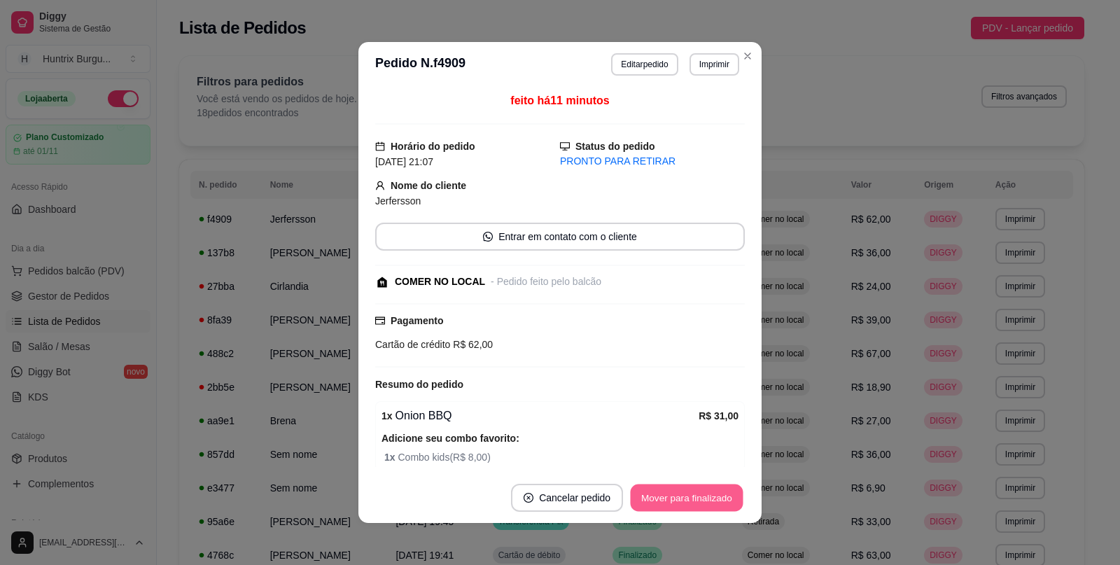
click at [683, 492] on button "Mover para finalizado" at bounding box center [687, 497] width 113 height 27
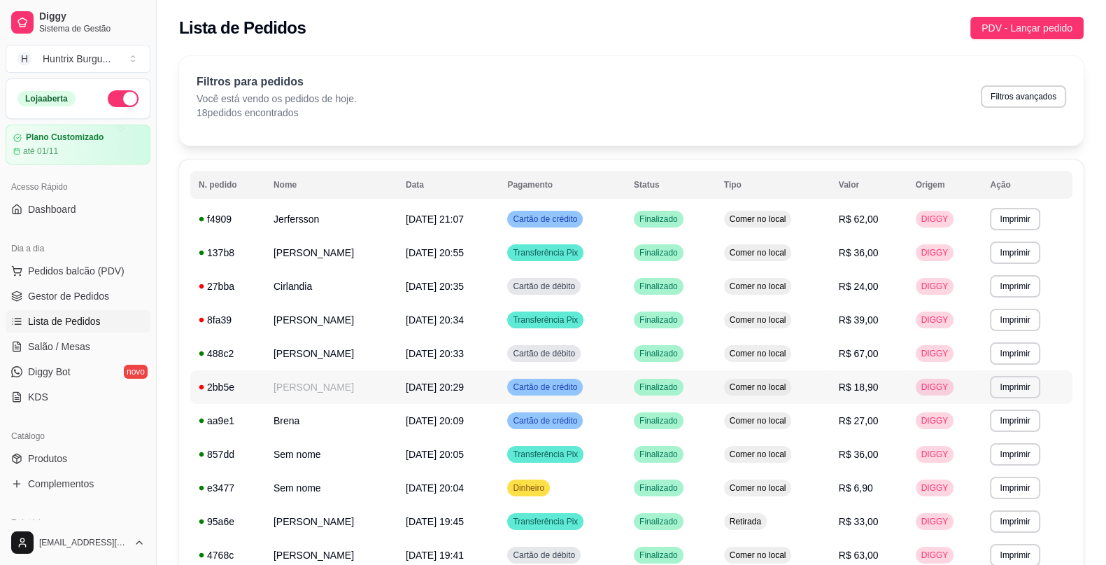
click at [318, 393] on td "[PERSON_NAME]" at bounding box center [331, 387] width 132 height 34
click at [93, 275] on span "Pedidos balcão (PDV)" at bounding box center [76, 271] width 97 height 14
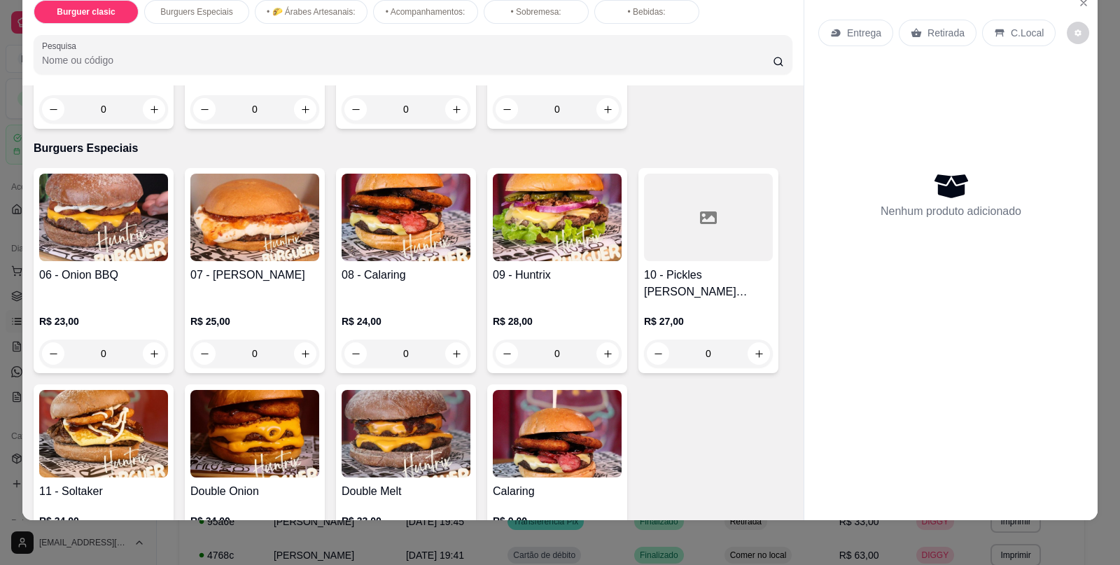
scroll to position [214, 0]
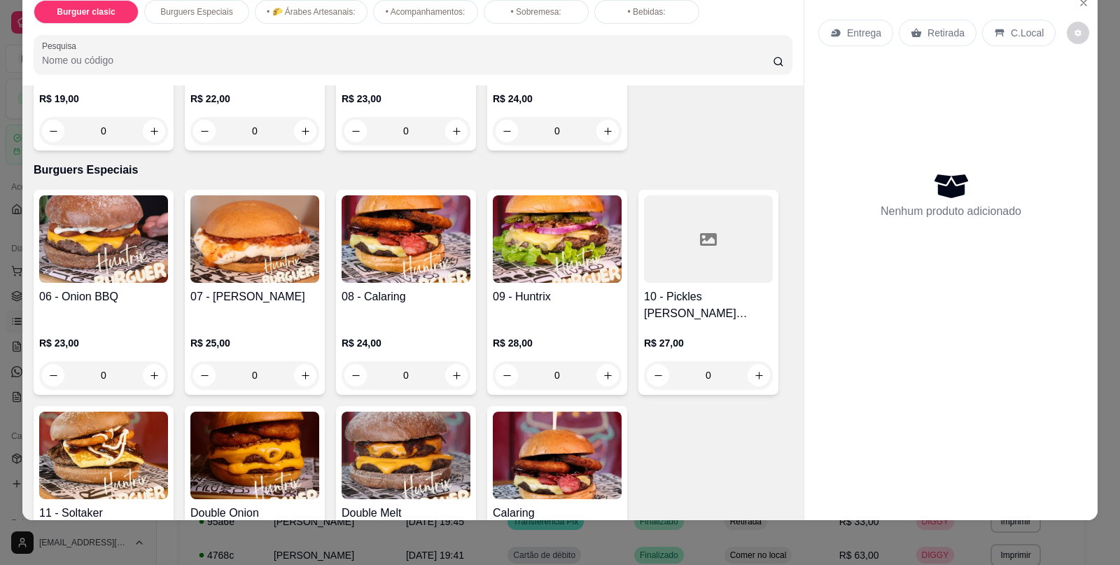
click at [299, 361] on div "0" at bounding box center [254, 375] width 129 height 28
click at [305, 371] on div "0" at bounding box center [254, 375] width 129 height 28
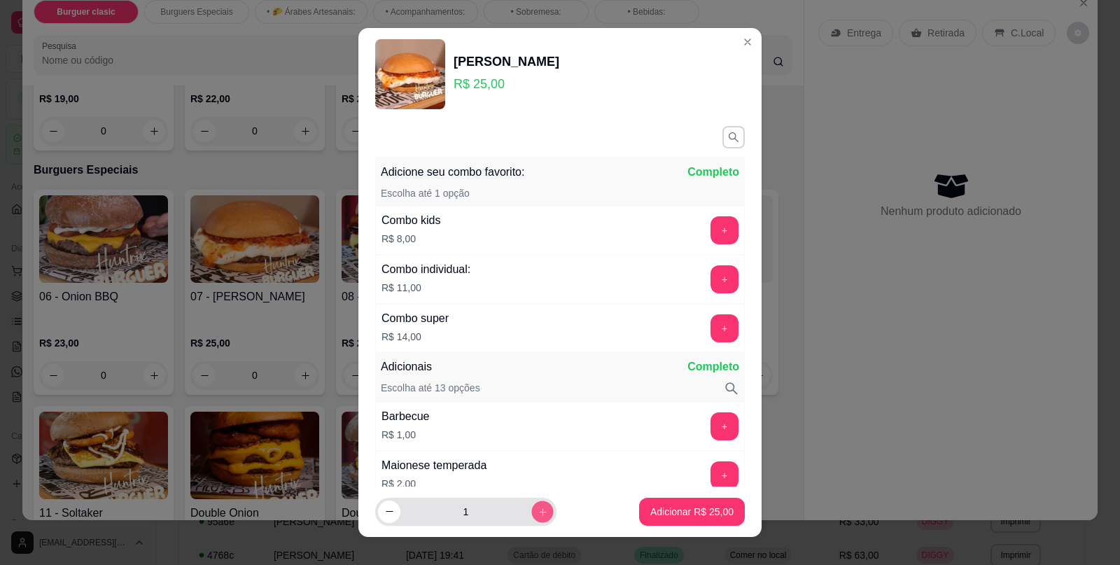
click at [537, 507] on icon "increase-product-quantity" at bounding box center [542, 511] width 10 height 10
type input "2"
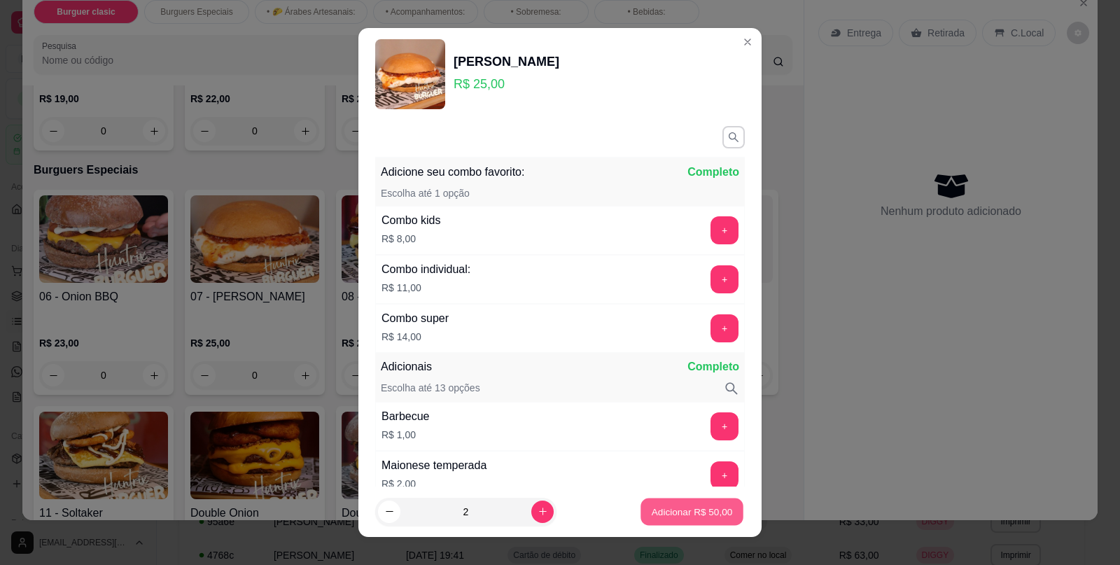
click at [689, 507] on p "Adicionar R$ 50,00" at bounding box center [692, 511] width 81 height 13
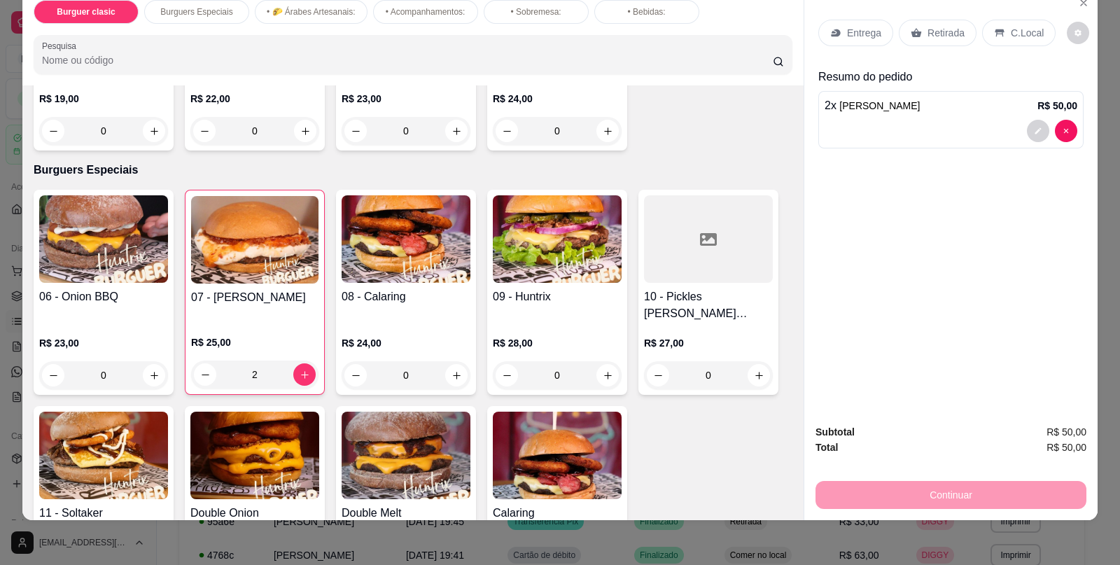
click at [299, 360] on div "2" at bounding box center [254, 374] width 127 height 28
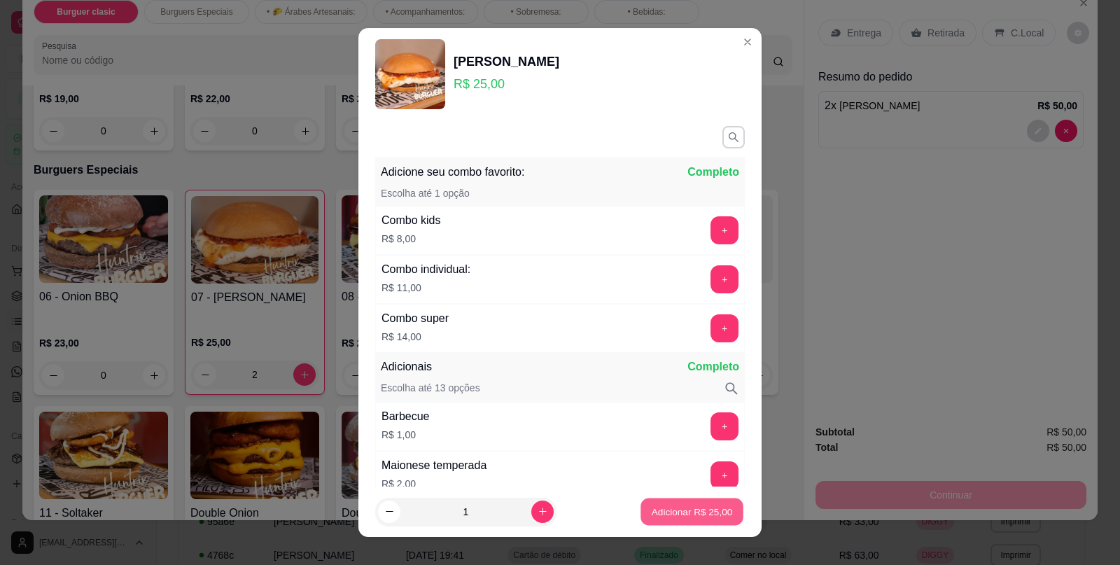
click at [704, 508] on p "Adicionar R$ 25,00" at bounding box center [692, 511] width 81 height 13
type input "3"
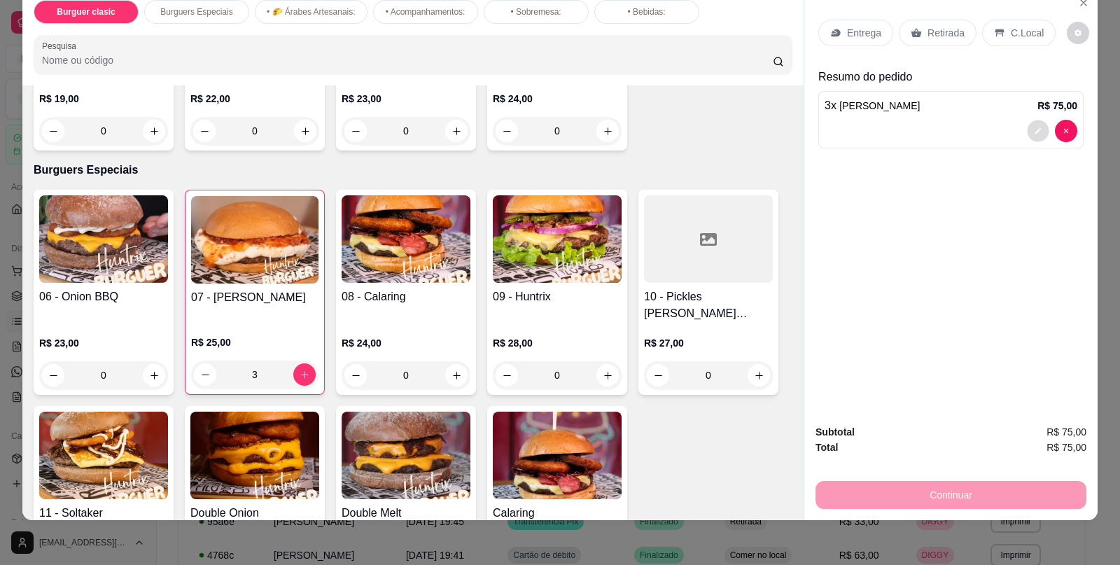
click at [1038, 120] on button "decrease-product-quantity" at bounding box center [1038, 131] width 22 height 22
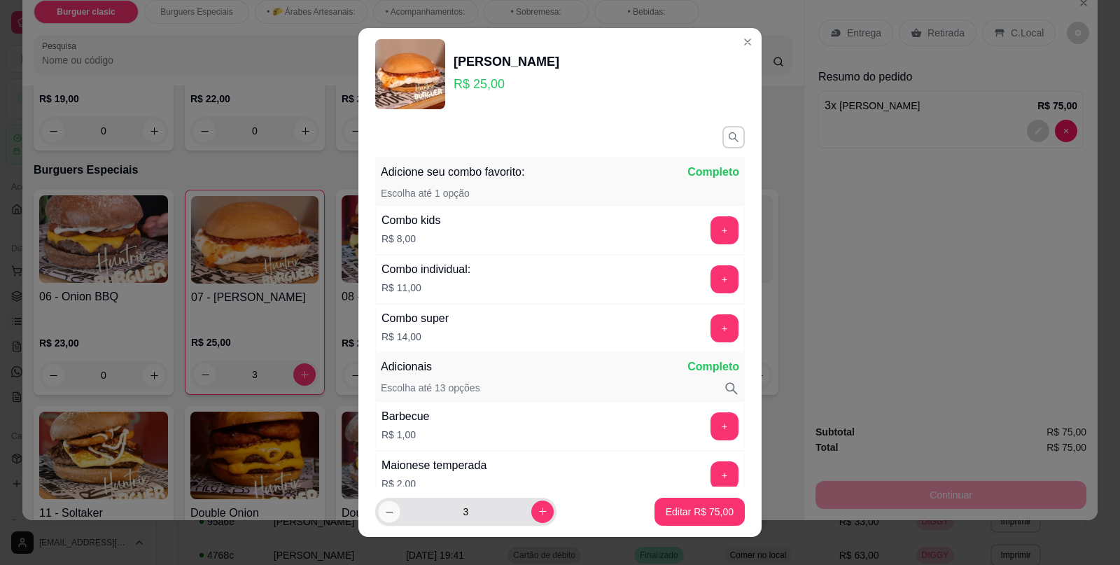
click at [383, 519] on button "decrease-product-quantity" at bounding box center [389, 511] width 22 height 22
type input "2"
click at [692, 244] on div "Combo kids R$ 8,00 +" at bounding box center [559, 230] width 369 height 49
click at [711, 231] on button "+" at bounding box center [724, 230] width 27 height 27
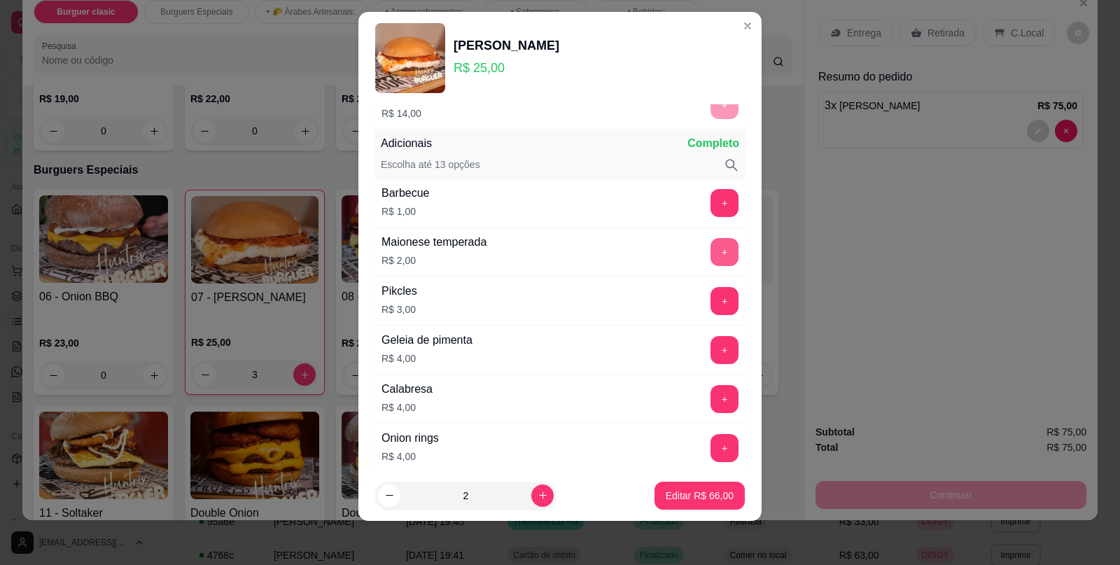
scroll to position [231, 0]
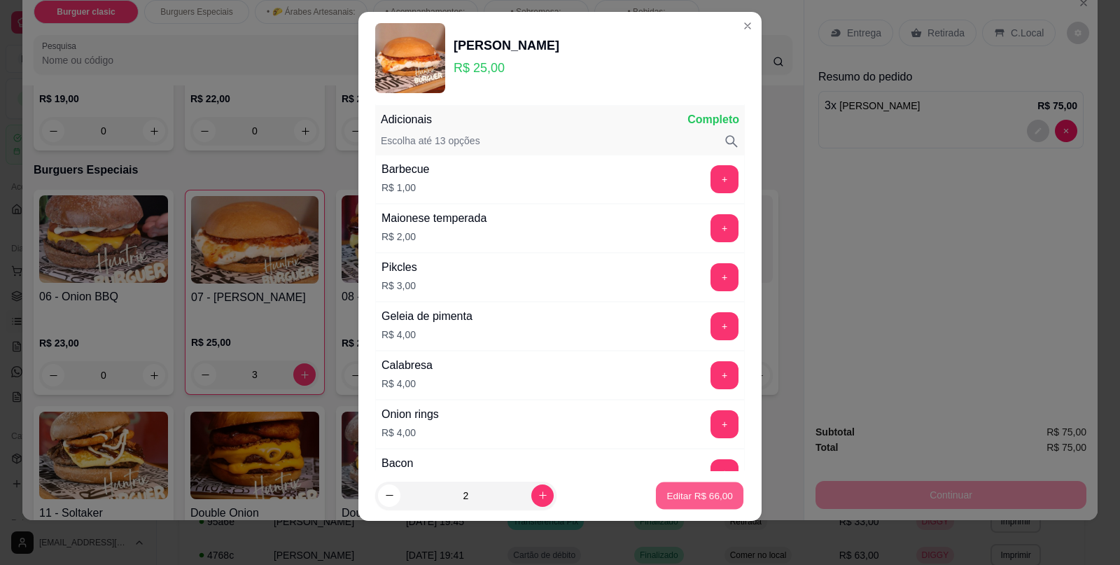
click at [666, 492] on p "Editar R$ 66,00" at bounding box center [699, 494] width 66 height 13
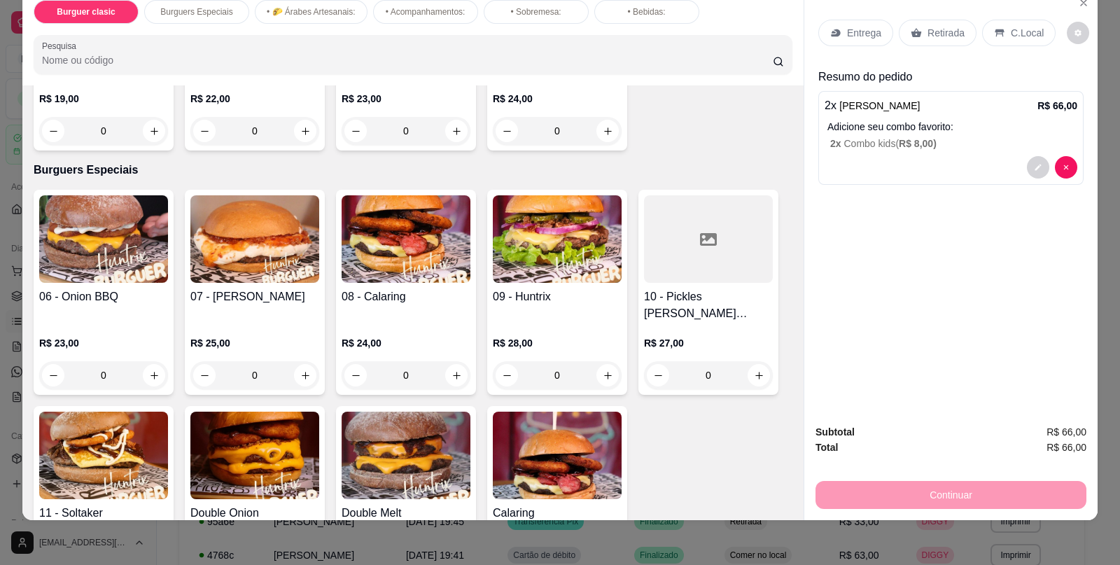
click at [285, 336] on p "R$ 25,00" at bounding box center [254, 343] width 129 height 14
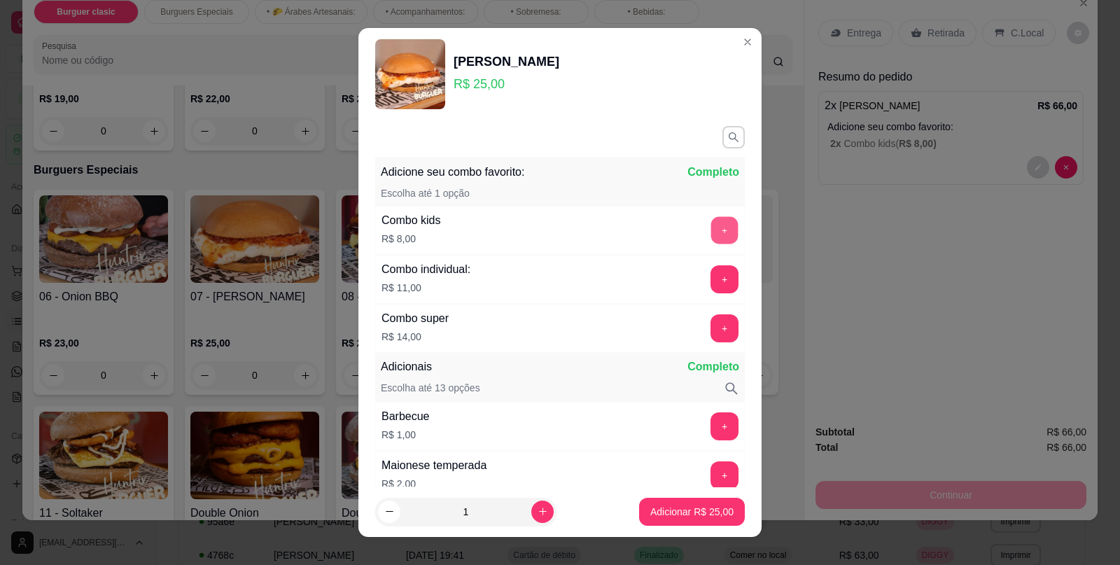
click at [711, 234] on button "+" at bounding box center [724, 230] width 27 height 27
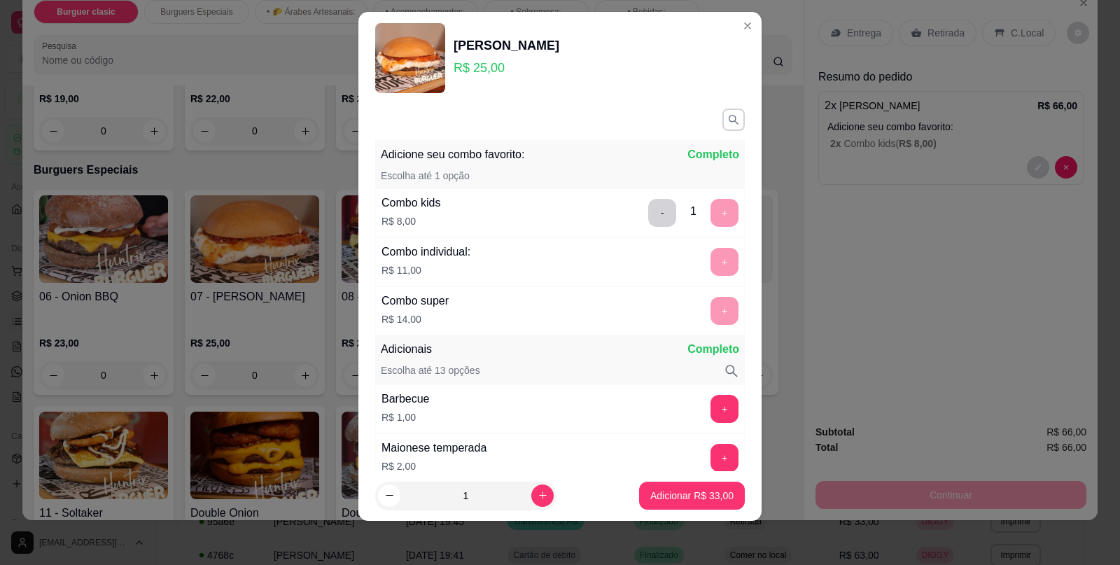
scroll to position [0, 0]
click at [649, 216] on button "-" at bounding box center [662, 214] width 27 height 27
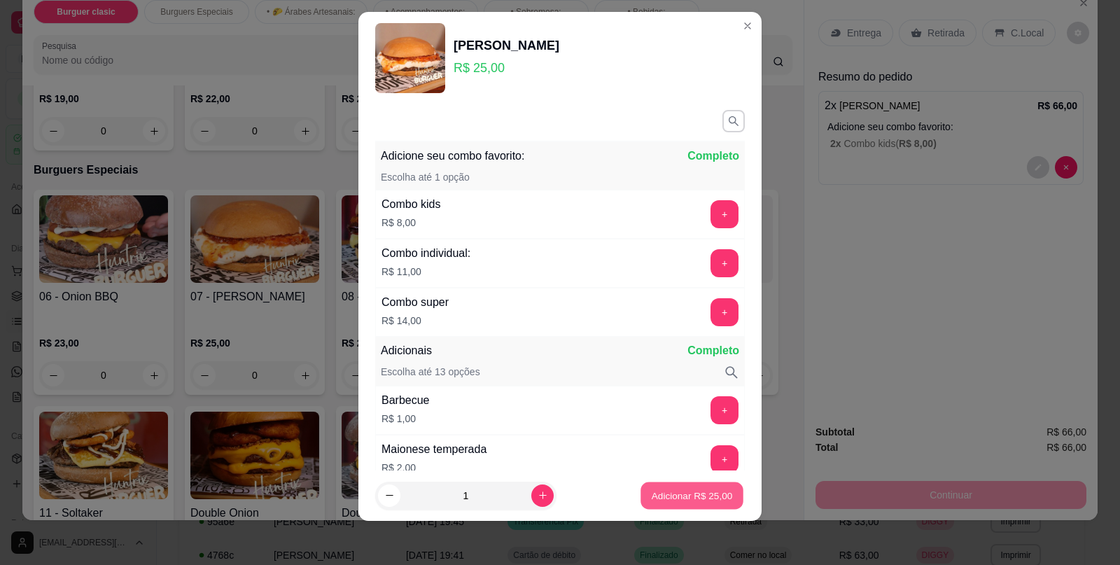
click at [675, 498] on p "Adicionar R$ 25,00" at bounding box center [692, 494] width 81 height 13
type input "1"
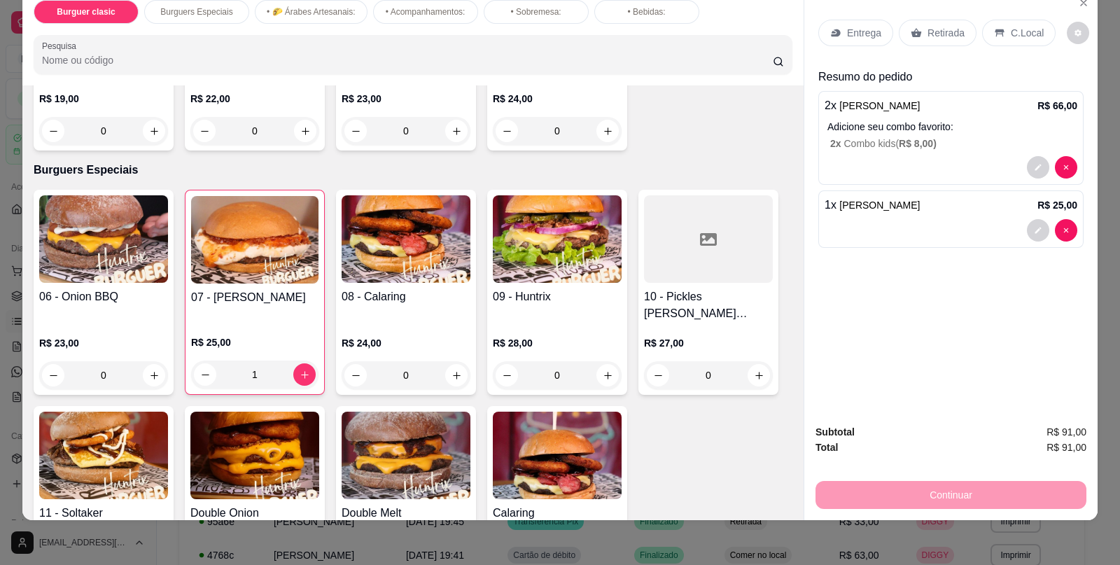
click at [999, 31] on div "C.Local" at bounding box center [1018, 33] width 73 height 27
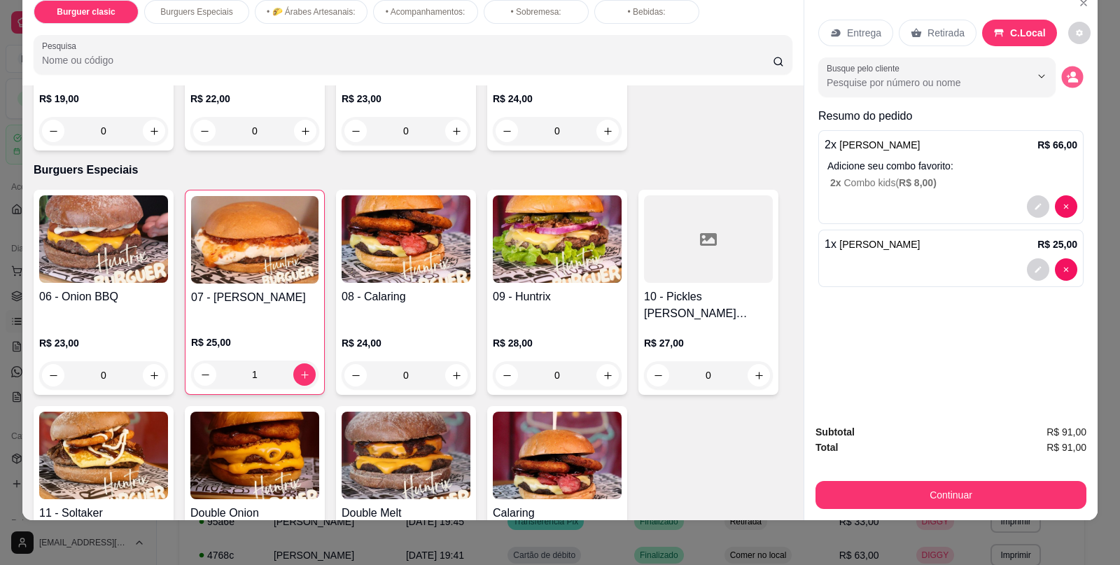
click at [1066, 75] on icon "decrease-product-quantity" at bounding box center [1067, 76] width 3 height 3
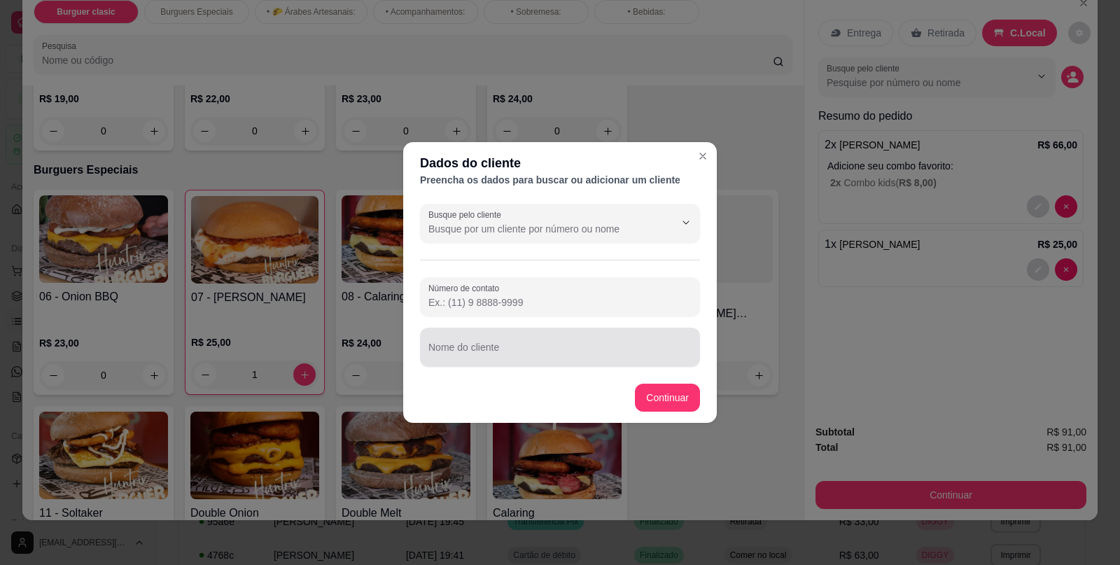
click at [515, 367] on div "Nome do cliente" at bounding box center [560, 347] width 280 height 39
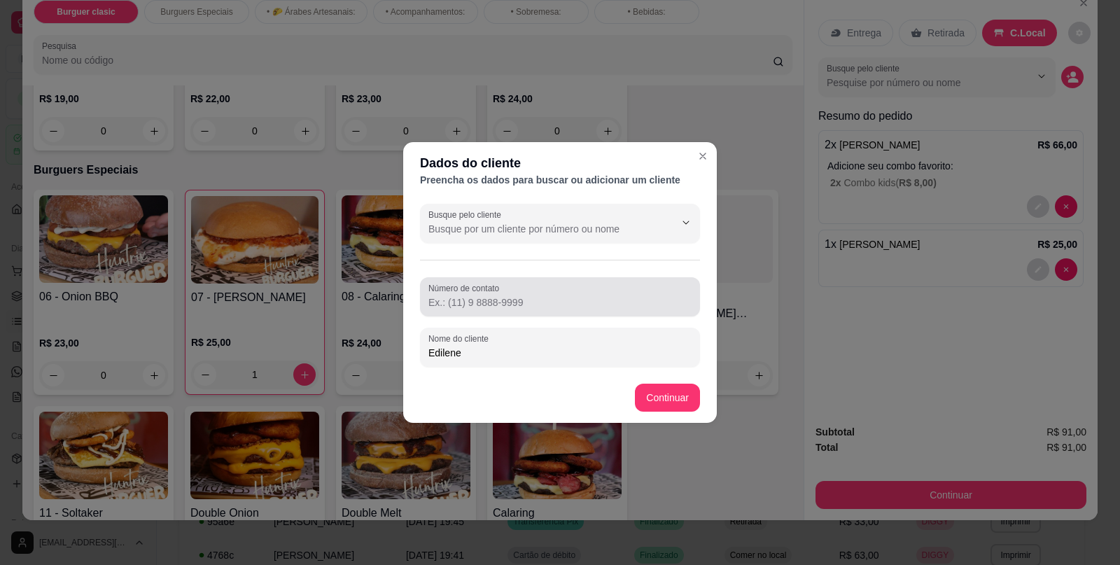
type input "Edilene"
click at [507, 314] on div "Número de contato" at bounding box center [560, 296] width 280 height 39
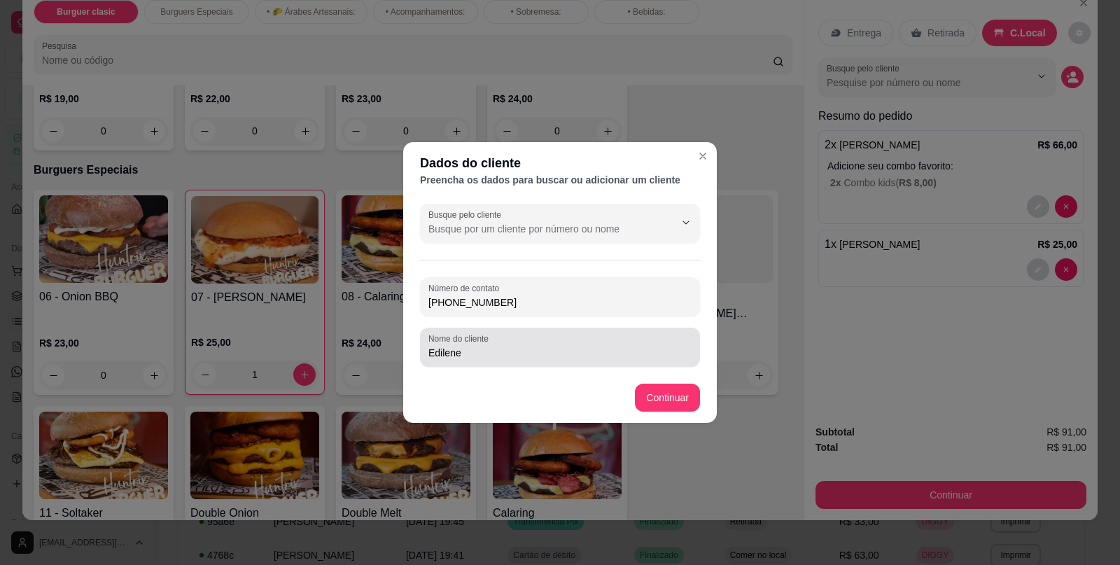
type input "[PHONE_NUMBER]"
click at [483, 360] on div "Edilene" at bounding box center [559, 347] width 263 height 28
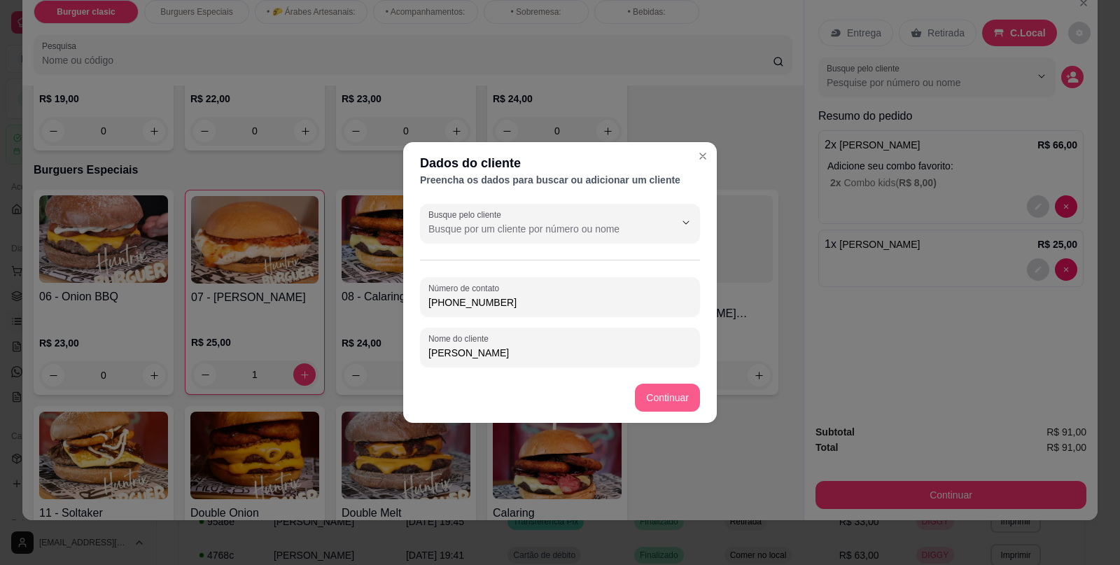
type input "[PERSON_NAME]"
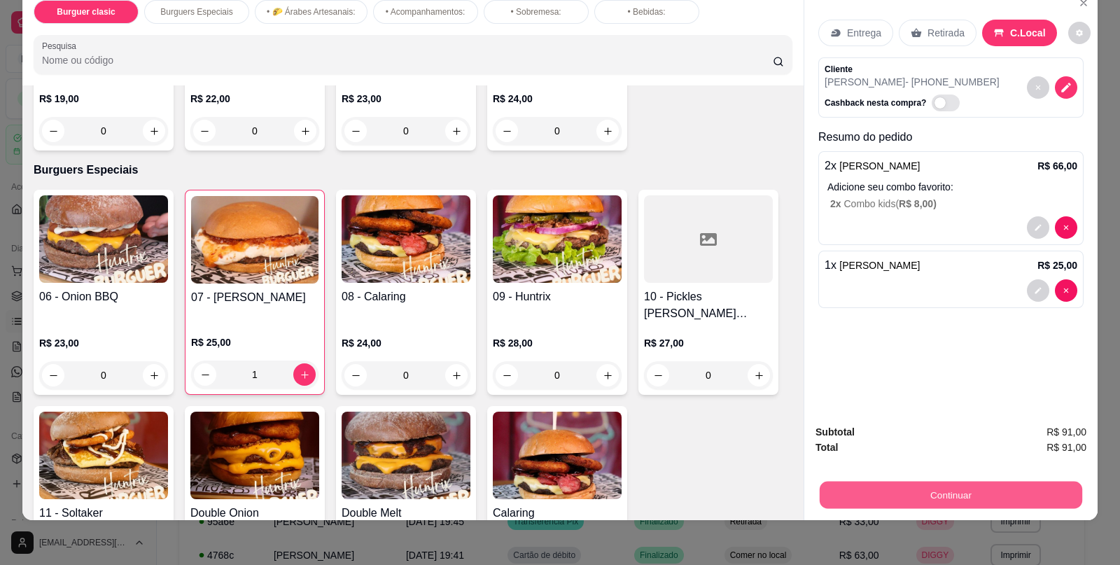
click at [911, 481] on button "Continuar" at bounding box center [950, 494] width 262 height 27
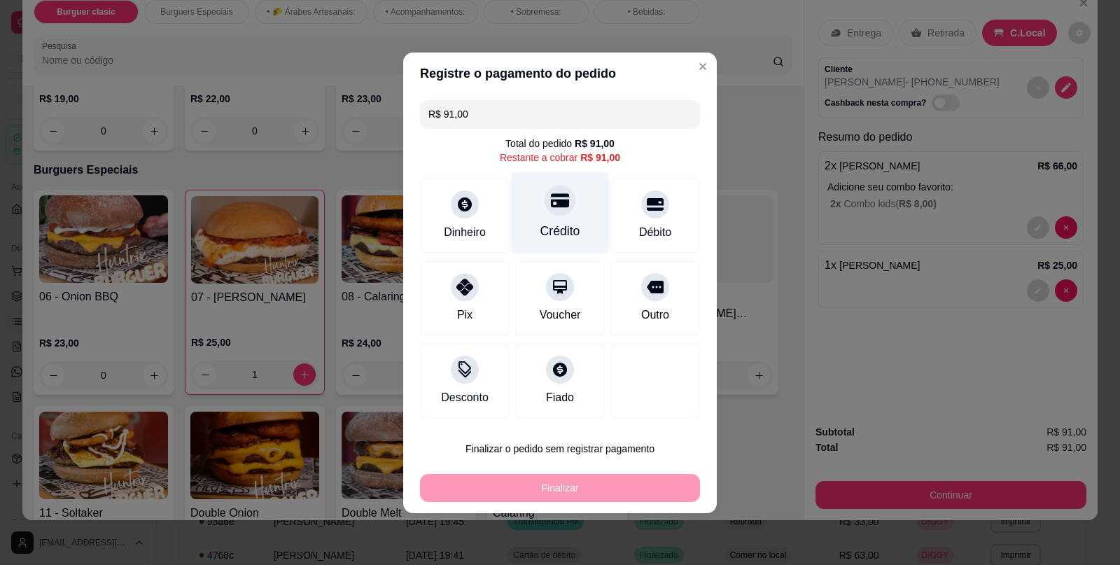
click at [575, 220] on div "Crédito" at bounding box center [560, 212] width 99 height 82
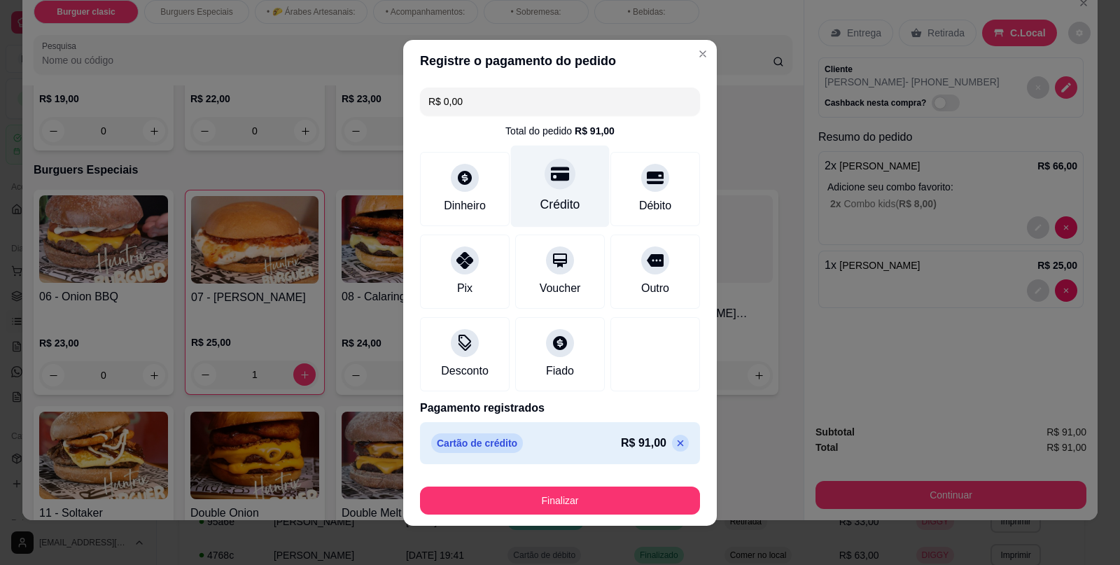
type input "R$ 0,00"
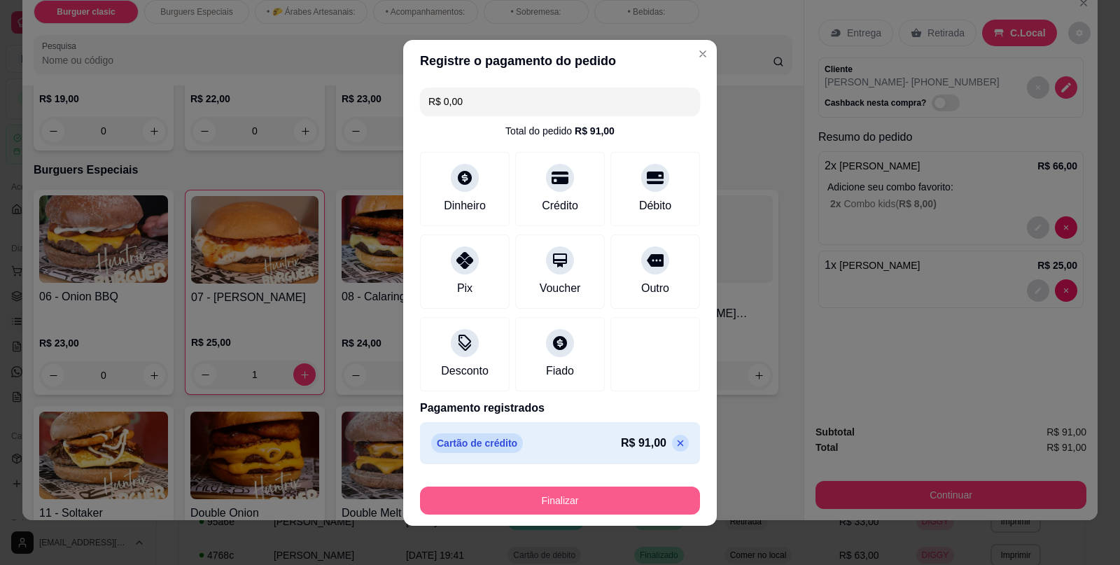
click at [531, 486] on button "Finalizar" at bounding box center [560, 500] width 280 height 28
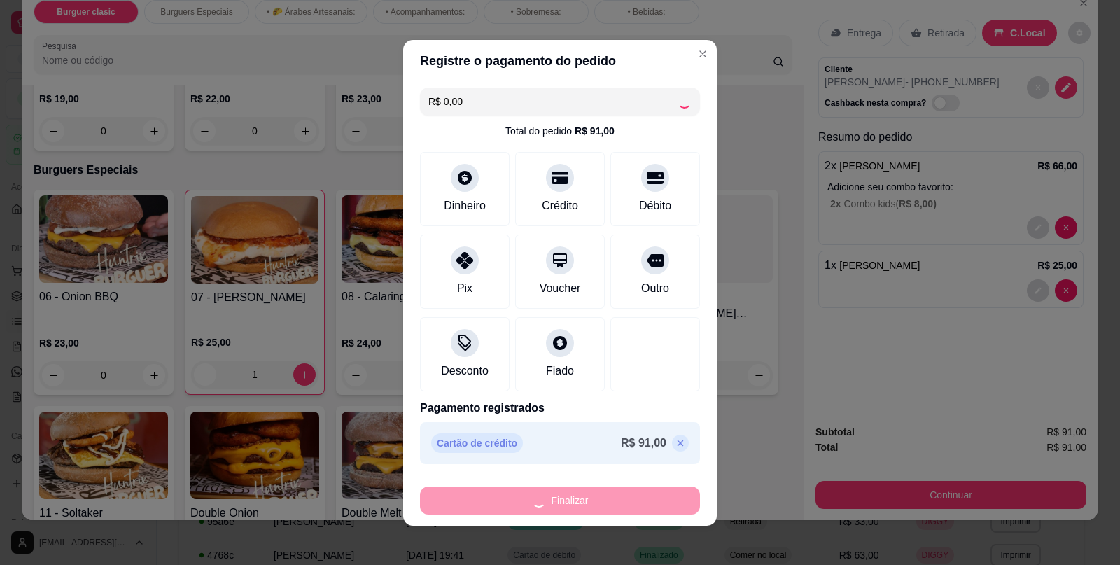
type input "0"
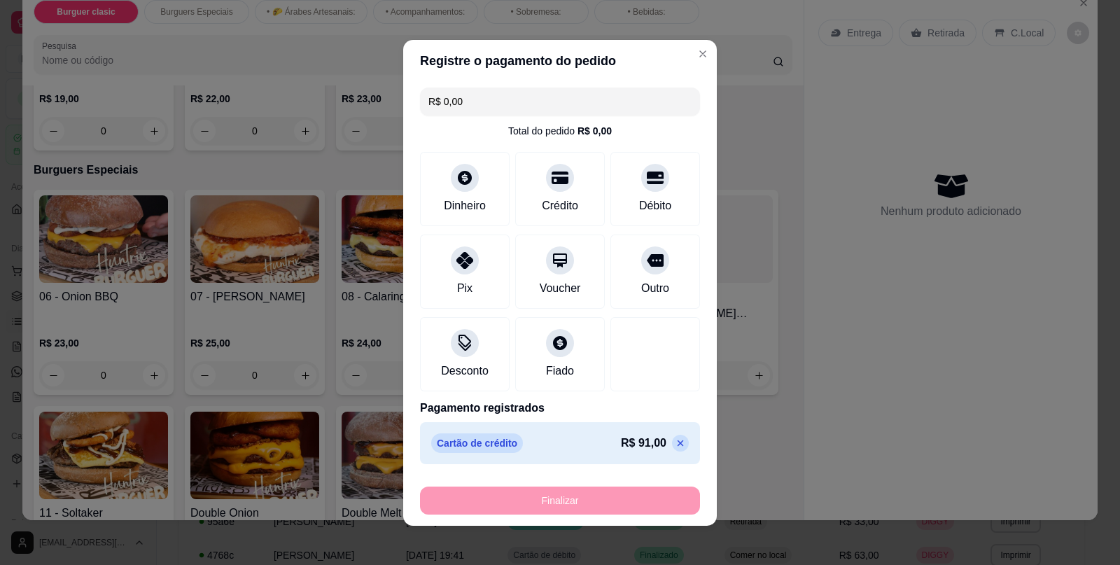
type input "-R$ 91,00"
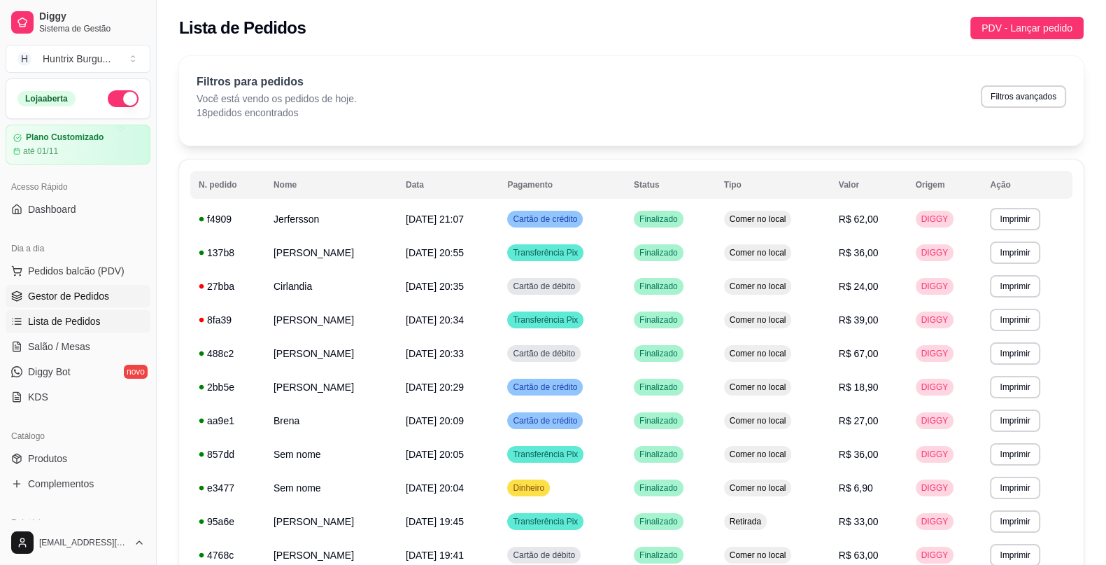
click at [81, 287] on link "Gestor de Pedidos" at bounding box center [78, 296] width 145 height 22
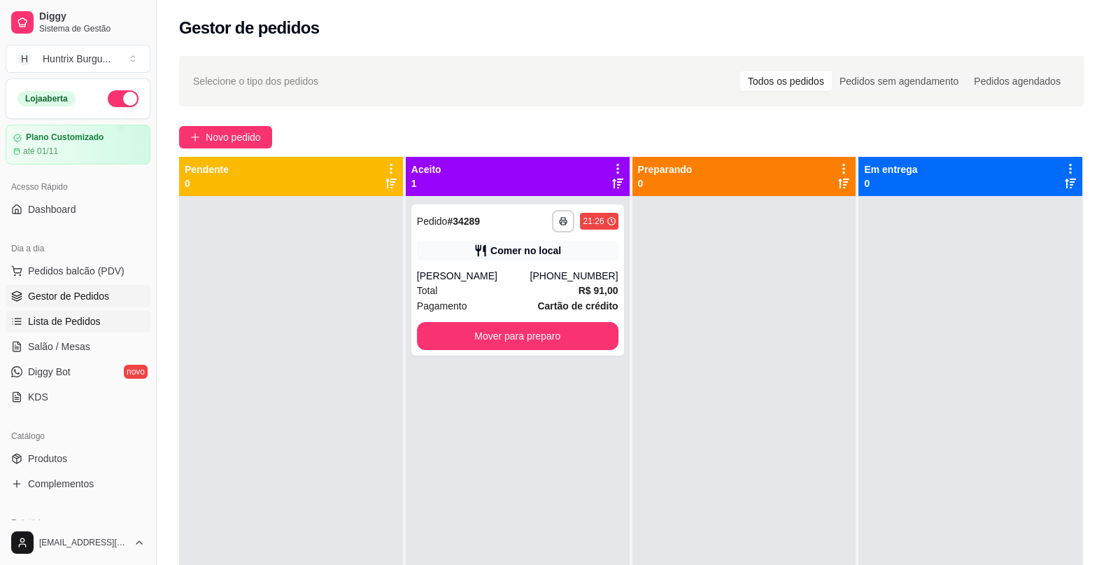
click at [63, 320] on span "Lista de Pedidos" at bounding box center [64, 321] width 73 height 14
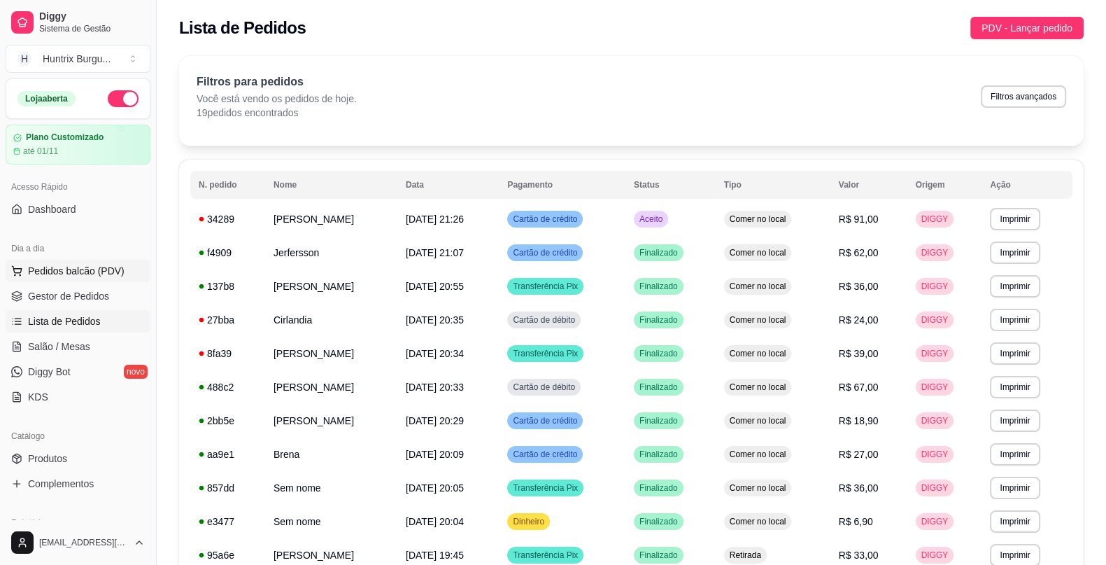
click at [75, 267] on span "Pedidos balcão (PDV)" at bounding box center [76, 271] width 97 height 14
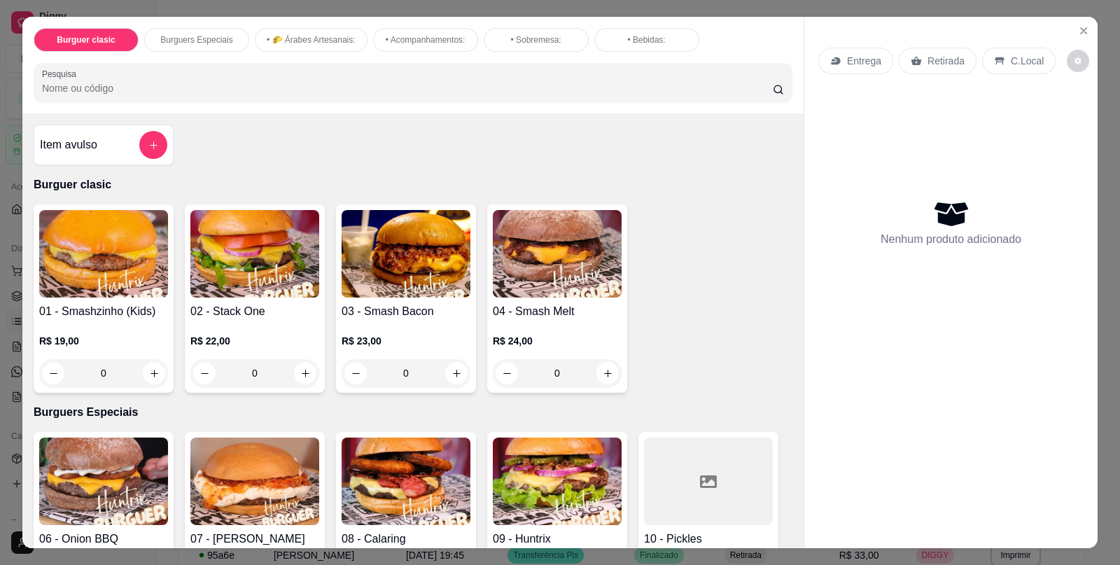
click at [1013, 122] on div "Nenhum produto adicionado" at bounding box center [950, 222] width 265 height 274
click at [1078, 25] on icon "Close" at bounding box center [1083, 30] width 11 height 11
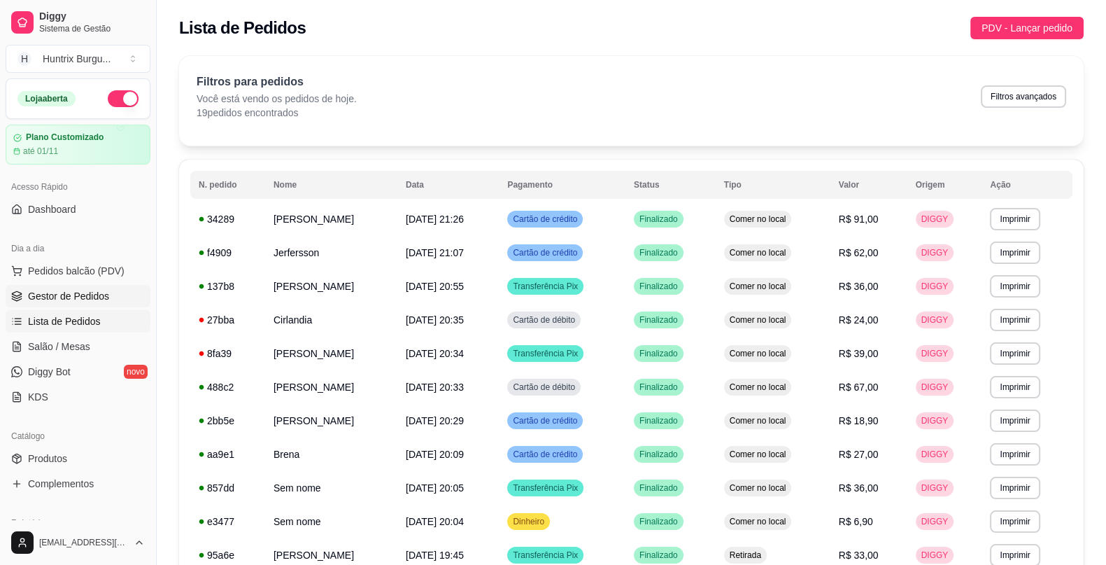
click at [96, 293] on span "Gestor de Pedidos" at bounding box center [68, 296] width 81 height 14
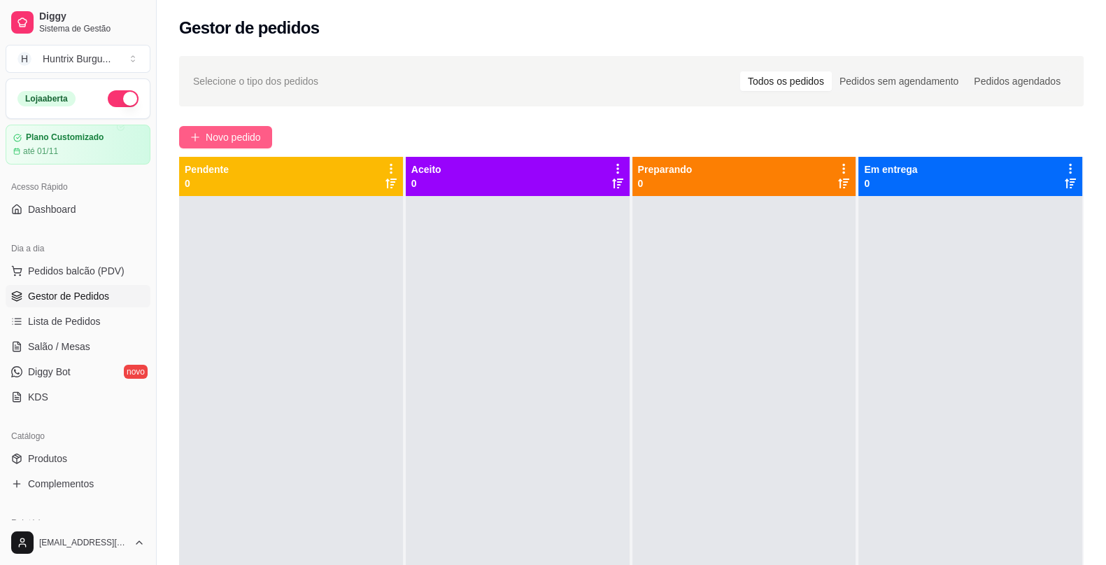
click at [245, 134] on span "Novo pedido" at bounding box center [233, 136] width 55 height 15
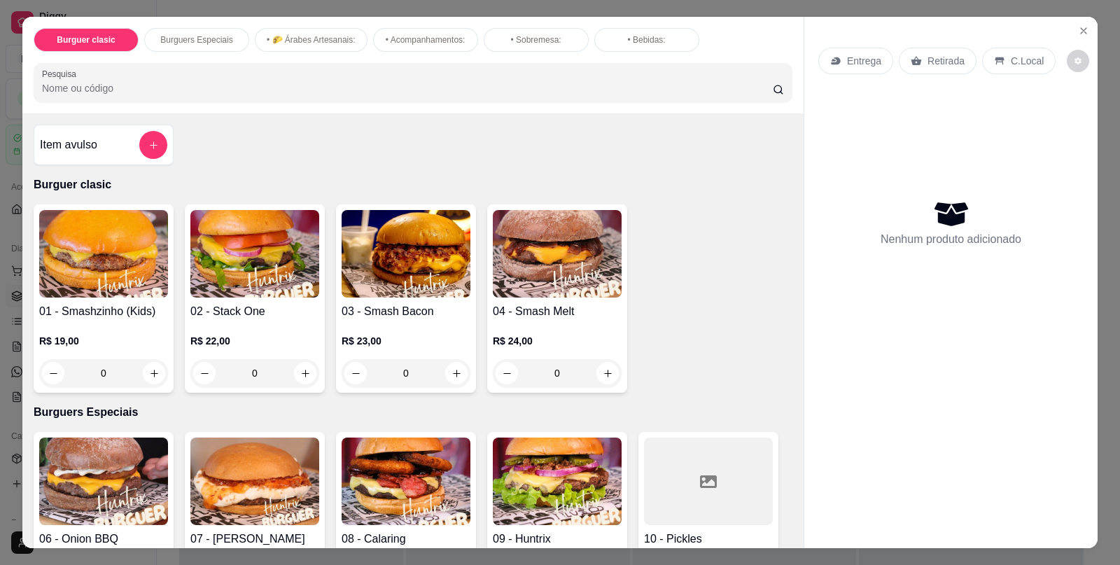
click at [560, 325] on div "R$ 24,00 0" at bounding box center [557, 353] width 129 height 67
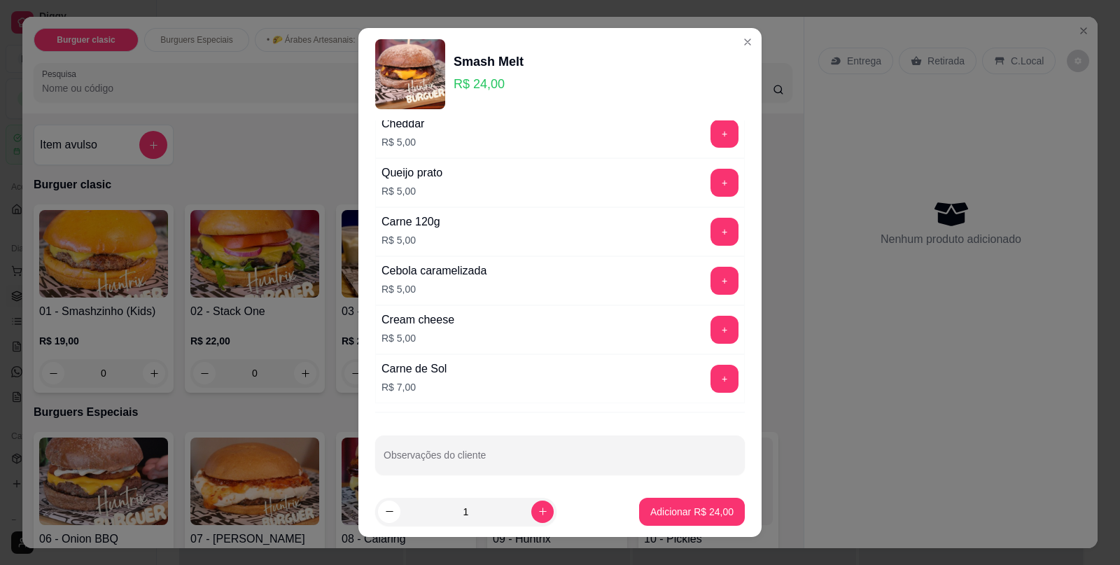
scroll to position [639, 0]
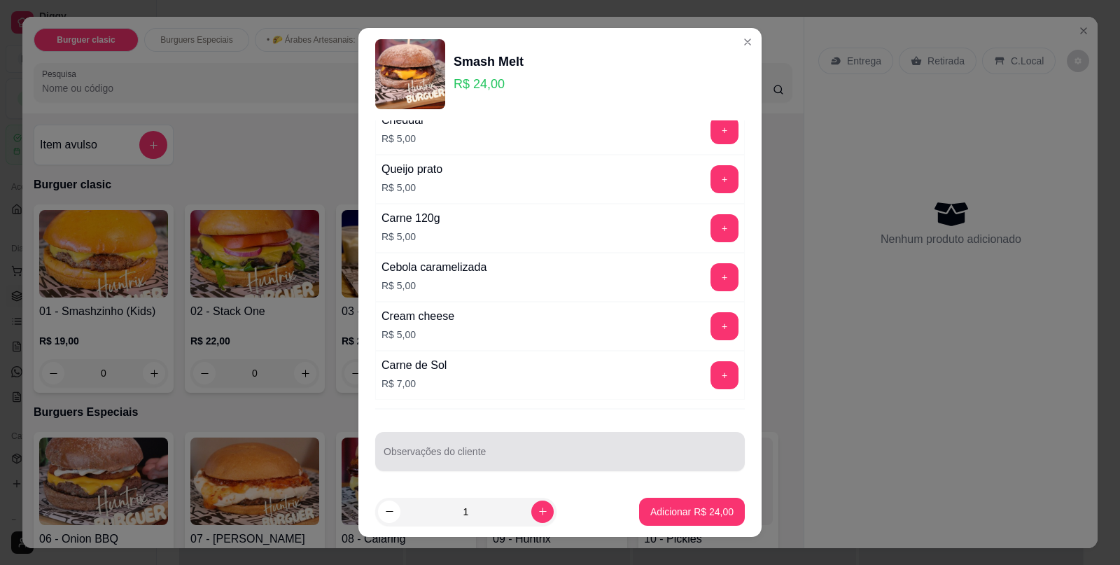
click at [582, 439] on div at bounding box center [559, 451] width 353 height 28
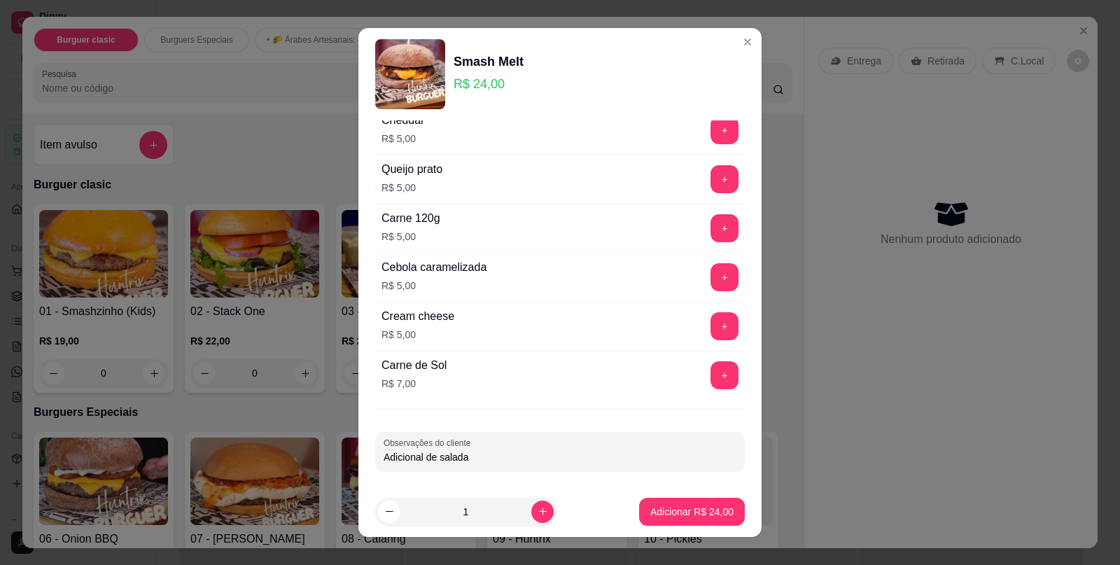
type input "Adicional de salada"
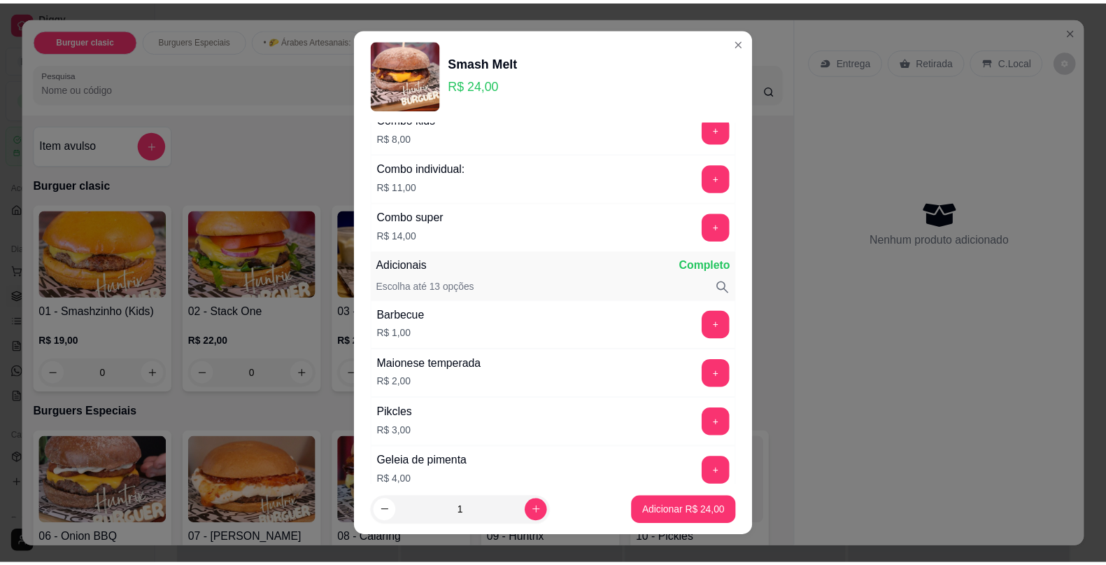
scroll to position [0, 0]
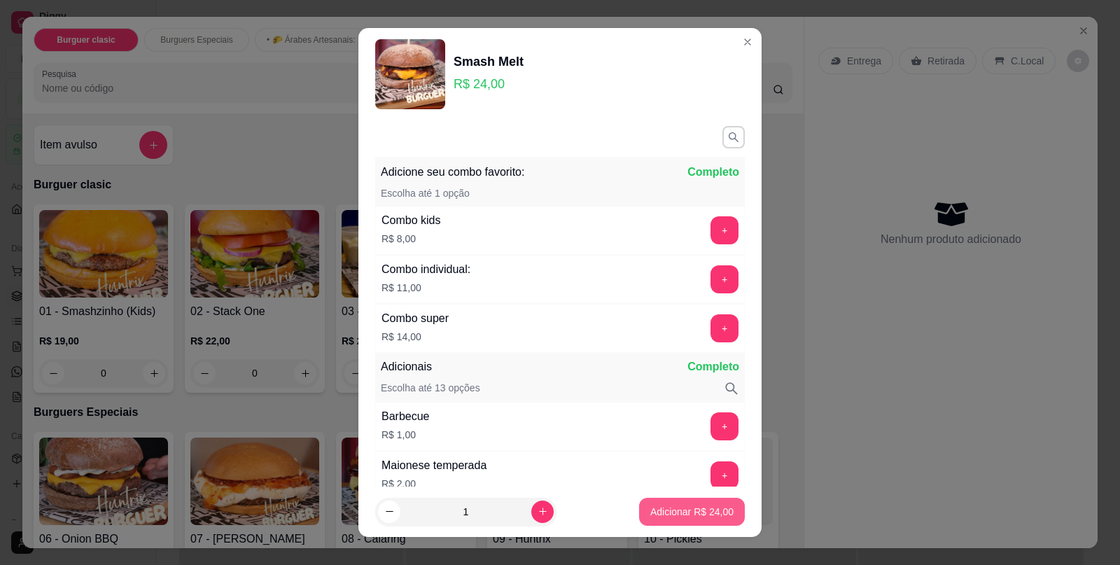
click at [686, 507] on p "Adicionar R$ 24,00" at bounding box center [691, 512] width 83 height 14
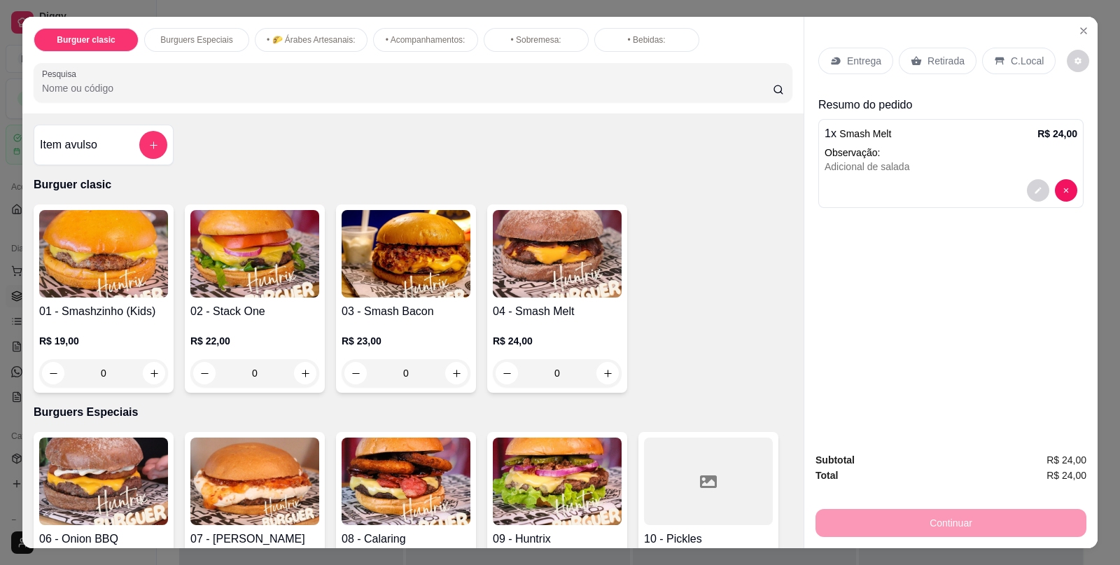
click at [146, 365] on div "0" at bounding box center [103, 373] width 129 height 28
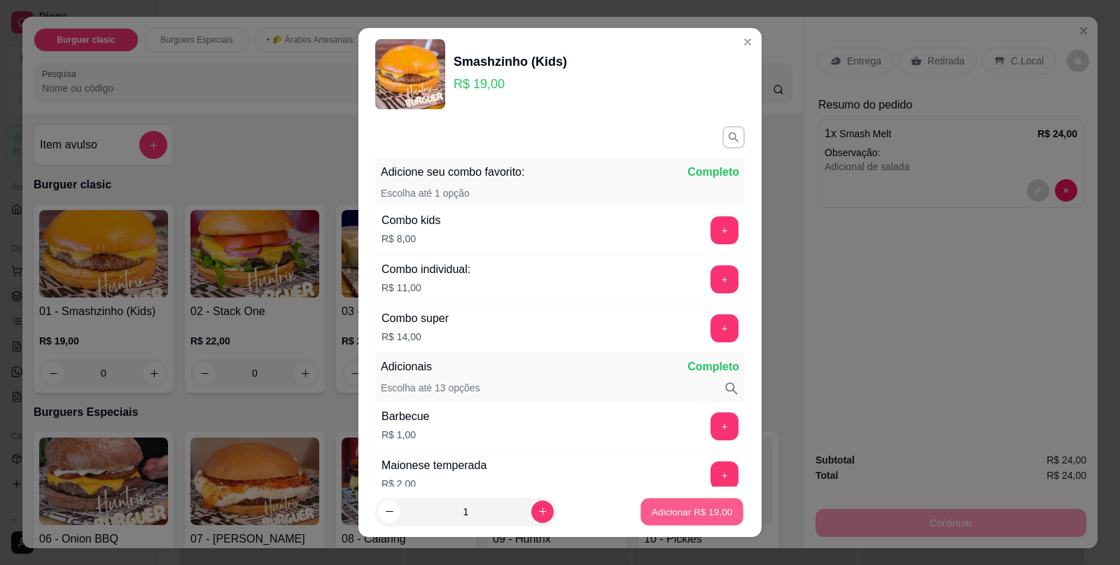
click at [652, 514] on p "Adicionar R$ 19,00" at bounding box center [692, 511] width 81 height 13
type input "1"
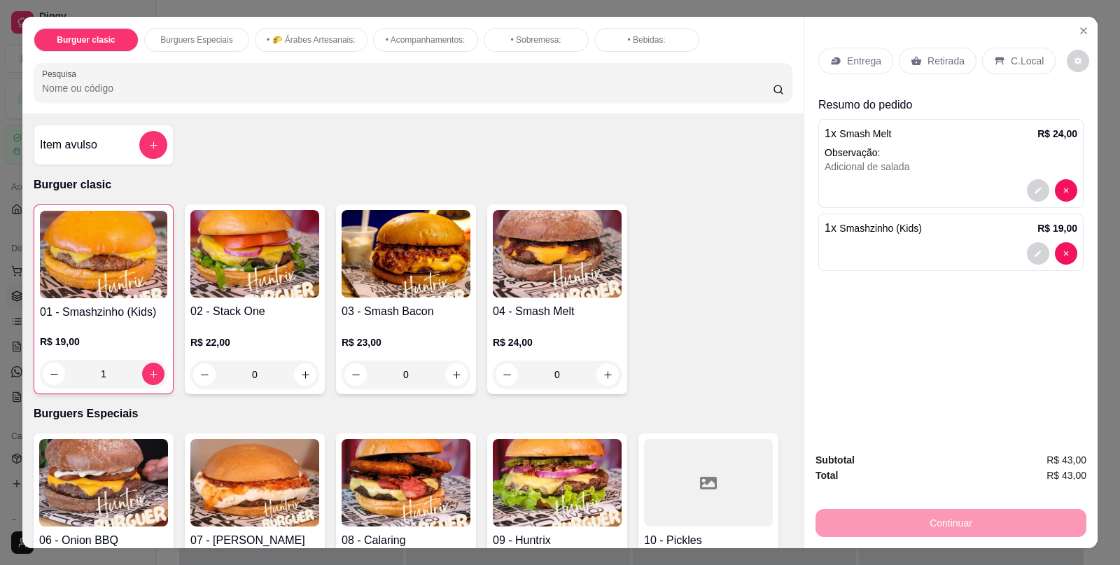
click at [1025, 57] on p "C.Local" at bounding box center [1027, 61] width 33 height 14
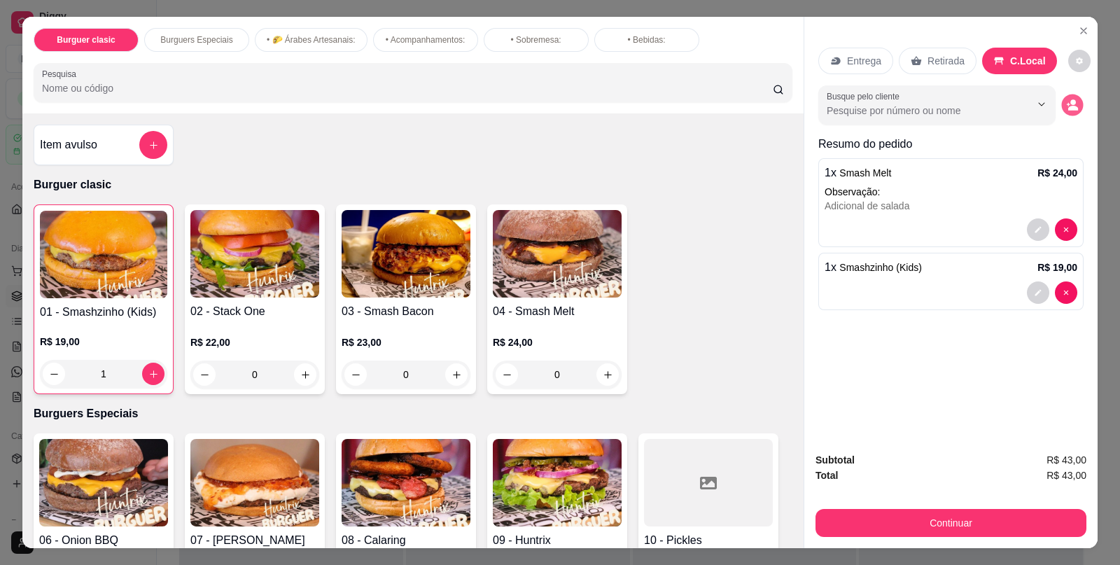
click at [1070, 106] on icon "decrease-product-quantity" at bounding box center [1073, 108] width 10 height 5
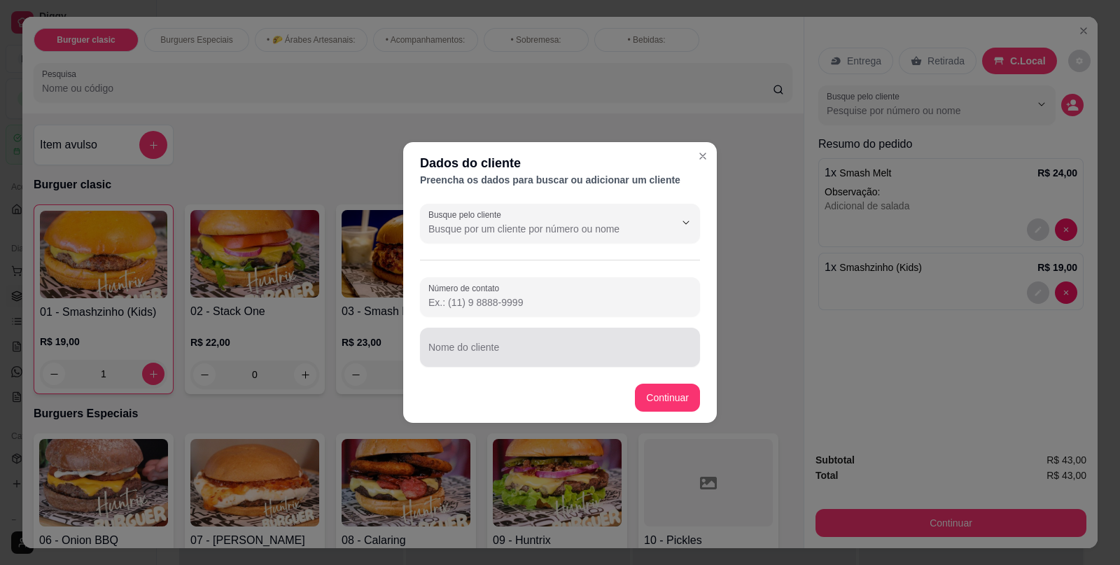
click at [493, 344] on div at bounding box center [559, 347] width 263 height 28
type input "[PERSON_NAME]"
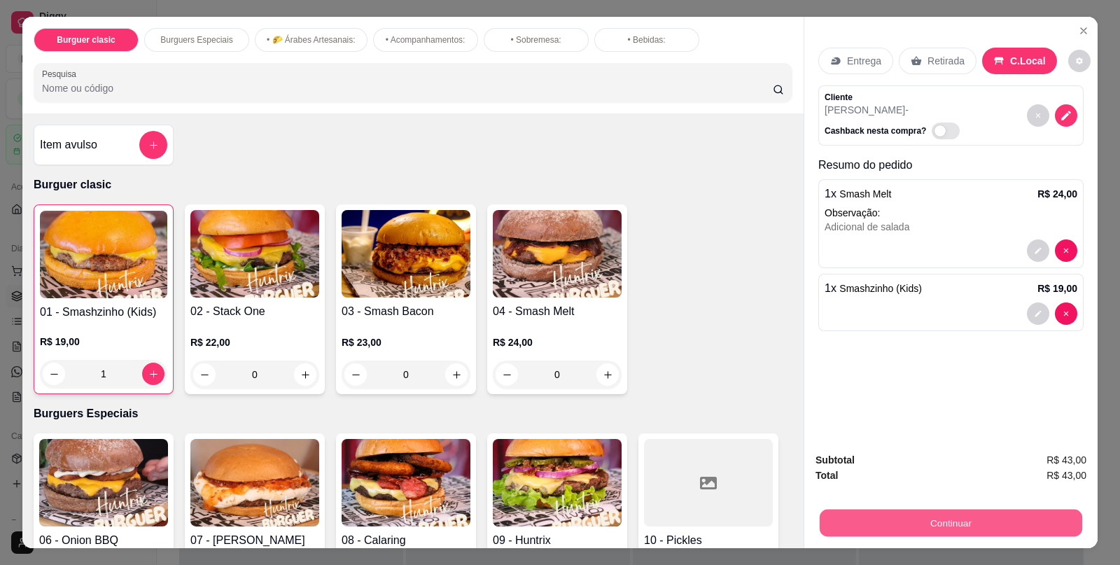
click at [1004, 515] on button "Continuar" at bounding box center [950, 522] width 262 height 27
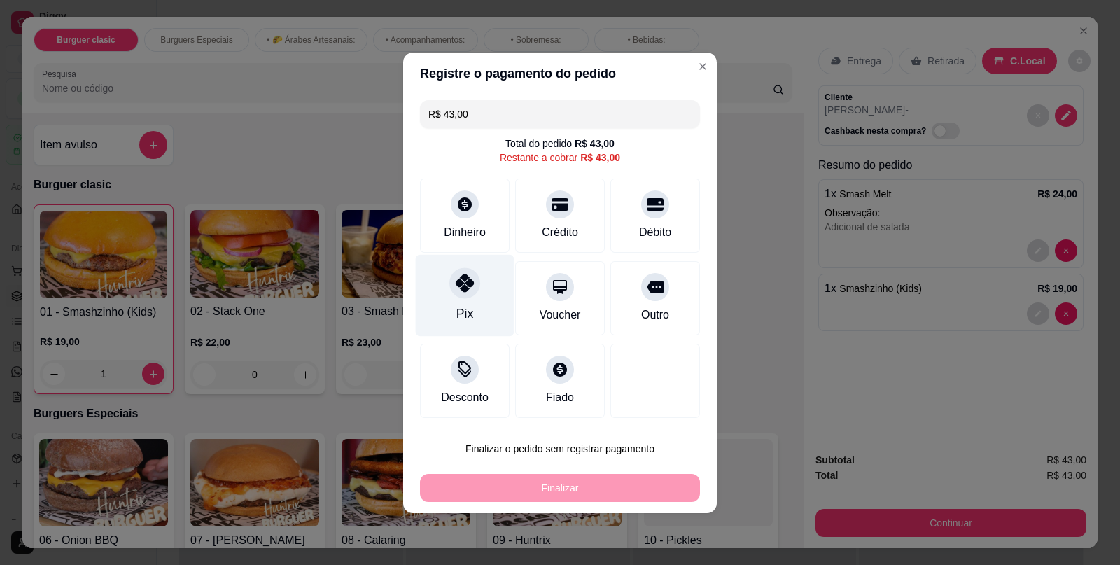
click at [446, 315] on div "Pix" at bounding box center [465, 295] width 99 height 82
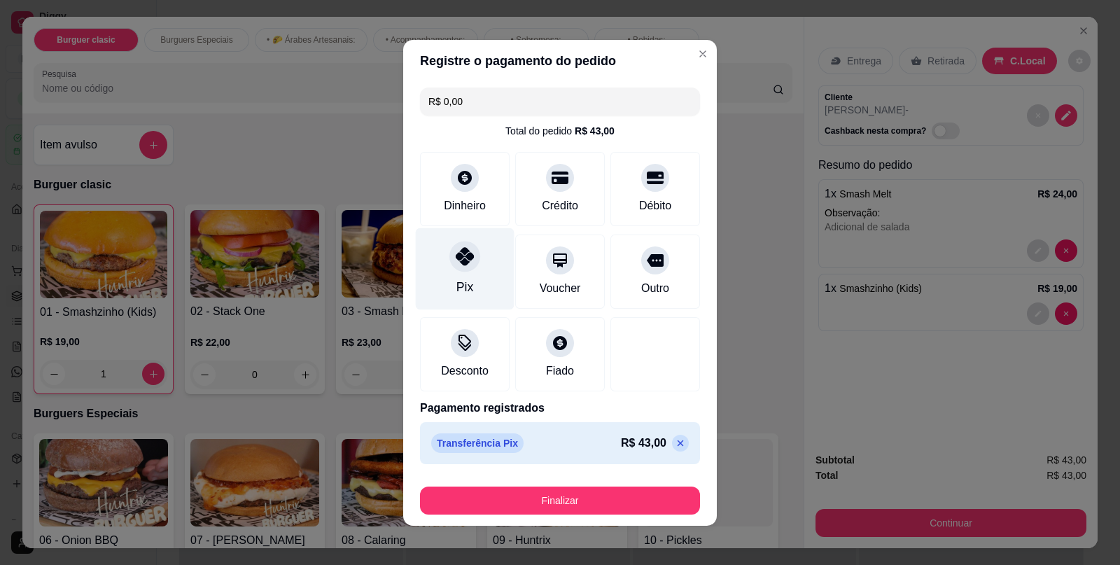
type input "R$ 0,00"
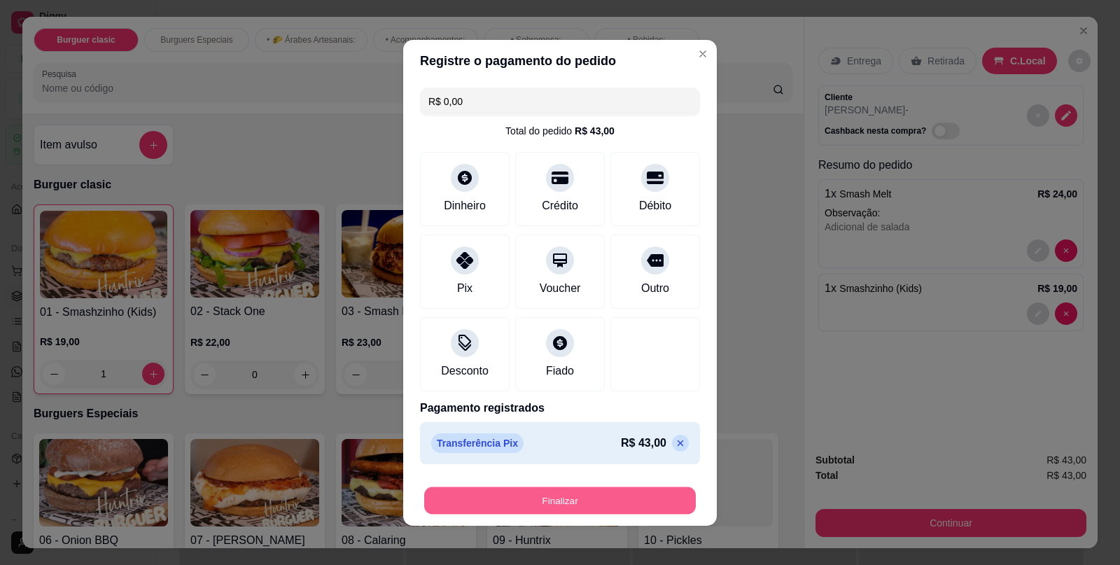
click at [563, 495] on button "Finalizar" at bounding box center [560, 499] width 272 height 27
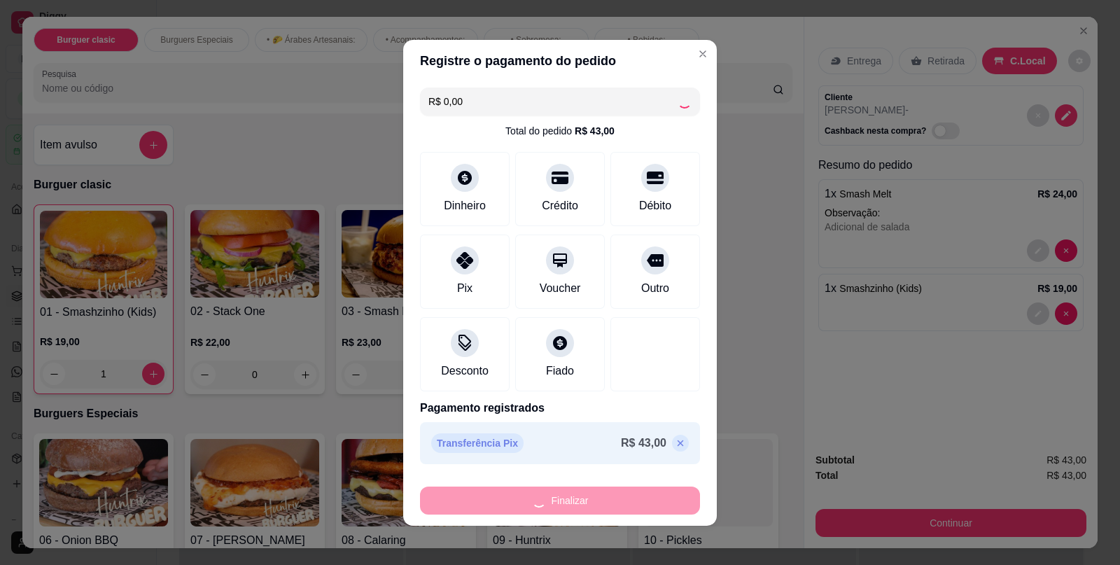
type input "0"
type input "-R$ 43,00"
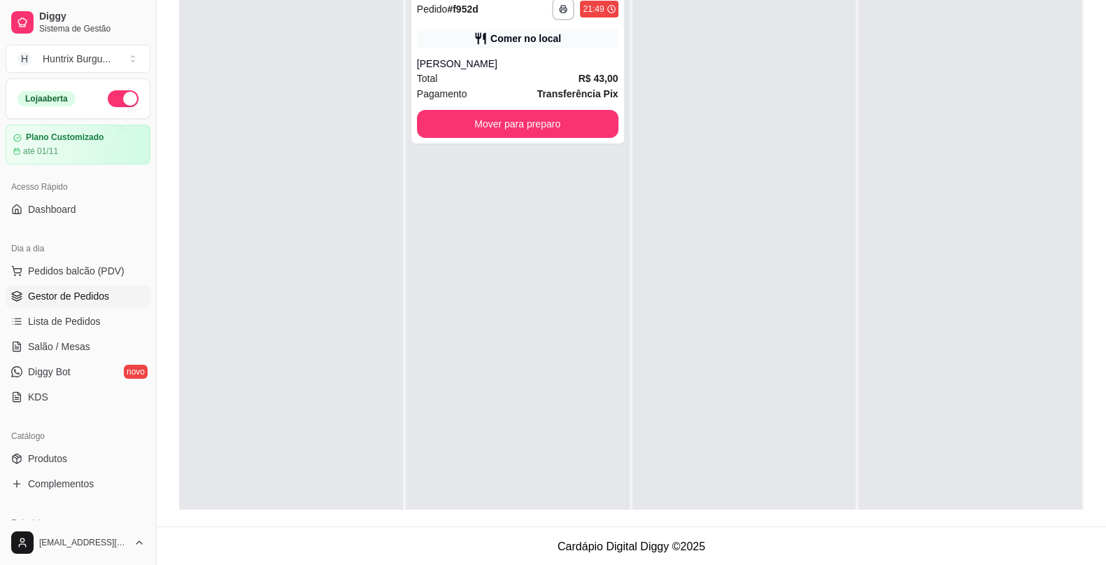
scroll to position [213, 0]
